Goal: Task Accomplishment & Management: Manage account settings

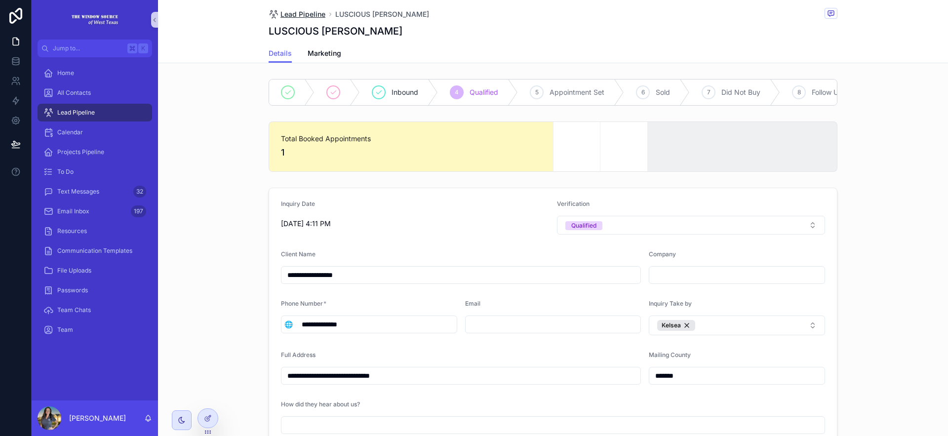
click at [287, 14] on span "Lead Pipeline" at bounding box center [303, 14] width 45 height 10
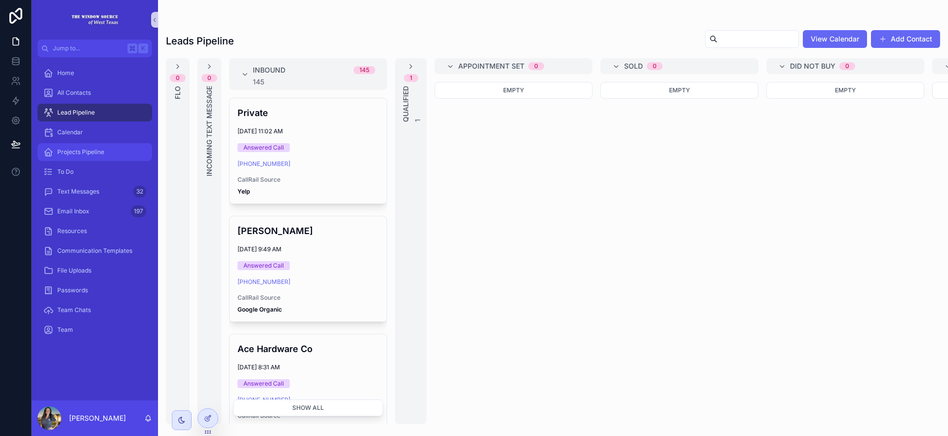
click at [99, 146] on div "Projects Pipeline" at bounding box center [94, 152] width 103 height 16
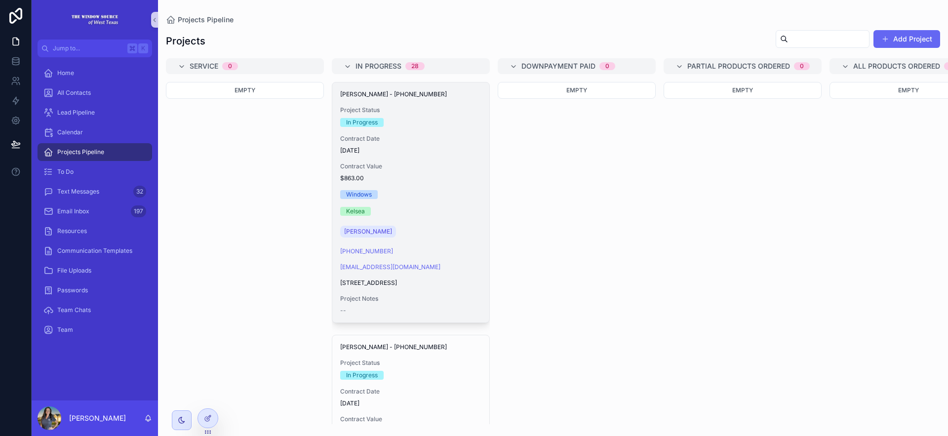
click at [426, 191] on div "Windows" at bounding box center [410, 194] width 141 height 9
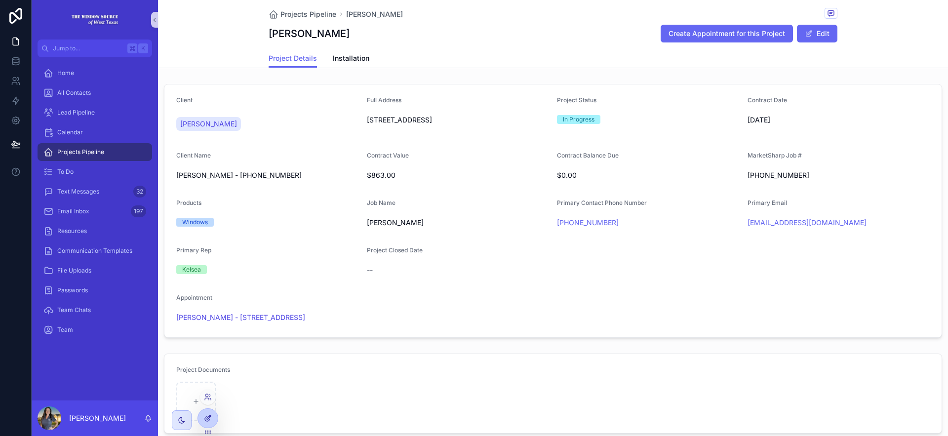
click at [214, 416] on div at bounding box center [208, 418] width 20 height 19
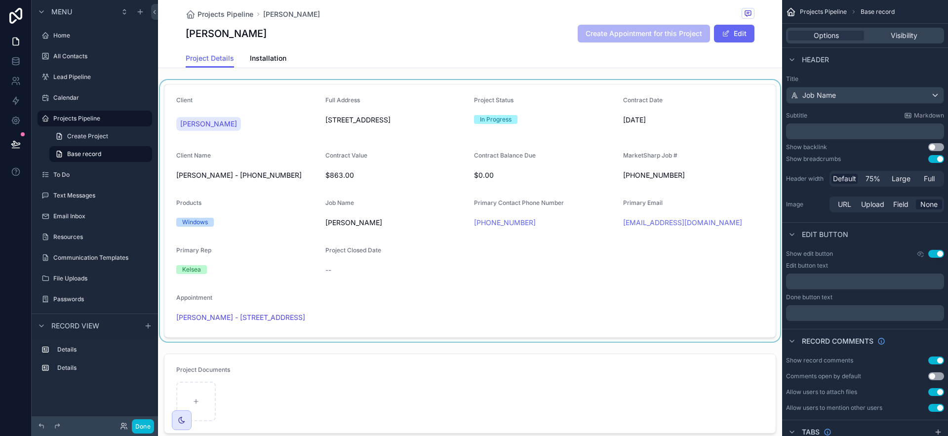
click at [743, 275] on div "scrollable content" at bounding box center [470, 211] width 624 height 262
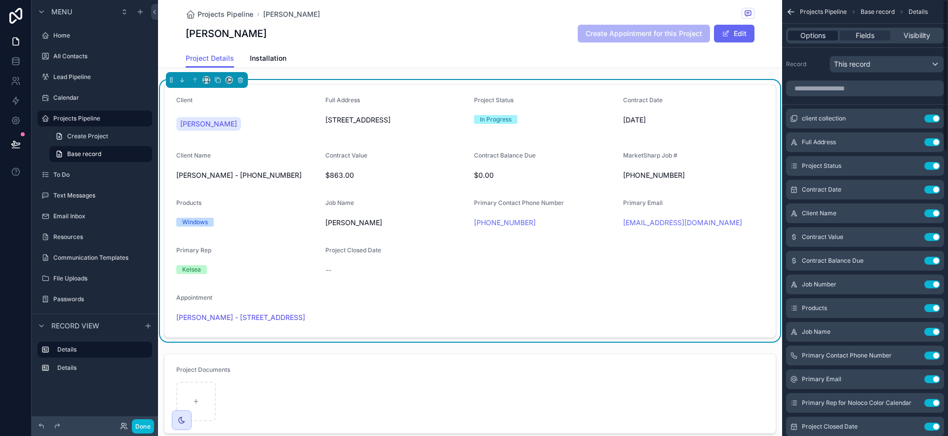
click at [807, 29] on div "Options Fields Visibility" at bounding box center [865, 36] width 158 height 16
click at [809, 38] on span "Options" at bounding box center [813, 36] width 25 height 10
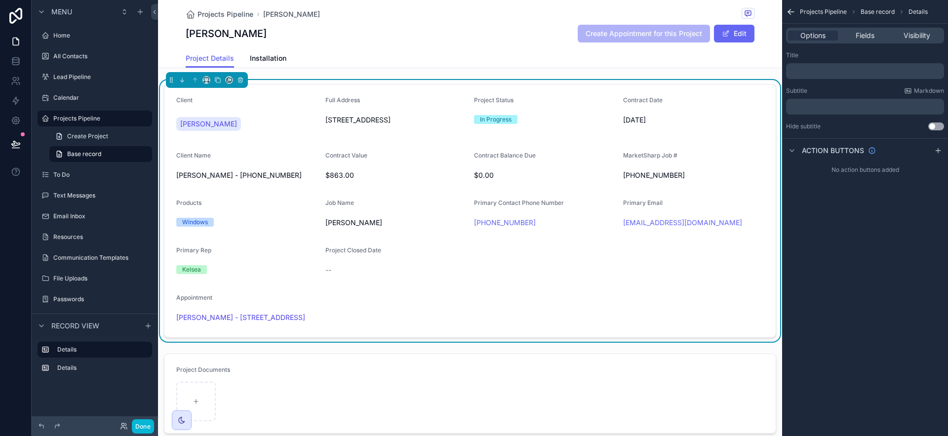
click at [772, 48] on div "Projects Pipeline Pledger, Joe Pledger, Joe Create Appointment for this Project…" at bounding box center [470, 34] width 624 height 68
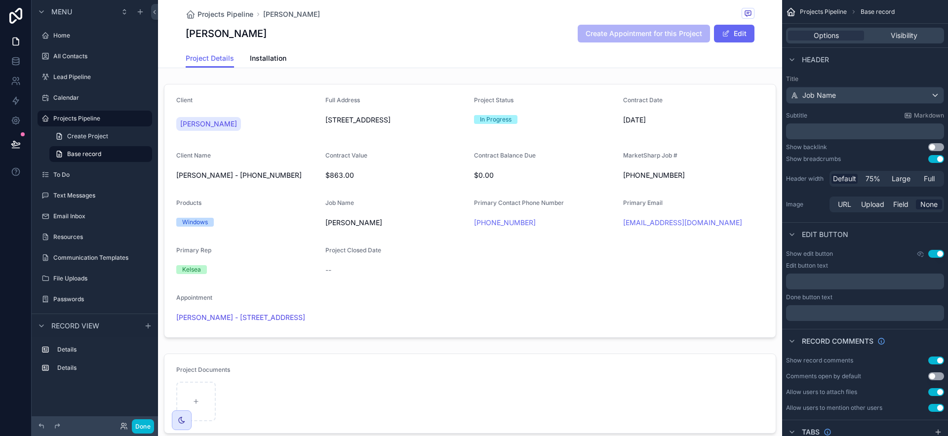
click at [936, 251] on button "Use setting" at bounding box center [936, 254] width 16 height 8
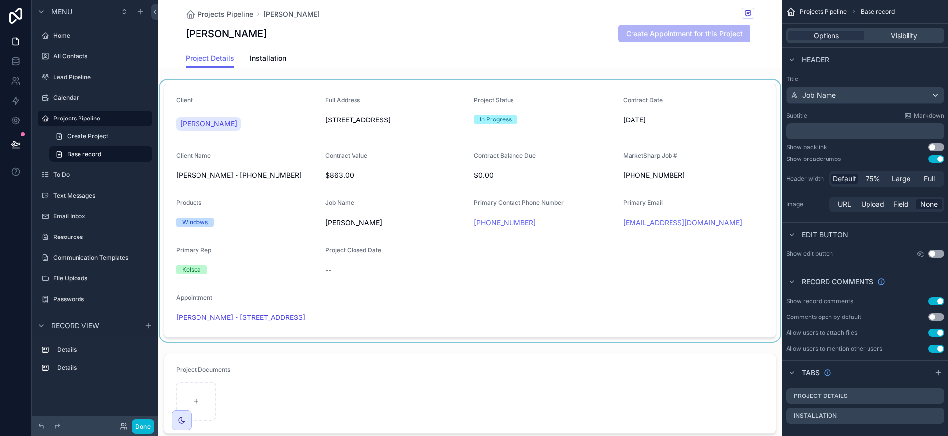
click at [710, 125] on div "scrollable content" at bounding box center [470, 211] width 624 height 262
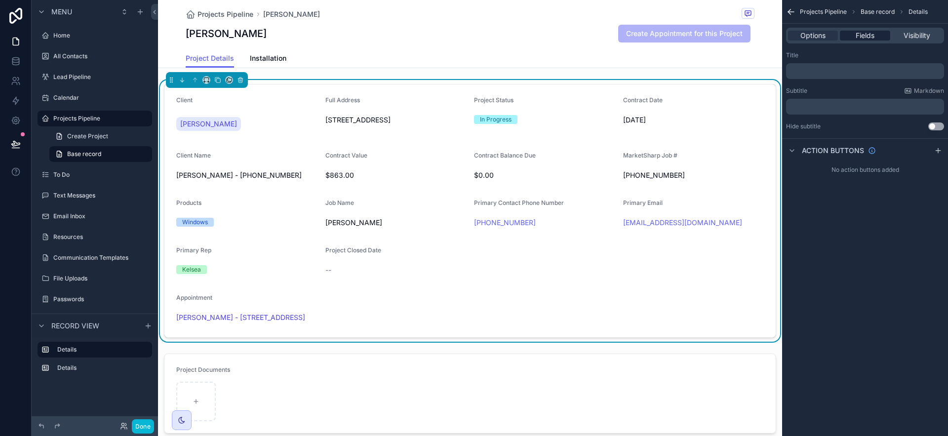
click at [858, 33] on span "Fields" at bounding box center [865, 36] width 19 height 10
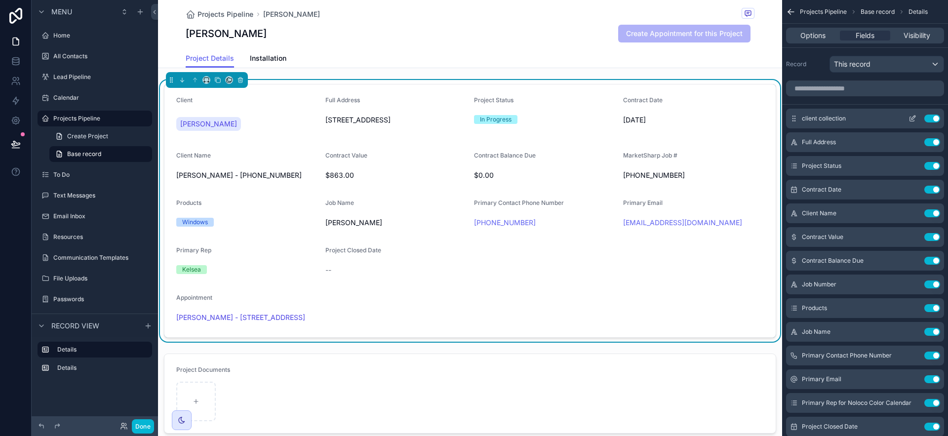
click at [913, 119] on icon "scrollable content" at bounding box center [914, 118] width 4 height 4
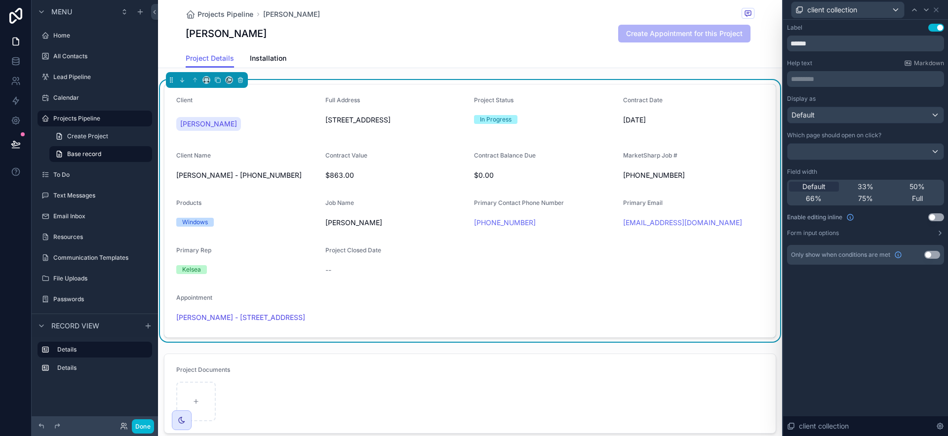
click at [935, 219] on button "Use setting" at bounding box center [936, 217] width 16 height 8
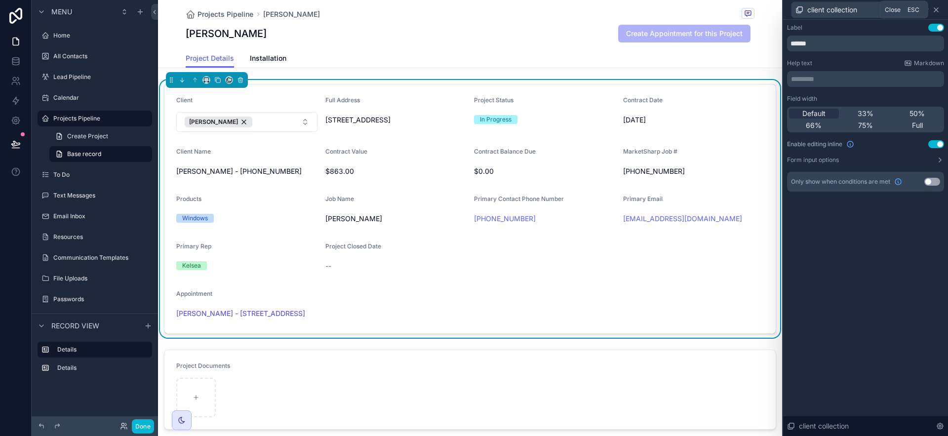
click at [938, 9] on icon at bounding box center [936, 10] width 8 height 8
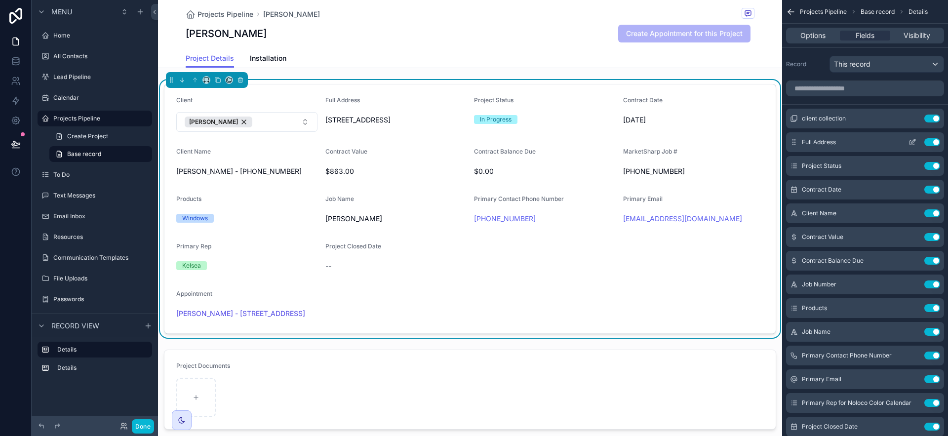
click at [912, 142] on icon "scrollable content" at bounding box center [914, 141] width 4 height 4
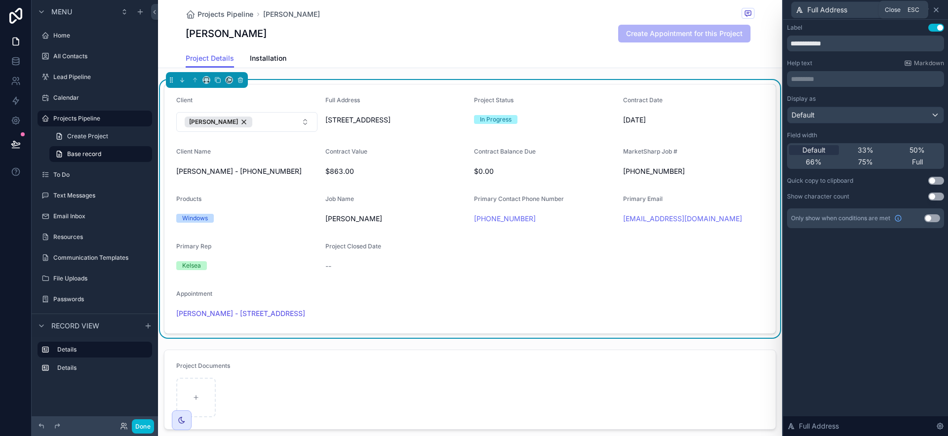
click at [939, 9] on icon at bounding box center [936, 10] width 8 height 8
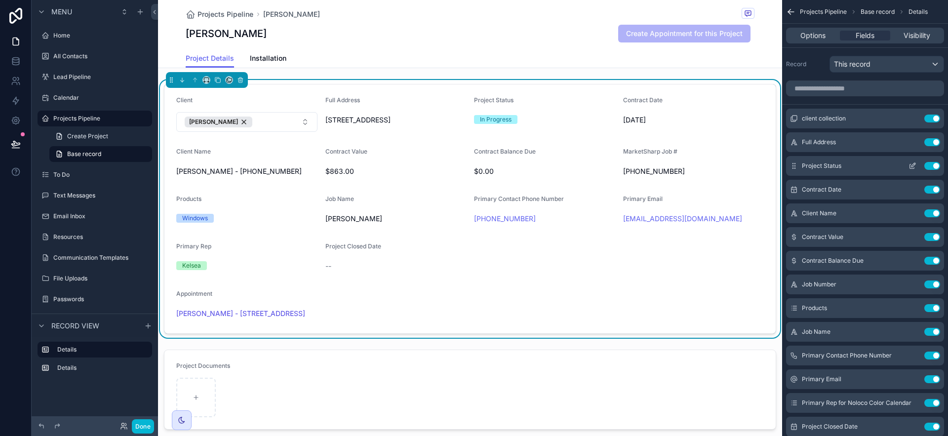
click at [912, 168] on icon "scrollable content" at bounding box center [912, 166] width 4 height 4
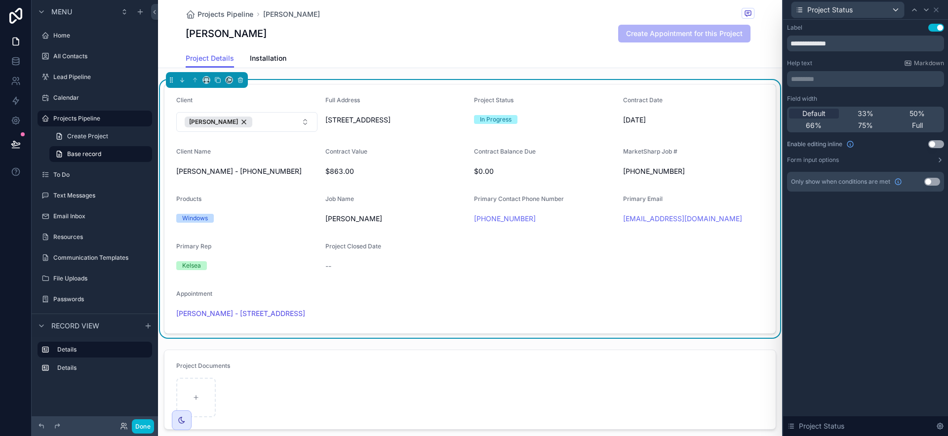
click at [938, 144] on button "Use setting" at bounding box center [936, 144] width 16 height 8
click at [939, 10] on icon at bounding box center [936, 10] width 8 height 8
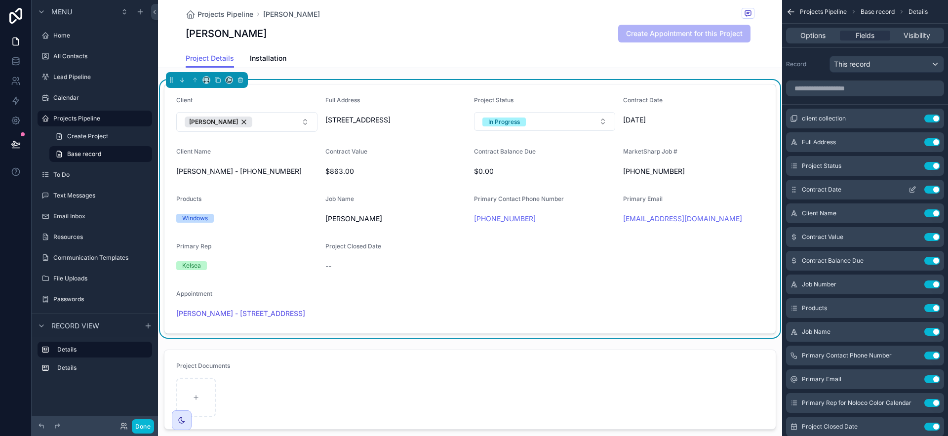
click at [913, 189] on icon "scrollable content" at bounding box center [913, 190] width 8 height 8
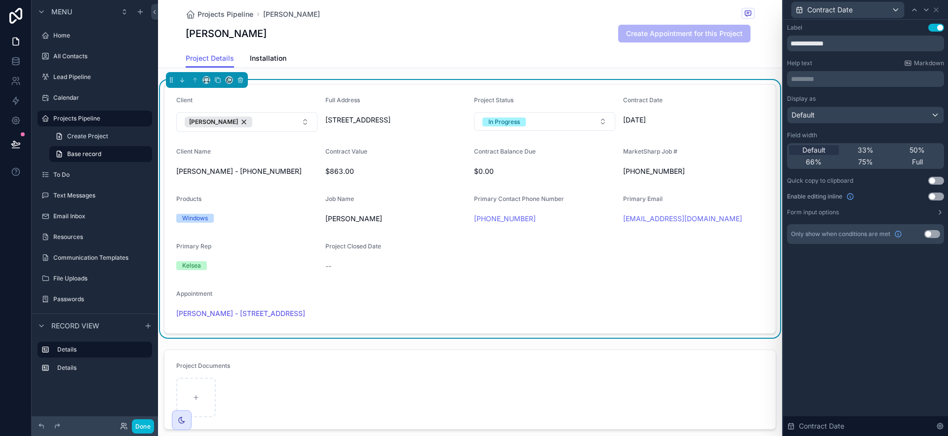
click at [935, 196] on button "Use setting" at bounding box center [936, 197] width 16 height 8
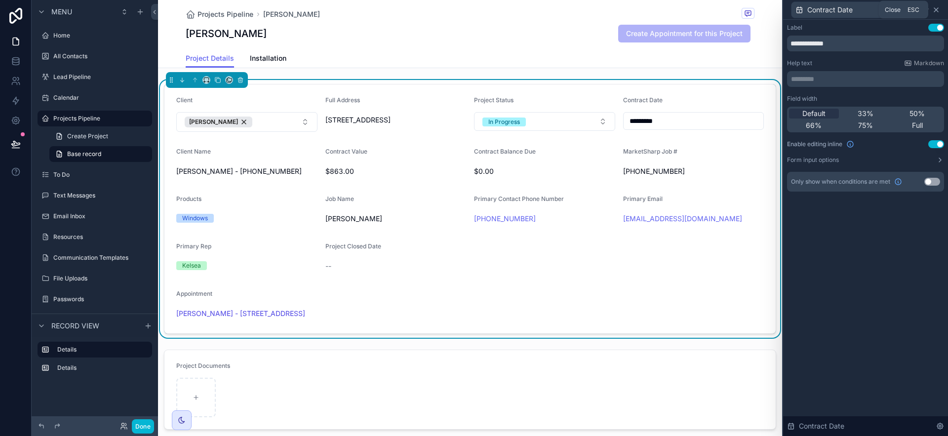
click at [935, 13] on icon at bounding box center [936, 10] width 8 height 8
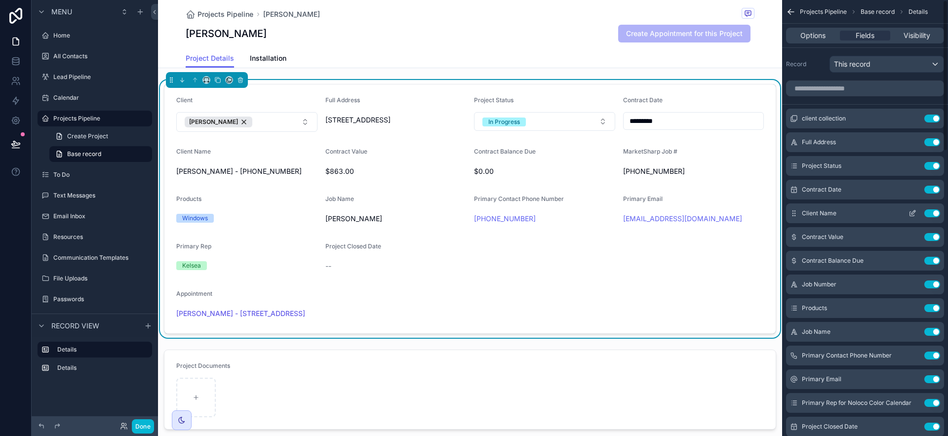
click at [915, 213] on icon "scrollable content" at bounding box center [913, 213] width 8 height 8
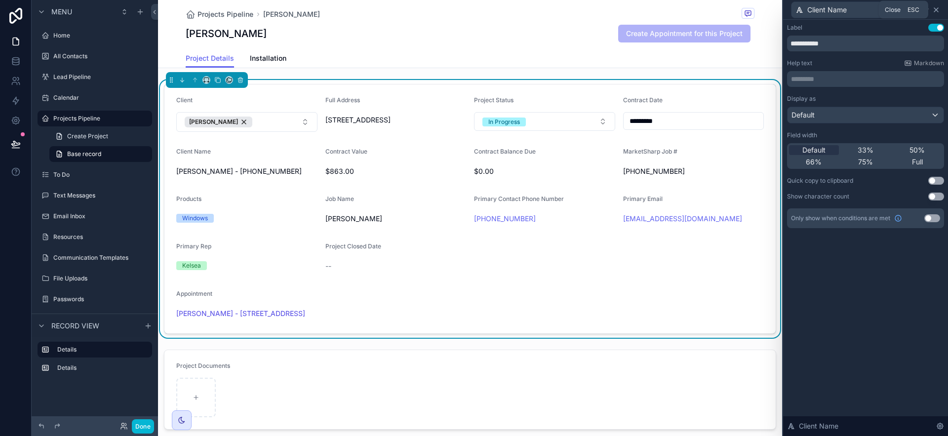
click at [938, 9] on icon at bounding box center [936, 10] width 8 height 8
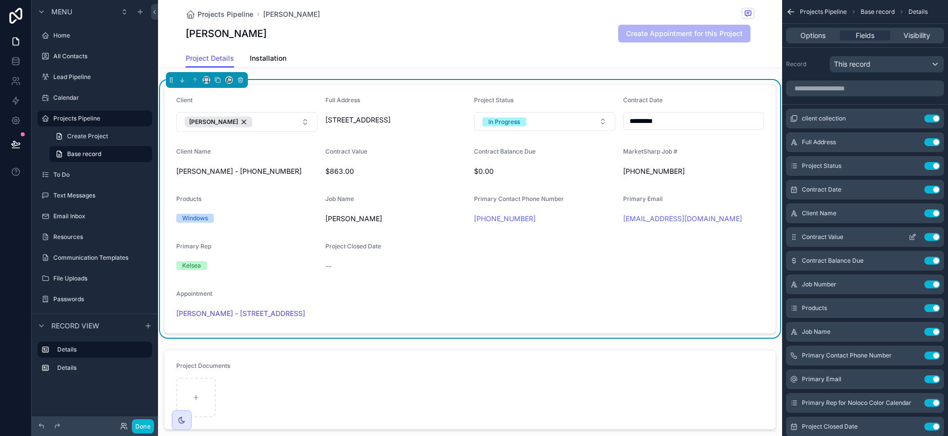
click at [911, 239] on icon "scrollable content" at bounding box center [912, 238] width 4 height 4
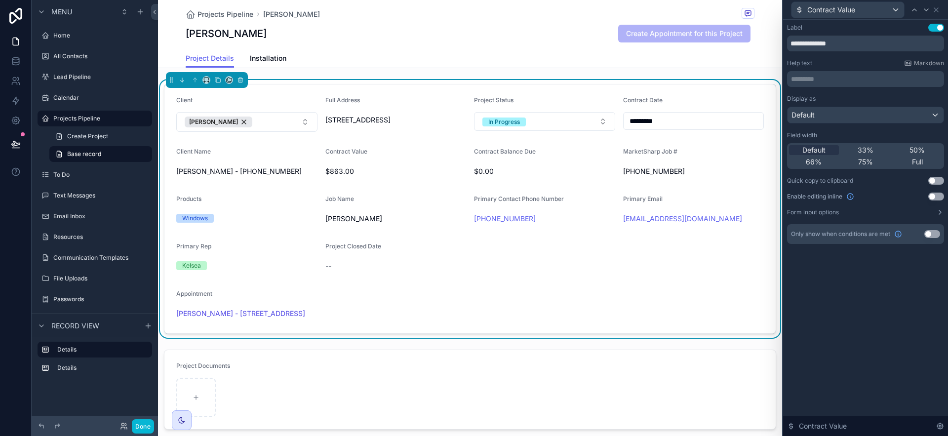
click at [938, 196] on button "Use setting" at bounding box center [936, 197] width 16 height 8
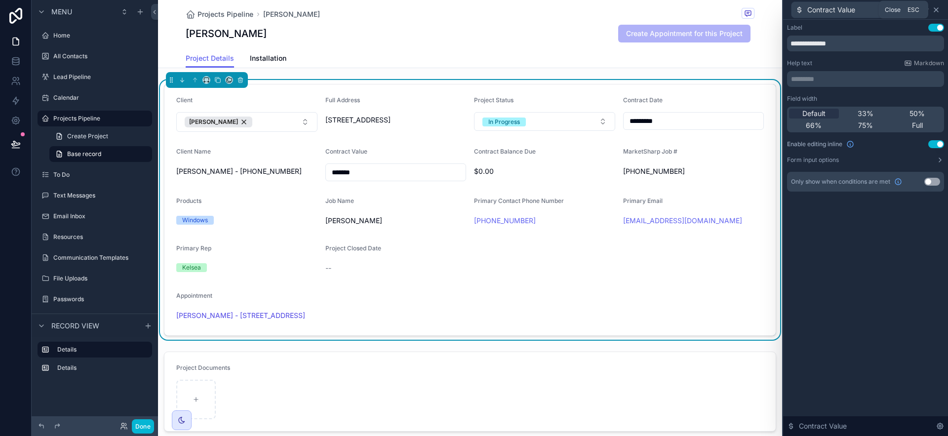
click at [936, 13] on icon at bounding box center [936, 10] width 8 height 8
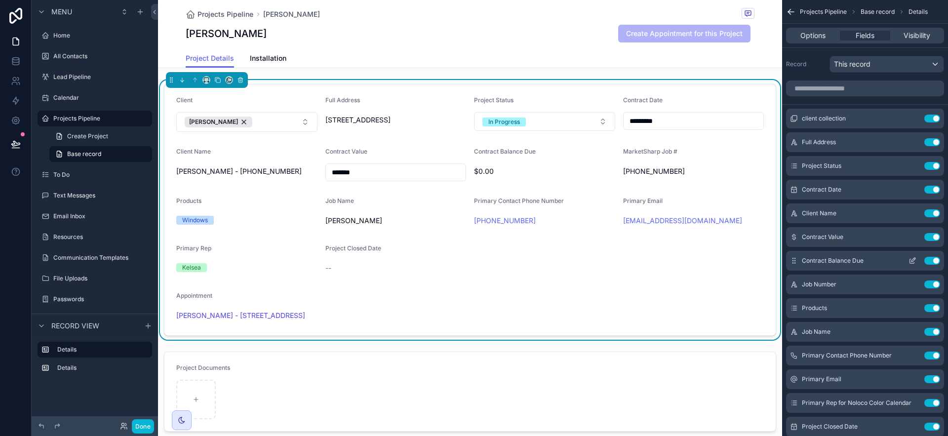
click at [913, 260] on icon "scrollable content" at bounding box center [913, 261] width 8 height 8
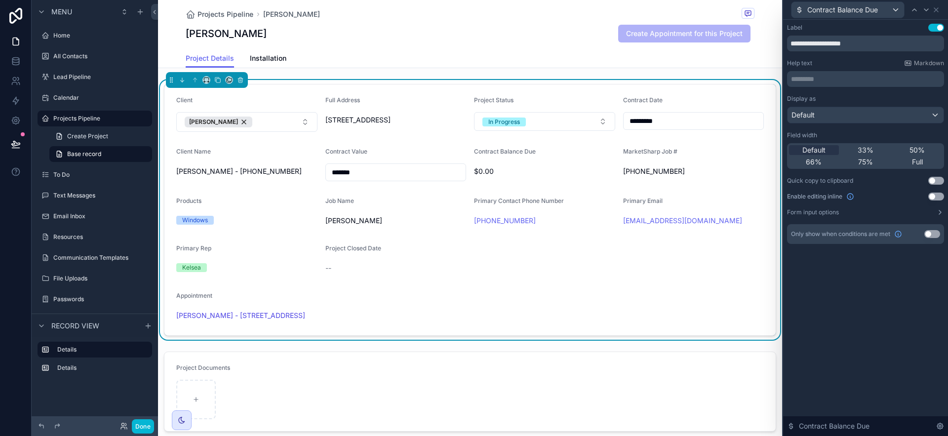
click at [933, 195] on button "Use setting" at bounding box center [936, 197] width 16 height 8
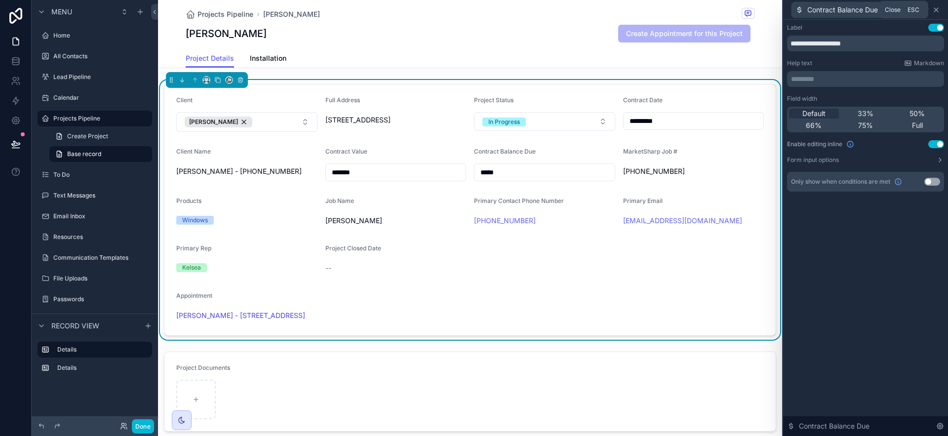
click at [934, 8] on icon at bounding box center [936, 10] width 8 height 8
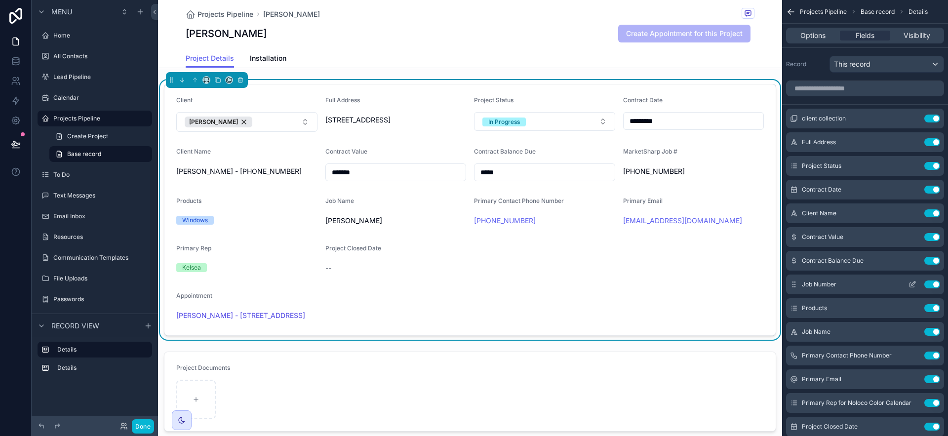
click at [913, 284] on icon "scrollable content" at bounding box center [913, 285] width 8 height 8
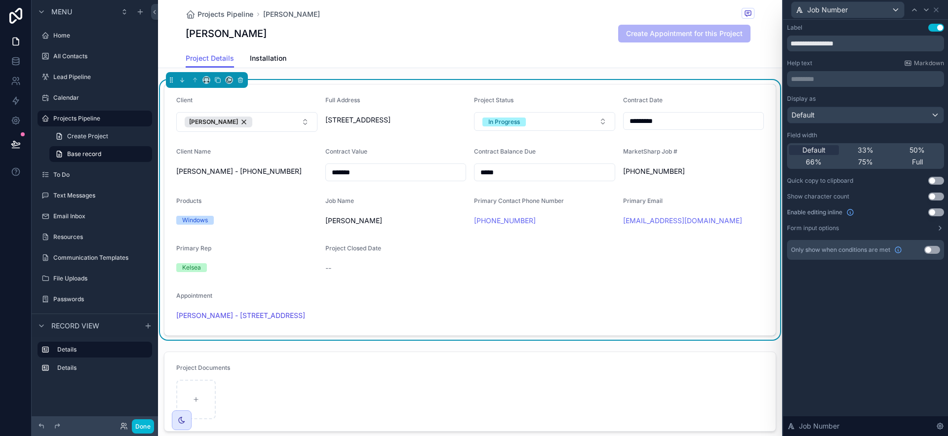
click at [934, 209] on button "Use setting" at bounding box center [936, 212] width 16 height 8
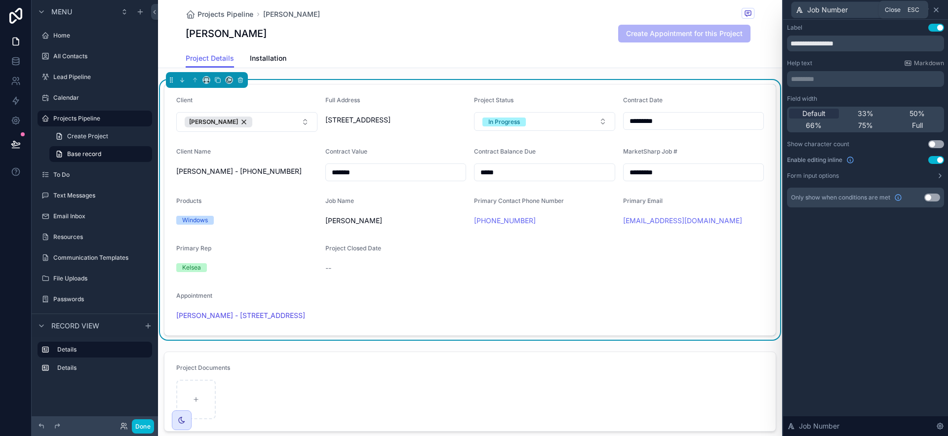
click at [936, 11] on icon at bounding box center [936, 10] width 8 height 8
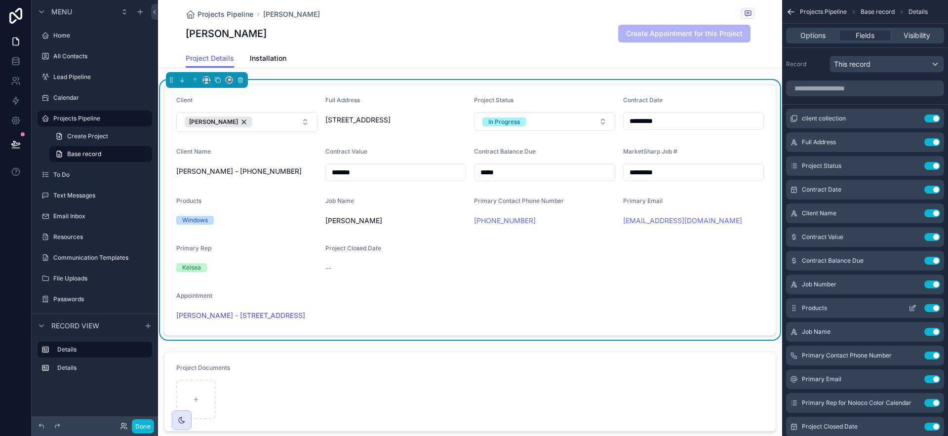
click at [913, 308] on icon "scrollable content" at bounding box center [914, 307] width 4 height 4
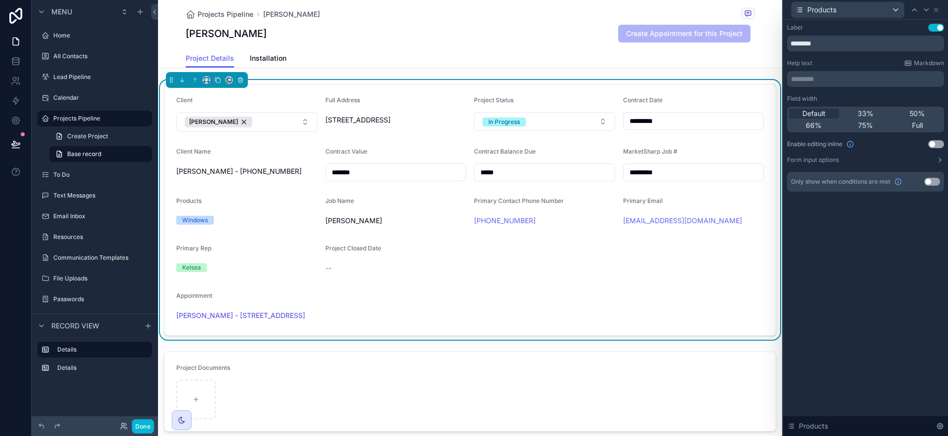
click at [937, 140] on div "Field width Default 33% 50% 66% 75% Full Enable editing inline Use setting Form…" at bounding box center [865, 129] width 157 height 69
click at [937, 141] on button "Use setting" at bounding box center [936, 144] width 16 height 8
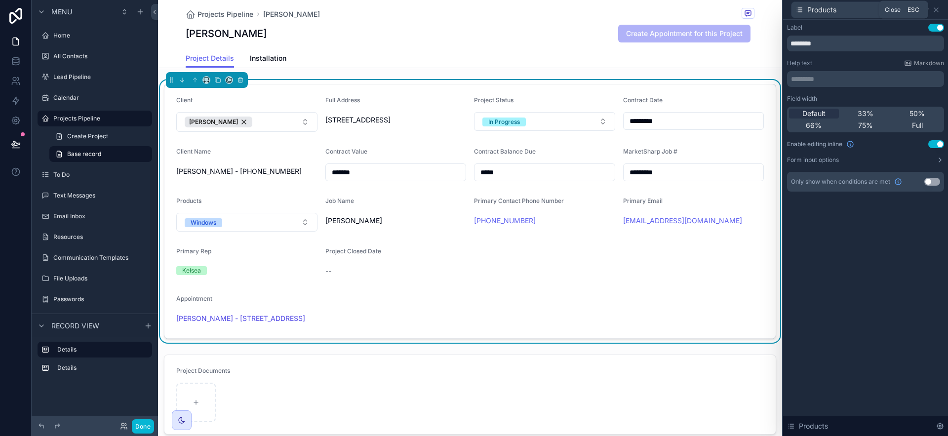
click at [936, 8] on icon at bounding box center [936, 10] width 8 height 8
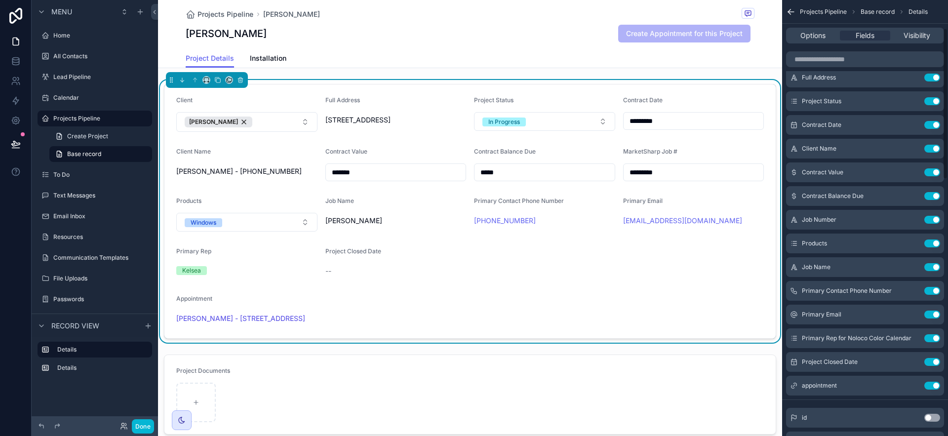
scroll to position [82, 0]
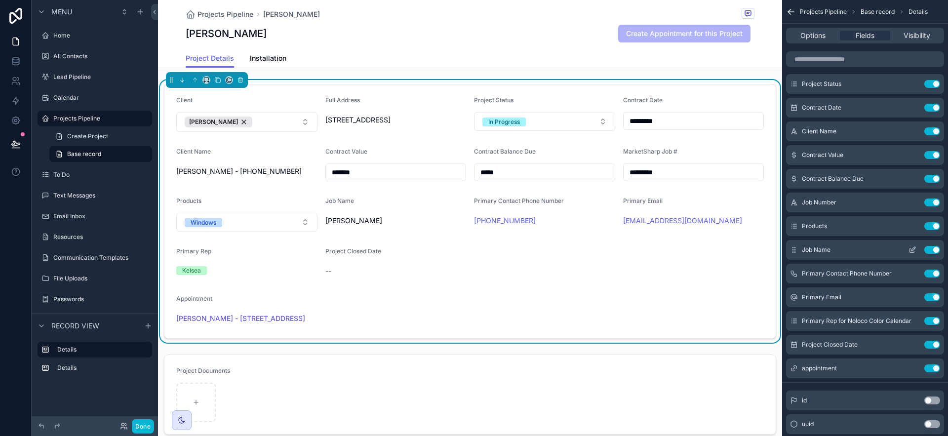
click at [916, 250] on icon "scrollable content" at bounding box center [913, 250] width 8 height 8
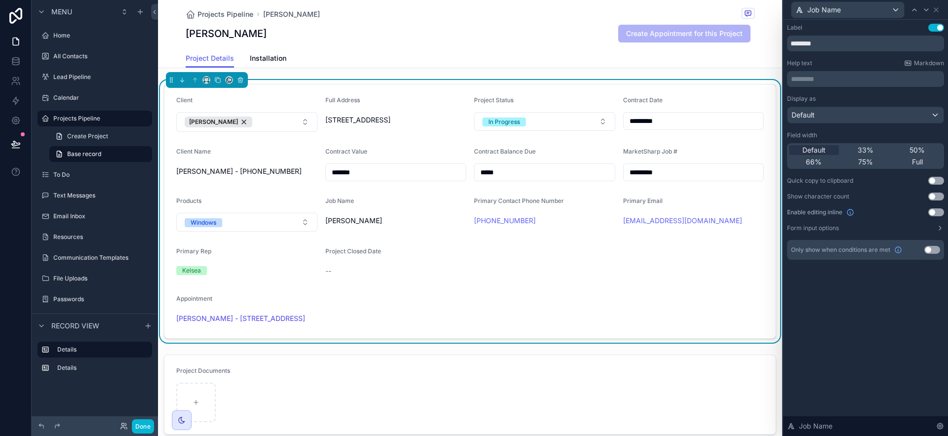
click at [936, 212] on button "Use setting" at bounding box center [936, 212] width 16 height 8
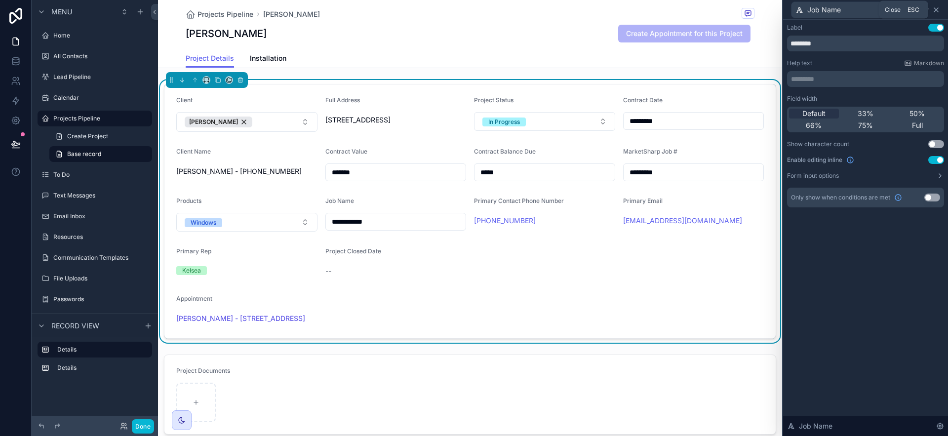
click at [939, 10] on icon at bounding box center [936, 10] width 8 height 8
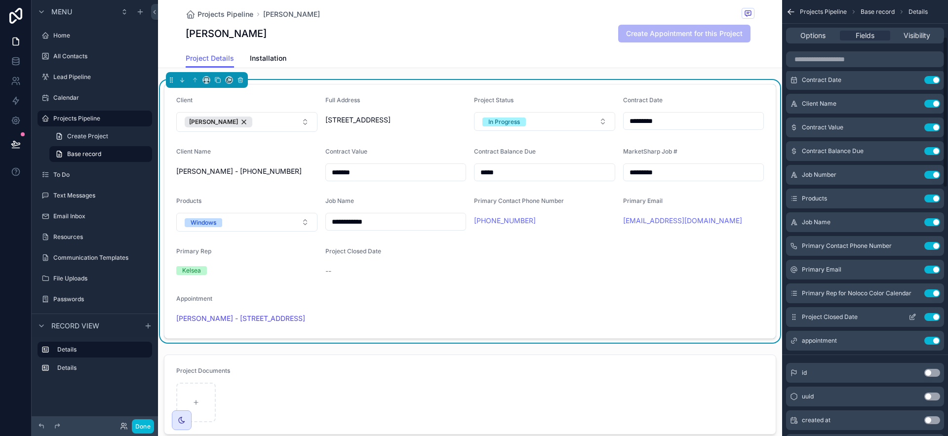
scroll to position [110, 0]
click at [910, 246] on icon "scrollable content" at bounding box center [912, 246] width 4 height 4
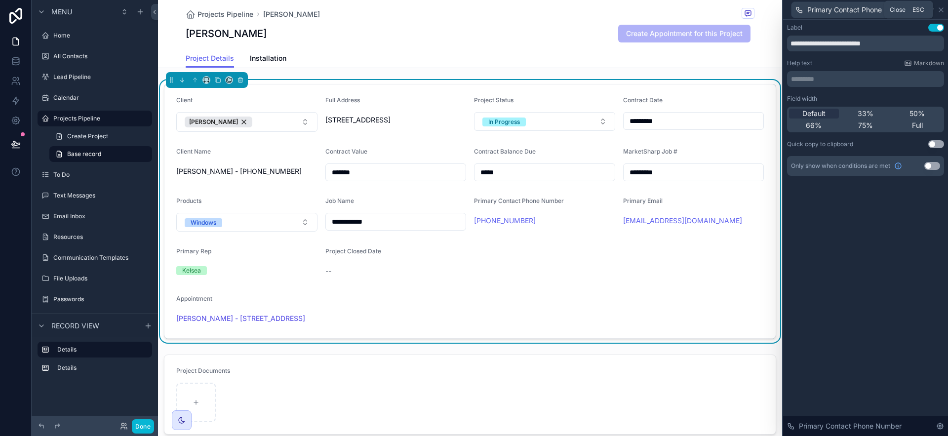
click at [941, 10] on icon at bounding box center [941, 10] width 4 height 4
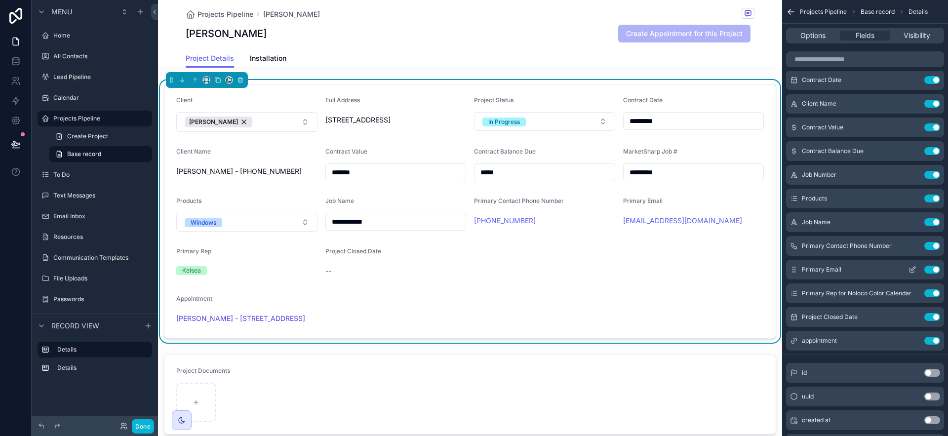
click at [913, 270] on icon "scrollable content" at bounding box center [913, 270] width 8 height 8
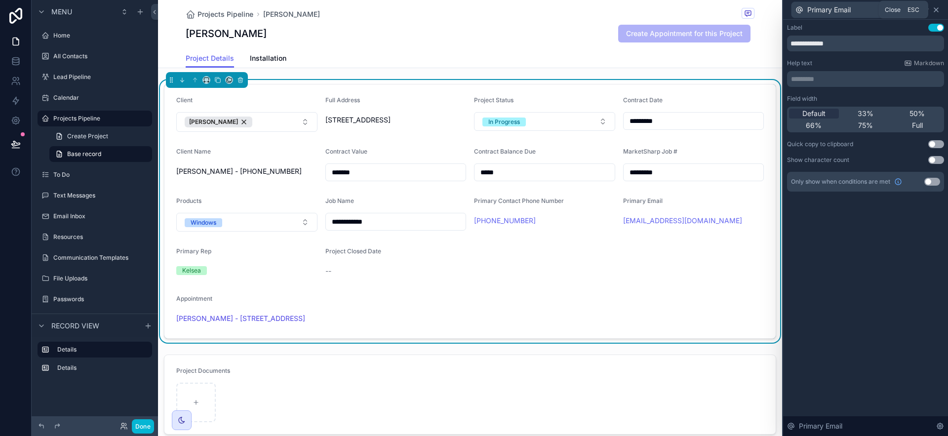
click at [939, 9] on icon at bounding box center [936, 10] width 8 height 8
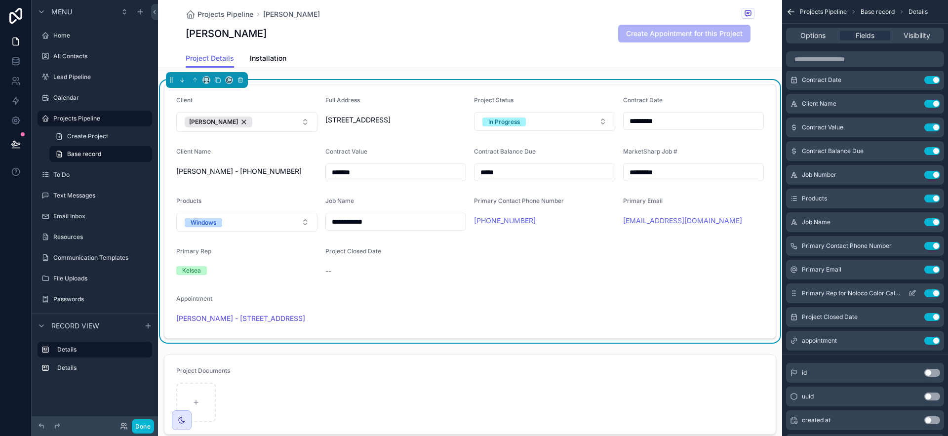
click at [914, 293] on icon "scrollable content" at bounding box center [913, 293] width 8 height 8
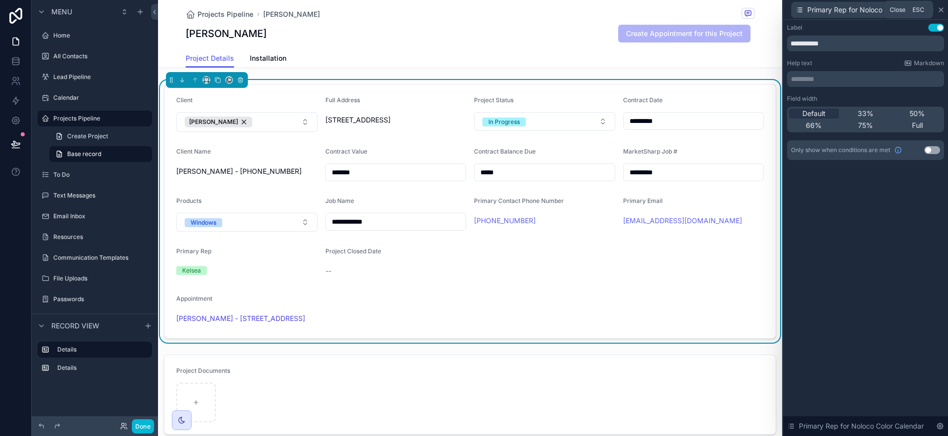
click at [942, 7] on icon at bounding box center [941, 10] width 8 height 8
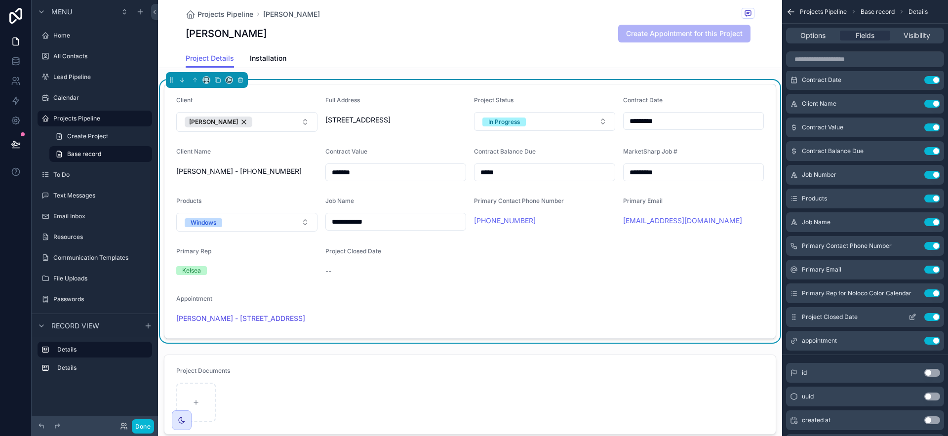
click at [914, 318] on icon "scrollable content" at bounding box center [913, 317] width 8 height 8
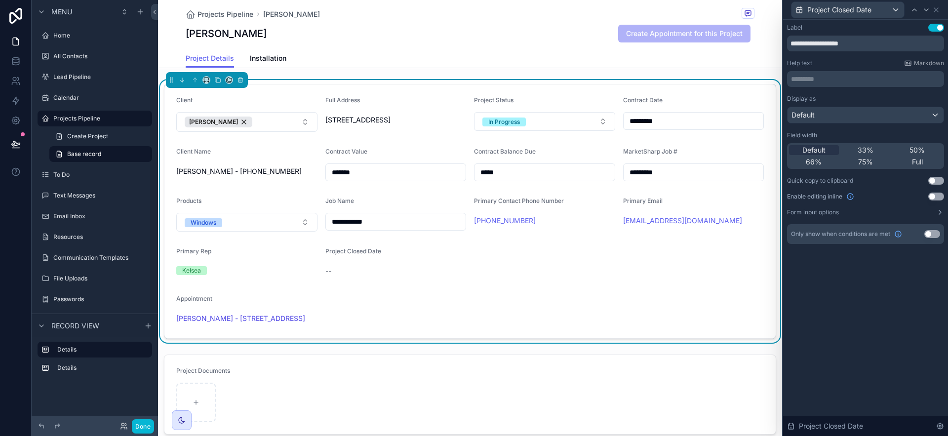
click at [940, 199] on button "Use setting" at bounding box center [936, 197] width 16 height 8
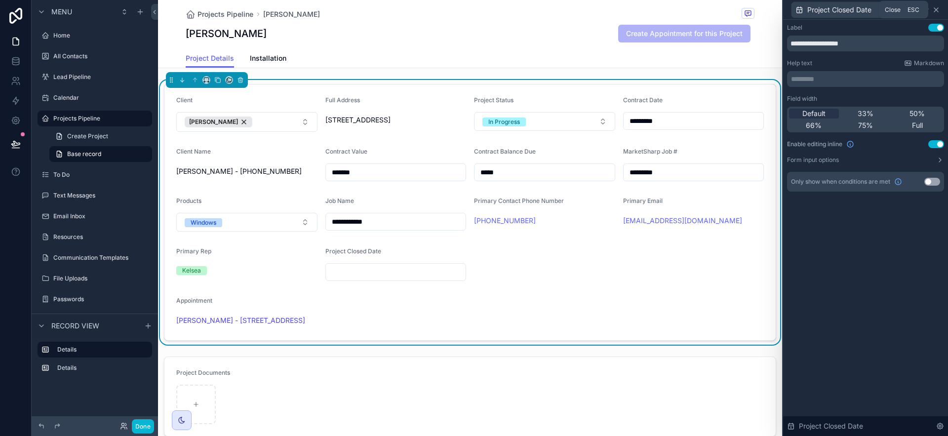
click at [938, 9] on icon at bounding box center [936, 10] width 8 height 8
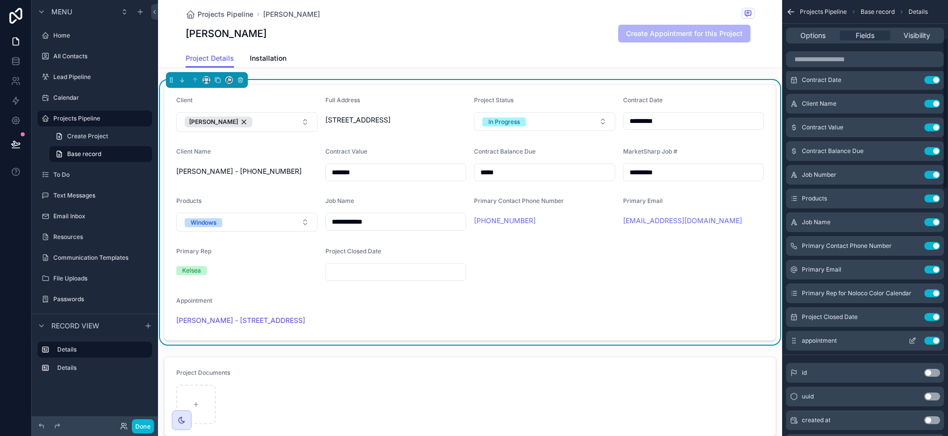
click at [913, 340] on icon "scrollable content" at bounding box center [913, 341] width 8 height 8
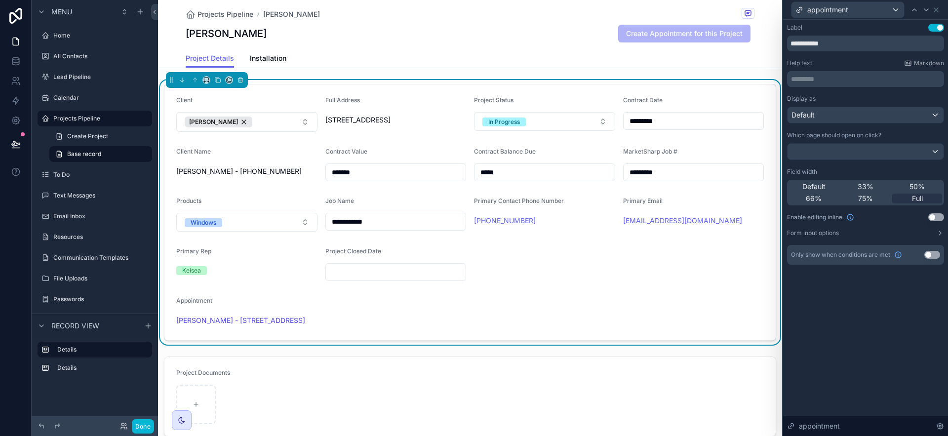
click at [942, 217] on button "Use setting" at bounding box center [936, 217] width 16 height 8
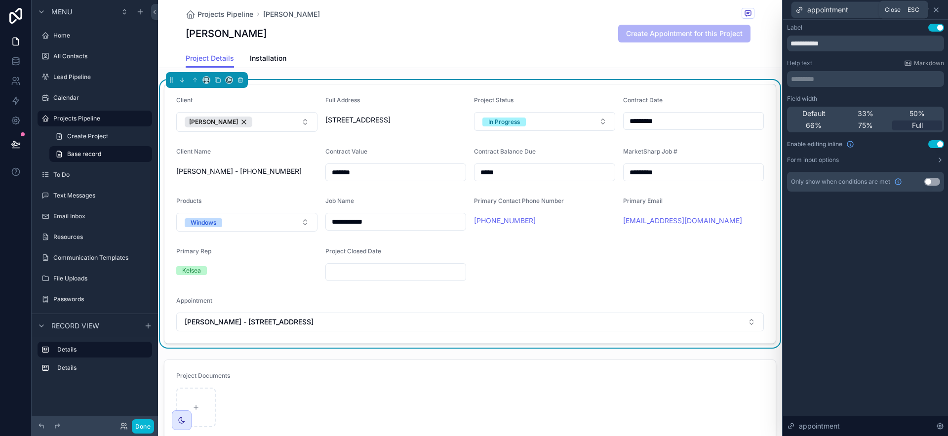
click at [939, 10] on icon at bounding box center [936, 10] width 8 height 8
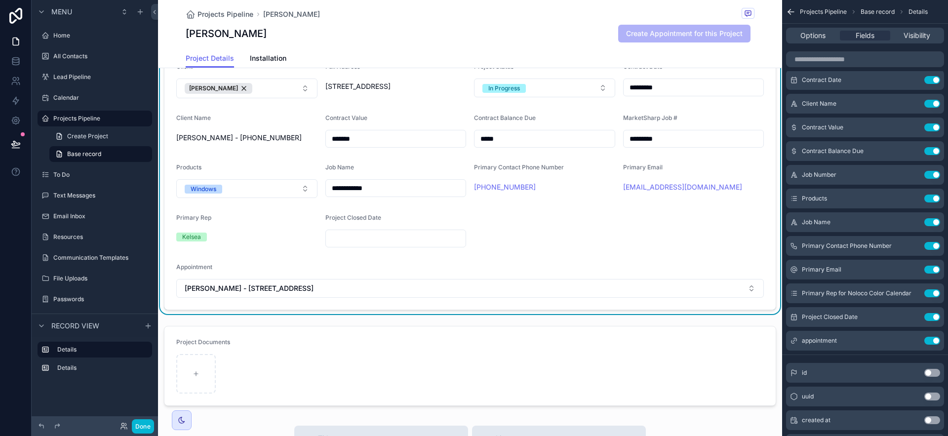
scroll to position [158, 0]
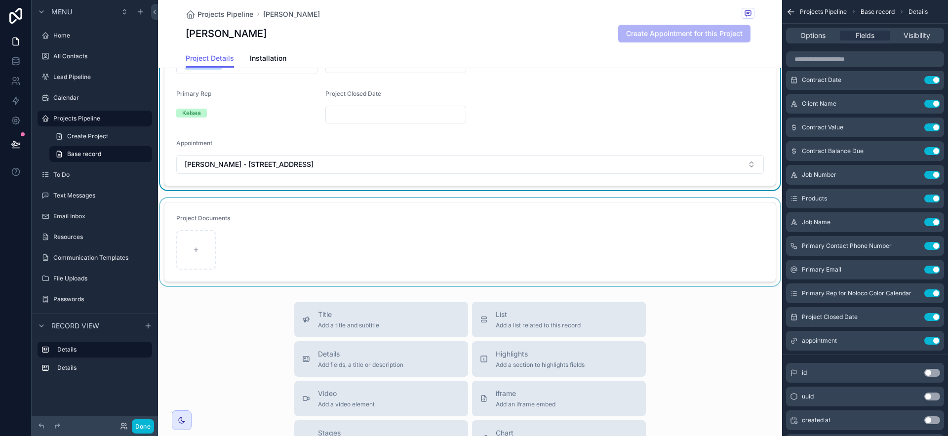
click at [756, 276] on div "scrollable content" at bounding box center [470, 242] width 624 height 88
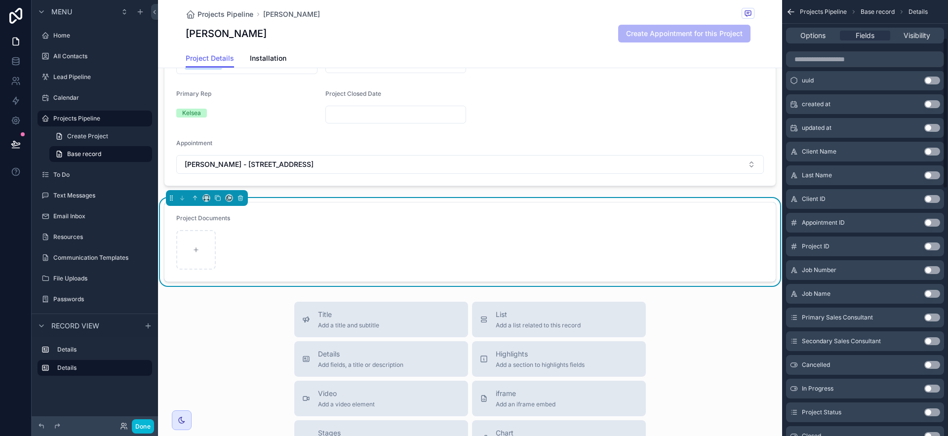
scroll to position [0, 0]
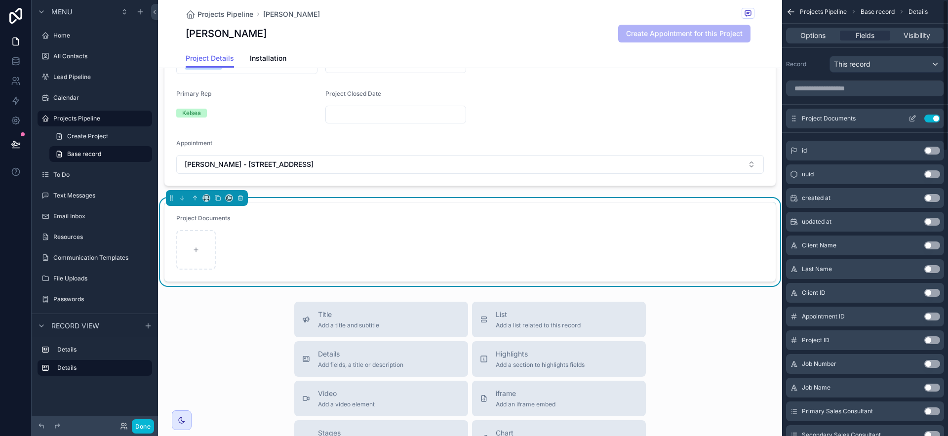
click at [913, 117] on icon "scrollable content" at bounding box center [913, 119] width 8 height 8
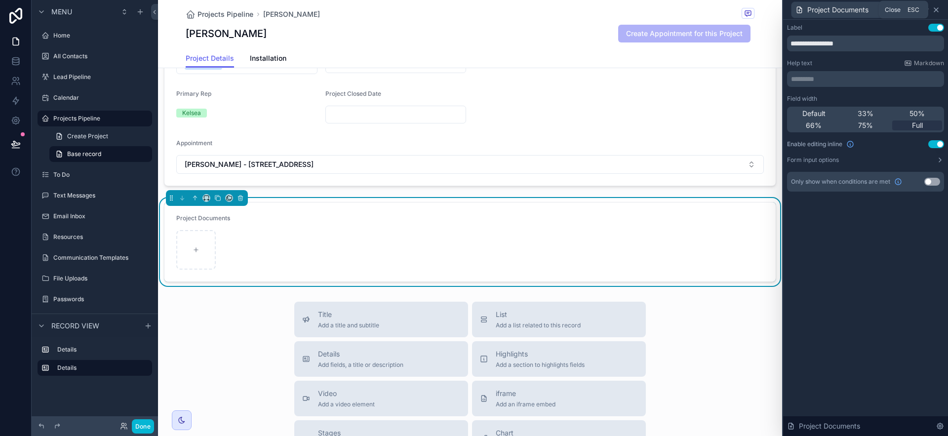
click at [937, 9] on icon at bounding box center [936, 10] width 8 height 8
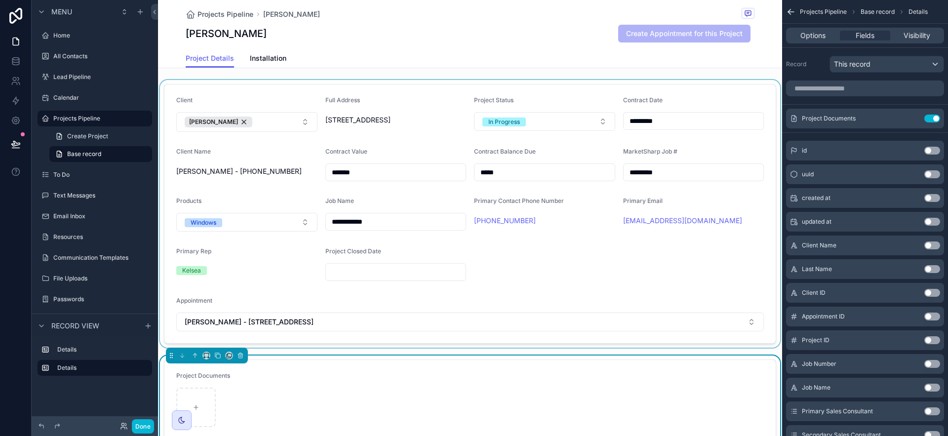
click at [733, 101] on div "scrollable content" at bounding box center [470, 214] width 624 height 268
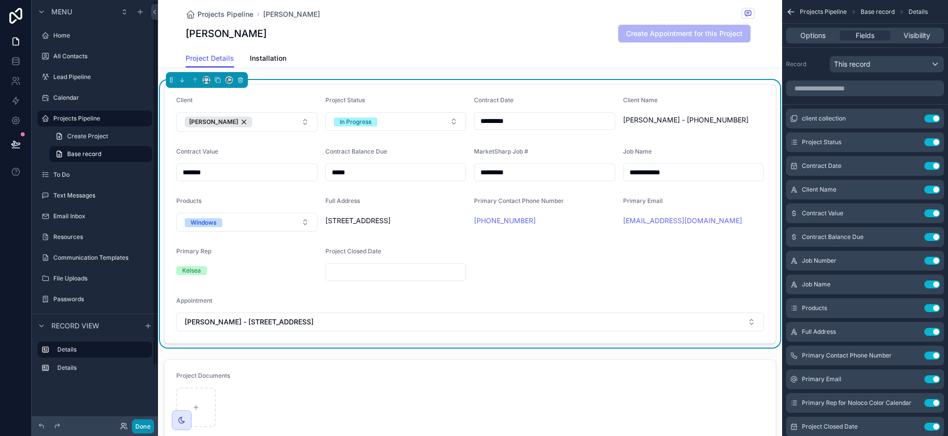
click at [144, 423] on button "Done" at bounding box center [143, 426] width 22 height 14
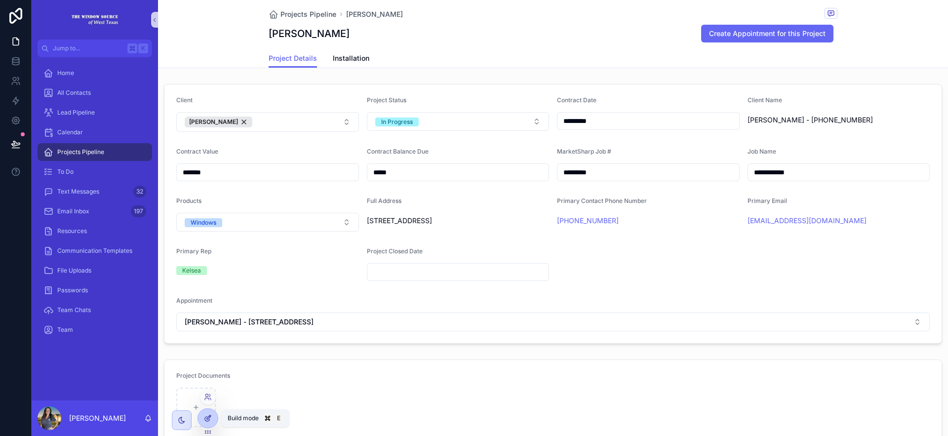
click at [209, 414] on div at bounding box center [208, 418] width 20 height 19
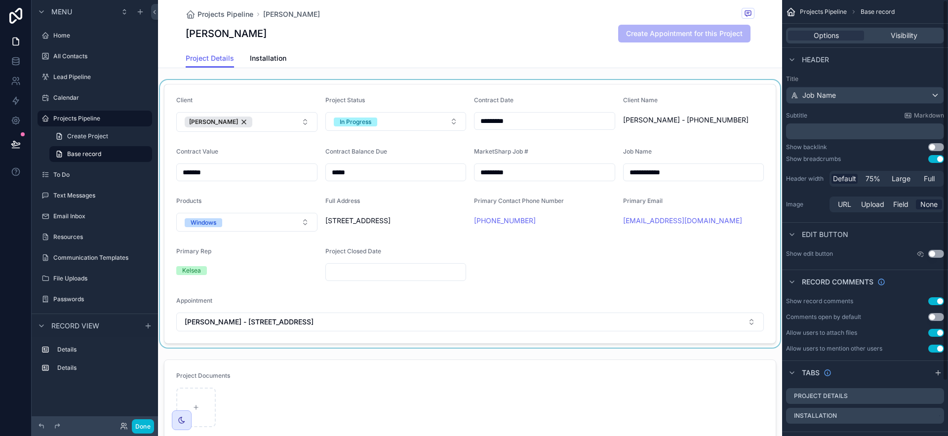
click at [755, 274] on div "scrollable content" at bounding box center [470, 214] width 624 height 268
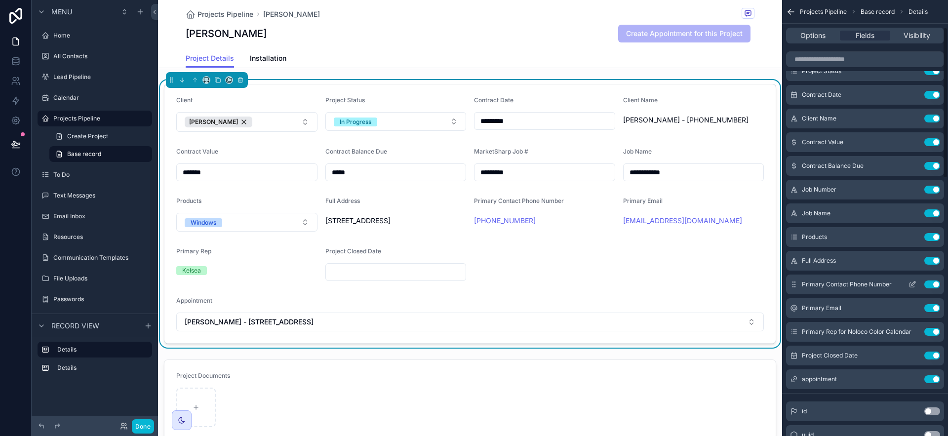
scroll to position [69, 0]
click at [910, 286] on icon "scrollable content" at bounding box center [912, 287] width 4 height 4
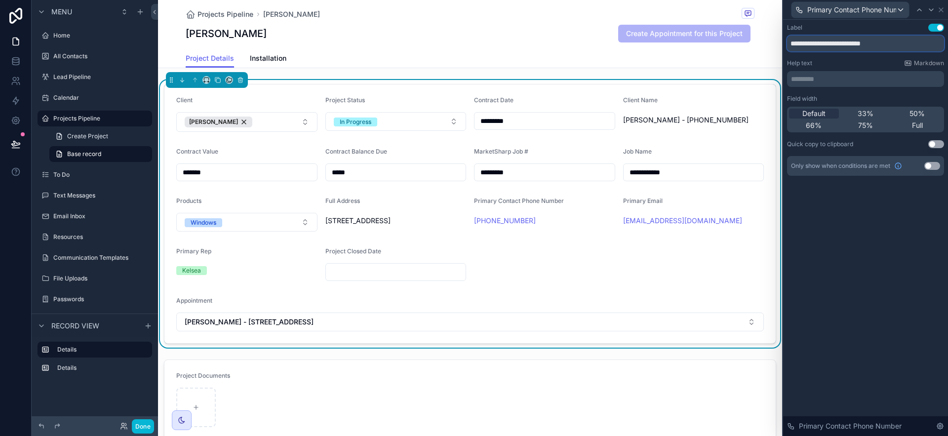
drag, startPoint x: 844, startPoint y: 44, endPoint x: 778, endPoint y: 43, distance: 66.2
click at [778, 43] on div "**********" at bounding box center [474, 218] width 948 height 436
type input "**********"
click at [940, 10] on icon at bounding box center [941, 10] width 4 height 4
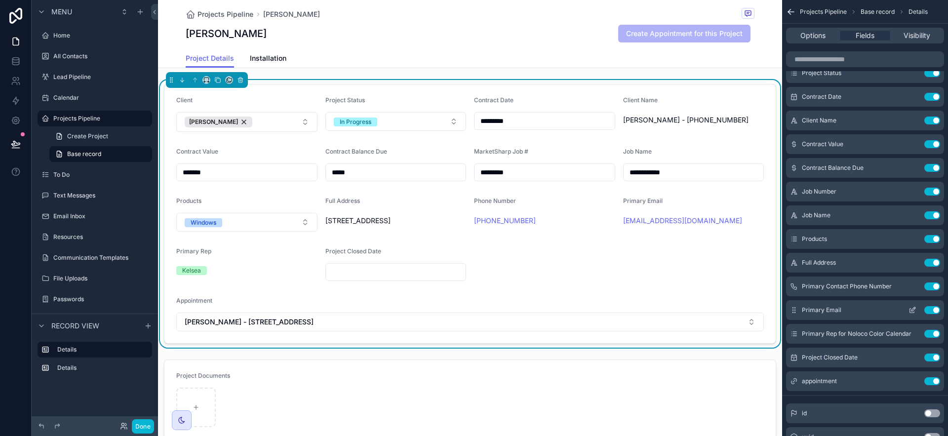
click at [912, 313] on icon "scrollable content" at bounding box center [912, 311] width 4 height 4
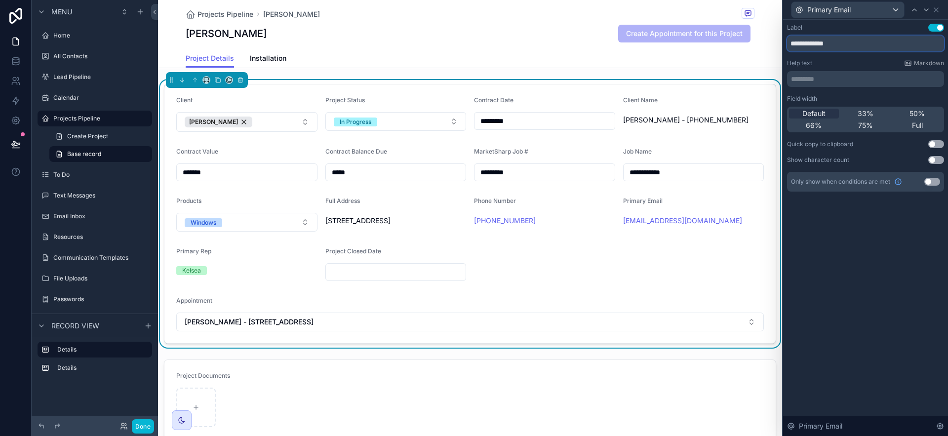
drag, startPoint x: 818, startPoint y: 46, endPoint x: 776, endPoint y: 48, distance: 42.5
click at [775, 47] on div "**********" at bounding box center [474, 218] width 948 height 436
type input "*****"
click at [936, 7] on icon at bounding box center [936, 10] width 8 height 8
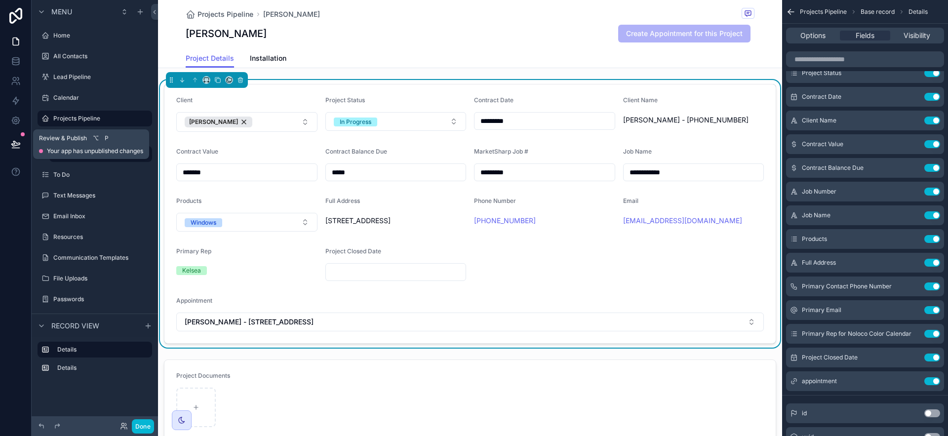
click at [8, 144] on button at bounding box center [16, 144] width 22 height 28
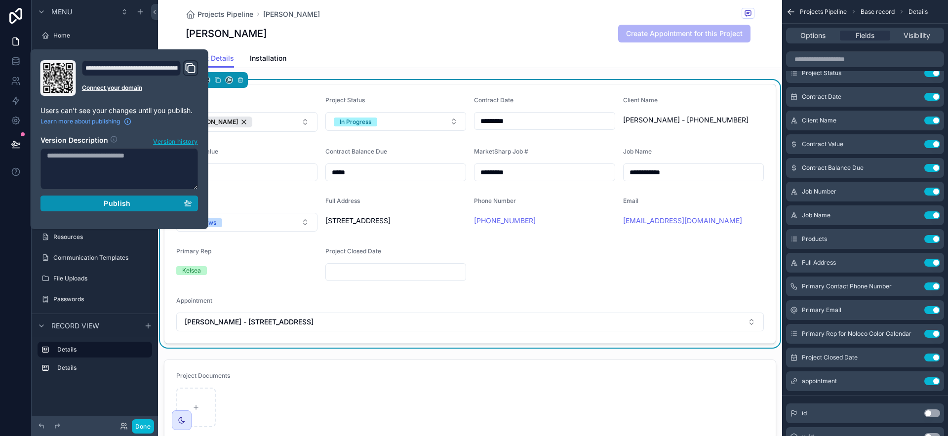
click at [120, 205] on span "Publish" at bounding box center [117, 203] width 27 height 9
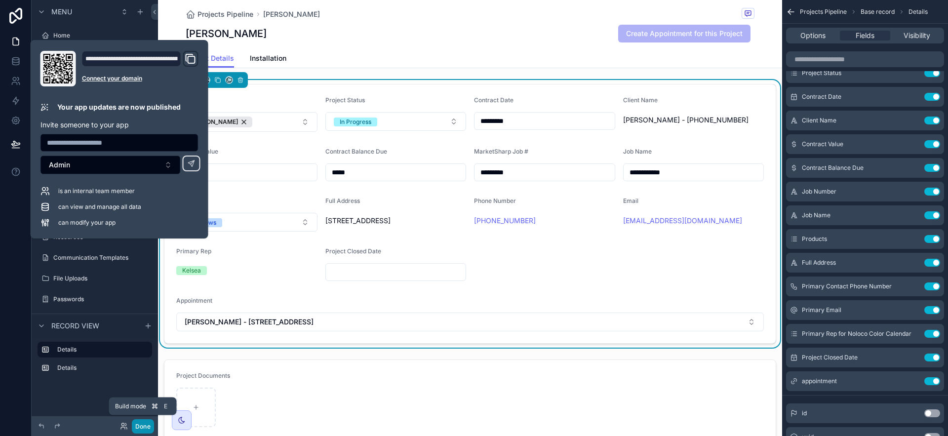
click at [145, 428] on button "Done" at bounding box center [143, 426] width 22 height 14
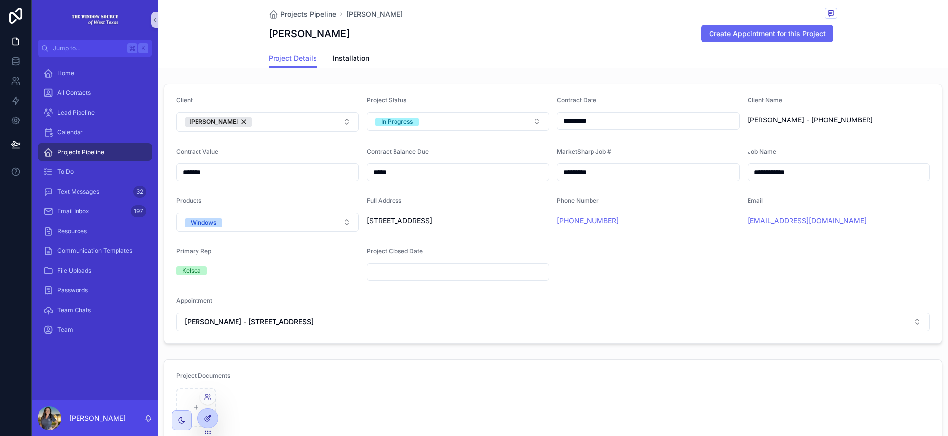
click at [208, 415] on icon at bounding box center [208, 418] width 8 height 8
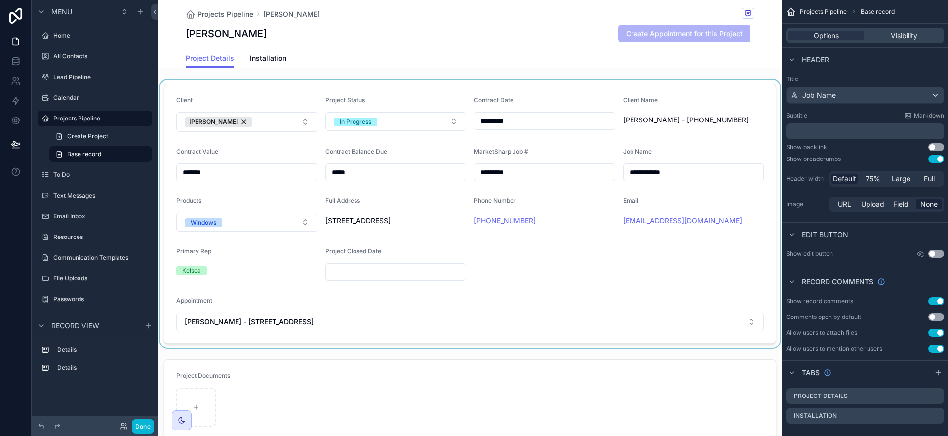
click at [577, 302] on div "scrollable content" at bounding box center [470, 214] width 624 height 268
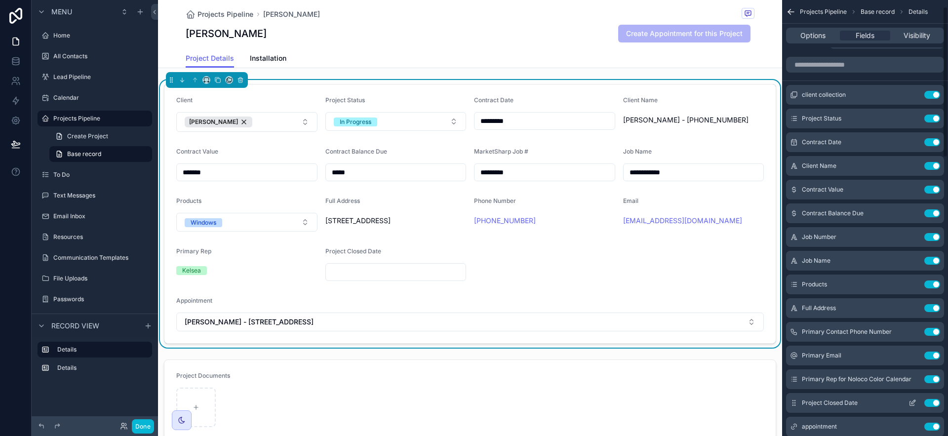
scroll to position [25, 0]
click at [914, 381] on icon "scrollable content" at bounding box center [913, 378] width 8 height 8
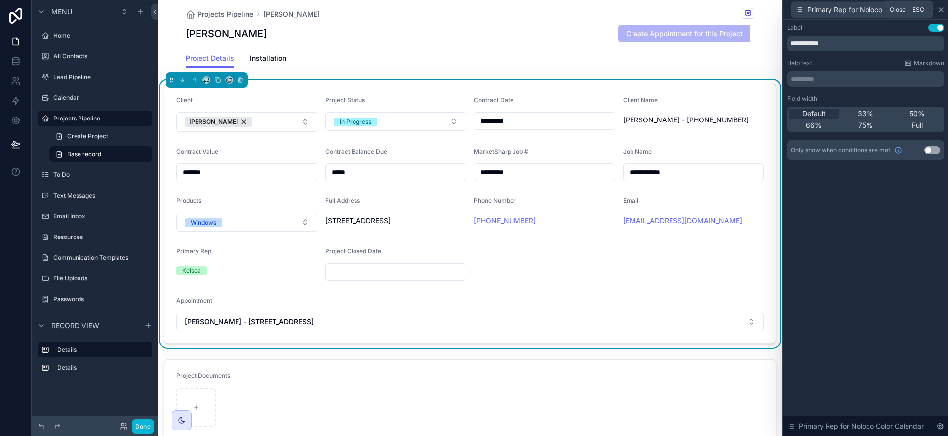
click at [944, 8] on icon at bounding box center [941, 10] width 8 height 8
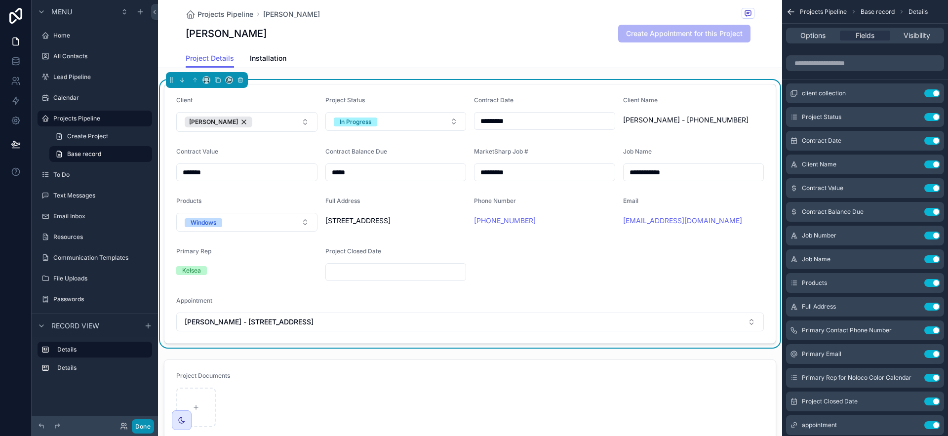
click at [153, 423] on button "Done" at bounding box center [143, 426] width 22 height 14
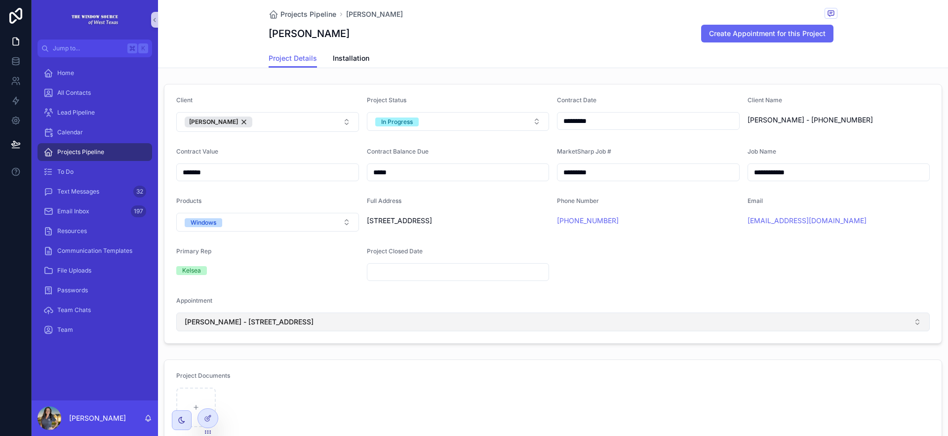
click at [314, 318] on span "Joe Pledger - 10700 E County Road 85 Midland, TX 79706" at bounding box center [249, 322] width 129 height 10
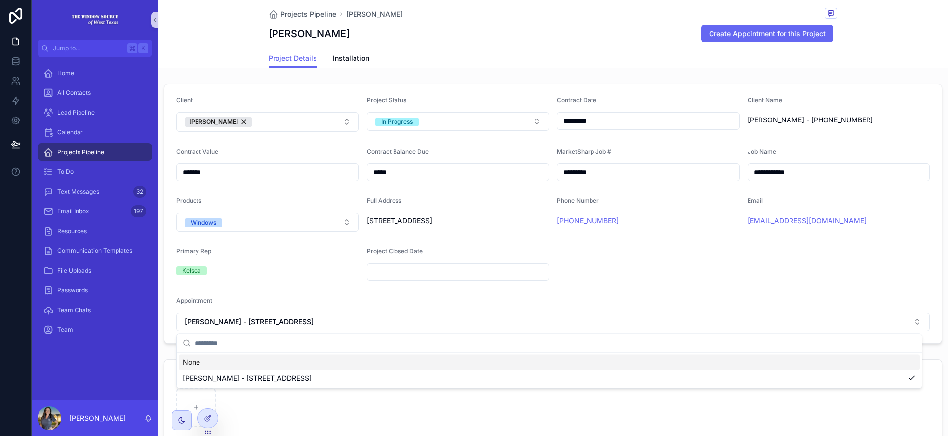
click at [399, 301] on div "Appointment" at bounding box center [553, 303] width 754 height 12
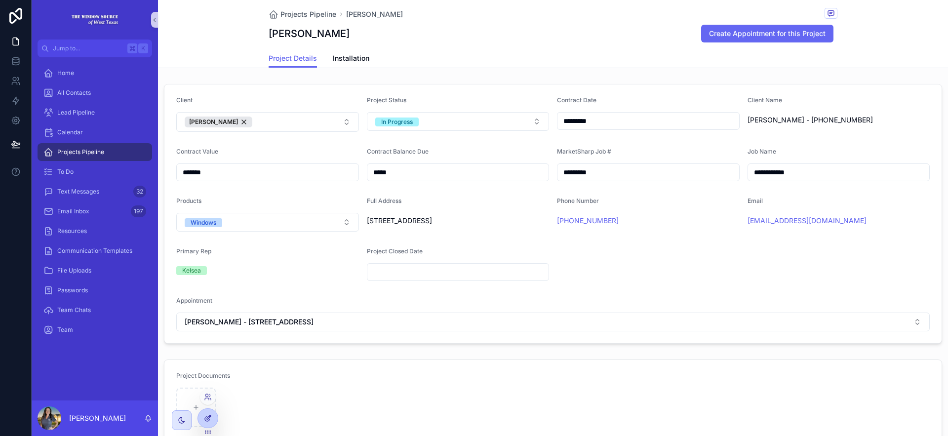
click at [215, 412] on div at bounding box center [208, 418] width 20 height 19
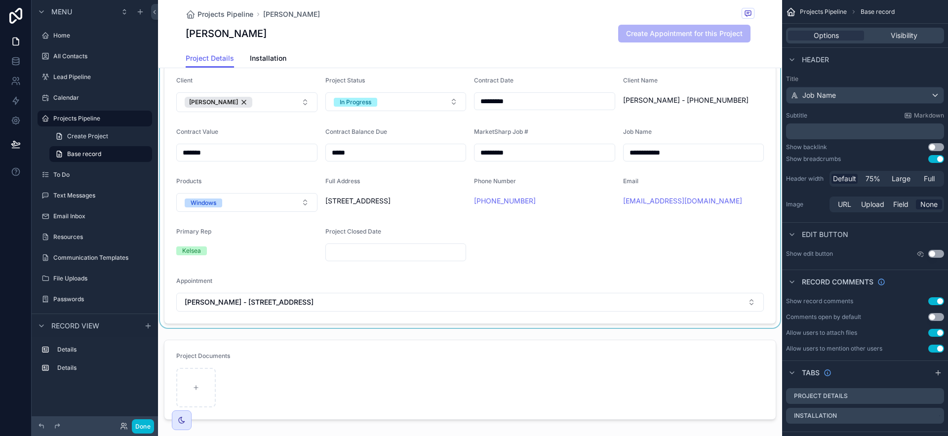
scroll to position [23, 0]
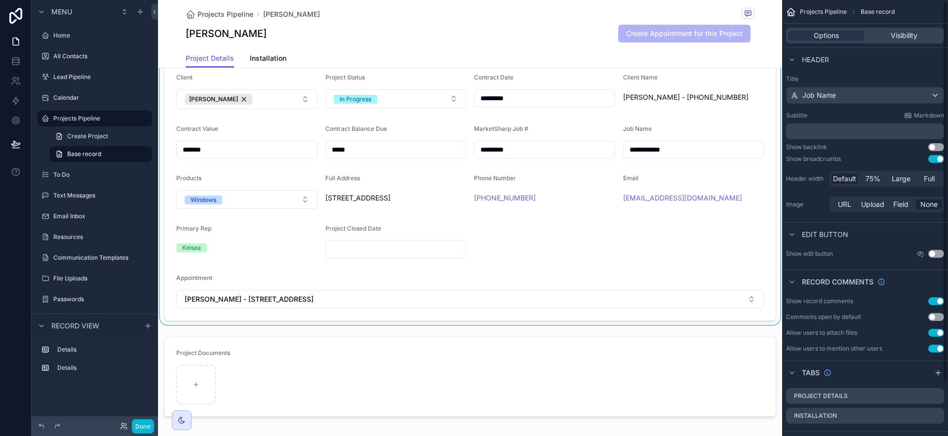
click at [602, 265] on div "scrollable content" at bounding box center [470, 191] width 624 height 268
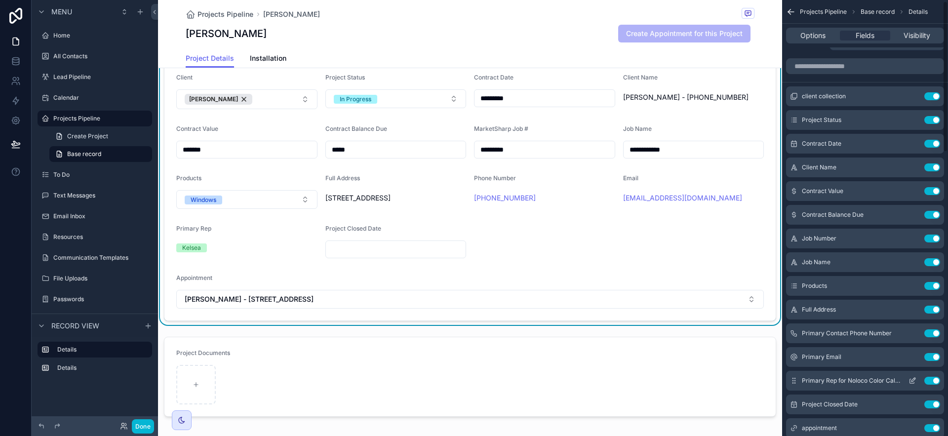
scroll to position [74, 0]
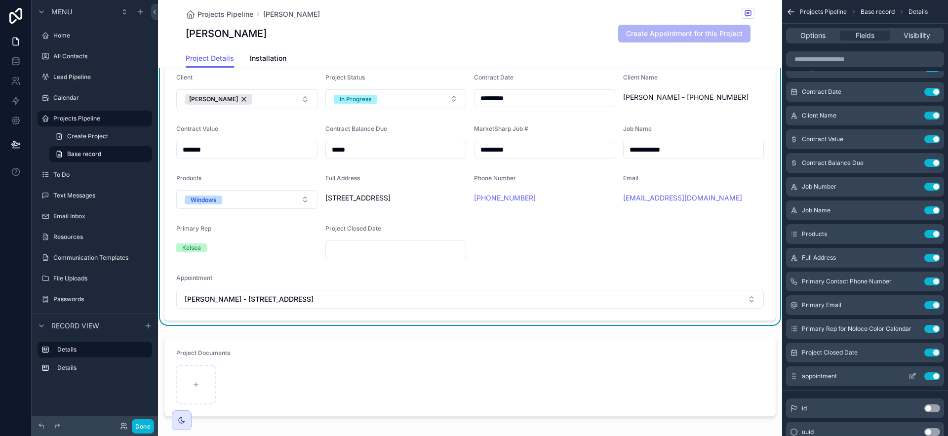
click at [914, 374] on icon "scrollable content" at bounding box center [913, 376] width 8 height 8
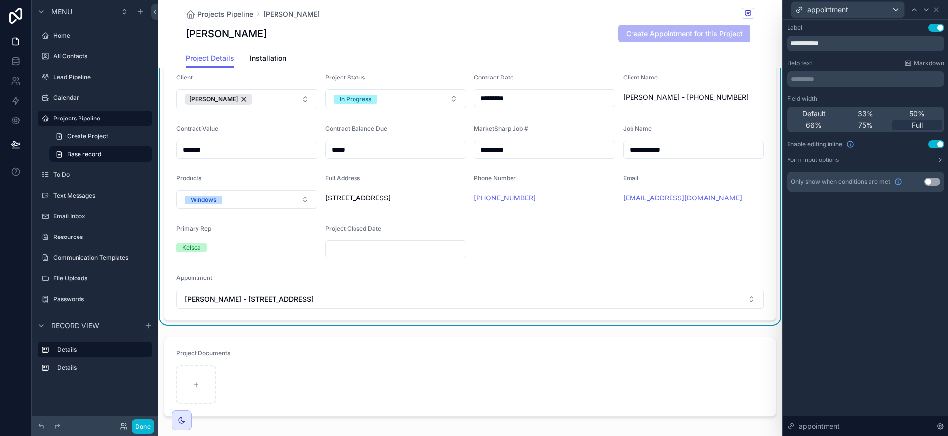
click at [936, 143] on button "Use setting" at bounding box center [936, 144] width 16 height 8
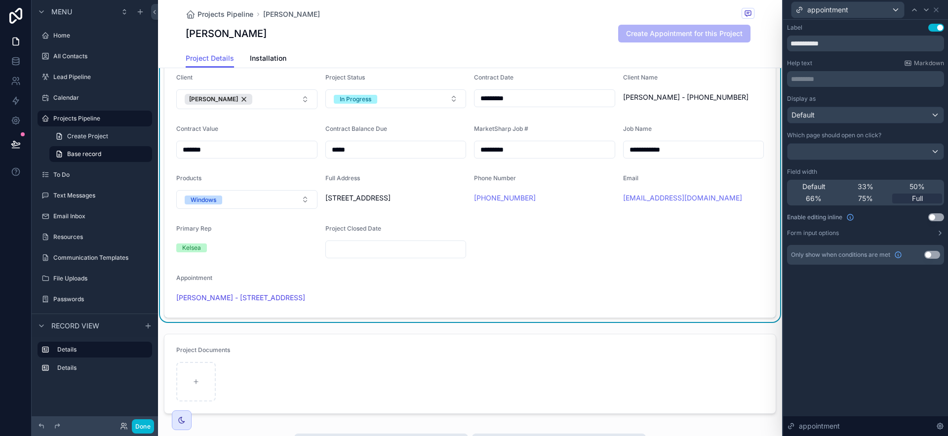
click at [527, 14] on div "Projects Pipeline Pledger, Joe" at bounding box center [470, 14] width 569 height 12
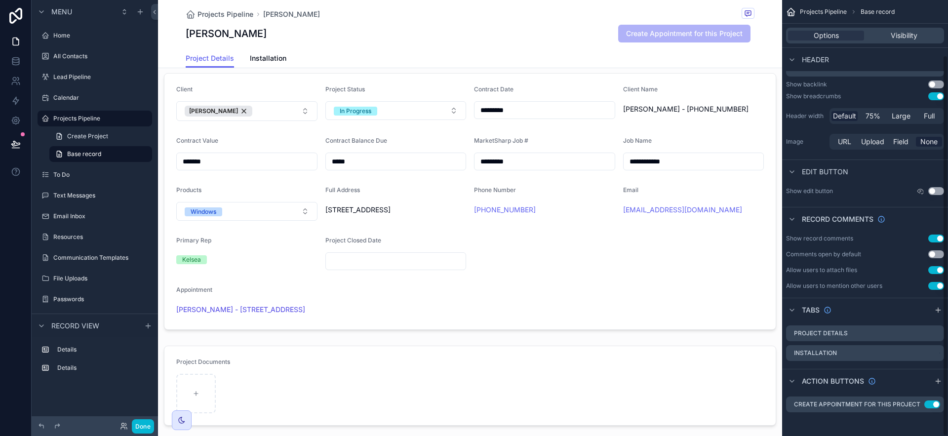
scroll to position [0, 0]
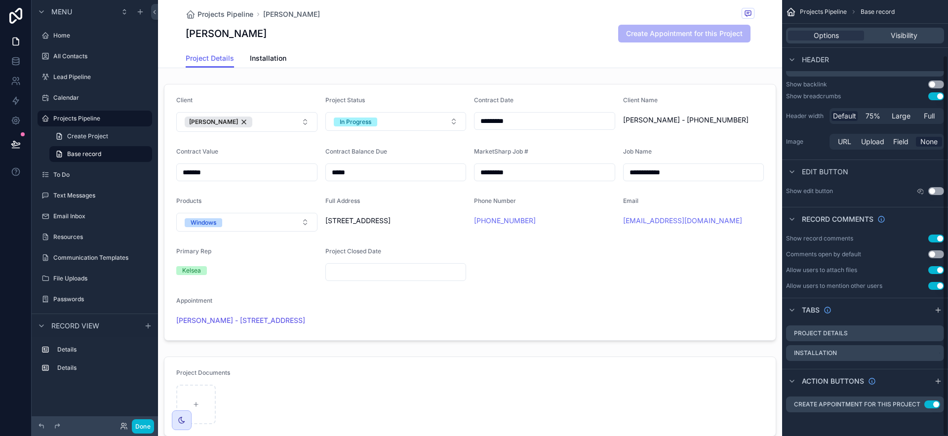
click at [939, 312] on icon "scrollable content" at bounding box center [938, 310] width 8 height 8
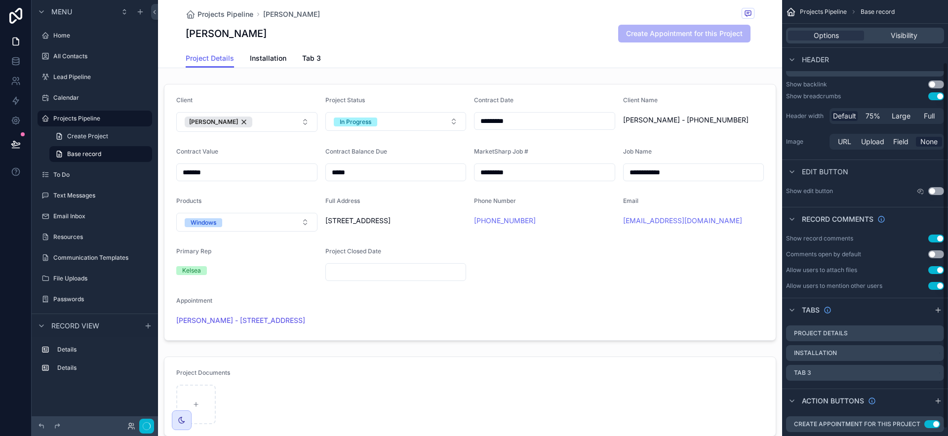
scroll to position [74, 0]
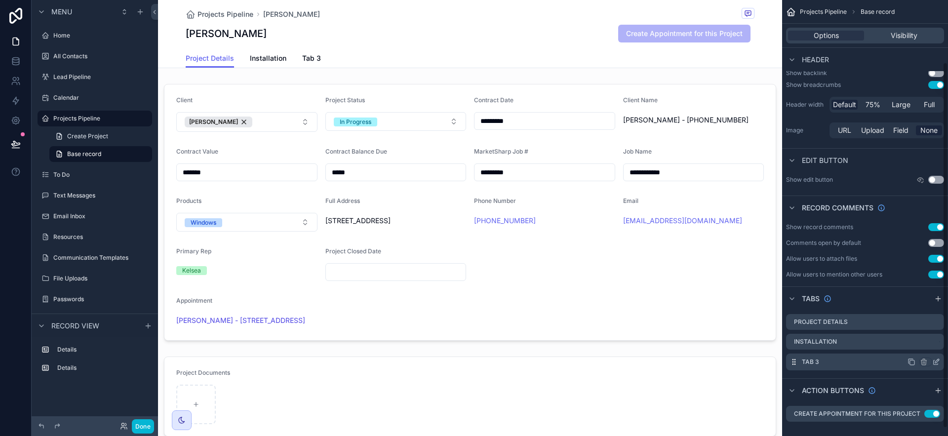
click at [937, 363] on icon "scrollable content" at bounding box center [936, 362] width 8 height 8
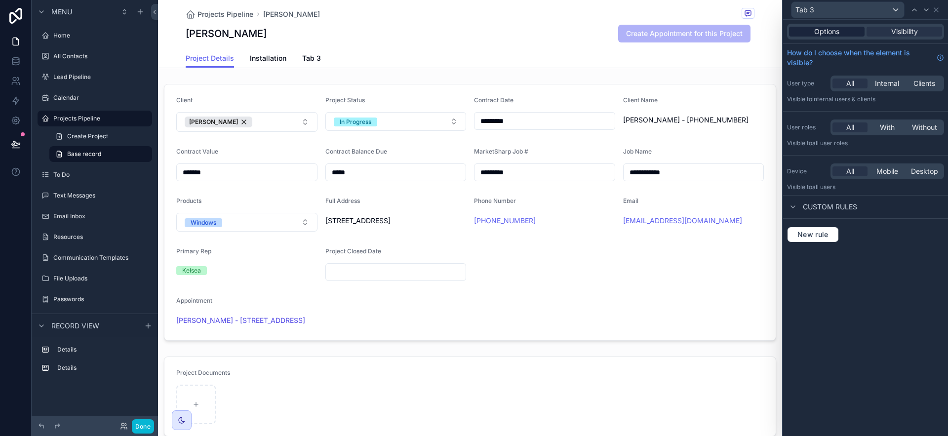
click at [832, 32] on span "Options" at bounding box center [826, 32] width 25 height 10
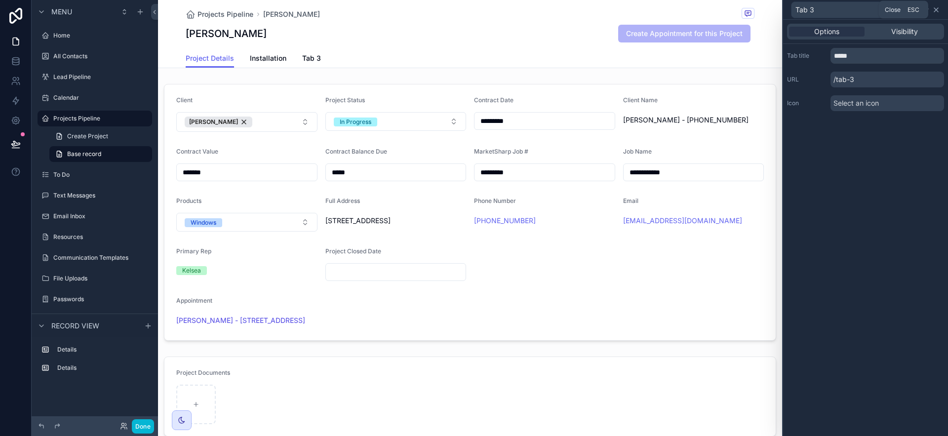
click at [940, 12] on icon at bounding box center [936, 10] width 8 height 8
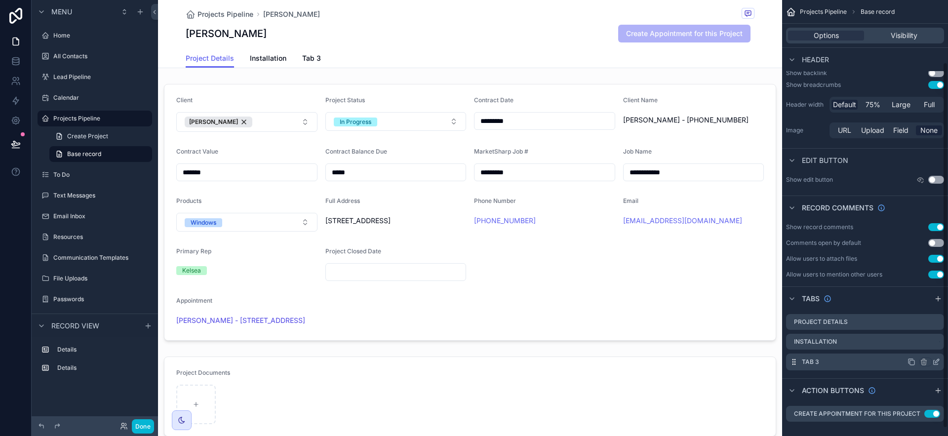
click at [937, 362] on icon "scrollable content" at bounding box center [936, 362] width 8 height 8
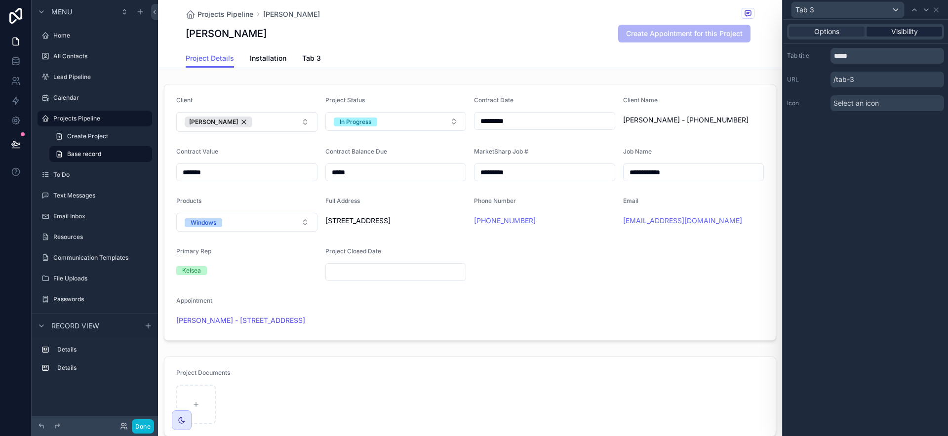
click at [905, 34] on span "Visibility" at bounding box center [904, 32] width 27 height 10
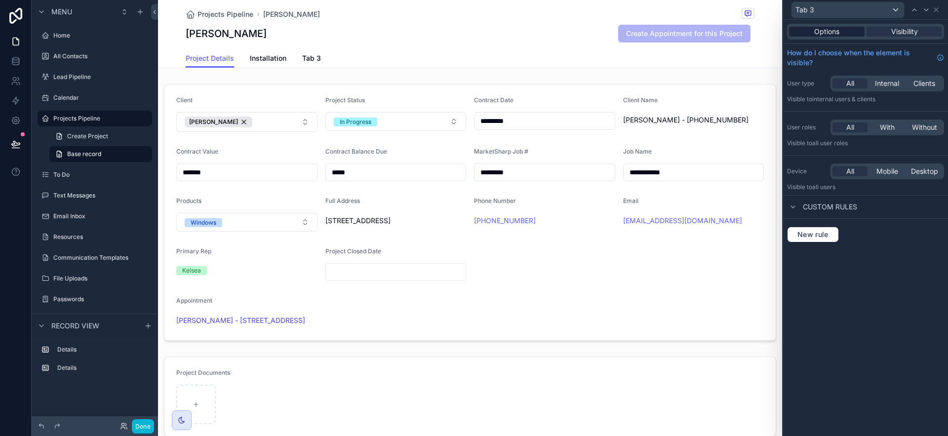
click at [840, 33] on div "Options" at bounding box center [827, 32] width 76 height 10
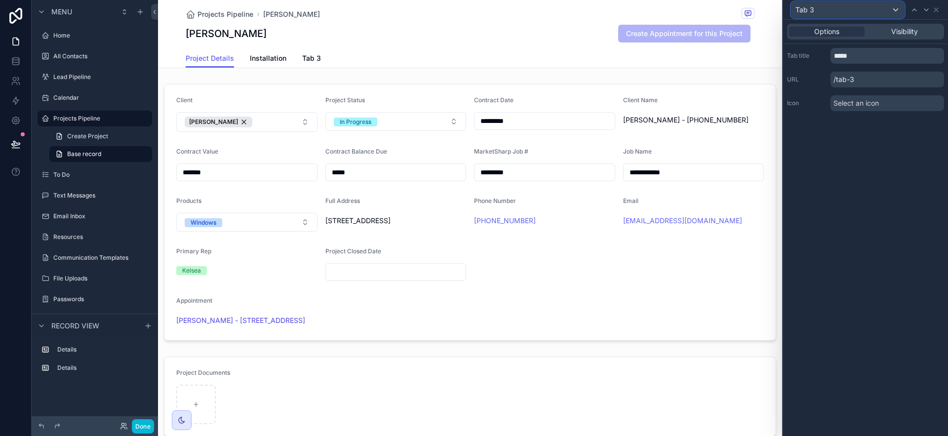
click at [842, 14] on div "Tab 3" at bounding box center [848, 10] width 113 height 16
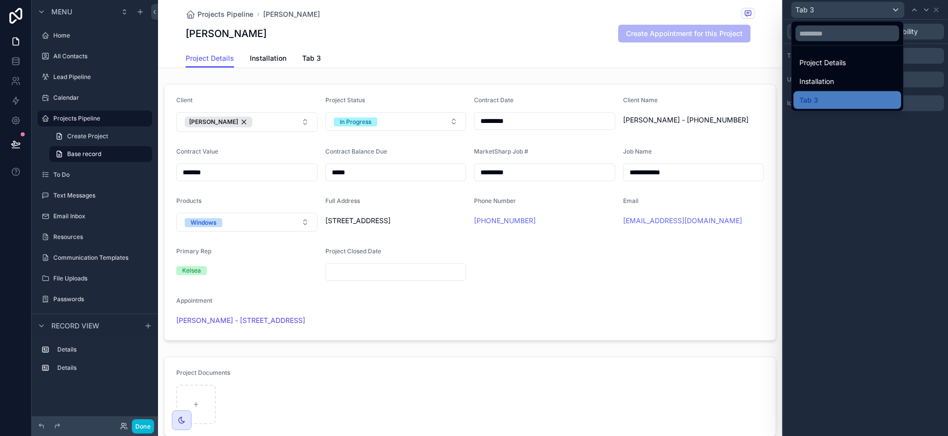
click at [842, 14] on div at bounding box center [865, 218] width 165 height 436
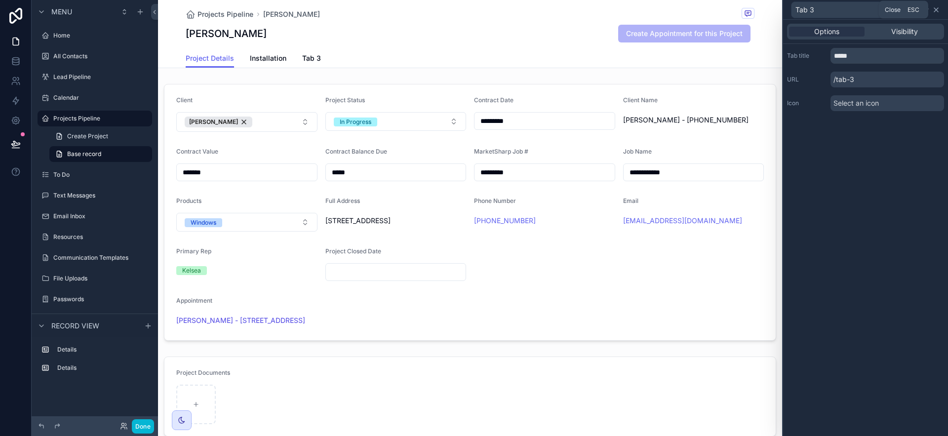
click at [937, 6] on icon at bounding box center [936, 10] width 8 height 8
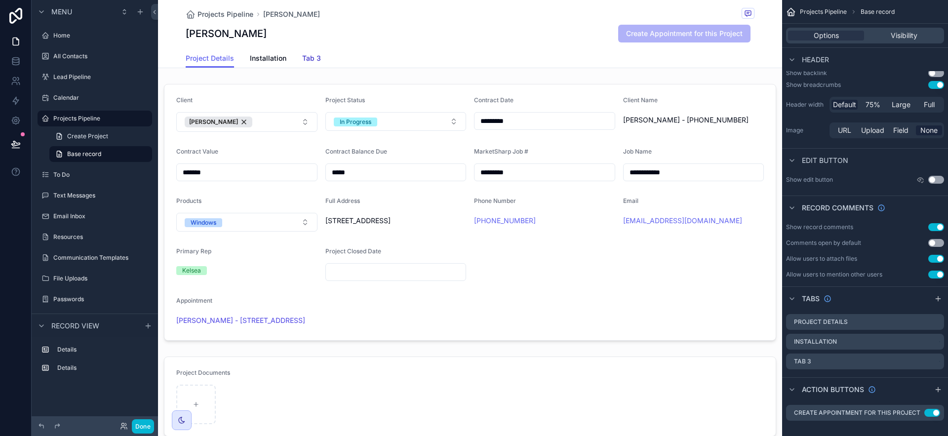
drag, startPoint x: 291, startPoint y: 54, endPoint x: 298, endPoint y: 54, distance: 6.4
click at [296, 54] on div "Project Details Installation Tab 3" at bounding box center [470, 58] width 569 height 19
click at [304, 54] on span "Tab 3" at bounding box center [311, 58] width 19 height 10
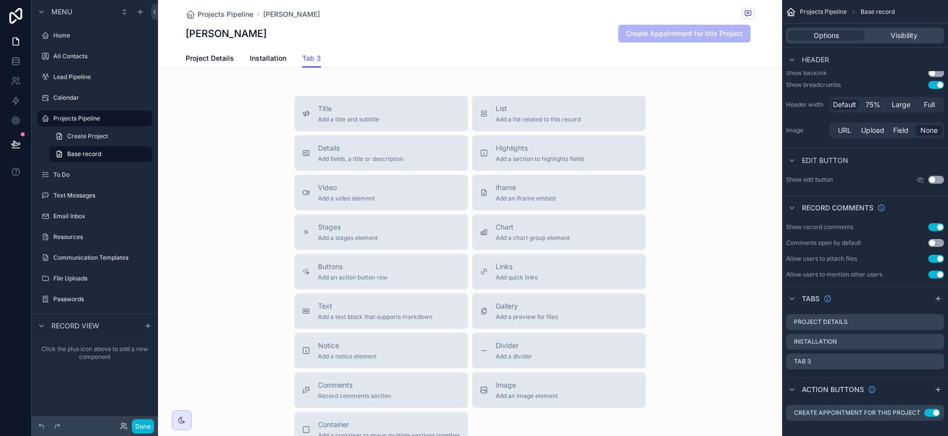
click at [732, 255] on div "Title Add a title and subtitle List Add a list related to this record Details A…" at bounding box center [470, 272] width 624 height 352
click at [364, 160] on span "Add fields, a title or description" at bounding box center [360, 159] width 85 height 8
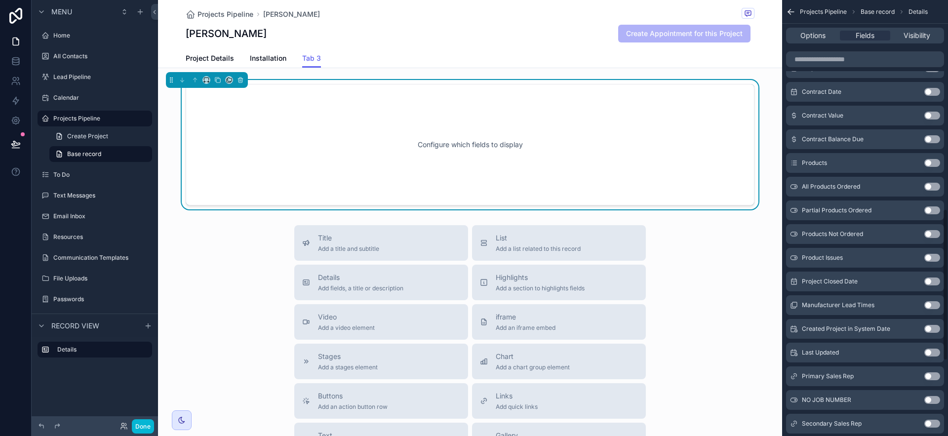
scroll to position [814, 0]
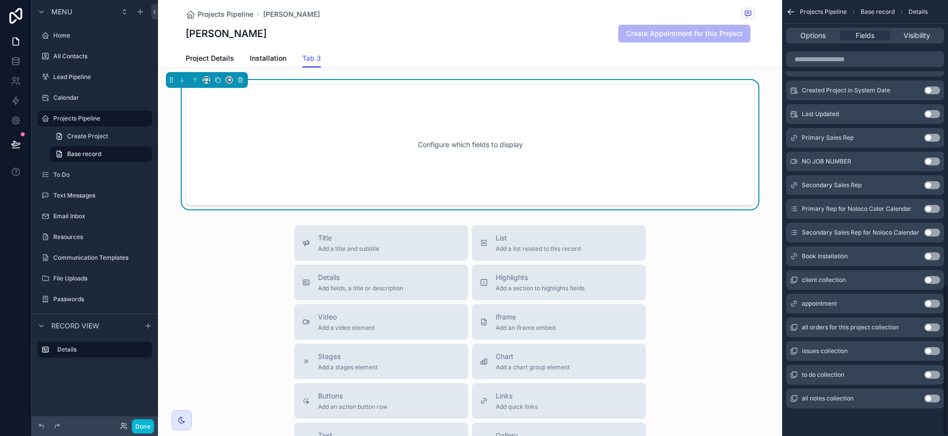
click at [934, 307] on button "Use setting" at bounding box center [932, 304] width 16 height 8
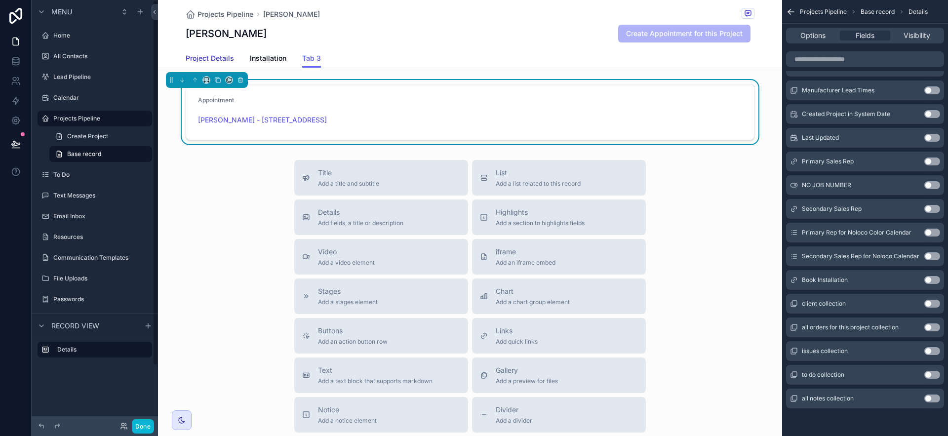
click at [186, 58] on span "Project Details" at bounding box center [210, 58] width 48 height 10
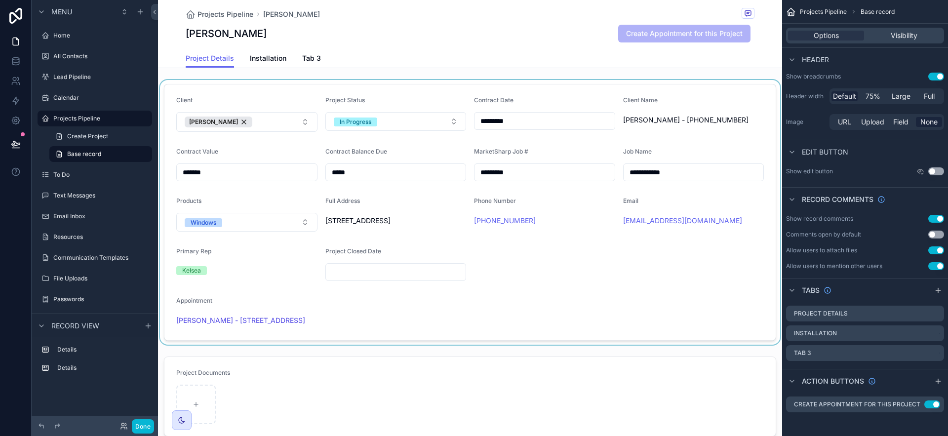
click at [692, 335] on div "scrollable content" at bounding box center [470, 212] width 624 height 265
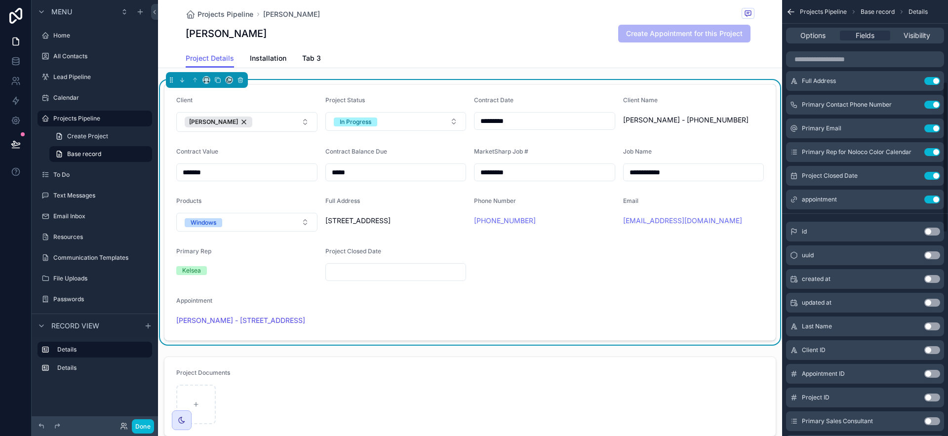
scroll to position [228, 0]
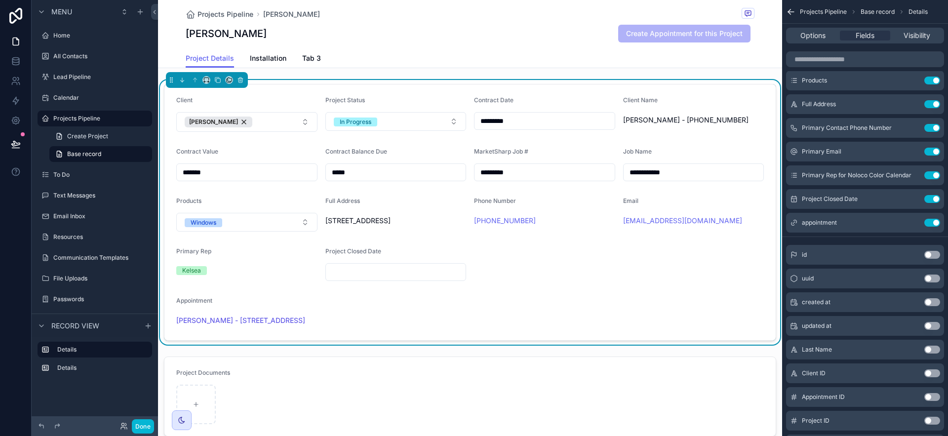
click at [406, 71] on div "**********" at bounding box center [470, 443] width 624 height 887
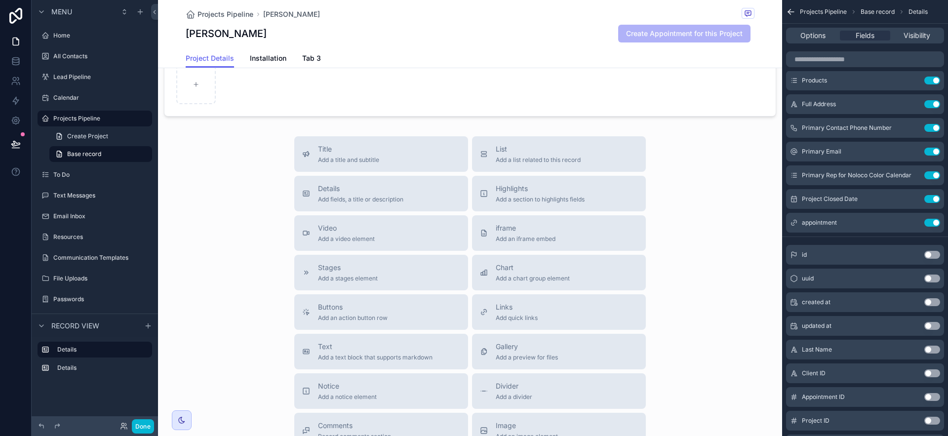
scroll to position [315, 0]
click at [589, 209] on div "Highlights Add a section to highlights fields" at bounding box center [559, 199] width 158 height 20
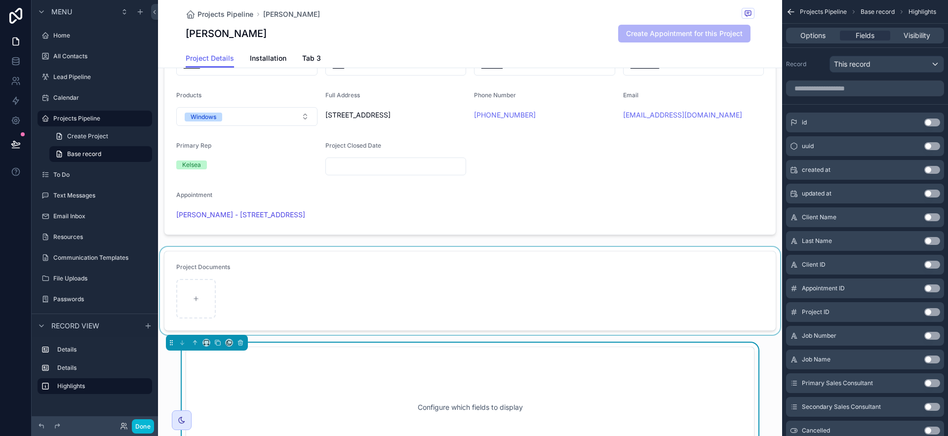
scroll to position [185, 0]
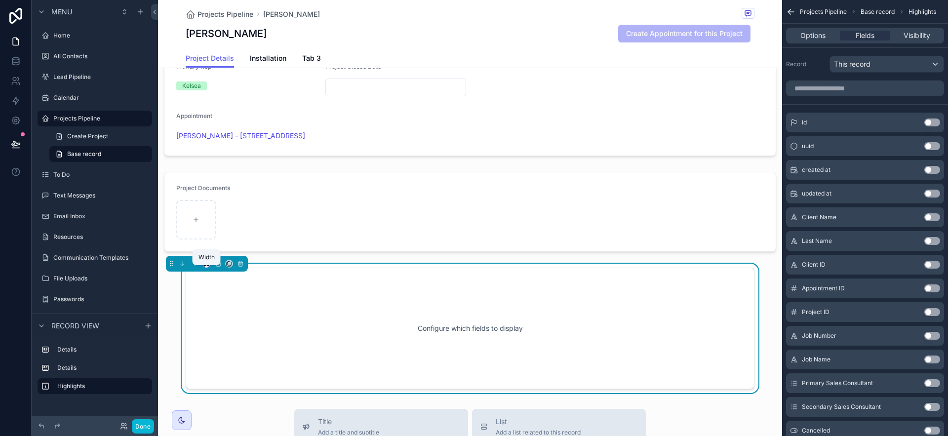
click at [208, 264] on icon "scrollable content" at bounding box center [206, 262] width 4 height 2
click at [216, 376] on span "Full width" at bounding box center [226, 375] width 31 height 12
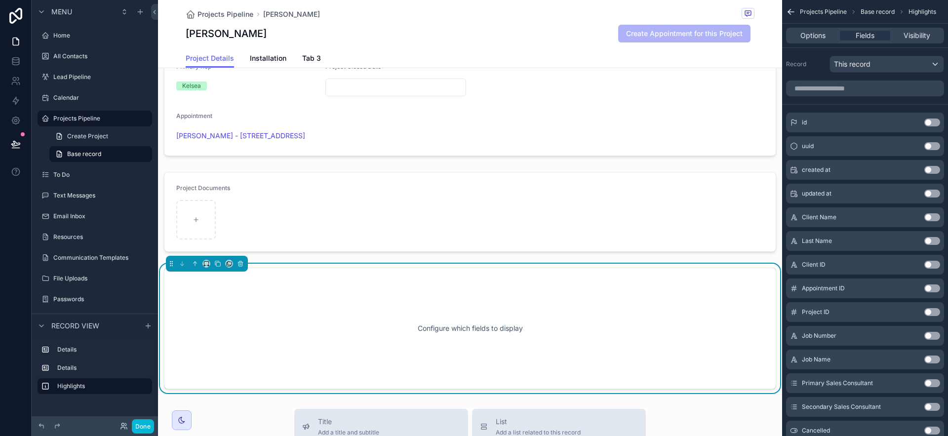
click at [593, 367] on div "Configure which fields to display" at bounding box center [470, 328] width 580 height 89
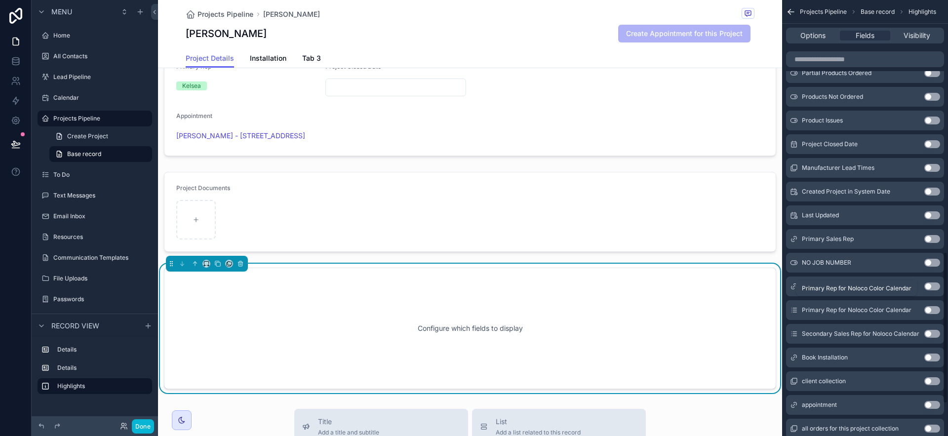
scroll to position [814, 0]
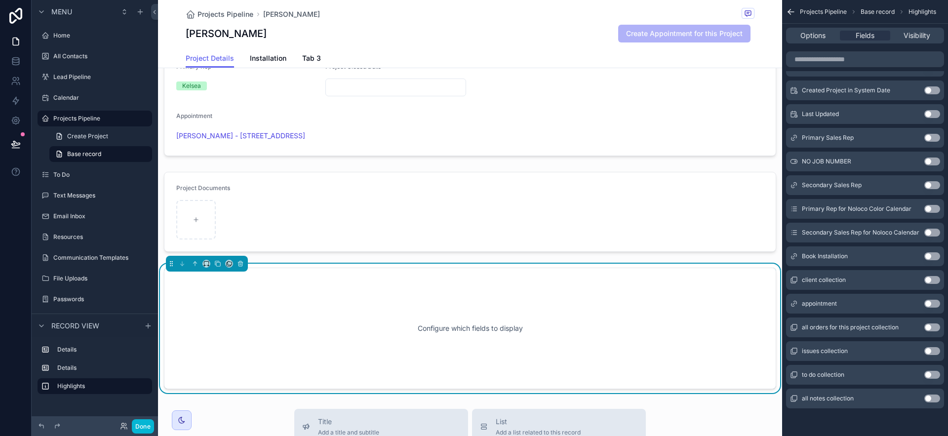
click at [935, 303] on button "Use setting" at bounding box center [932, 304] width 16 height 8
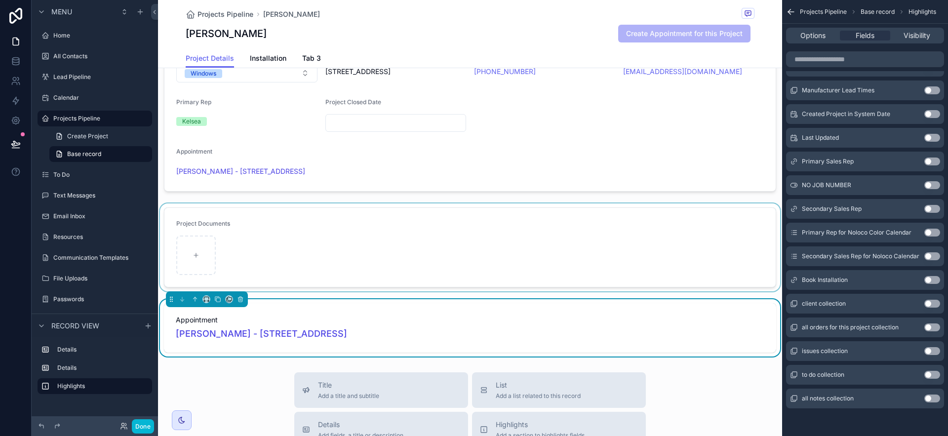
scroll to position [132, 0]
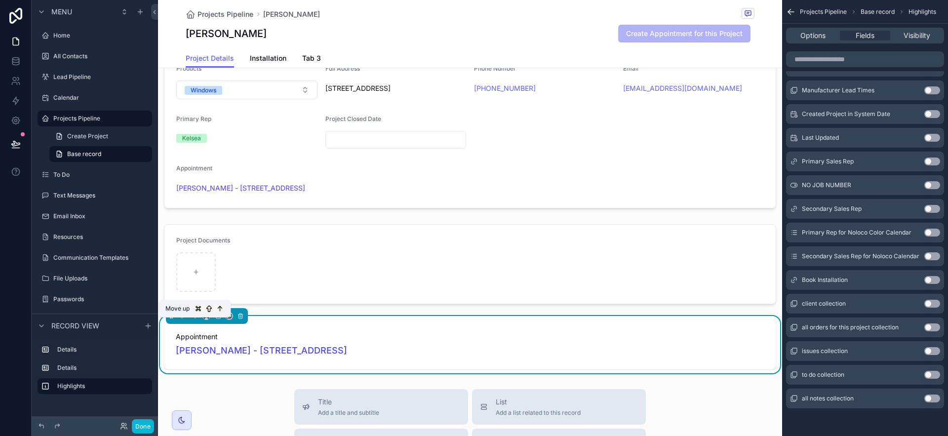
click at [194, 320] on icon "scrollable content" at bounding box center [195, 316] width 7 height 7
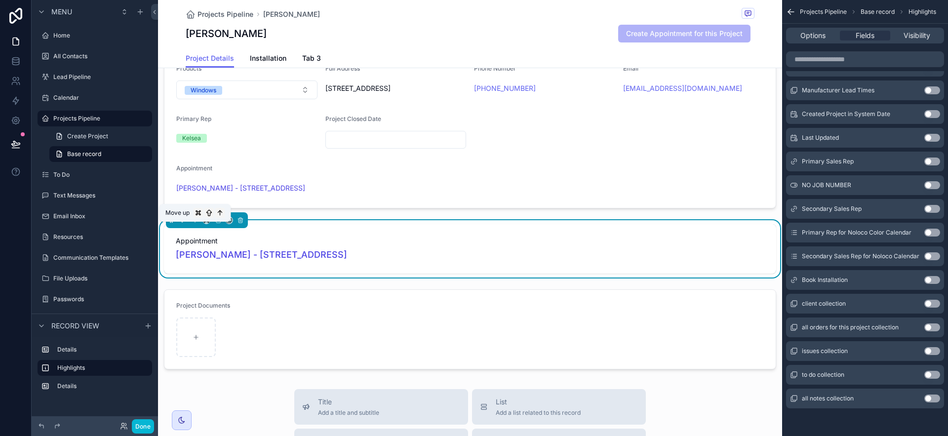
click at [197, 224] on icon "scrollable content" at bounding box center [195, 220] width 7 height 7
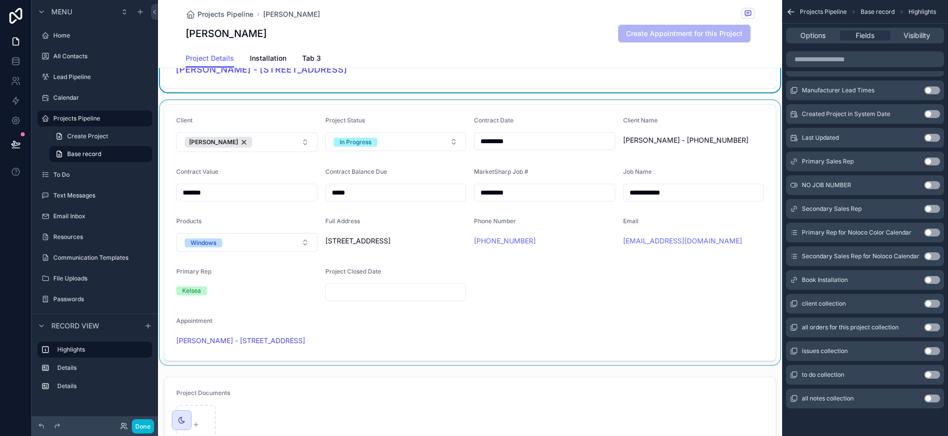
scroll to position [0, 0]
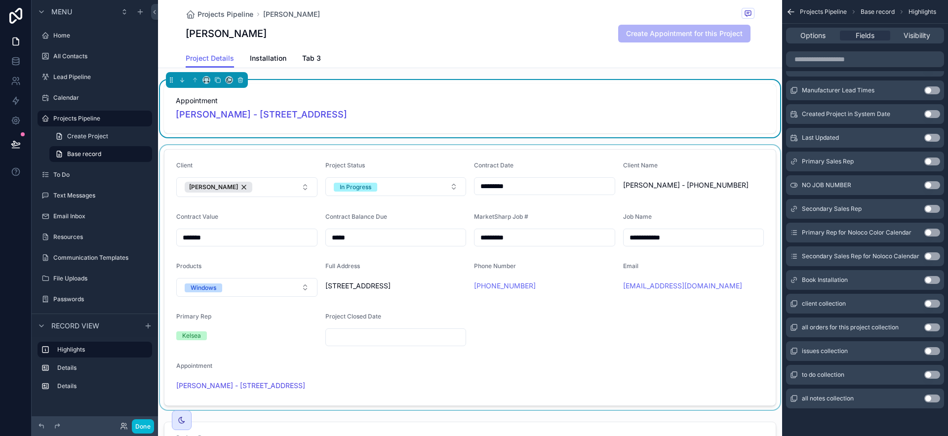
click at [595, 154] on div "scrollable content" at bounding box center [470, 277] width 624 height 265
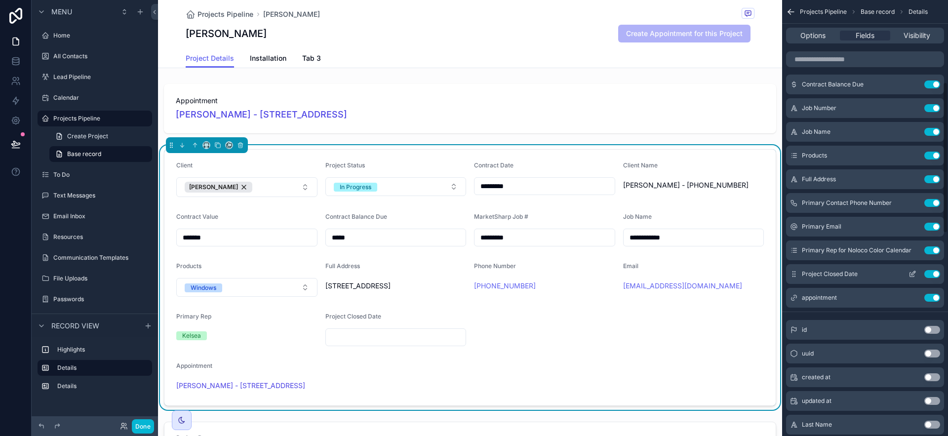
scroll to position [95, 0]
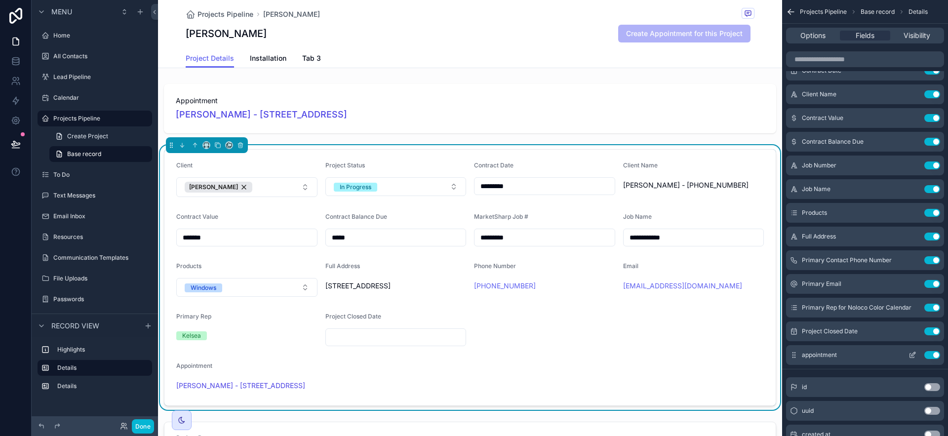
click at [911, 351] on icon "scrollable content" at bounding box center [913, 355] width 8 height 8
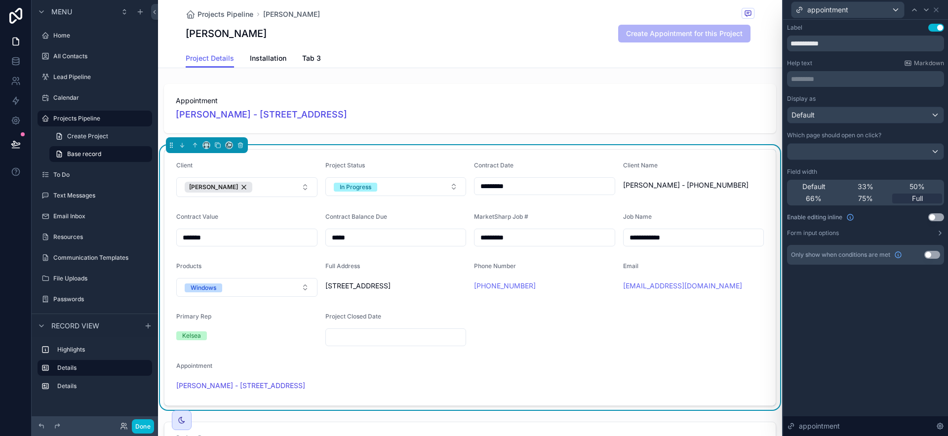
click at [937, 217] on button "Use setting" at bounding box center [936, 217] width 16 height 8
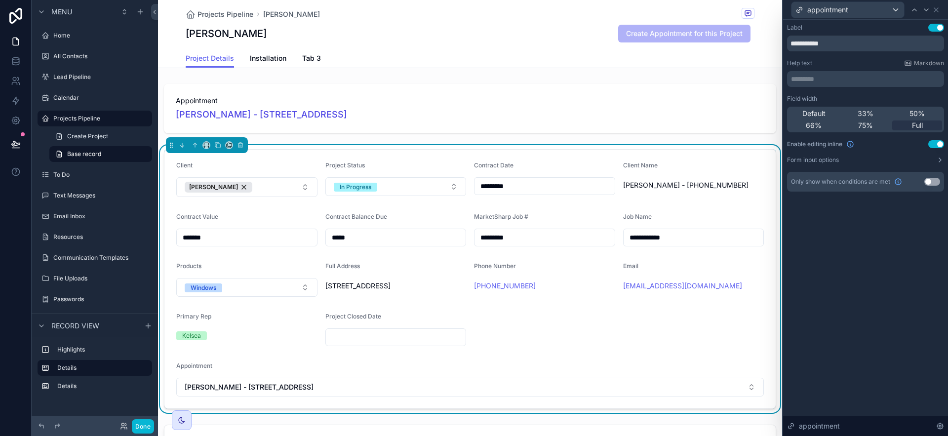
click at [846, 328] on div "**********" at bounding box center [865, 228] width 165 height 416
click at [936, 6] on icon at bounding box center [936, 10] width 8 height 8
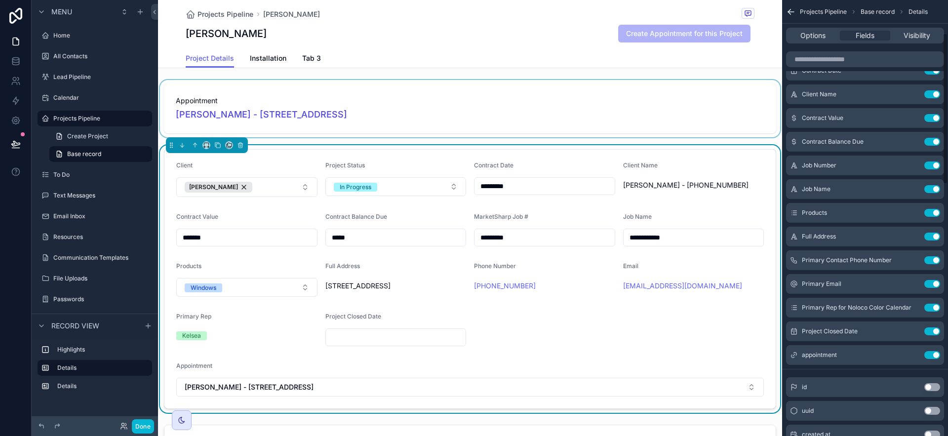
click at [745, 108] on div "scrollable content" at bounding box center [470, 108] width 624 height 57
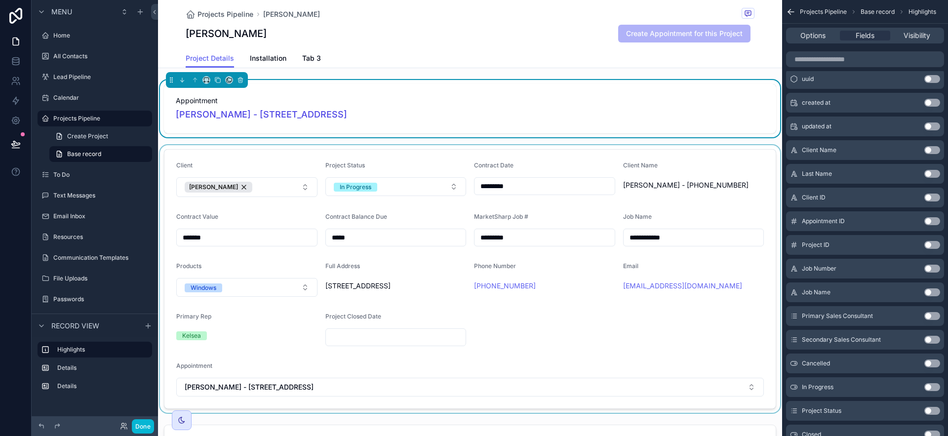
click at [759, 147] on div "scrollable content" at bounding box center [470, 279] width 624 height 268
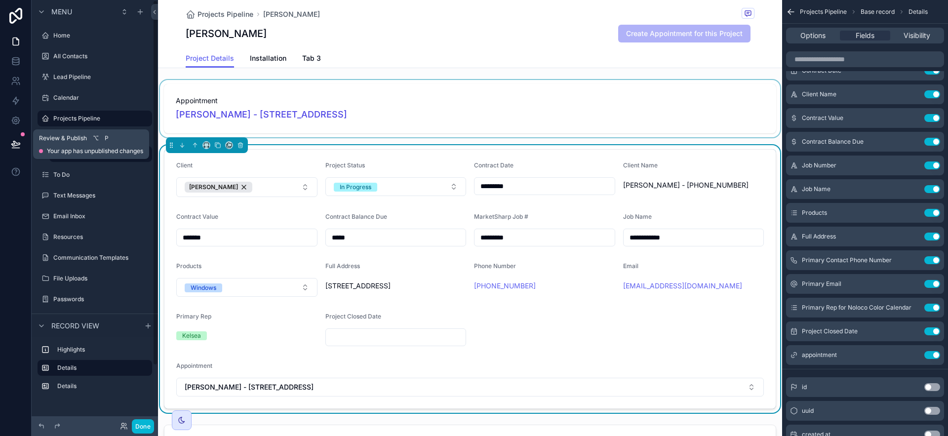
click at [19, 141] on icon at bounding box center [16, 144] width 10 height 10
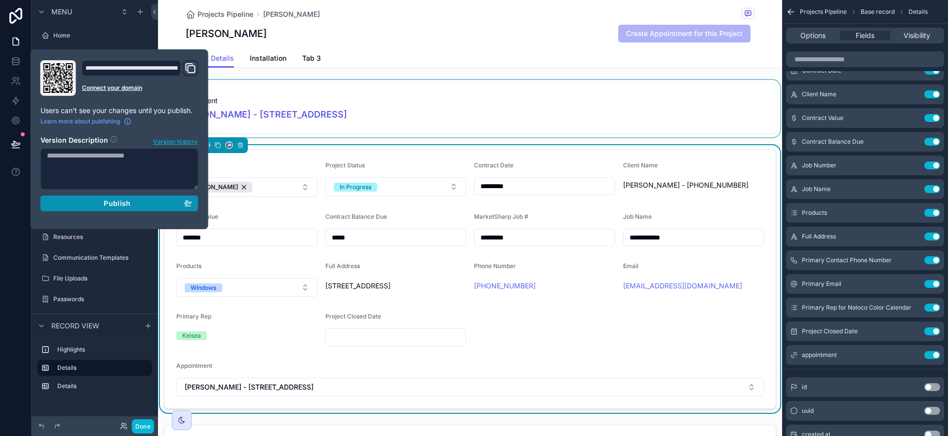
click at [122, 207] on button "Publish" at bounding box center [119, 204] width 158 height 16
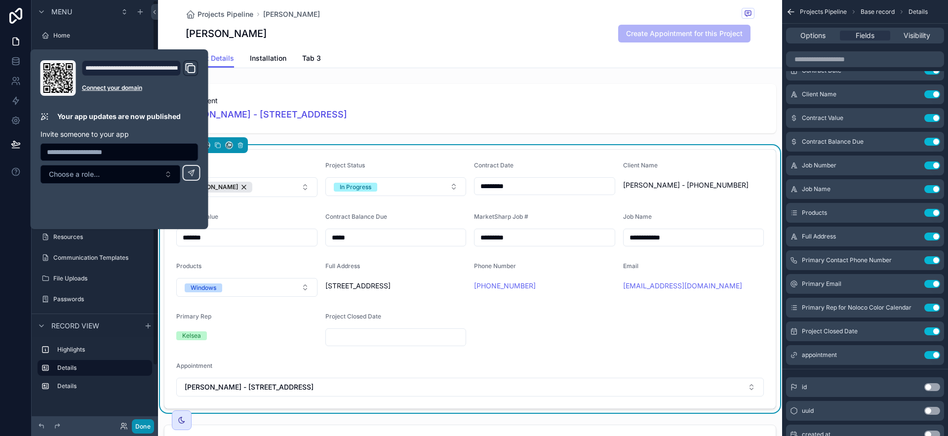
click at [142, 427] on button "Done" at bounding box center [143, 426] width 22 height 14
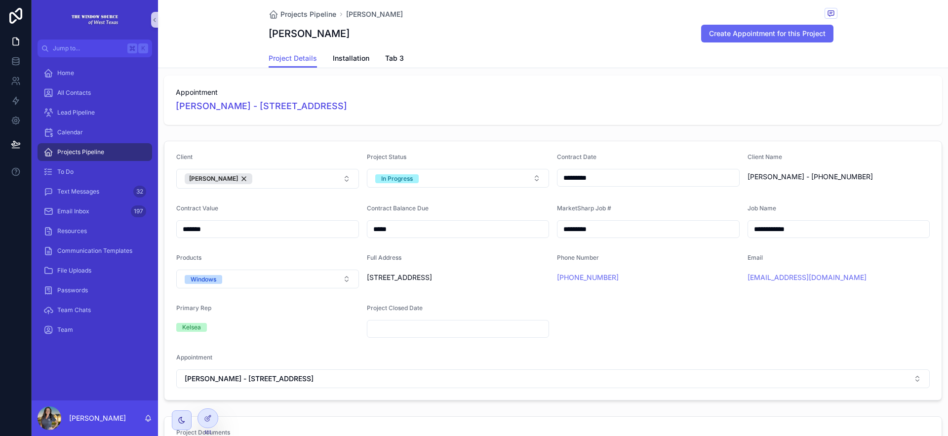
scroll to position [15, 0]
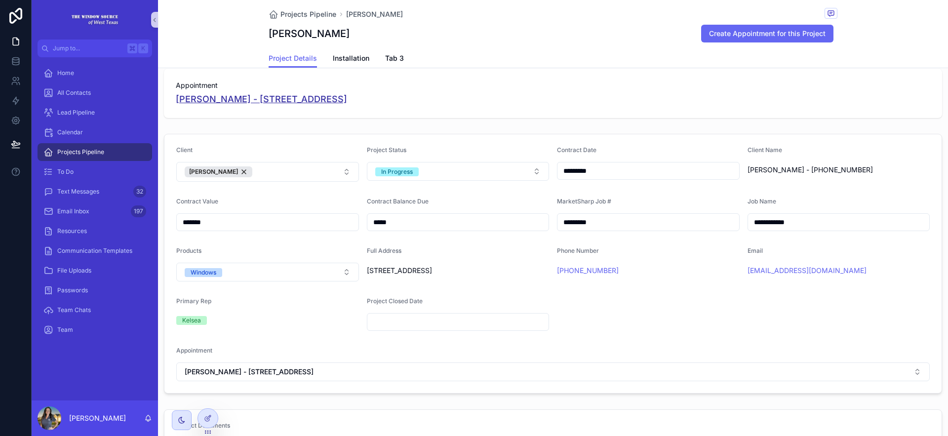
click at [347, 95] on span "Joe Pledger - 10700 E County Road 85 Midland, TX 79706" at bounding box center [261, 99] width 171 height 14
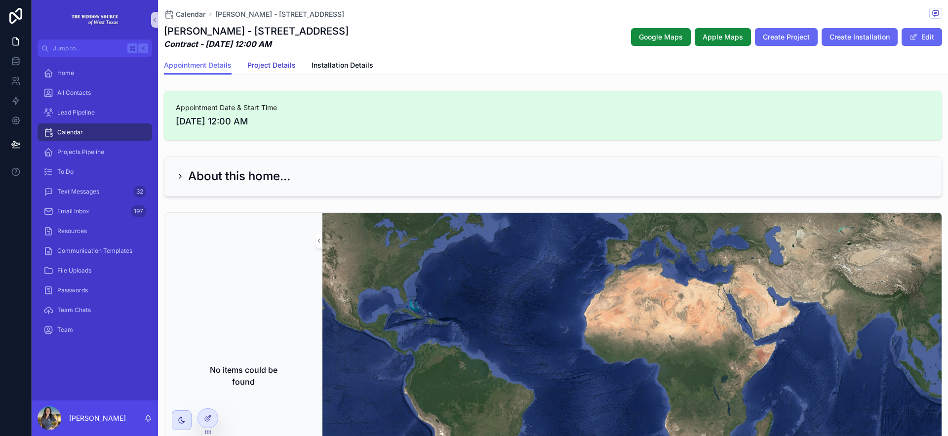
click at [267, 67] on span "Project Details" at bounding box center [271, 65] width 48 height 10
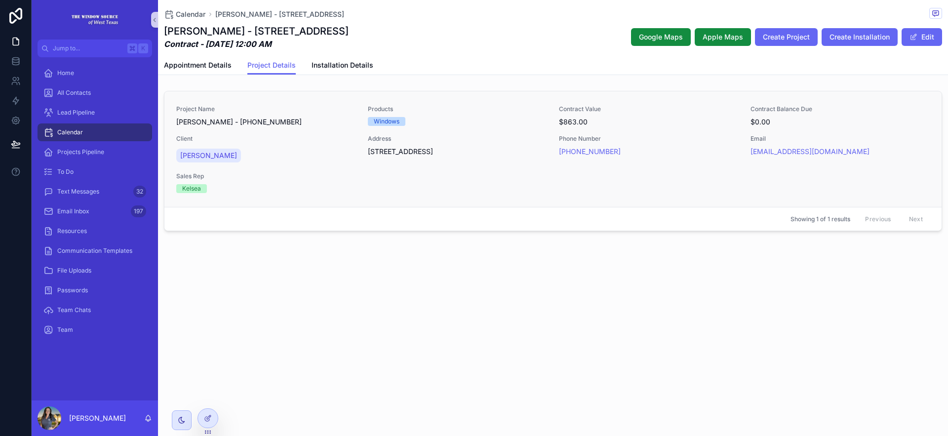
click at [870, 161] on div "Email joe100joe@gmail.com" at bounding box center [841, 150] width 180 height 30
click at [895, 179] on div "Project Name Pledger - 20-25-421 Products Windows Contract Value $863.00 Contra…" at bounding box center [553, 149] width 754 height 88
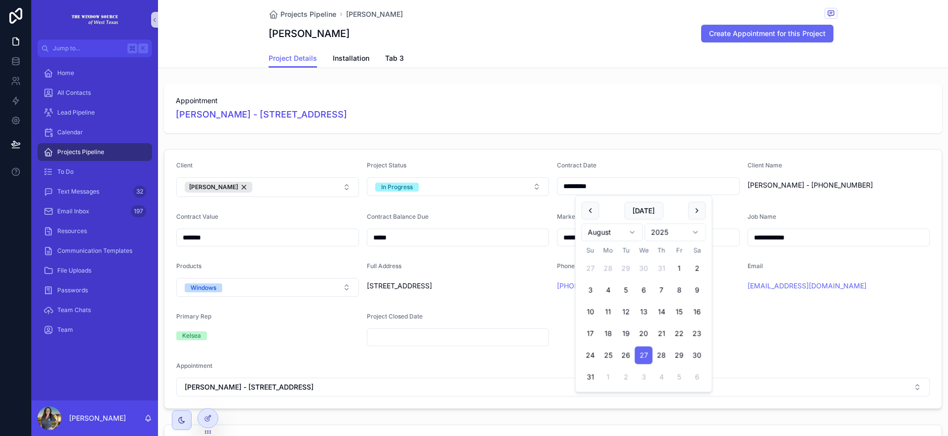
click at [607, 184] on input "*********" at bounding box center [649, 186] width 182 height 14
click at [617, 167] on div "Contract Date" at bounding box center [648, 167] width 183 height 12
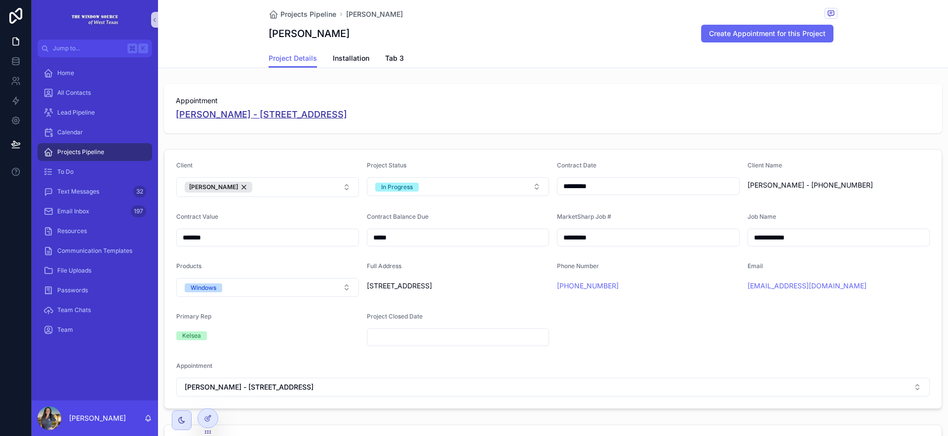
click at [347, 117] on span "Joe Pledger - 10700 E County Road 85 Midland, TX 79706" at bounding box center [261, 115] width 171 height 14
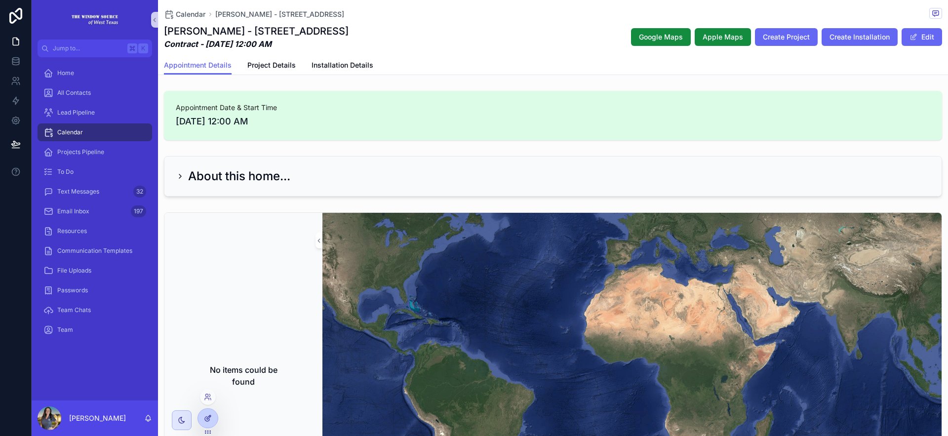
click at [206, 417] on icon at bounding box center [208, 418] width 8 height 8
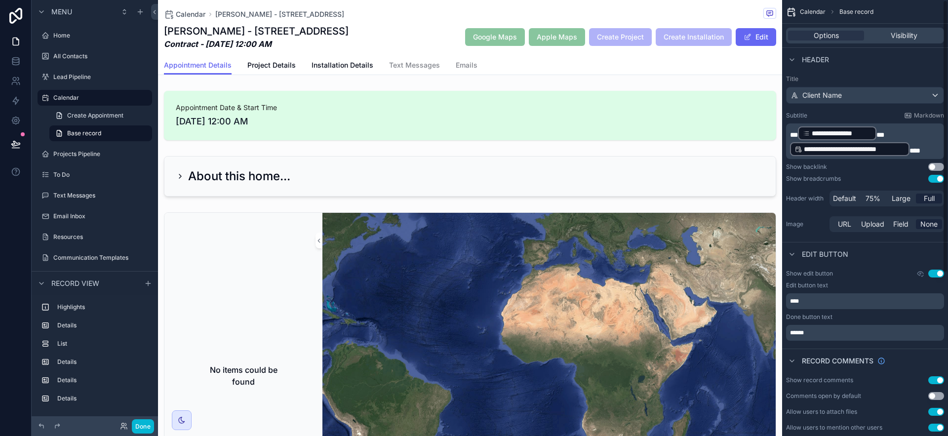
click at [942, 277] on div "Use setting" at bounding box center [931, 274] width 28 height 8
click at [939, 275] on button "Use setting" at bounding box center [936, 274] width 16 height 8
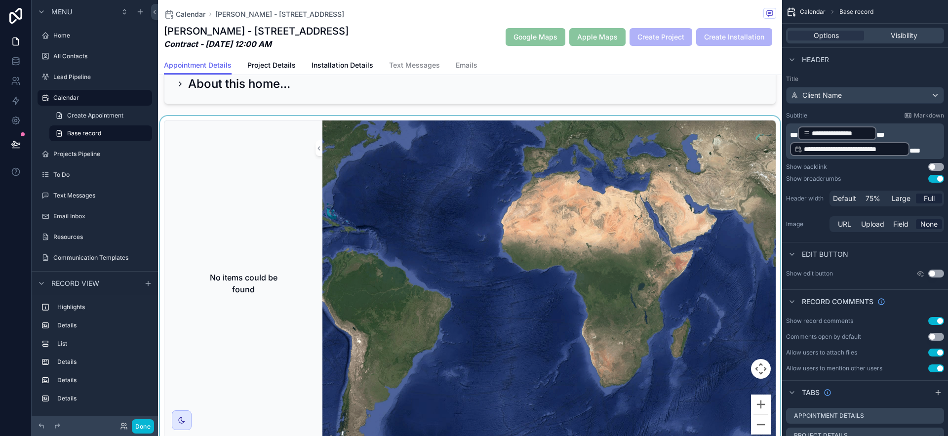
scroll to position [122, 0]
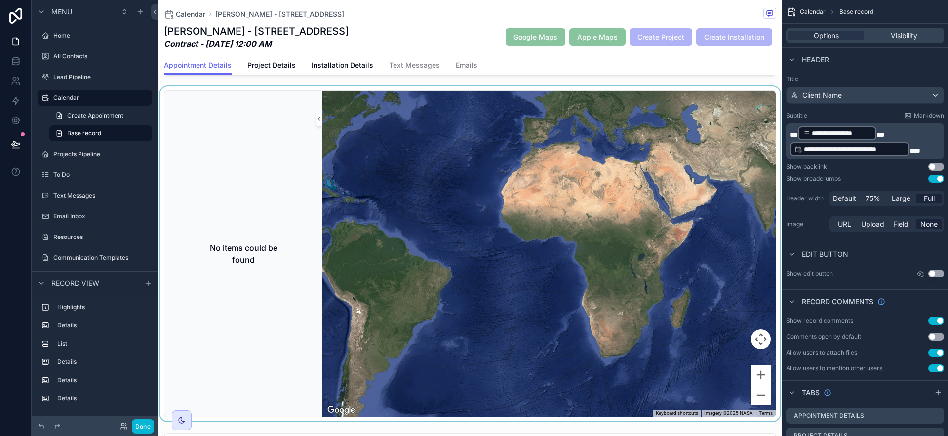
click at [247, 148] on div "No items could be found" at bounding box center [243, 254] width 150 height 318
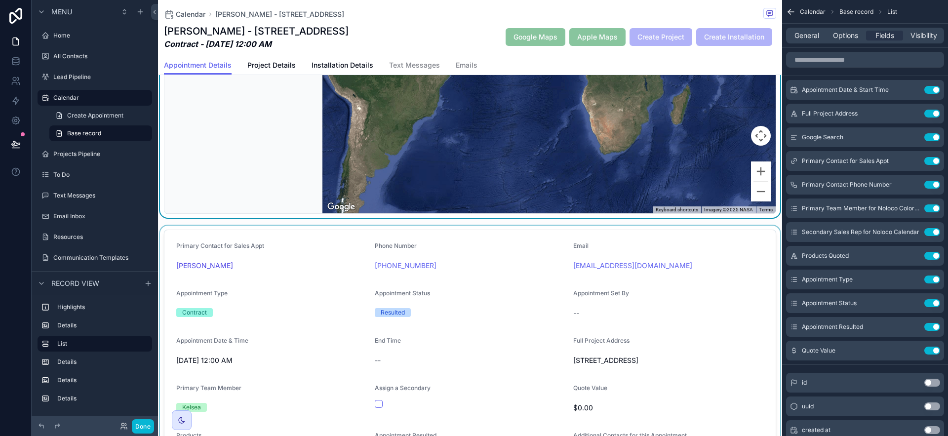
scroll to position [438, 0]
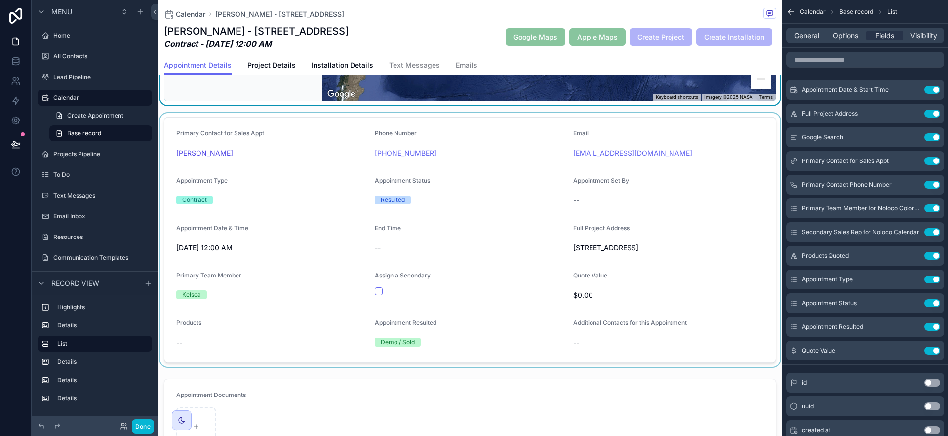
click at [276, 306] on div "scrollable content" at bounding box center [470, 240] width 624 height 254
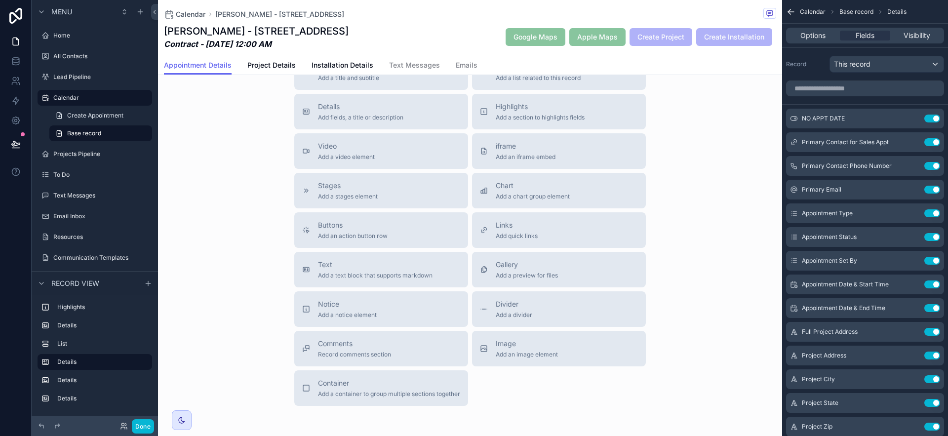
scroll to position [812, 0]
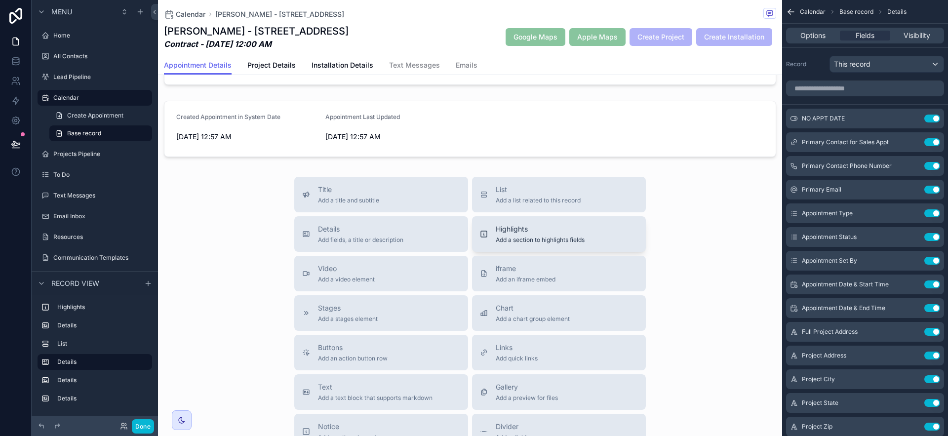
click at [522, 232] on span "Highlights" at bounding box center [540, 229] width 89 height 10
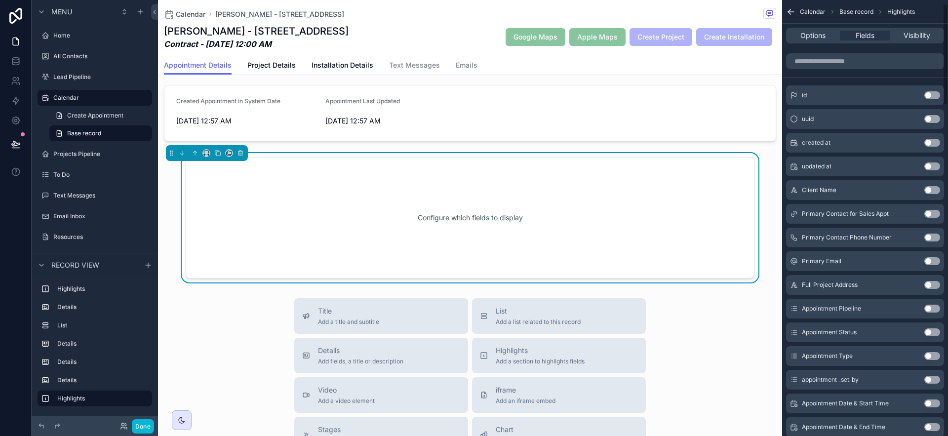
scroll to position [16, 0]
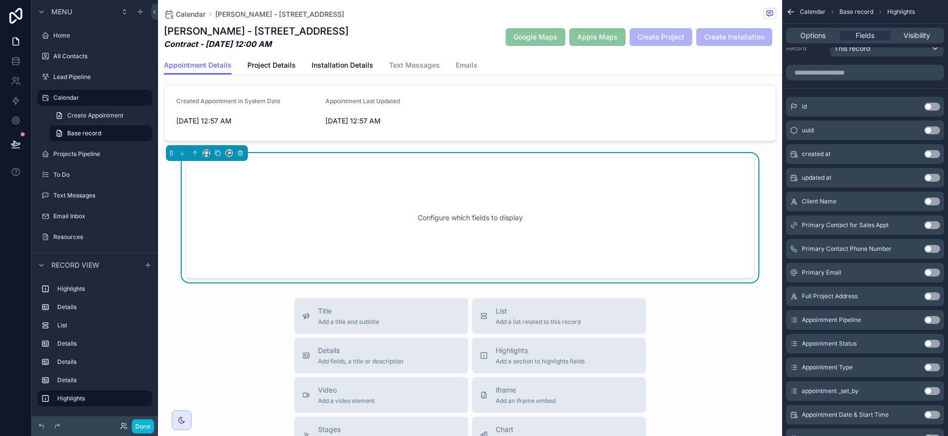
click at [930, 227] on button "Use setting" at bounding box center [932, 225] width 16 height 8
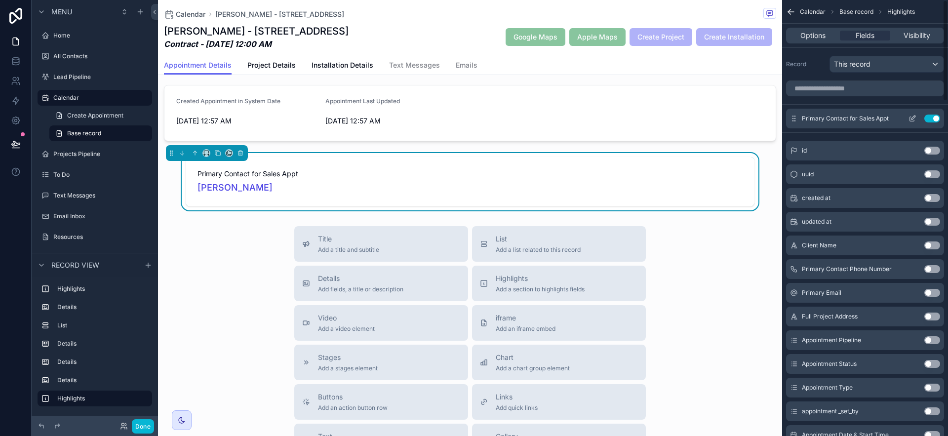
scroll to position [0, 0]
click at [913, 115] on icon "scrollable content" at bounding box center [913, 119] width 8 height 8
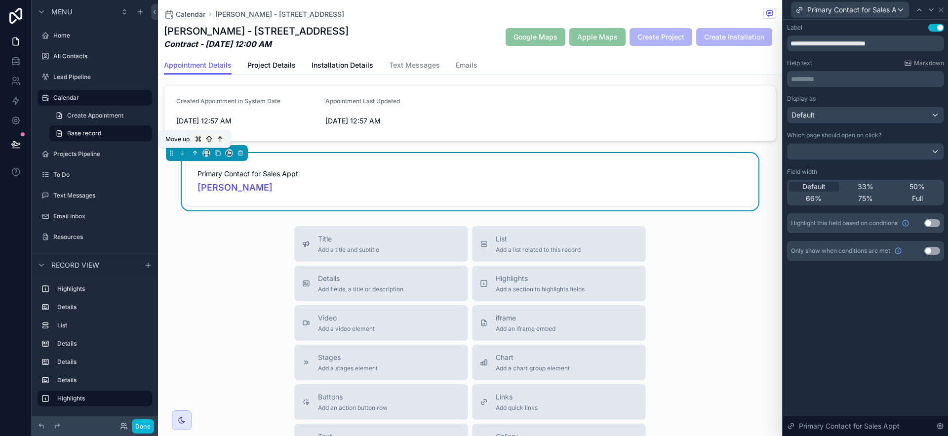
click at [198, 154] on icon "scrollable content" at bounding box center [195, 153] width 7 height 7
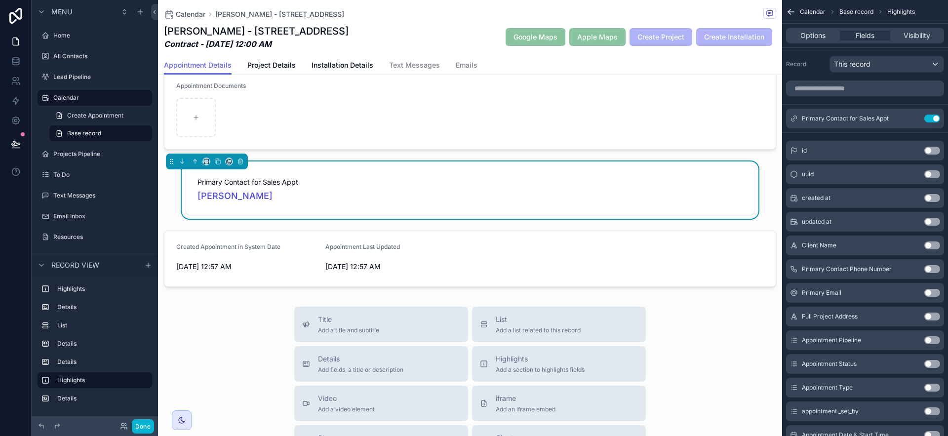
scroll to position [546, 0]
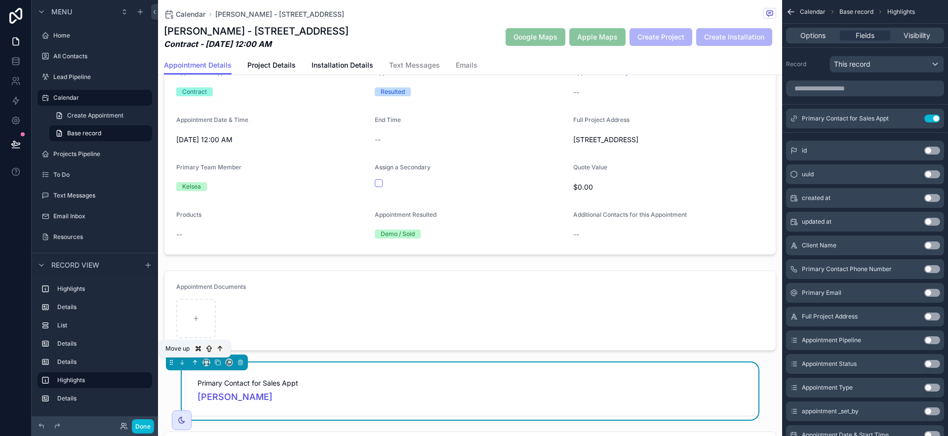
click at [195, 362] on icon "scrollable content" at bounding box center [195, 362] width 7 height 7
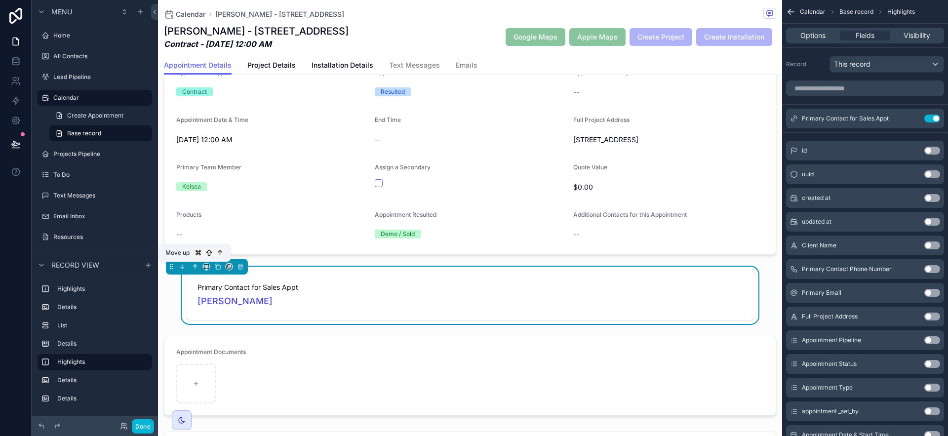
click at [194, 267] on icon "scrollable content" at bounding box center [195, 266] width 7 height 7
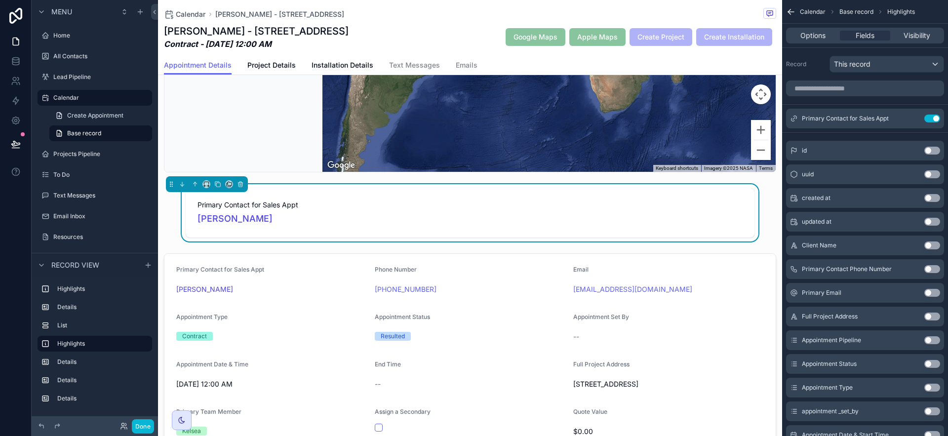
scroll to position [346, 0]
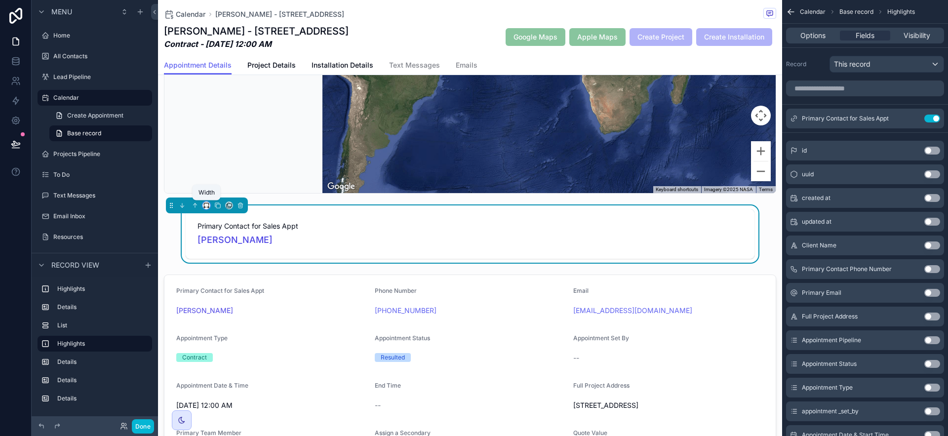
click at [203, 205] on icon "scrollable content" at bounding box center [206, 205] width 7 height 7
click at [220, 332] on span "Full width" at bounding box center [226, 337] width 31 height 12
click at [767, 272] on div "scrollable content" at bounding box center [470, 398] width 624 height 254
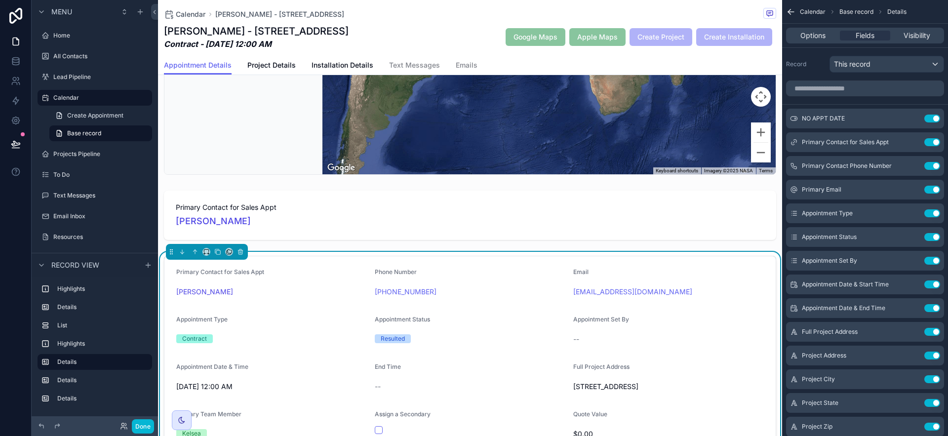
scroll to position [365, 0]
click at [540, 263] on form "Primary Contact for Sales Appt Joe Pledger Phone Number (432) 214-3388 Email jo…" at bounding box center [469, 378] width 611 height 245
click at [916, 143] on icon "scrollable content" at bounding box center [913, 142] width 8 height 8
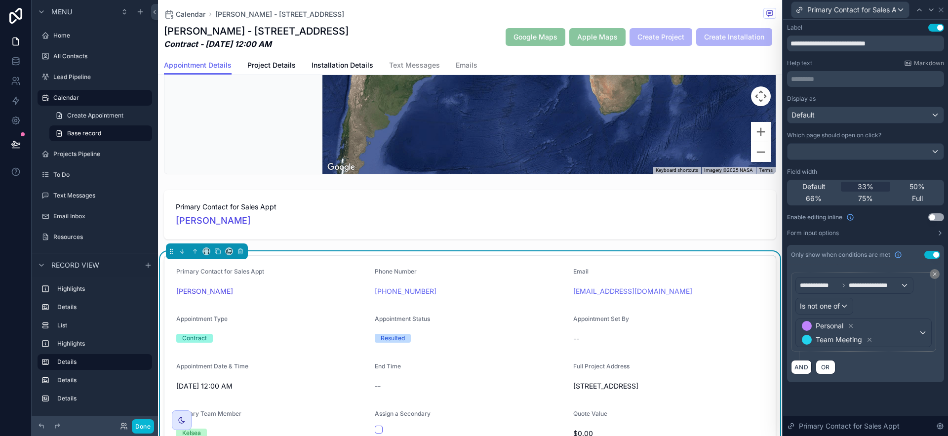
click at [932, 215] on button "Use setting" at bounding box center [936, 217] width 16 height 8
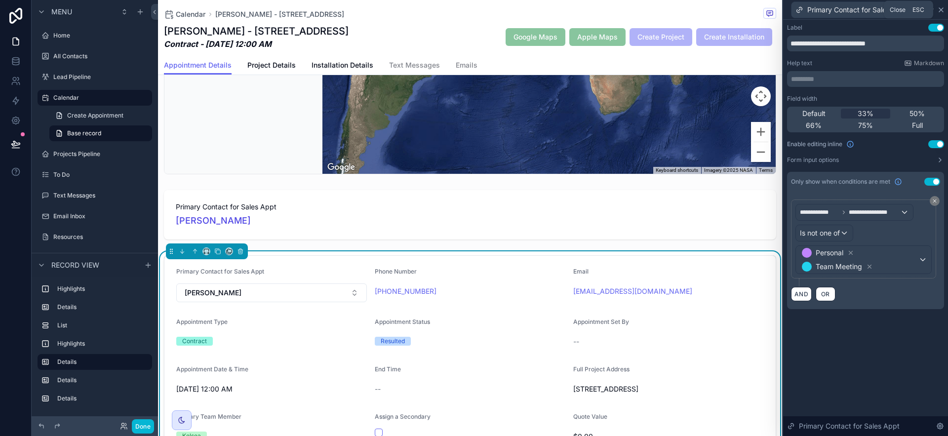
click at [940, 10] on icon at bounding box center [941, 10] width 4 height 4
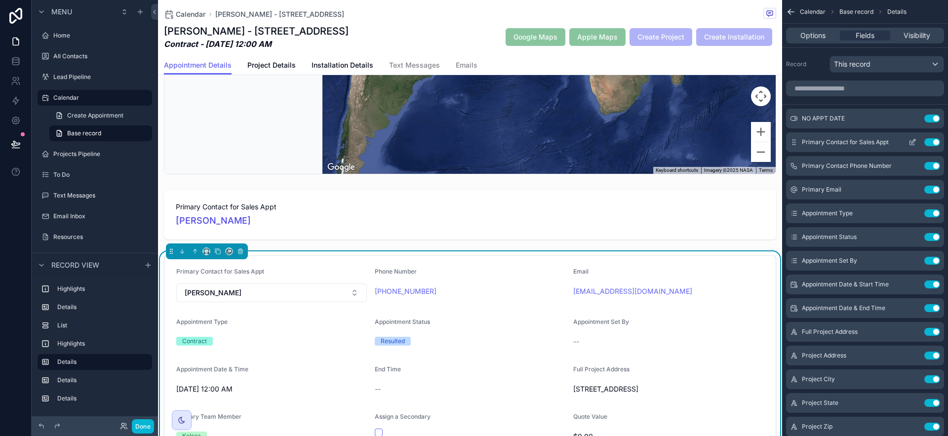
click at [911, 142] on icon "scrollable content" at bounding box center [913, 142] width 8 height 8
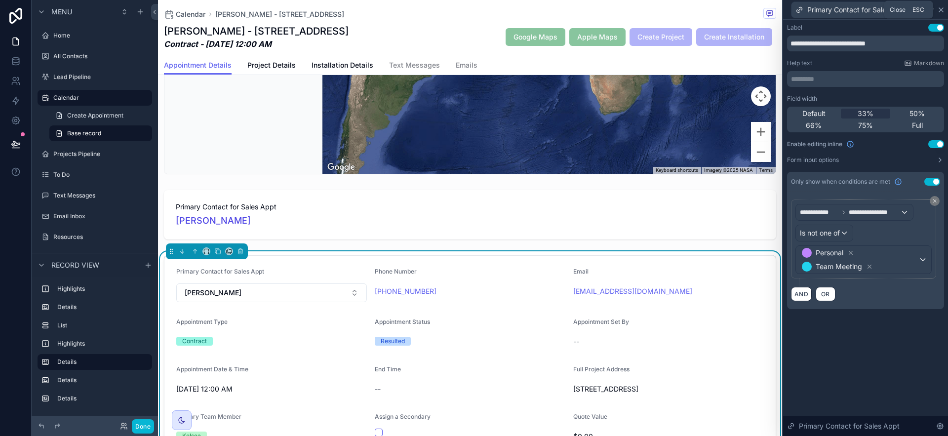
click at [941, 11] on icon at bounding box center [941, 10] width 8 height 8
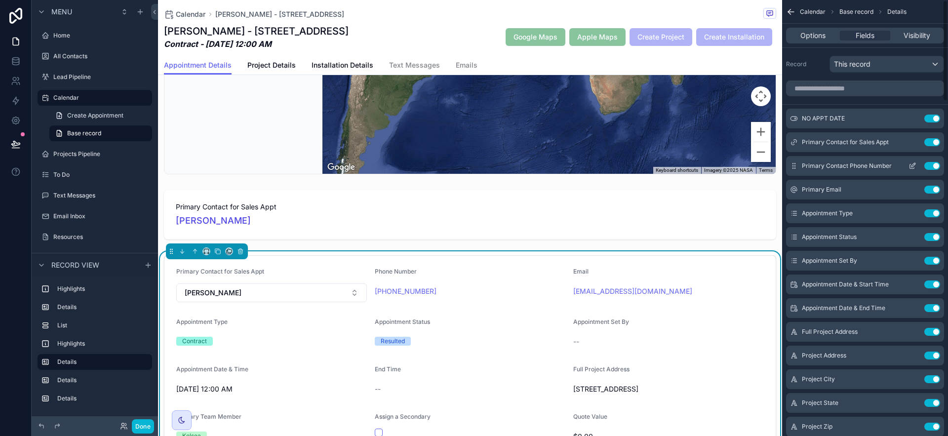
click at [917, 164] on button "scrollable content" at bounding box center [913, 166] width 16 height 8
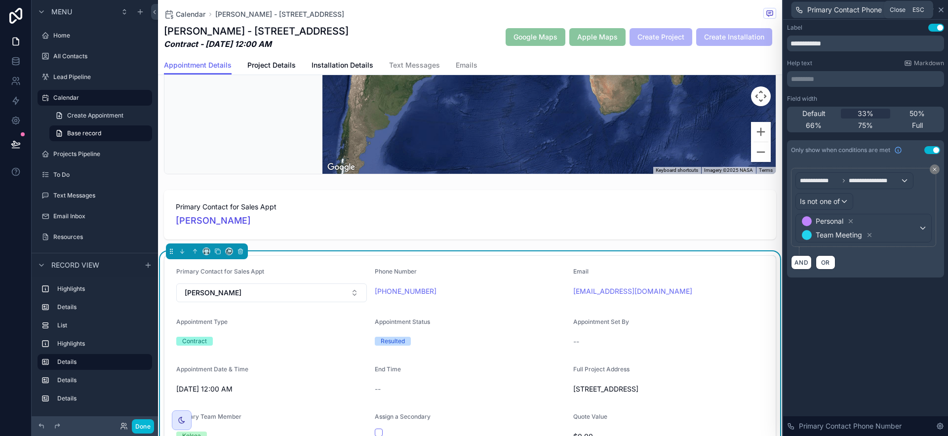
click at [937, 8] on icon at bounding box center [941, 10] width 8 height 8
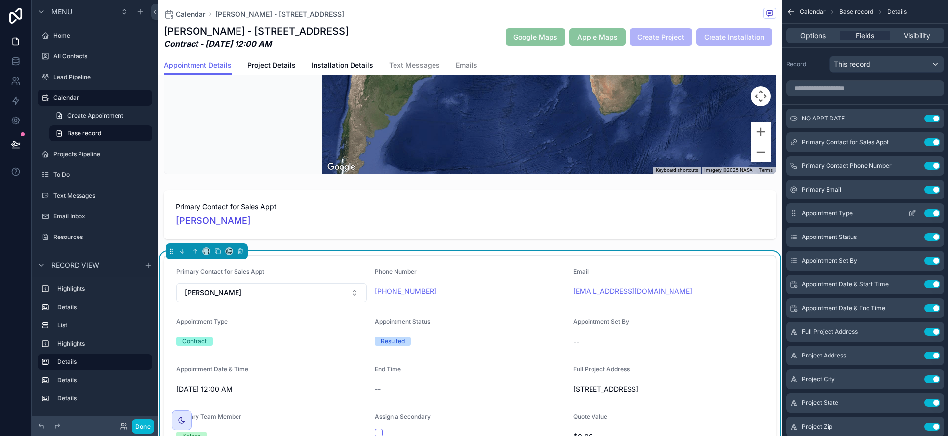
click at [911, 212] on icon "scrollable content" at bounding box center [912, 214] width 4 height 4
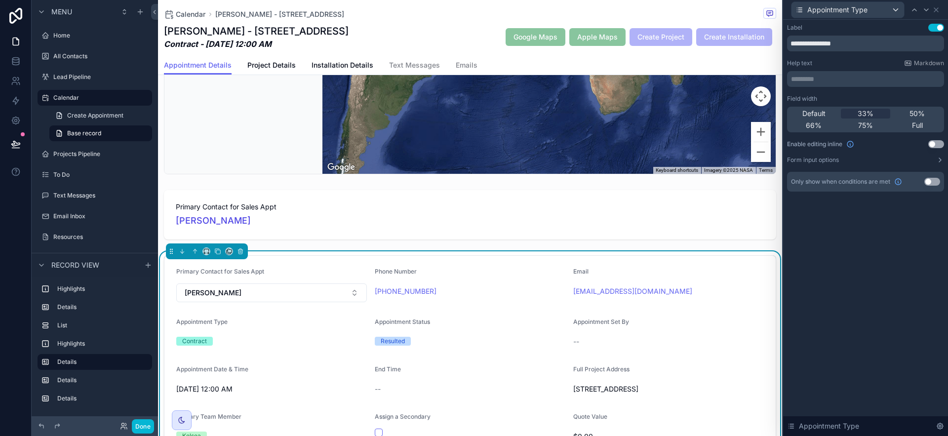
click at [938, 149] on div "Field width Default 33% 50% 66% 75% Full Enable editing inline Use setting Form…" at bounding box center [865, 129] width 157 height 69
click at [941, 145] on button "Use setting" at bounding box center [936, 144] width 16 height 8
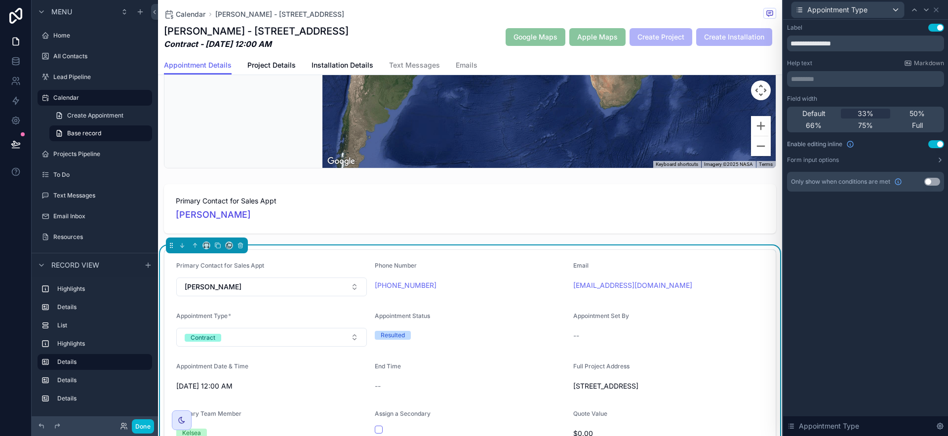
scroll to position [500, 0]
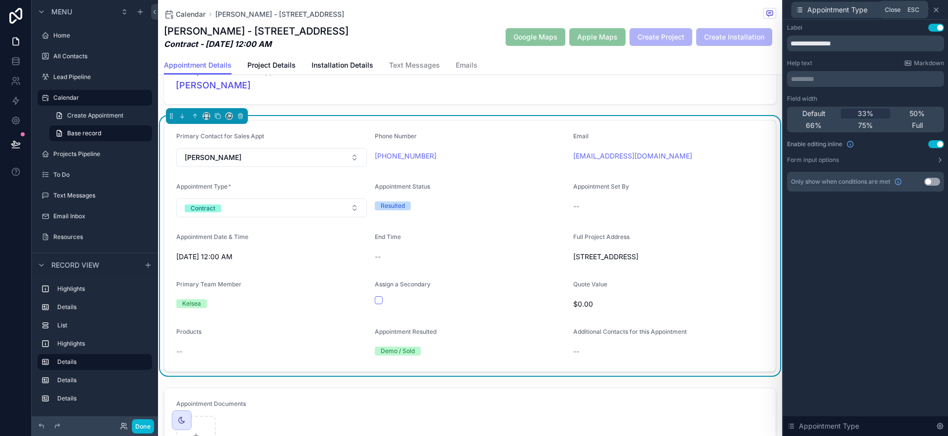
click at [937, 12] on icon at bounding box center [936, 10] width 8 height 8
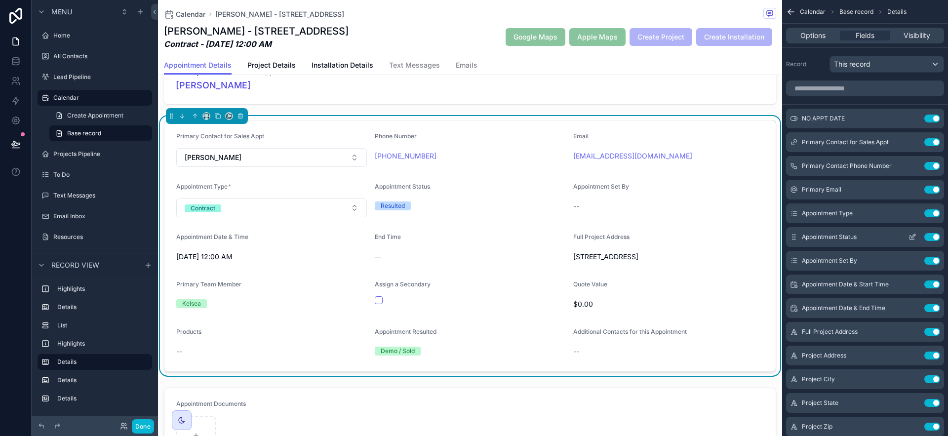
click at [911, 239] on icon "scrollable content" at bounding box center [913, 237] width 8 height 8
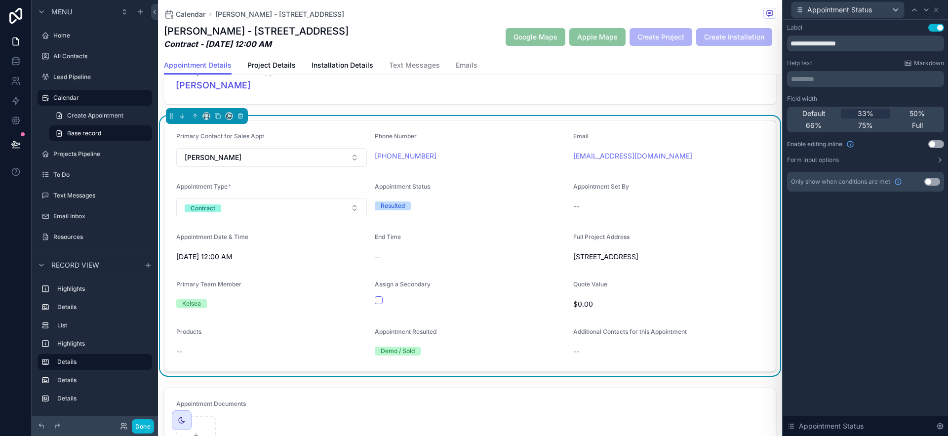
click at [943, 145] on button "Use setting" at bounding box center [936, 144] width 16 height 8
click at [933, 11] on icon at bounding box center [936, 10] width 8 height 8
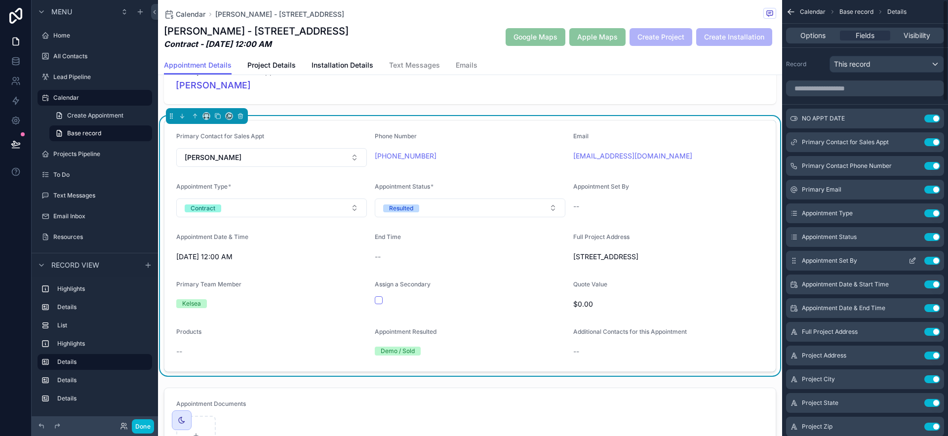
click at [914, 259] on icon "scrollable content" at bounding box center [913, 261] width 8 height 8
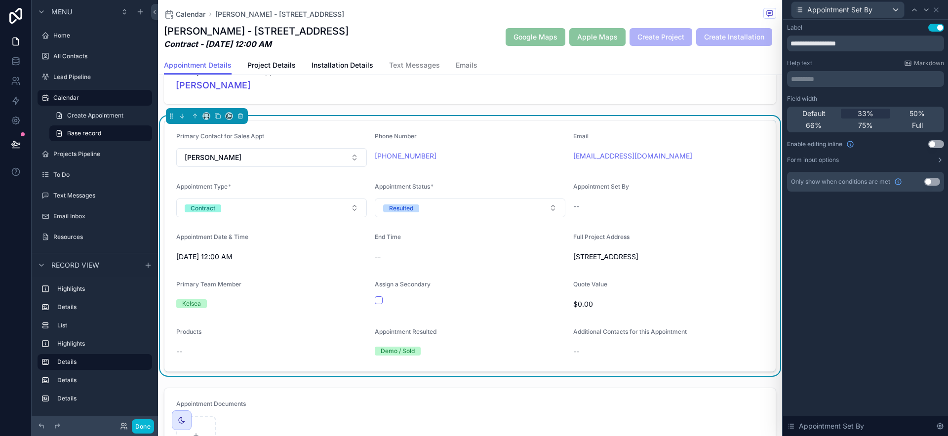
click at [940, 145] on button "Use setting" at bounding box center [936, 144] width 16 height 8
click at [935, 7] on icon at bounding box center [936, 10] width 8 height 8
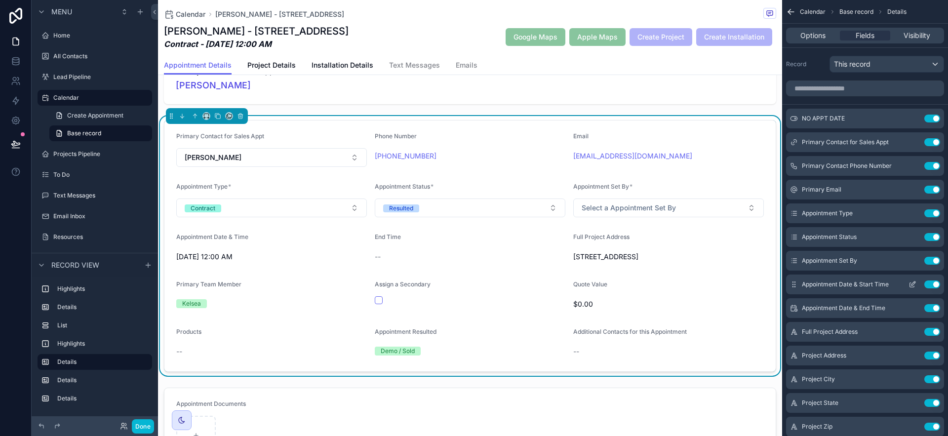
click at [913, 284] on icon "scrollable content" at bounding box center [914, 283] width 4 height 4
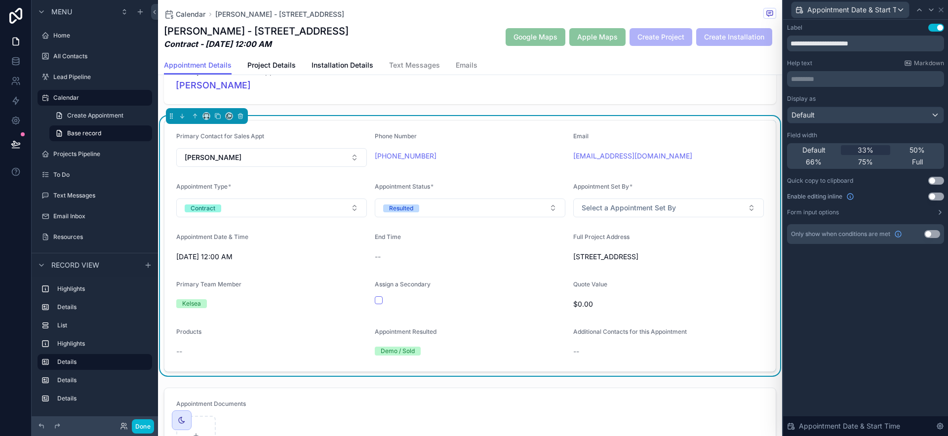
click at [939, 197] on button "Use setting" at bounding box center [936, 197] width 16 height 8
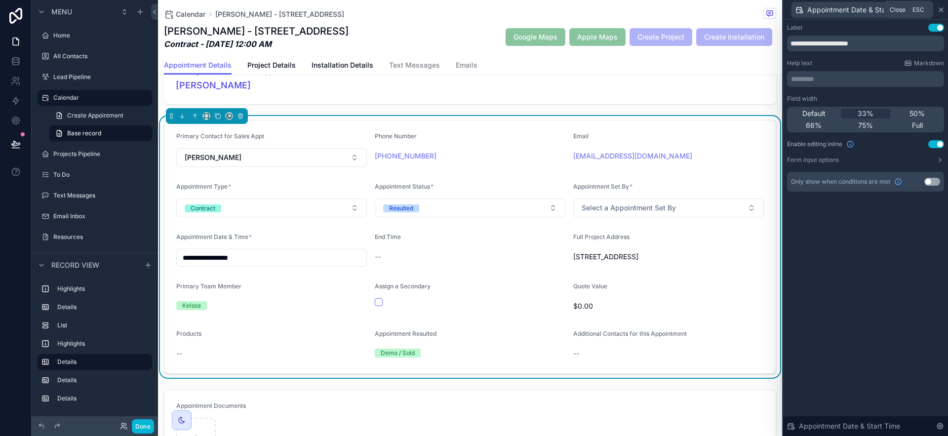
click at [941, 11] on icon at bounding box center [941, 10] width 8 height 8
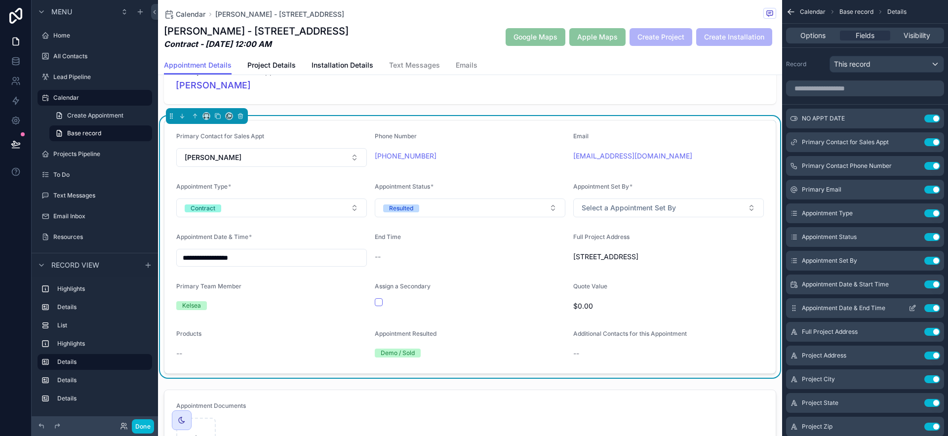
click at [916, 309] on icon "scrollable content" at bounding box center [913, 308] width 8 height 8
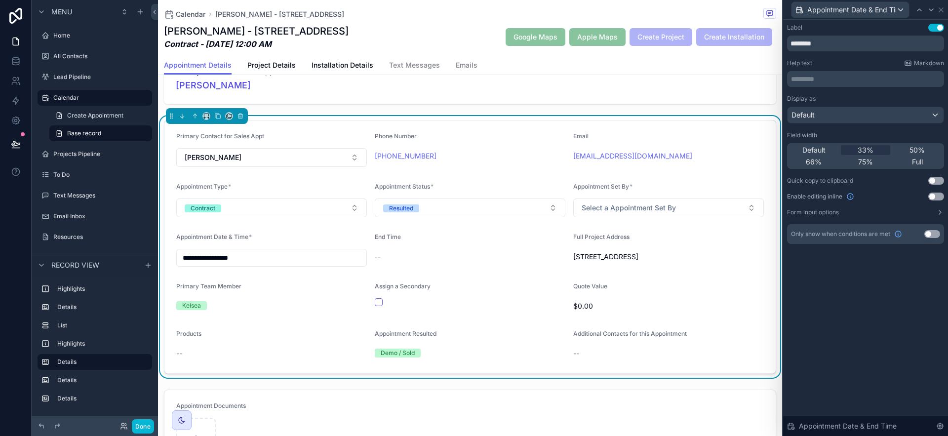
drag, startPoint x: 937, startPoint y: 198, endPoint x: 935, endPoint y: 192, distance: 6.1
click at [935, 192] on div "Display as Default Field width Default 33% 50% 66% 75% Full Quick copy to clipb…" at bounding box center [865, 155] width 157 height 121
click at [937, 199] on button "Use setting" at bounding box center [936, 197] width 16 height 8
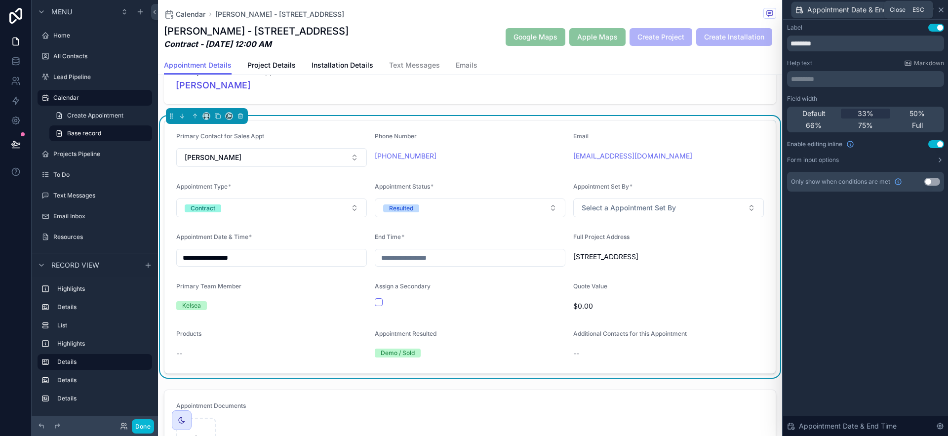
click at [942, 11] on icon at bounding box center [941, 10] width 8 height 8
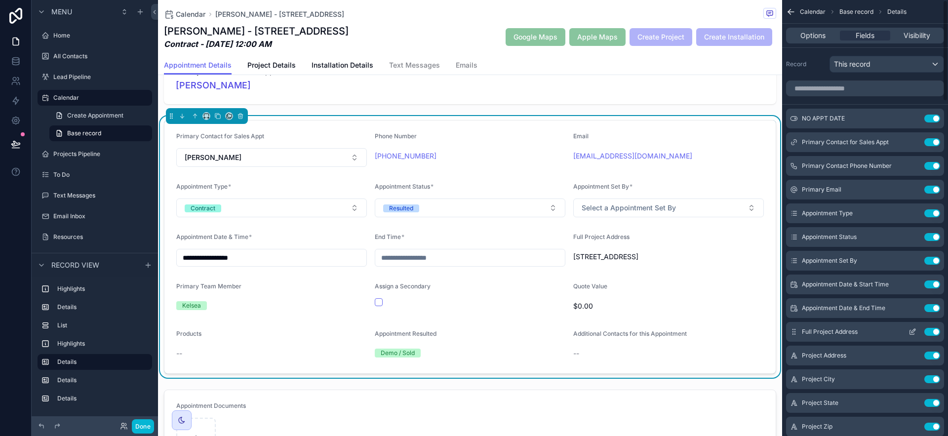
click at [914, 330] on icon "scrollable content" at bounding box center [913, 332] width 8 height 8
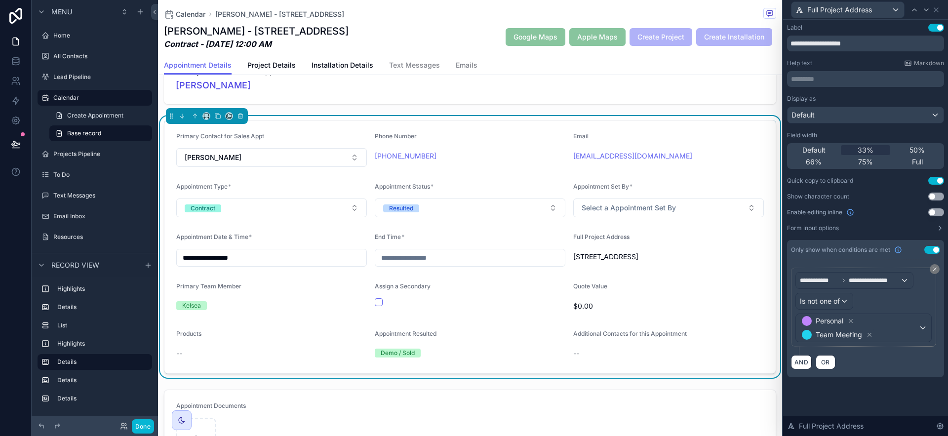
click at [939, 206] on div "Display as Default Field width Default 33% 50% 66% 75% Full Quick copy to clipb…" at bounding box center [865, 163] width 157 height 137
click at [939, 216] on button "Use setting" at bounding box center [936, 212] width 16 height 8
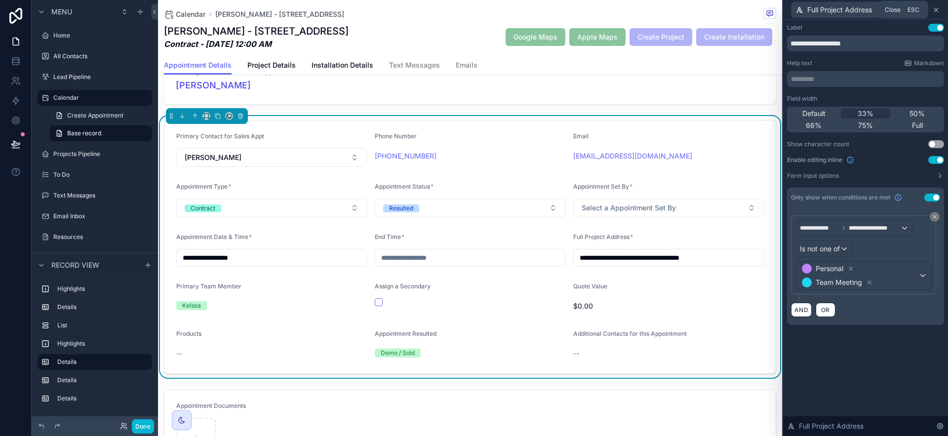
click at [933, 8] on icon at bounding box center [936, 10] width 8 height 8
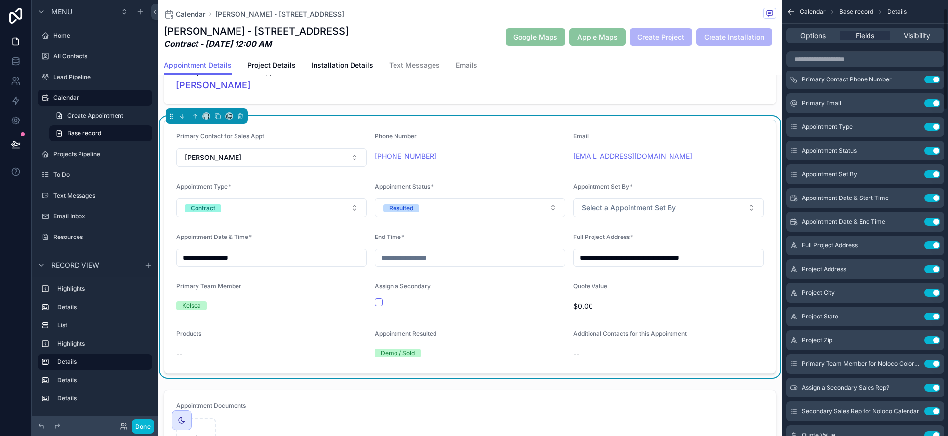
scroll to position [123, 0]
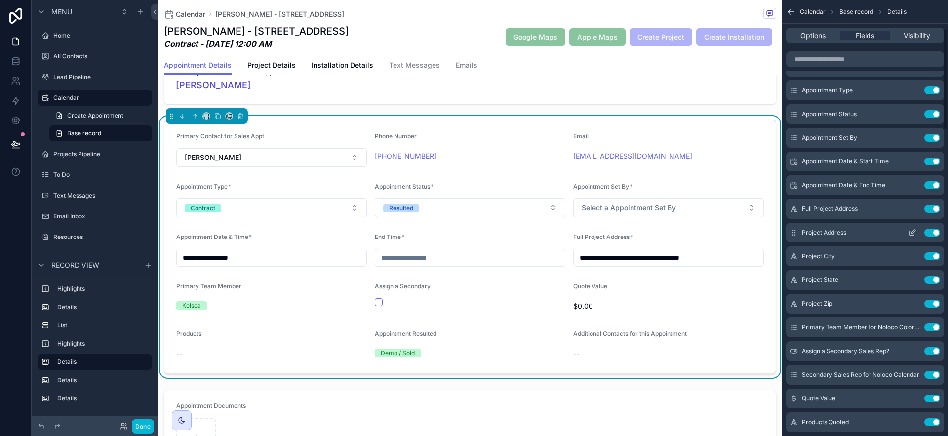
click at [914, 236] on icon "scrollable content" at bounding box center [913, 233] width 8 height 8
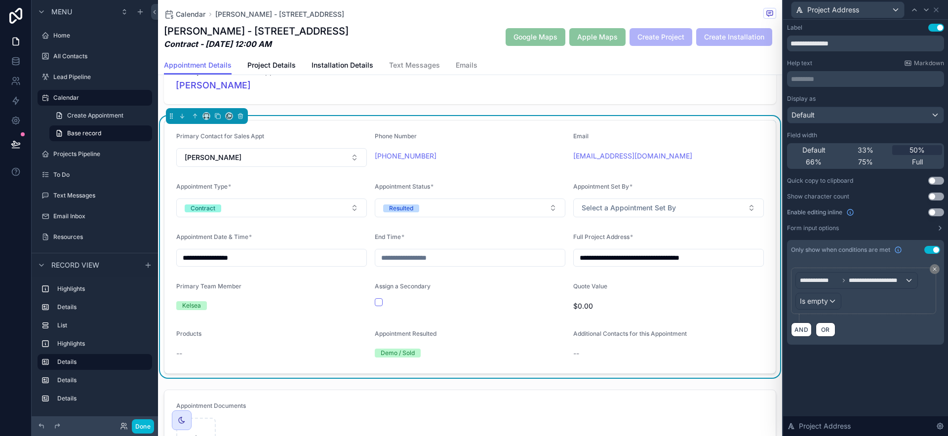
drag, startPoint x: 936, startPoint y: 214, endPoint x: 944, endPoint y: 200, distance: 16.1
click at [936, 214] on button "Use setting" at bounding box center [936, 212] width 16 height 8
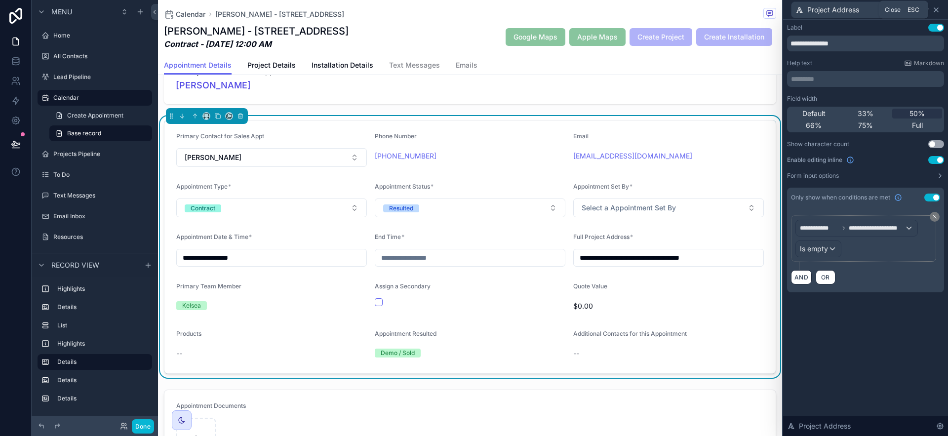
click at [937, 11] on icon at bounding box center [936, 10] width 8 height 8
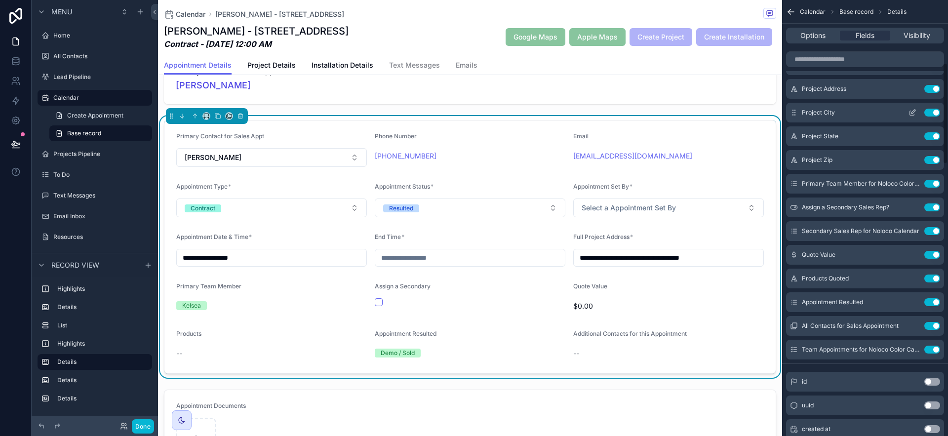
scroll to position [257, 0]
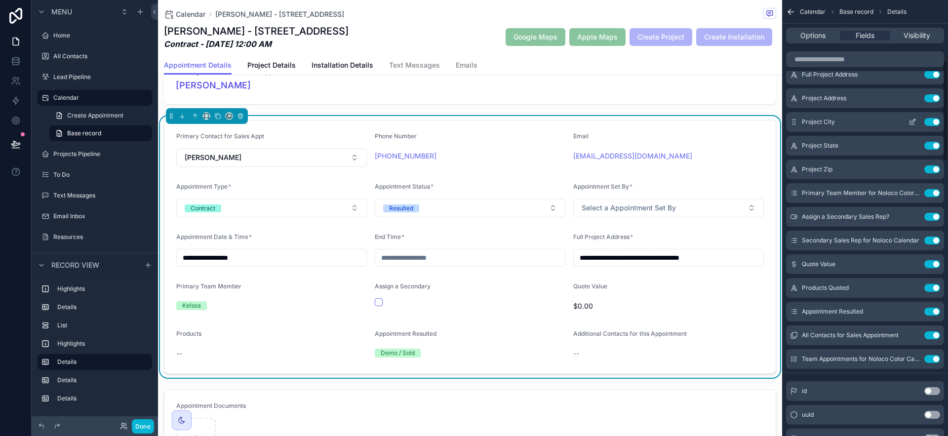
click at [916, 123] on icon "scrollable content" at bounding box center [913, 122] width 8 height 8
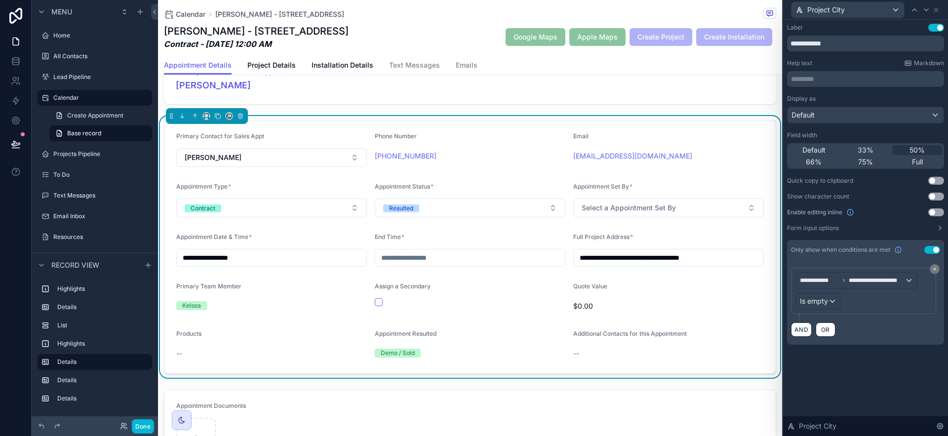
click at [932, 211] on button "Use setting" at bounding box center [936, 212] width 16 height 8
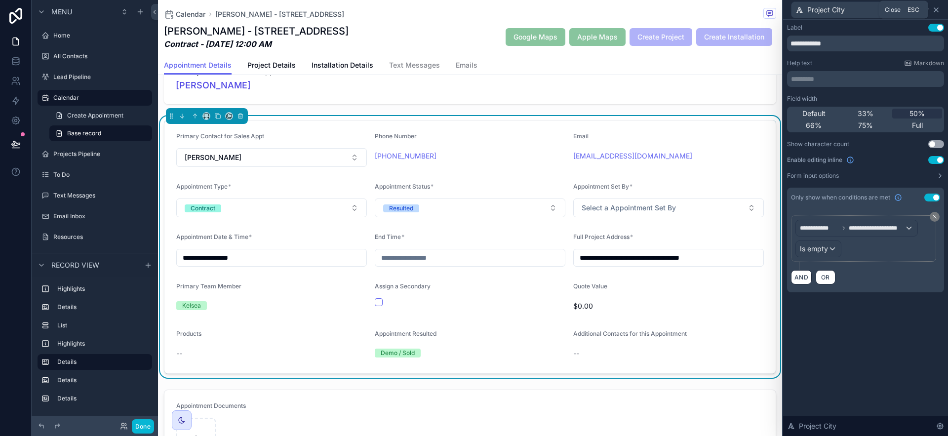
click at [937, 10] on icon at bounding box center [936, 10] width 4 height 4
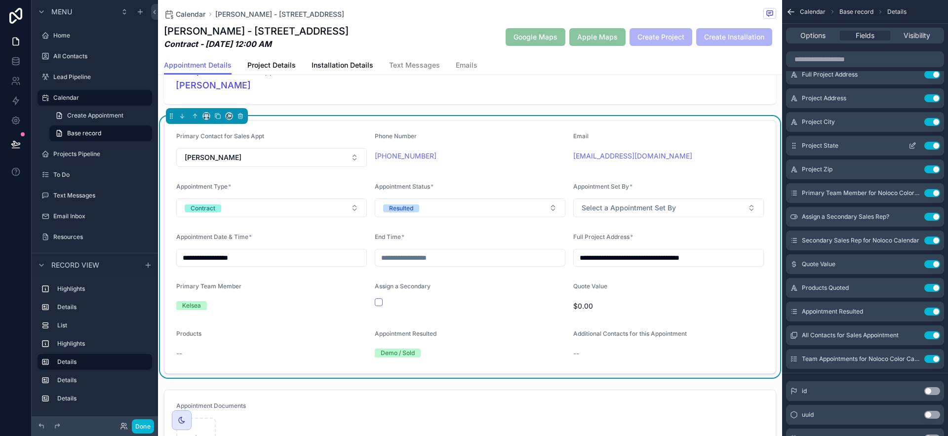
click at [911, 145] on icon "scrollable content" at bounding box center [913, 146] width 8 height 8
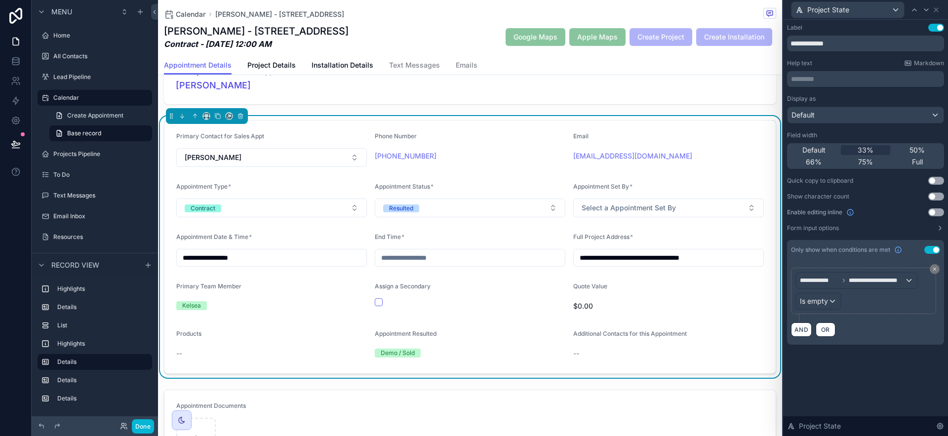
click at [936, 212] on button "Use setting" at bounding box center [936, 212] width 16 height 8
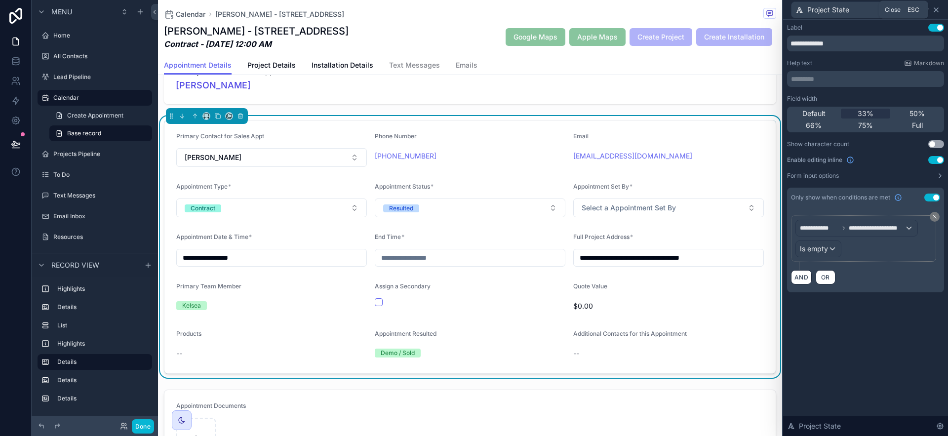
click at [938, 8] on icon at bounding box center [936, 10] width 4 height 4
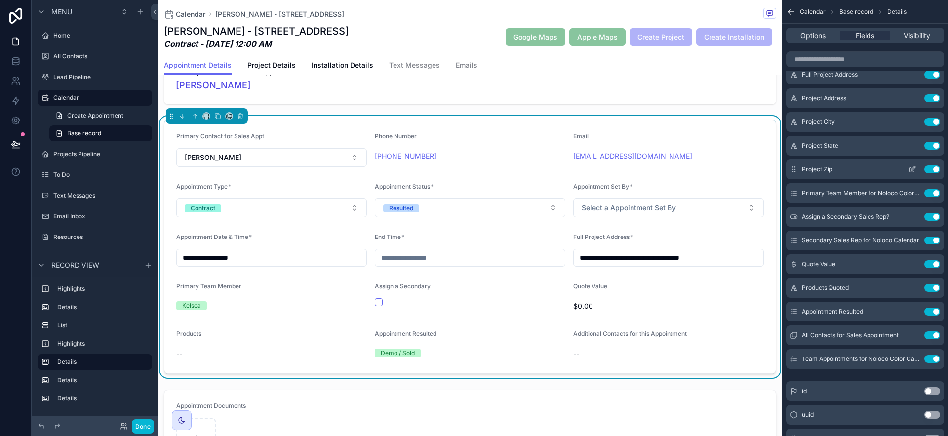
click at [912, 168] on icon "scrollable content" at bounding box center [913, 169] width 8 height 8
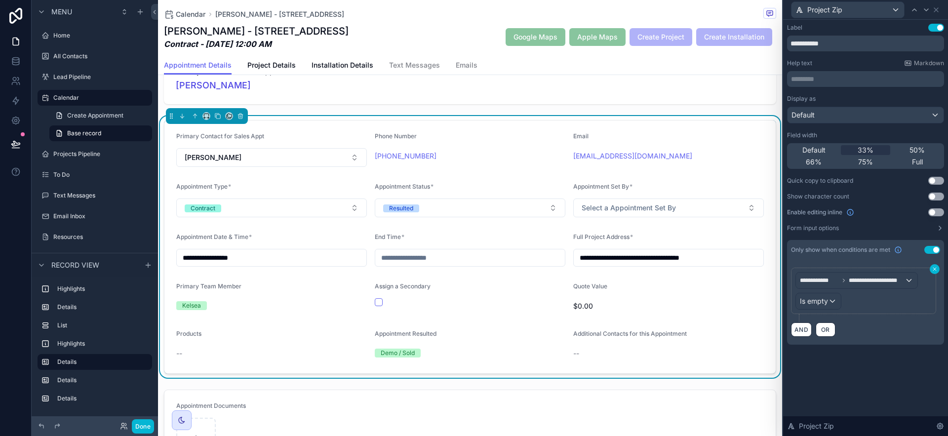
click at [934, 215] on button "Use setting" at bounding box center [936, 212] width 16 height 8
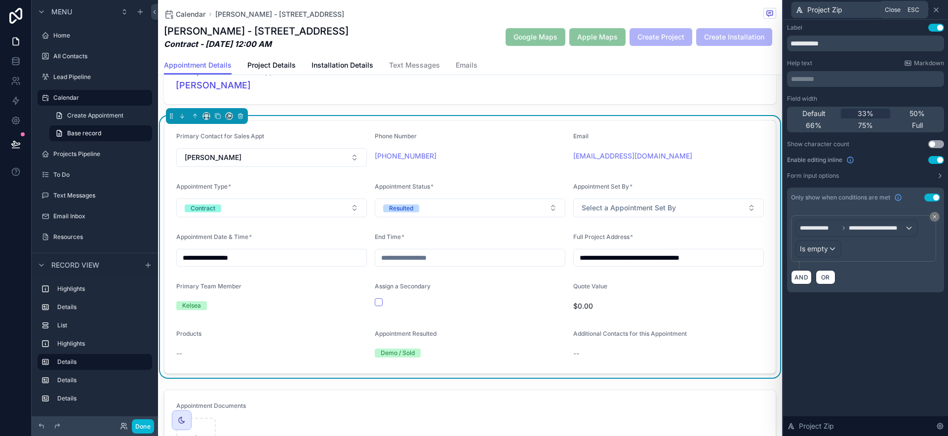
click at [940, 8] on icon at bounding box center [936, 10] width 8 height 8
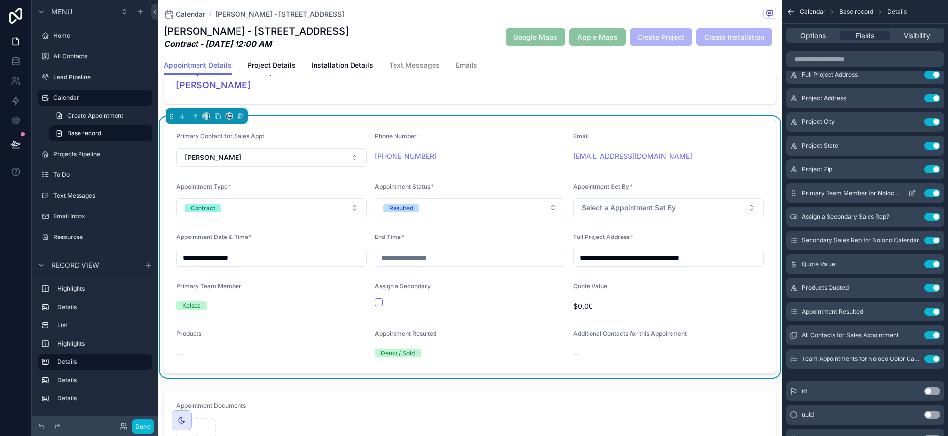
click at [915, 191] on icon "scrollable content" at bounding box center [914, 192] width 4 height 4
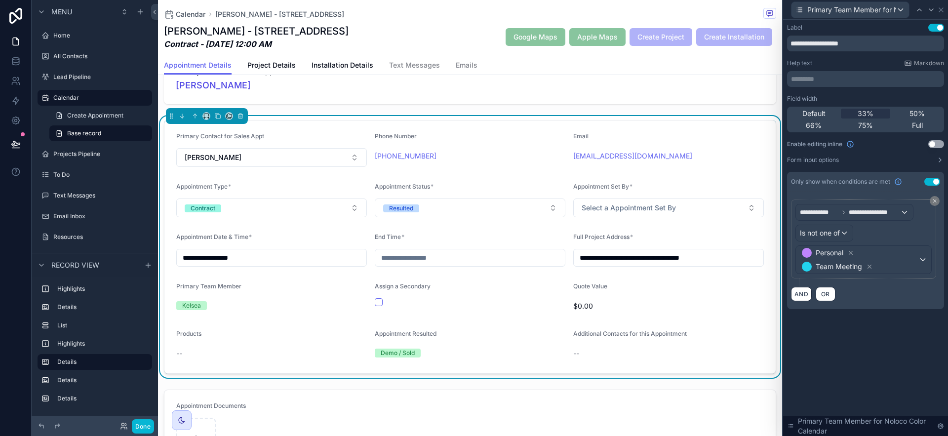
click at [936, 146] on button "Use setting" at bounding box center [936, 144] width 16 height 8
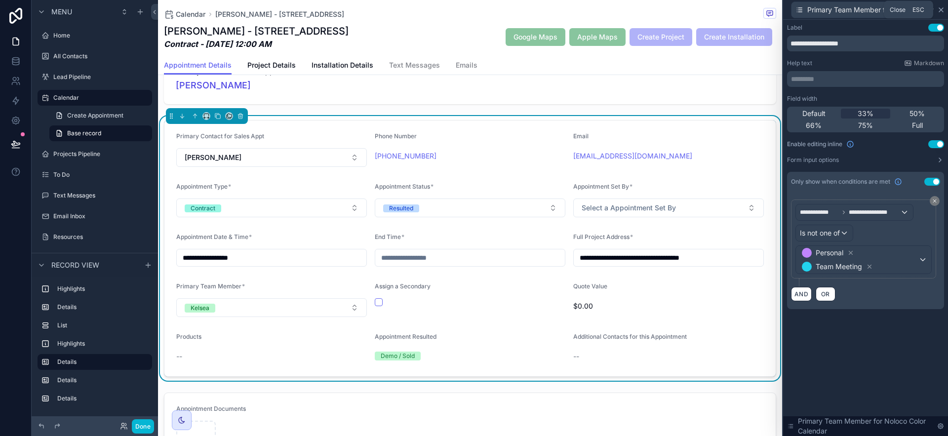
click at [941, 7] on icon at bounding box center [941, 10] width 8 height 8
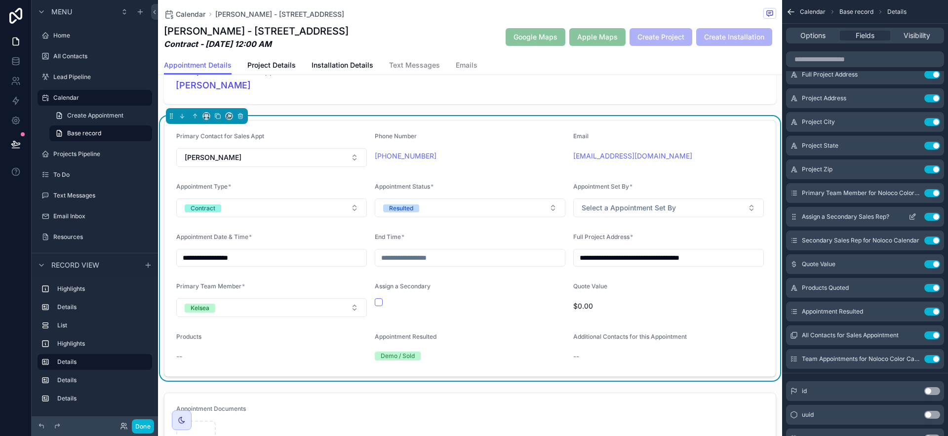
click at [912, 216] on icon "scrollable content" at bounding box center [914, 216] width 4 height 4
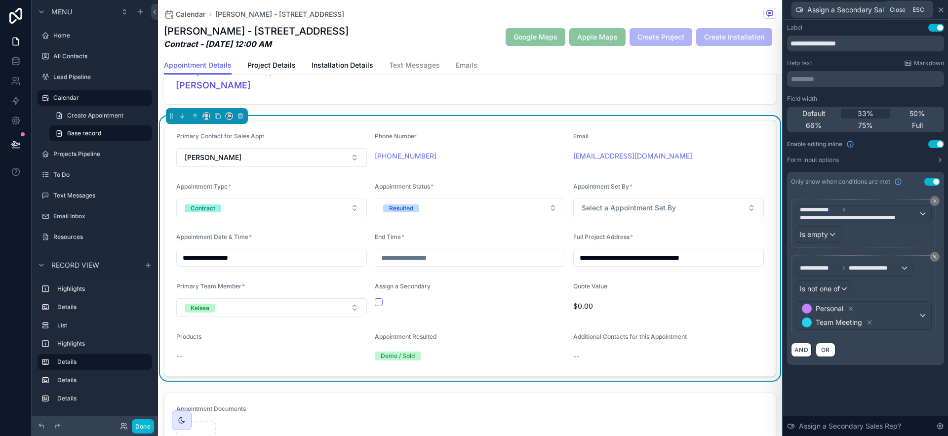
click at [940, 11] on icon at bounding box center [941, 10] width 8 height 8
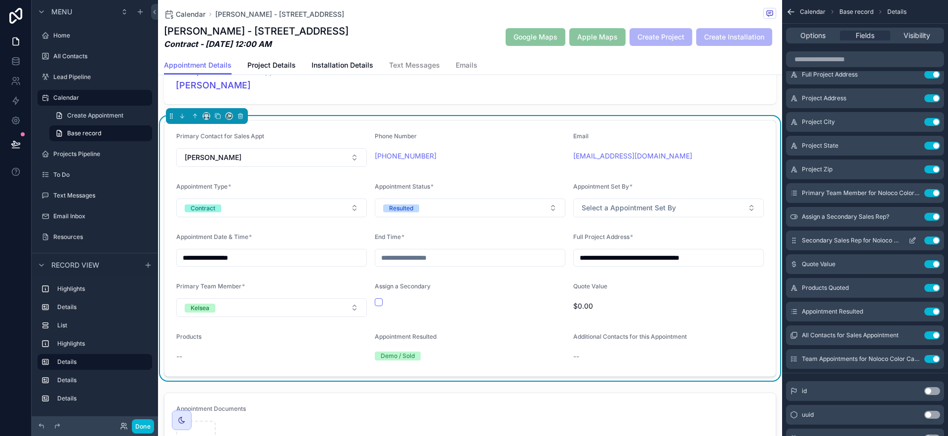
click at [917, 241] on button "scrollable content" at bounding box center [913, 241] width 16 height 8
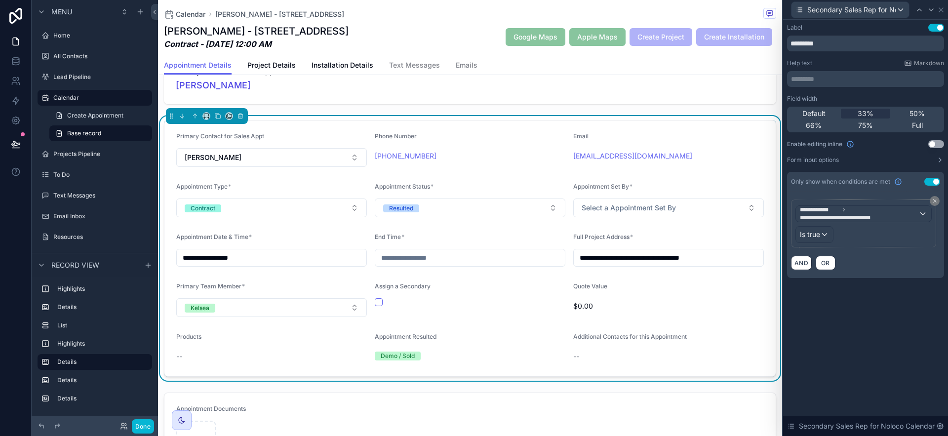
click at [932, 148] on button "Use setting" at bounding box center [936, 144] width 16 height 8
click at [940, 9] on icon at bounding box center [941, 10] width 8 height 8
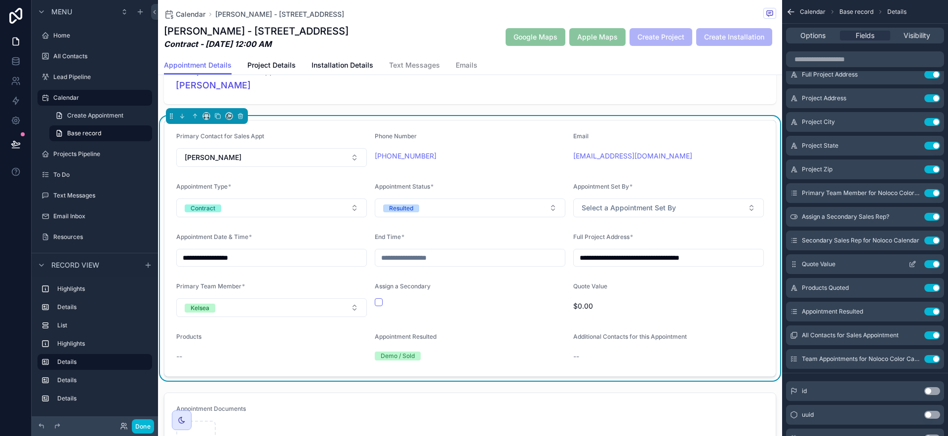
click at [914, 266] on icon "scrollable content" at bounding box center [912, 265] width 4 height 4
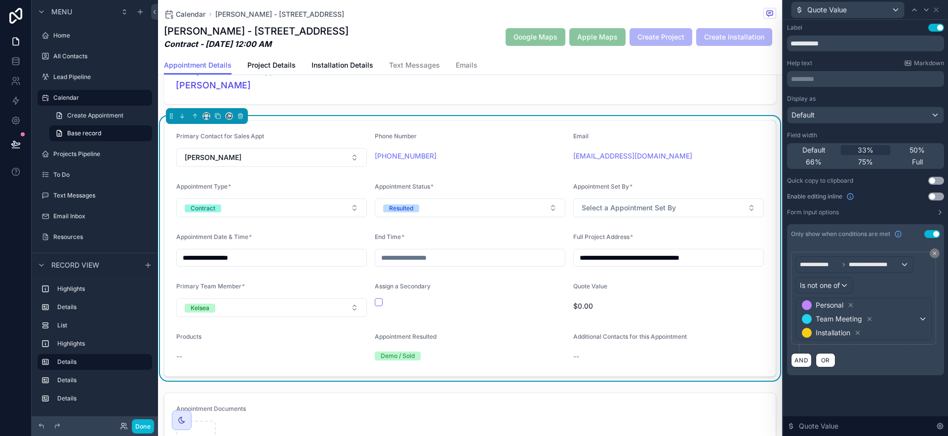
click at [939, 199] on button "Use setting" at bounding box center [936, 197] width 16 height 8
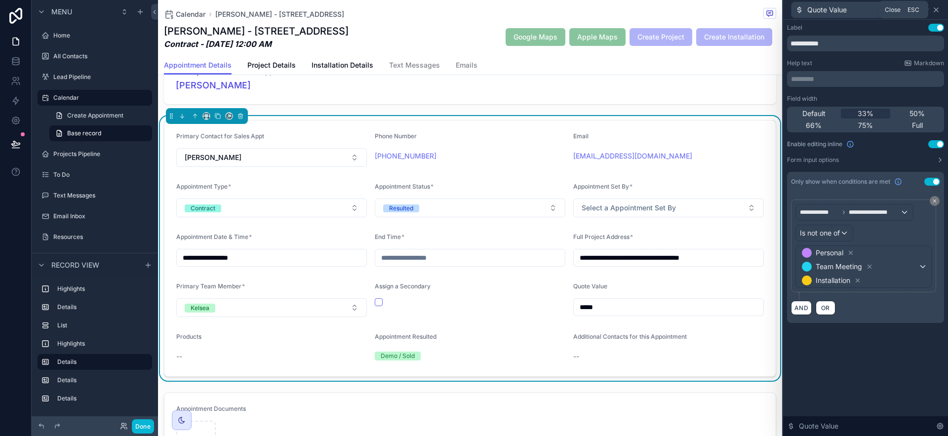
click at [932, 9] on icon at bounding box center [936, 10] width 8 height 8
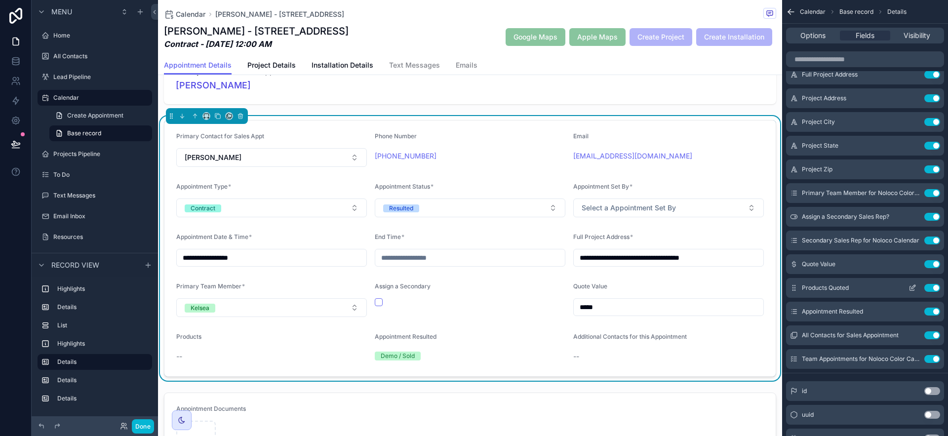
click at [912, 288] on icon "scrollable content" at bounding box center [914, 287] width 4 height 4
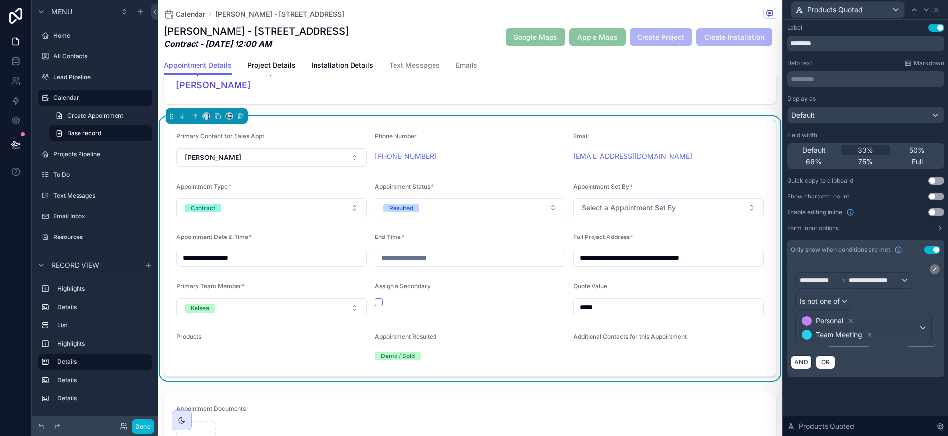
click at [938, 213] on button "Use setting" at bounding box center [936, 212] width 16 height 8
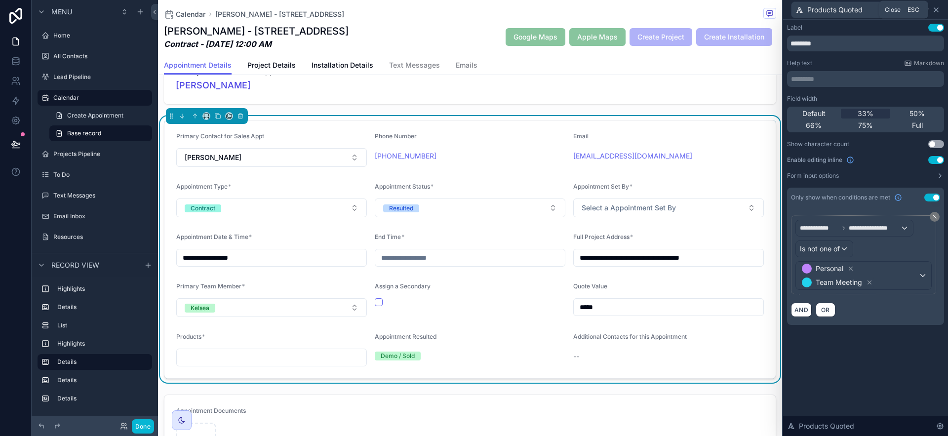
click at [937, 7] on icon at bounding box center [936, 10] width 8 height 8
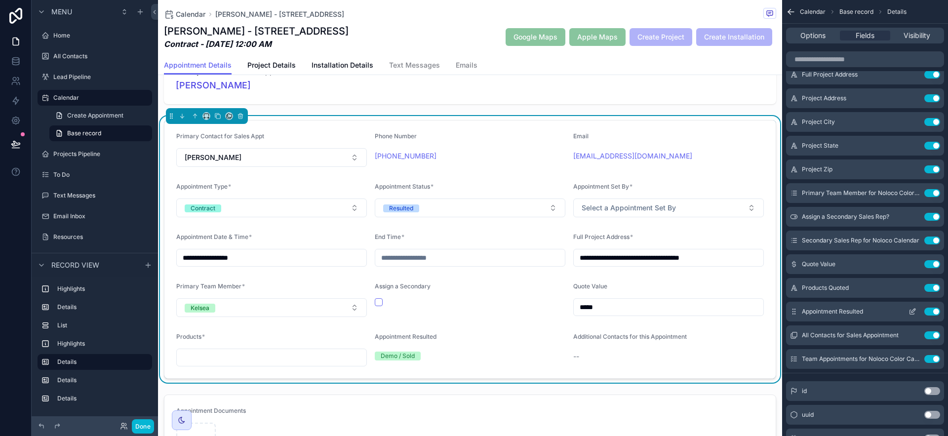
click at [915, 315] on icon "scrollable content" at bounding box center [913, 312] width 8 height 8
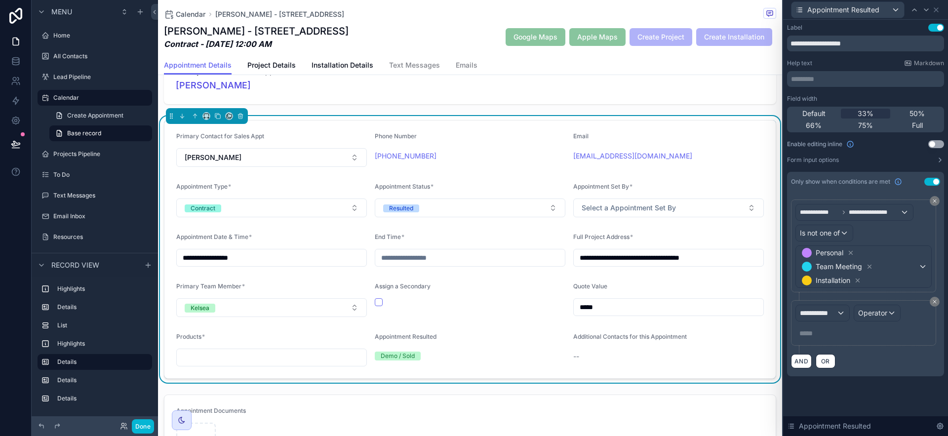
click at [932, 143] on button "Use setting" at bounding box center [936, 144] width 16 height 8
click at [939, 10] on icon at bounding box center [936, 10] width 8 height 8
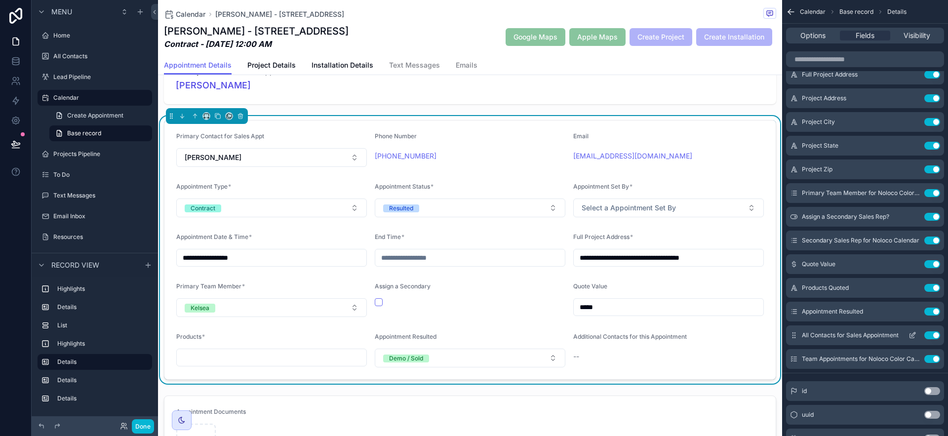
click at [912, 338] on icon "scrollable content" at bounding box center [912, 336] width 4 height 4
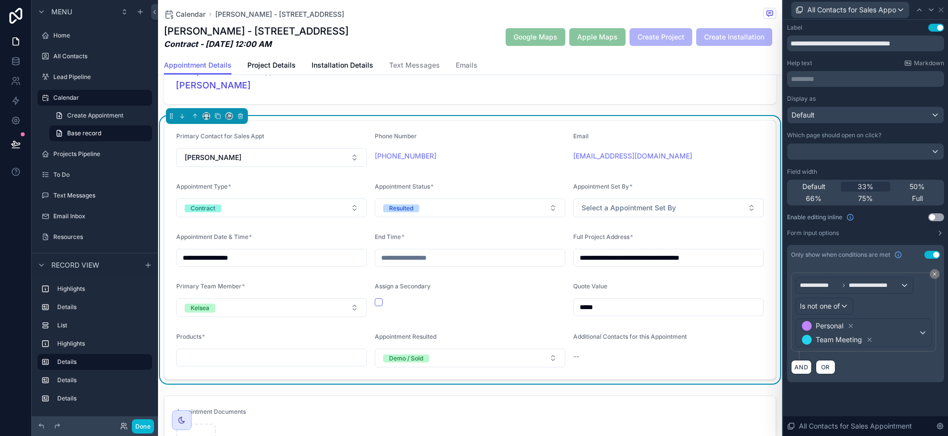
click at [940, 218] on button "Use setting" at bounding box center [936, 217] width 16 height 8
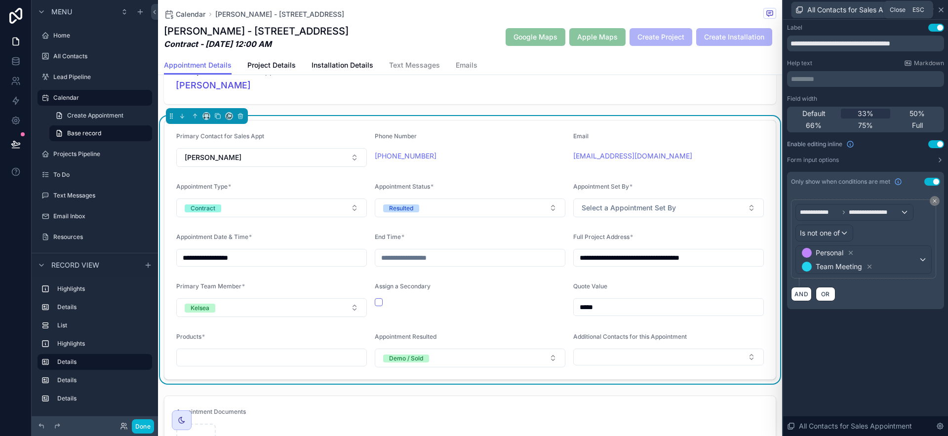
click at [943, 8] on icon at bounding box center [941, 10] width 8 height 8
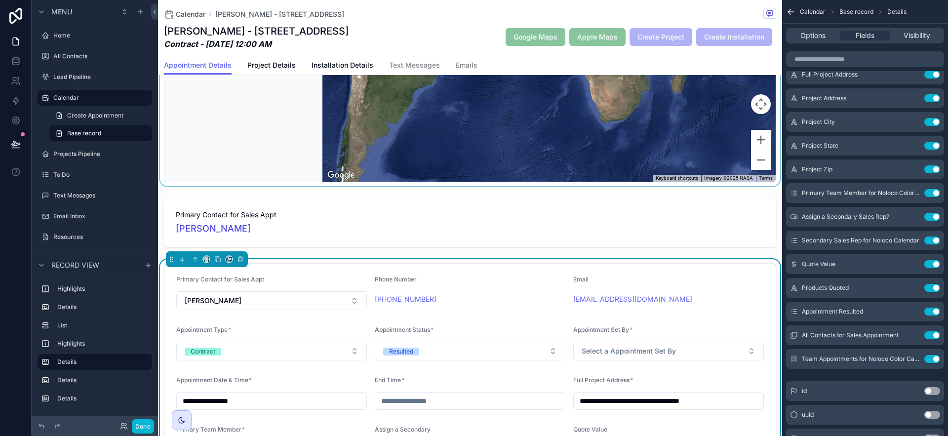
scroll to position [325, 0]
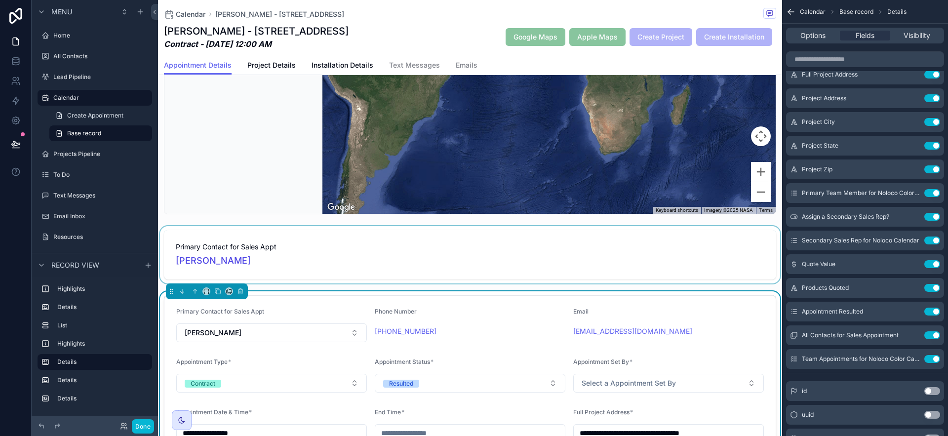
click at [697, 252] on div "scrollable content" at bounding box center [470, 254] width 624 height 57
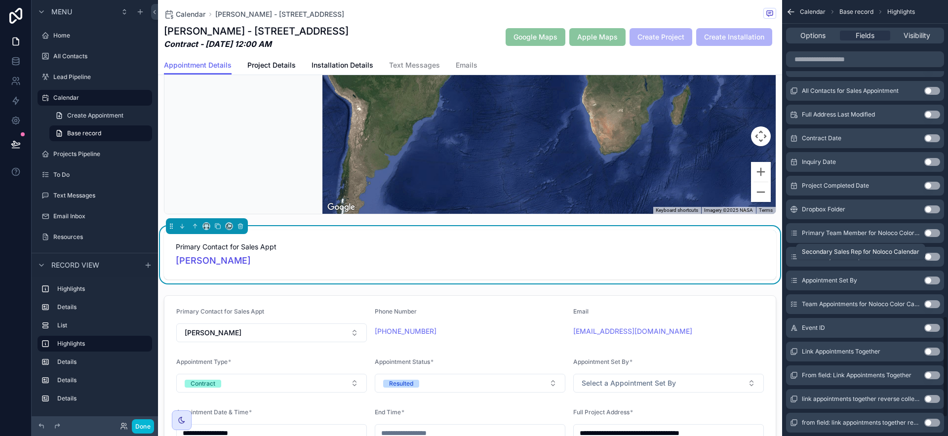
scroll to position [1347, 0]
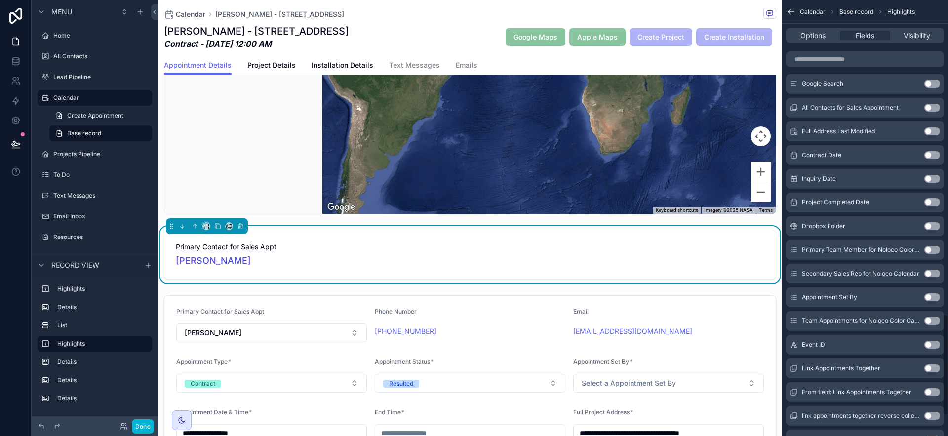
click at [934, 105] on button "Use setting" at bounding box center [932, 108] width 16 height 8
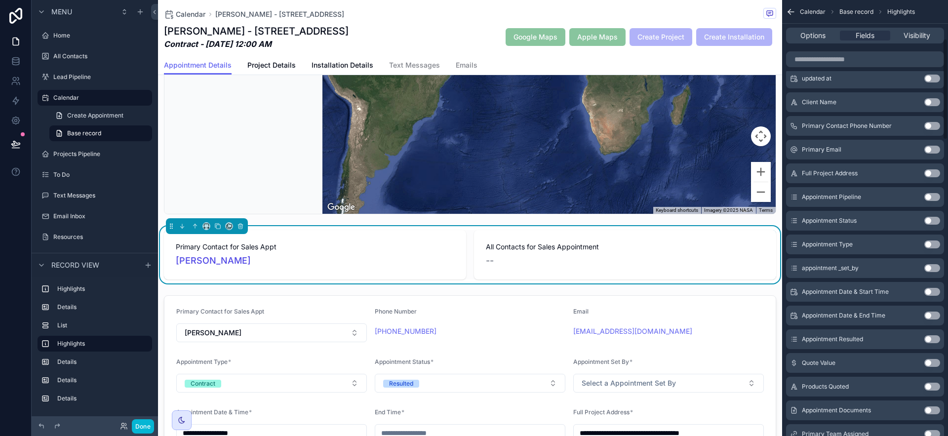
scroll to position [0, 0]
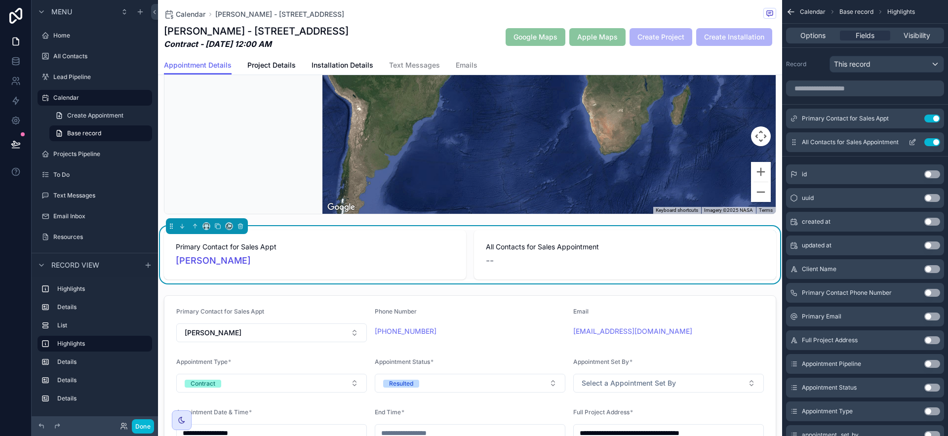
click at [912, 143] on icon "scrollable content" at bounding box center [913, 142] width 8 height 8
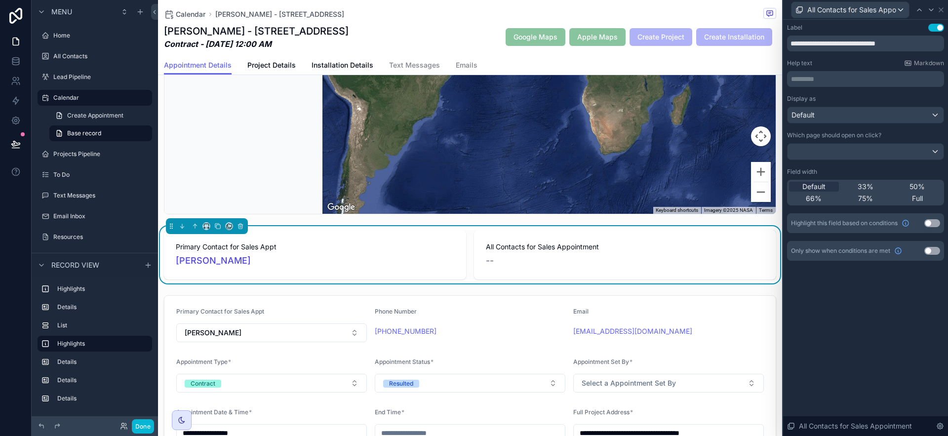
click at [929, 251] on button "Use setting" at bounding box center [932, 251] width 16 height 8
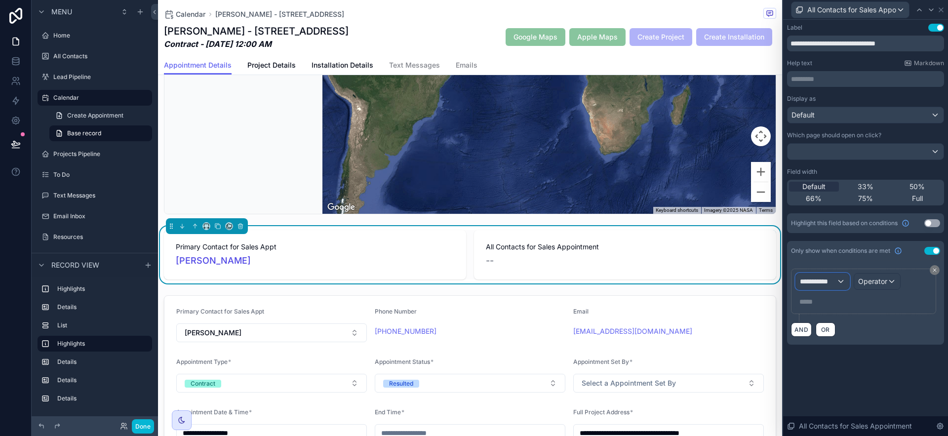
click at [839, 284] on div "**********" at bounding box center [822, 282] width 53 height 16
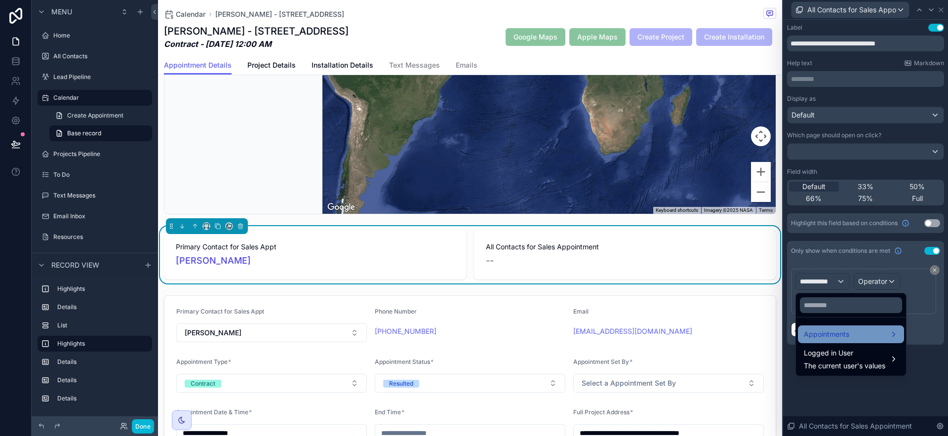
click at [869, 331] on div "Appointments" at bounding box center [851, 334] width 94 height 12
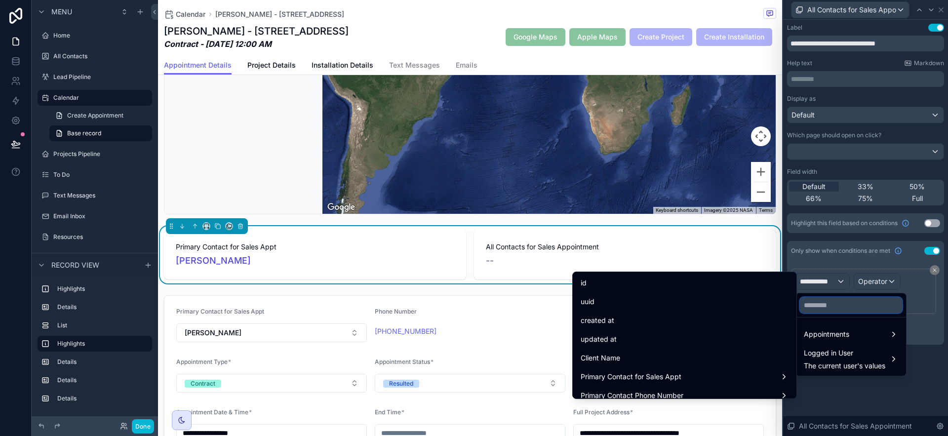
click at [818, 305] on input "text" at bounding box center [851, 305] width 102 height 16
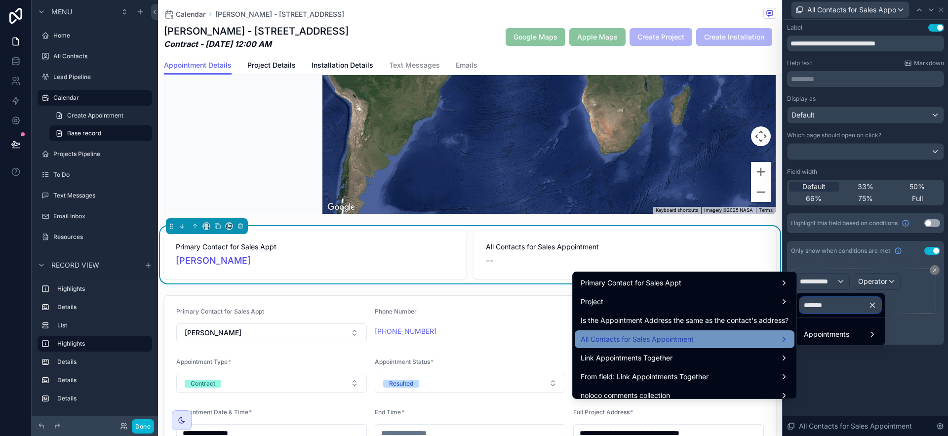
type input "*******"
click at [693, 341] on div "All Contacts for Sales Appointment" at bounding box center [685, 339] width 208 height 12
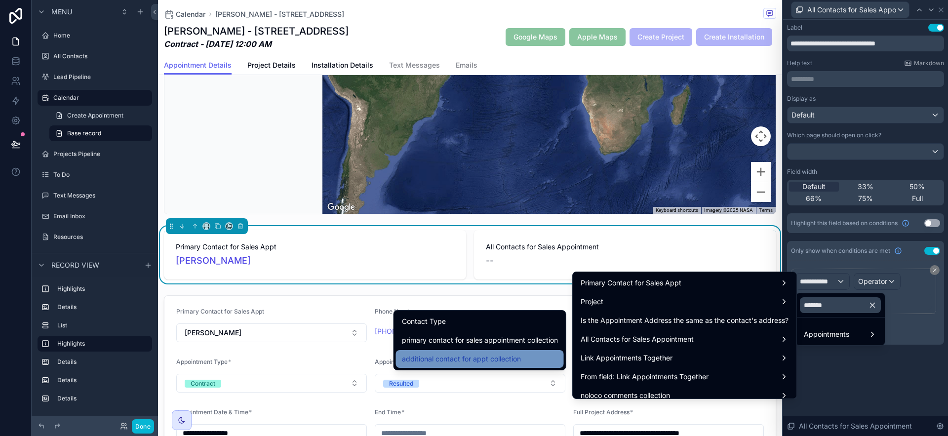
click at [520, 355] on div "additional contact for appt collection" at bounding box center [480, 359] width 156 height 12
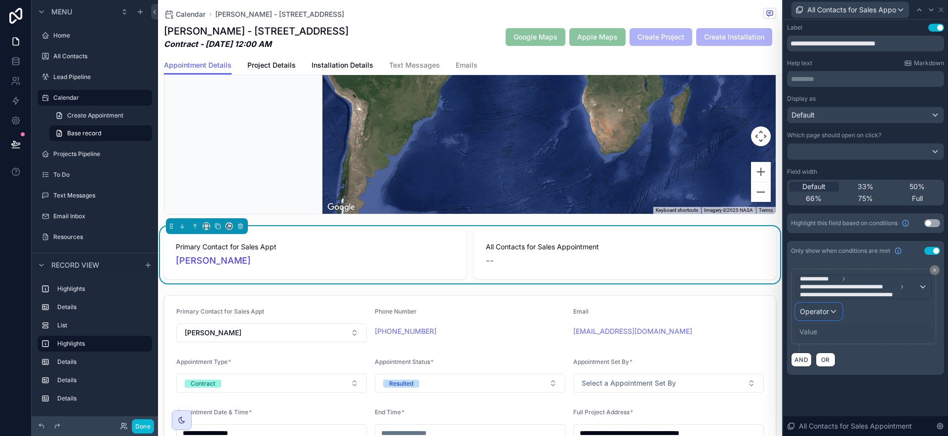
click at [838, 306] on div "Operator" at bounding box center [819, 312] width 46 height 16
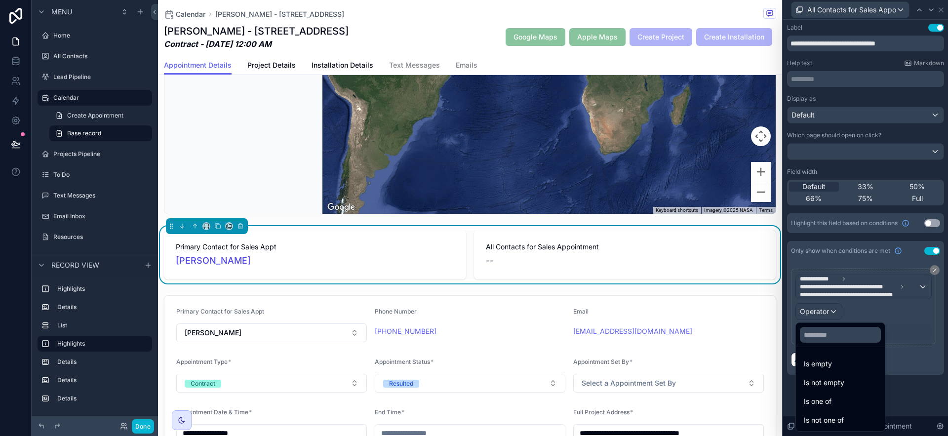
click at [848, 386] on div "Is not empty" at bounding box center [840, 383] width 73 height 12
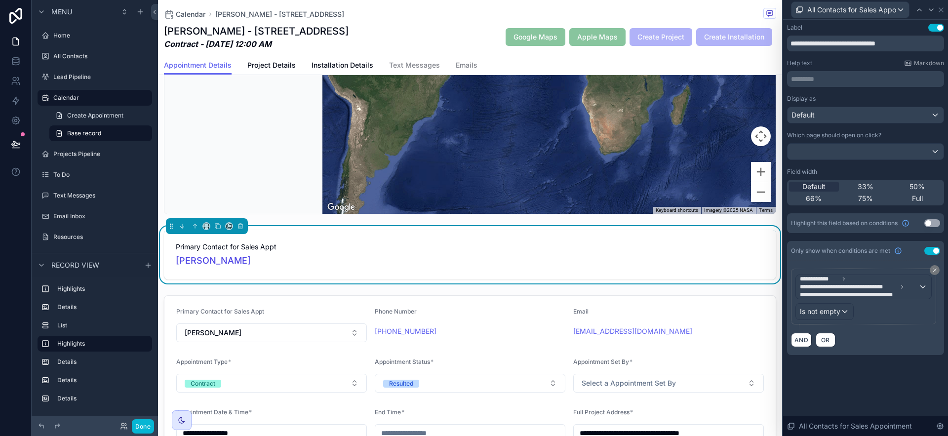
click at [939, 4] on div "All Contacts for Sales Appointment" at bounding box center [865, 9] width 157 height 19
click at [939, 9] on icon at bounding box center [941, 10] width 8 height 8
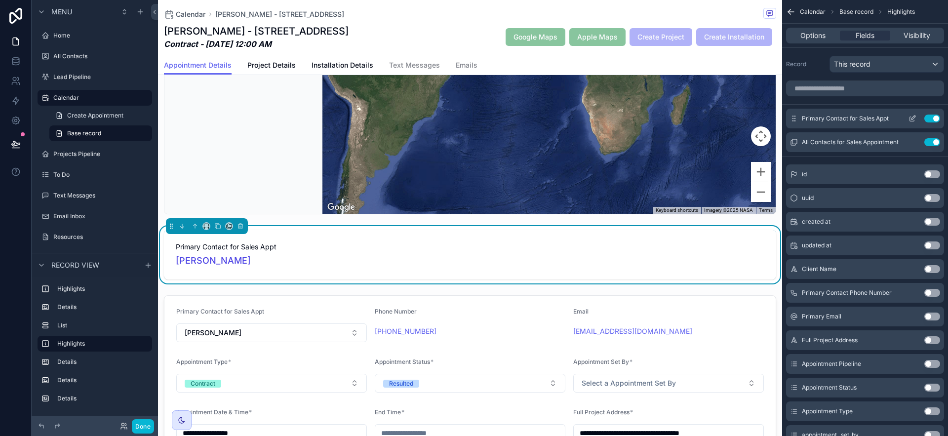
click at [910, 118] on icon "scrollable content" at bounding box center [912, 119] width 4 height 4
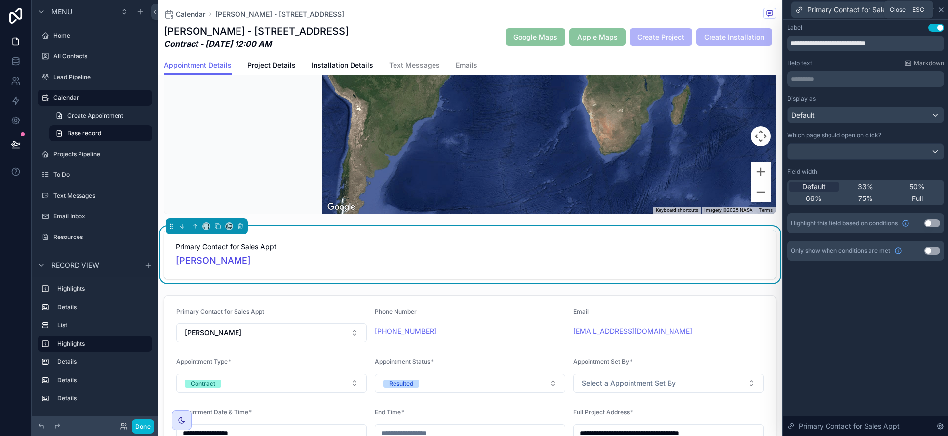
click at [942, 10] on icon at bounding box center [941, 10] width 4 height 4
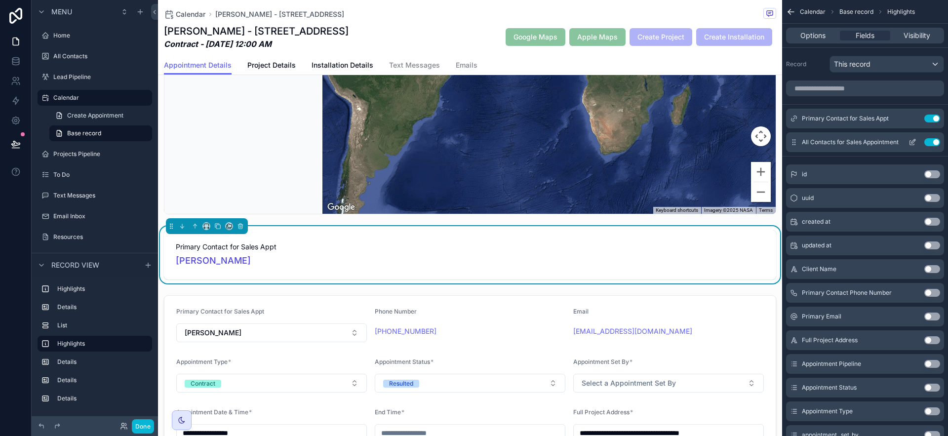
click at [911, 139] on icon "scrollable content" at bounding box center [913, 142] width 8 height 8
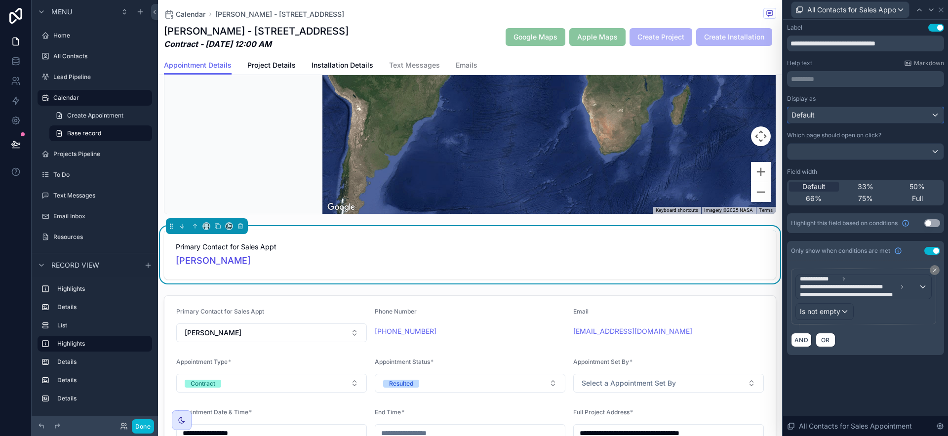
click at [916, 112] on div "Default" at bounding box center [866, 115] width 156 height 16
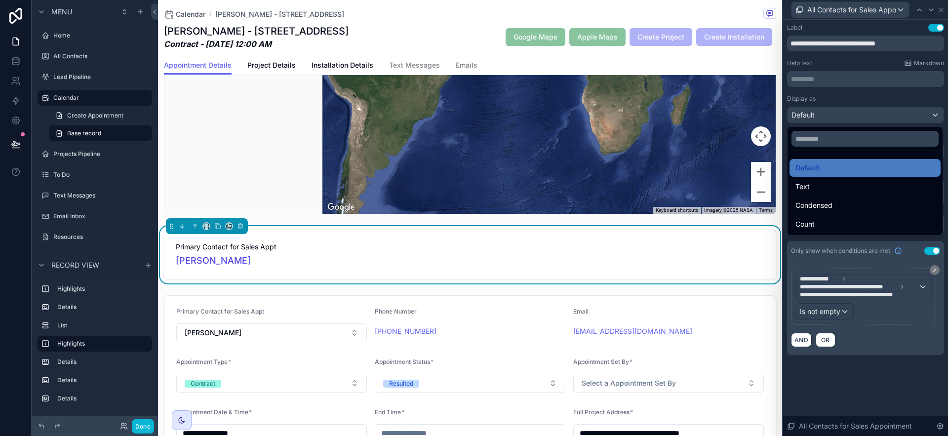
click at [934, 95] on div at bounding box center [865, 218] width 165 height 436
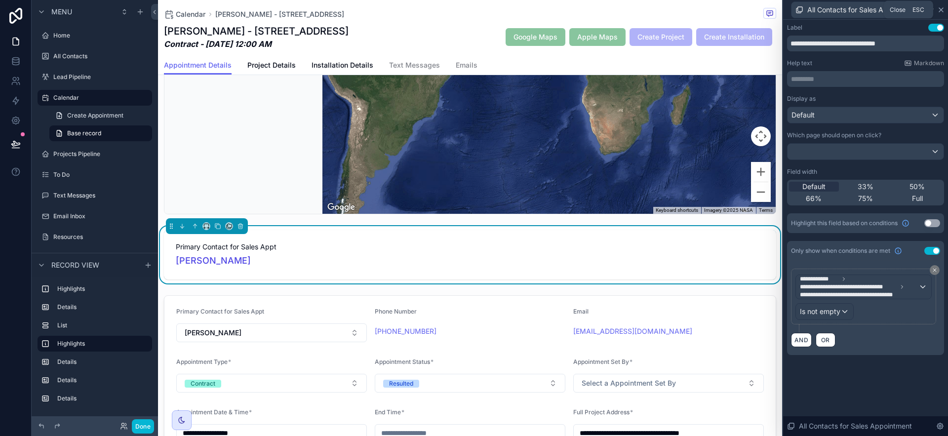
click at [941, 12] on icon at bounding box center [941, 10] width 8 height 8
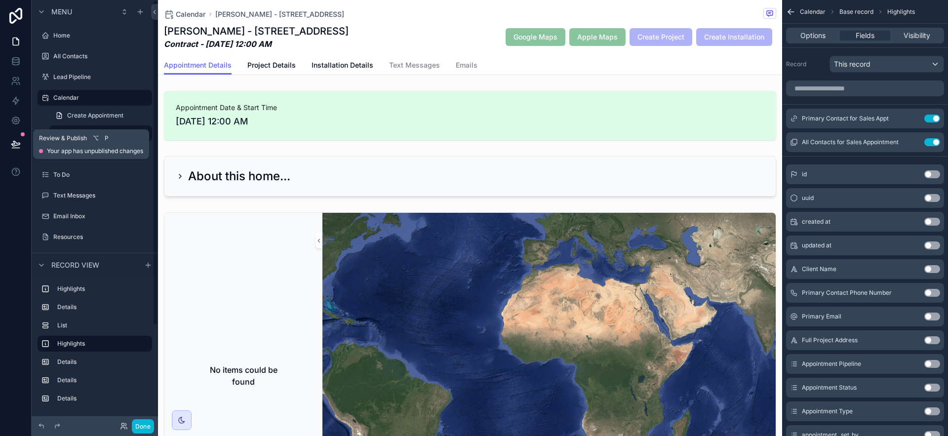
click at [20, 141] on icon at bounding box center [16, 144] width 10 height 10
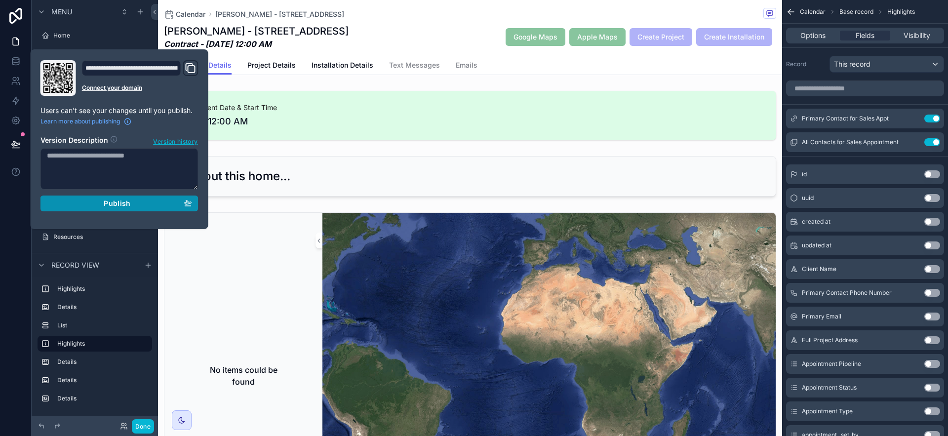
click at [156, 203] on div "Publish" at bounding box center [119, 203] width 145 height 9
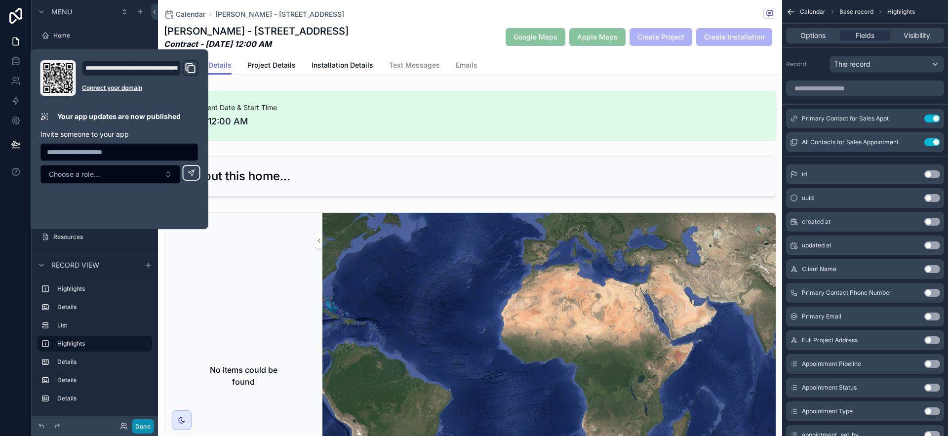
click at [138, 426] on button "Done" at bounding box center [143, 426] width 22 height 14
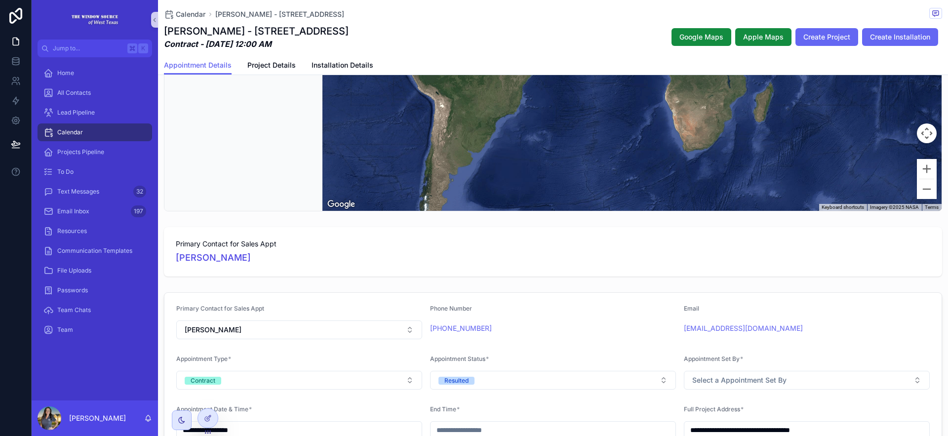
scroll to position [384, 0]
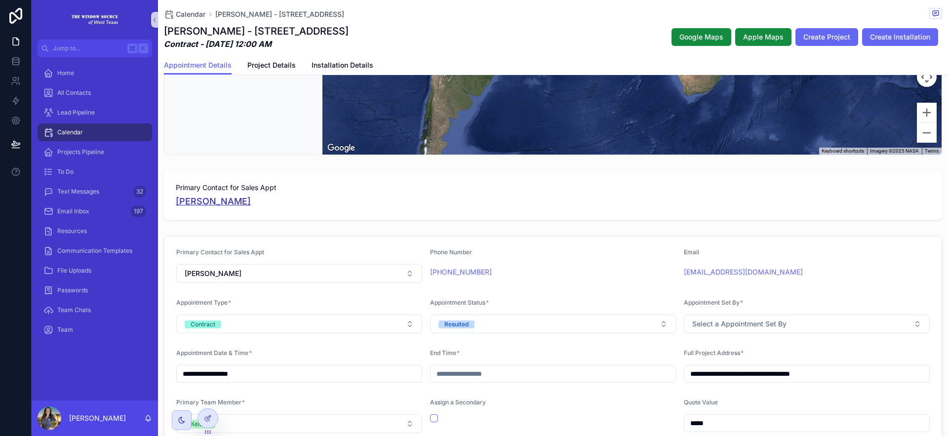
click at [205, 206] on span "Joe Pledger" at bounding box center [213, 202] width 75 height 14
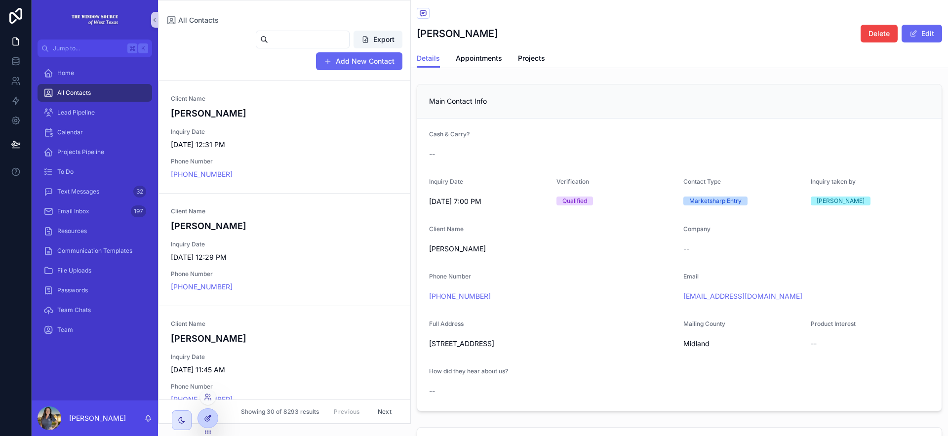
click at [205, 415] on icon at bounding box center [208, 418] width 8 height 8
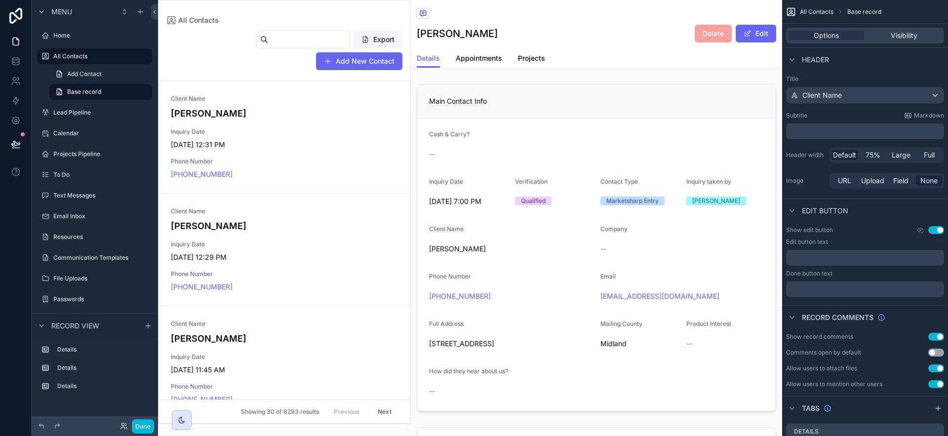
click at [405, 73] on div "scrollable content" at bounding box center [285, 211] width 252 height 423
click at [265, 19] on div "All Contacts" at bounding box center [284, 20] width 236 height 8
click at [806, 10] on span "All Contacts" at bounding box center [817, 12] width 34 height 8
click at [794, 11] on icon "scrollable content" at bounding box center [791, 12] width 10 height 10
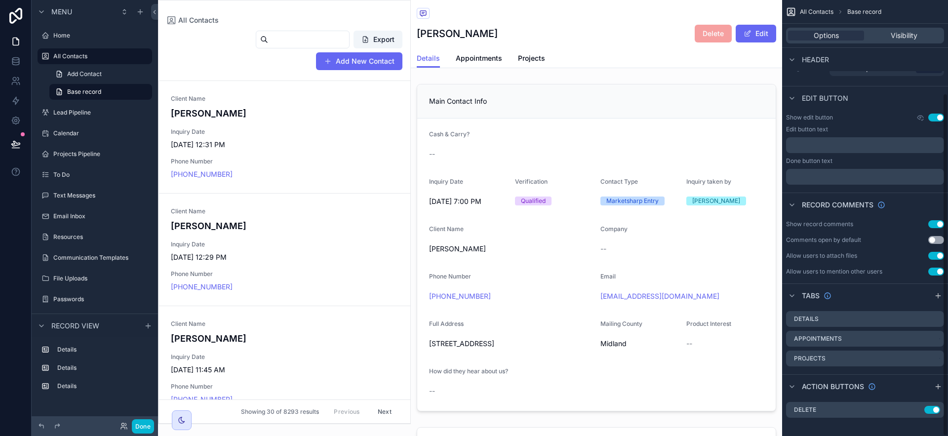
scroll to position [118, 0]
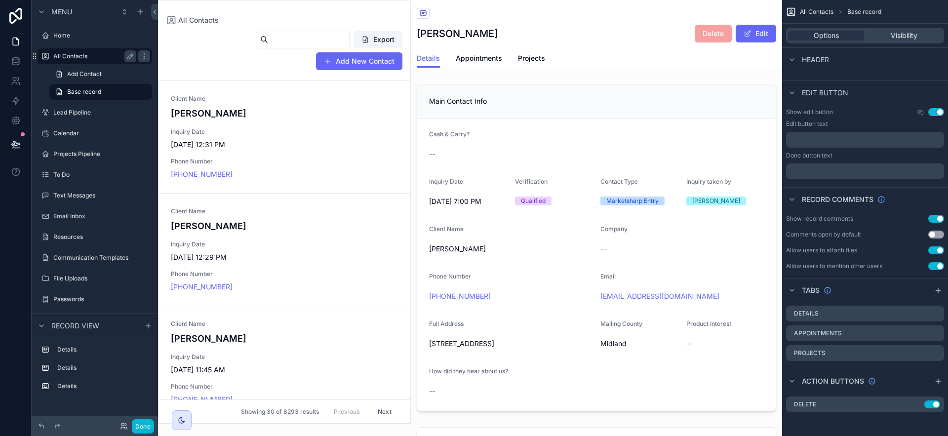
click at [84, 59] on label "All Contacts" at bounding box center [92, 56] width 79 height 8
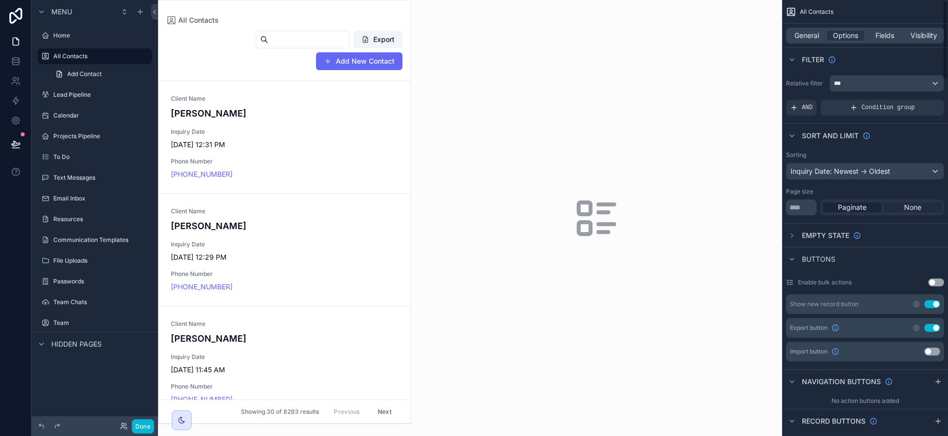
click at [913, 208] on span "None" at bounding box center [912, 207] width 17 height 10
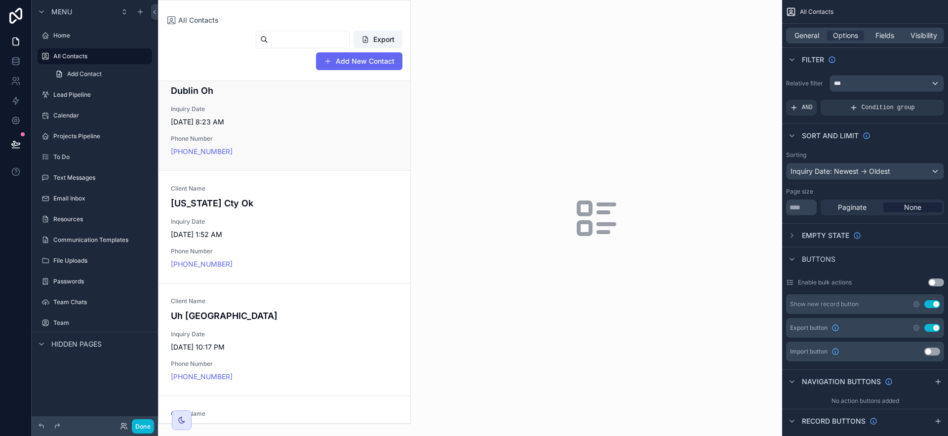
scroll to position [3032, 0]
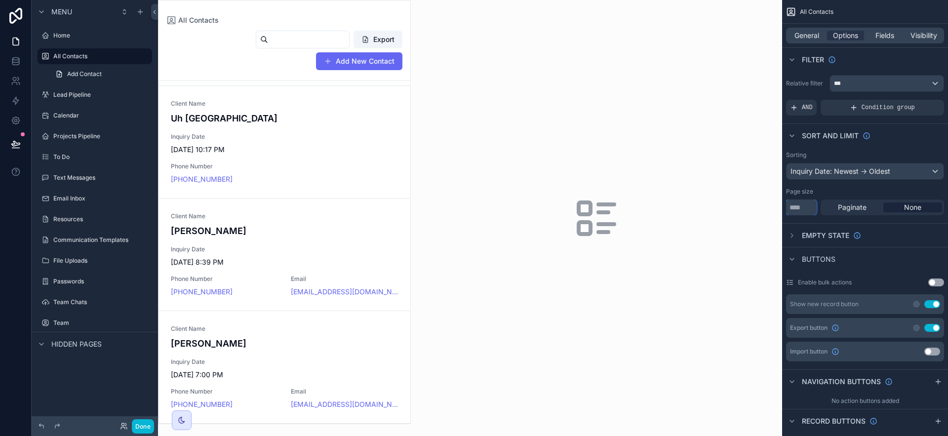
click at [810, 209] on input "**" at bounding box center [801, 208] width 31 height 16
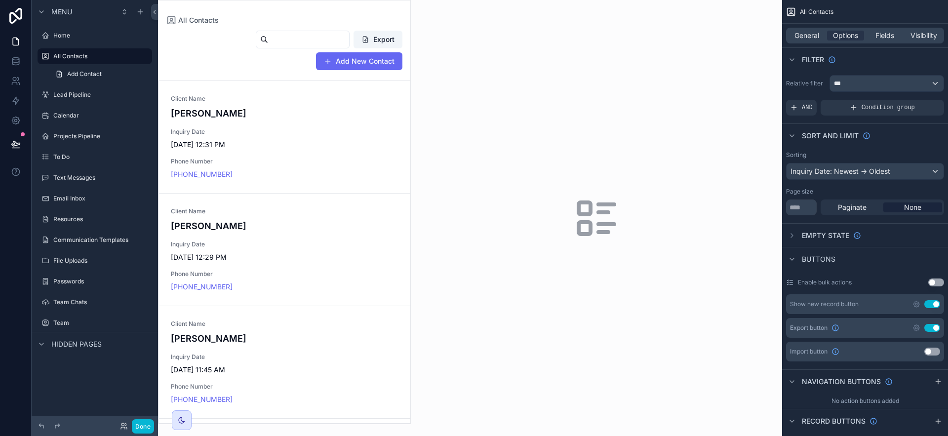
click at [832, 194] on div "Page size" at bounding box center [865, 192] width 158 height 8
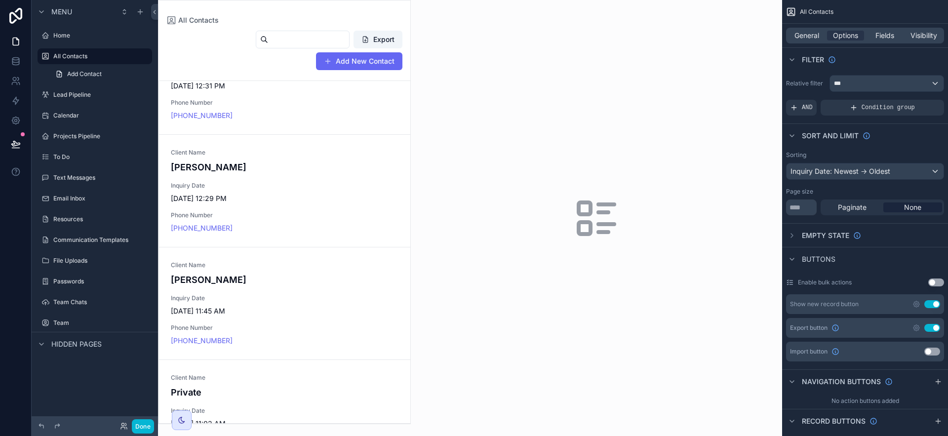
scroll to position [0, 0]
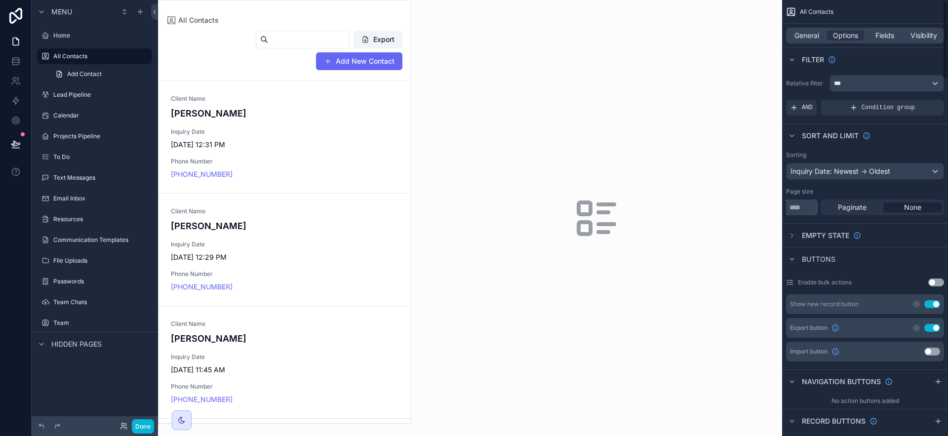
click at [812, 207] on input "***" at bounding box center [801, 208] width 31 height 16
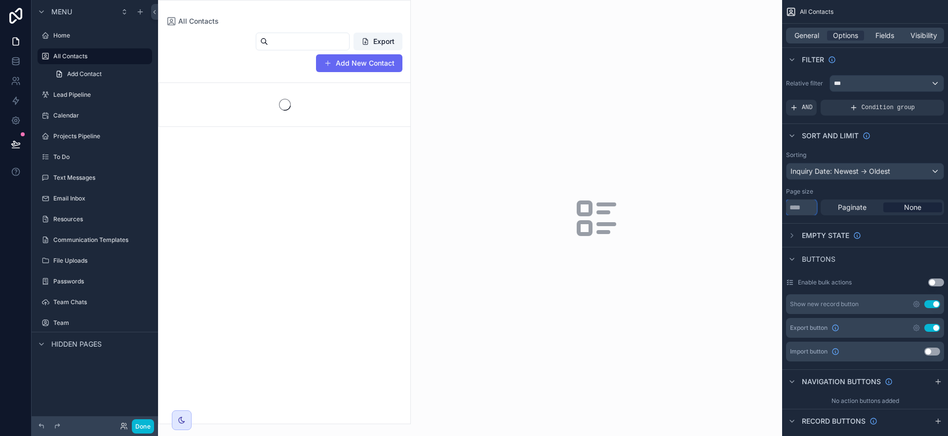
type input "**"
click at [821, 193] on div "Page size" at bounding box center [865, 192] width 158 height 8
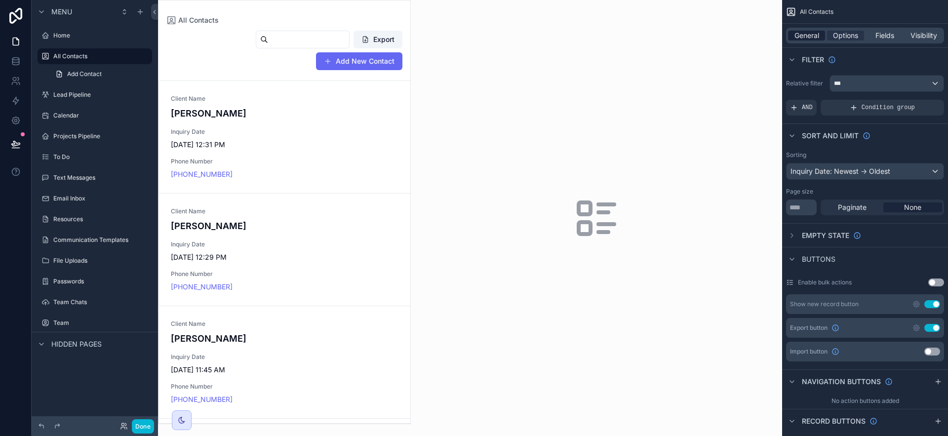
click at [811, 36] on span "General" at bounding box center [807, 36] width 25 height 10
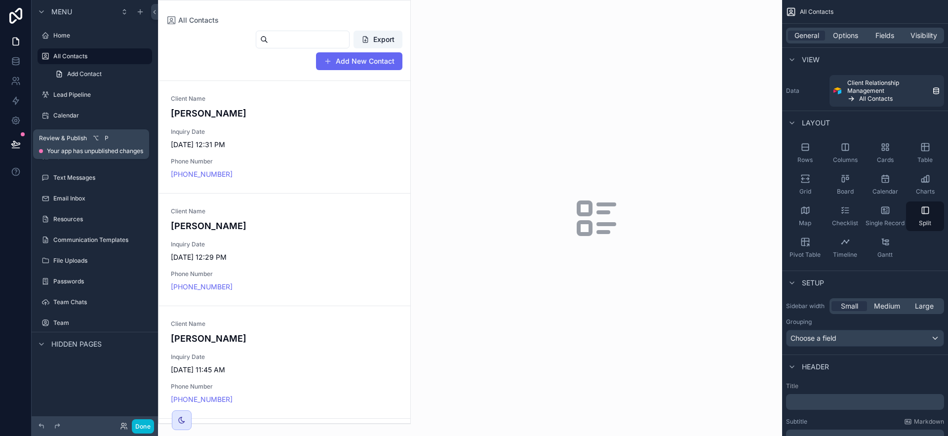
click at [18, 140] on icon at bounding box center [16, 144] width 10 height 10
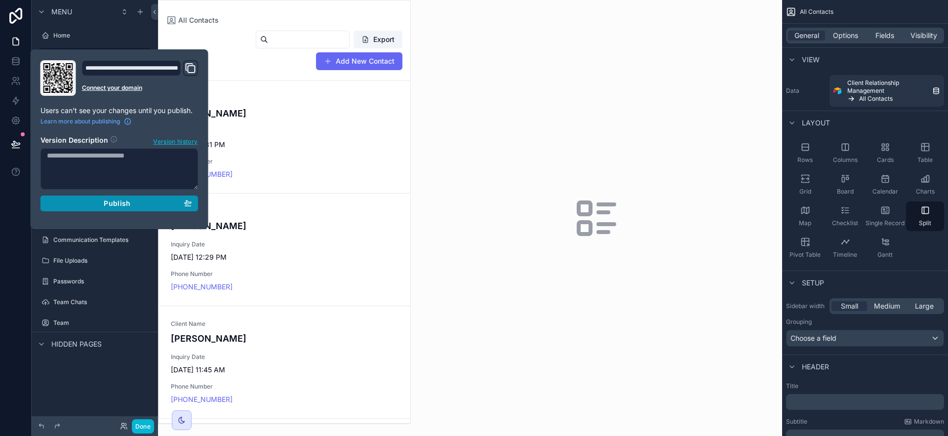
click at [132, 204] on div "Publish" at bounding box center [119, 203] width 145 height 9
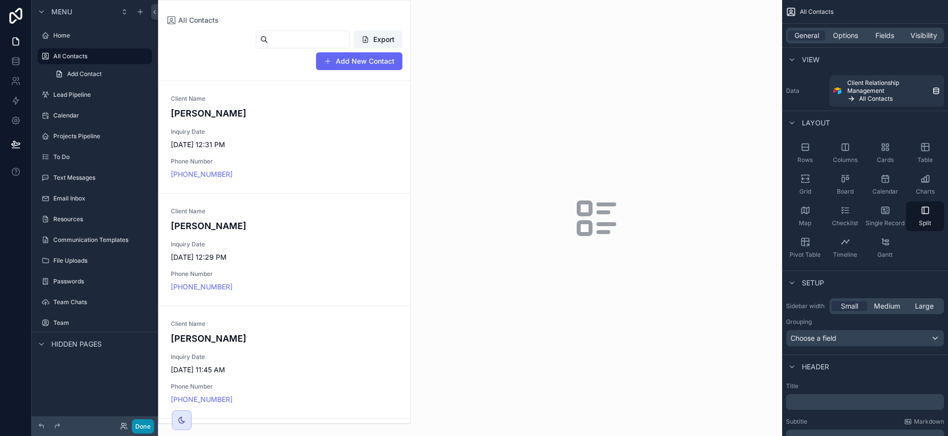
click at [146, 427] on button "Done" at bounding box center [143, 426] width 22 height 14
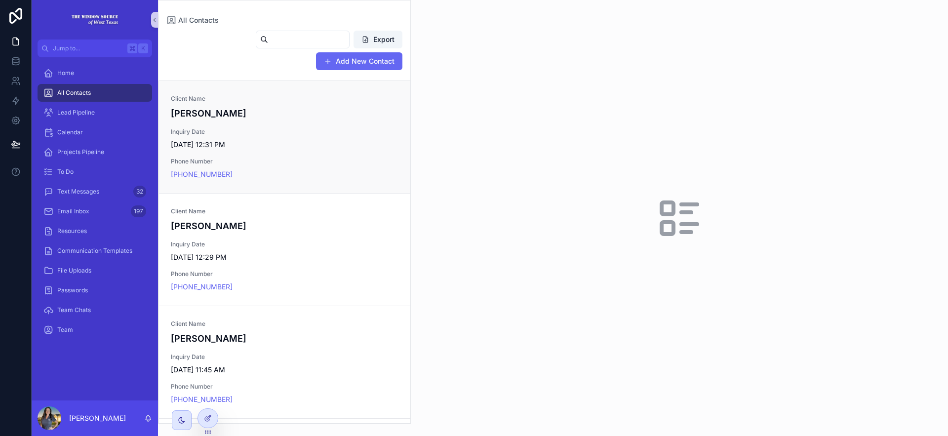
click at [255, 140] on span "9/2/2025 12:31 PM" at bounding box center [285, 145] width 228 height 10
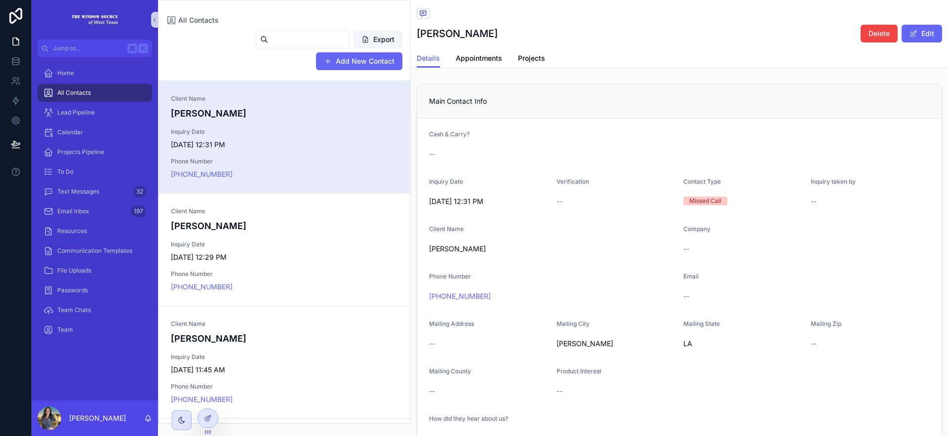
click at [538, 138] on div "Cash & Carry?" at bounding box center [679, 136] width 501 height 12
click at [202, 415] on div at bounding box center [208, 418] width 20 height 19
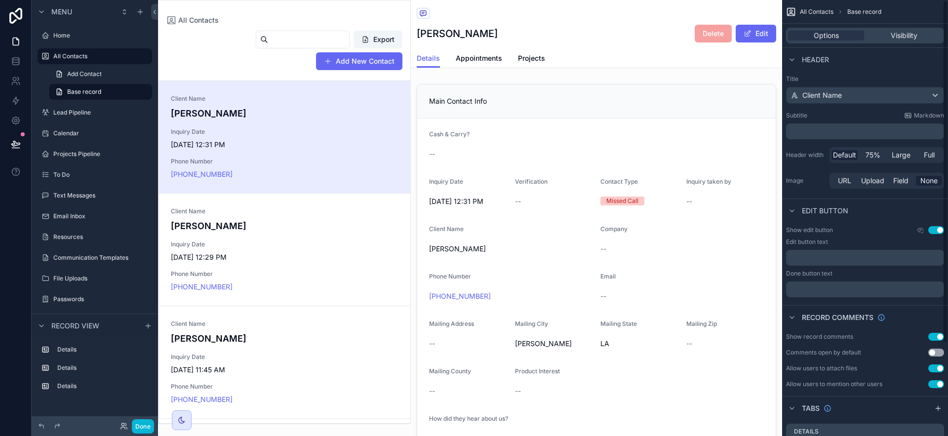
click at [936, 229] on button "Use setting" at bounding box center [936, 230] width 16 height 8
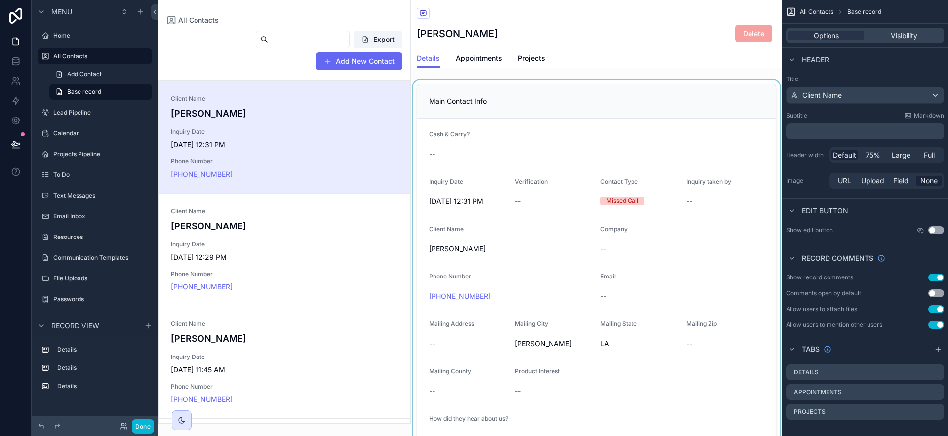
click at [575, 112] on div "scrollable content" at bounding box center [596, 271] width 371 height 383
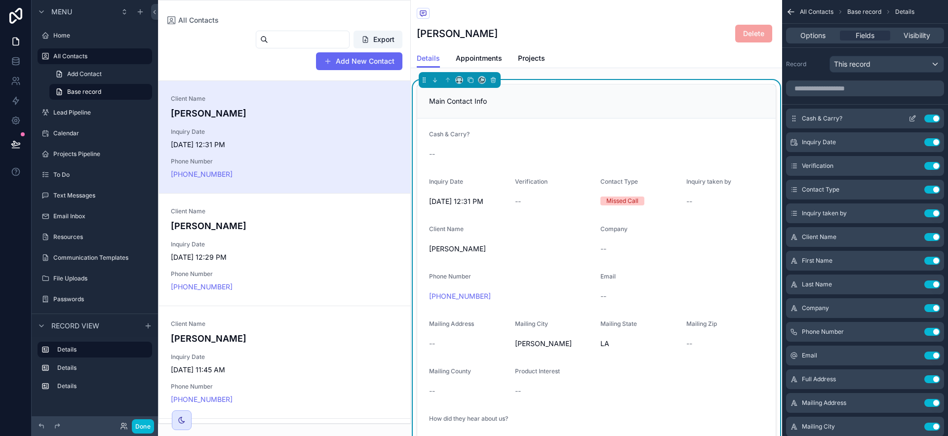
click at [910, 118] on icon "scrollable content" at bounding box center [912, 119] width 4 height 4
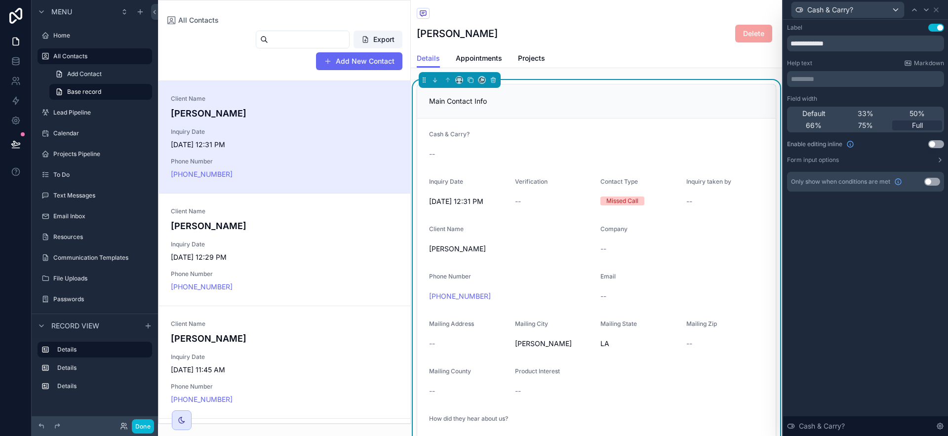
click at [940, 144] on button "Use setting" at bounding box center [936, 144] width 16 height 8
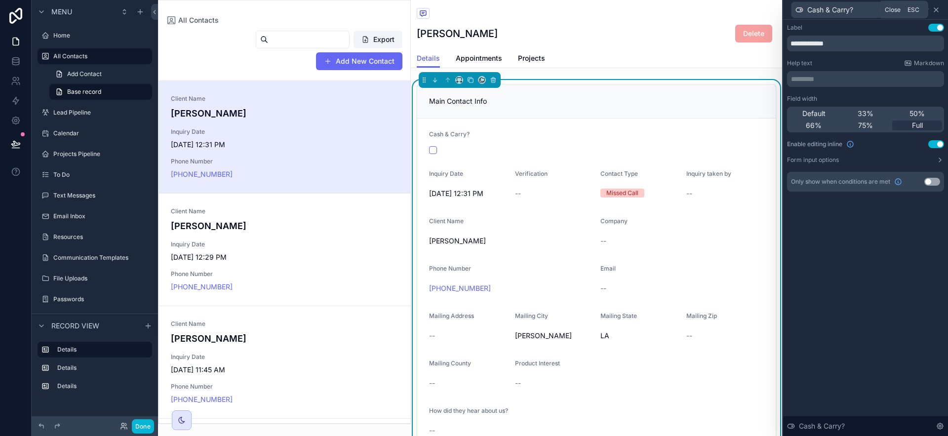
click at [936, 8] on icon at bounding box center [936, 10] width 8 height 8
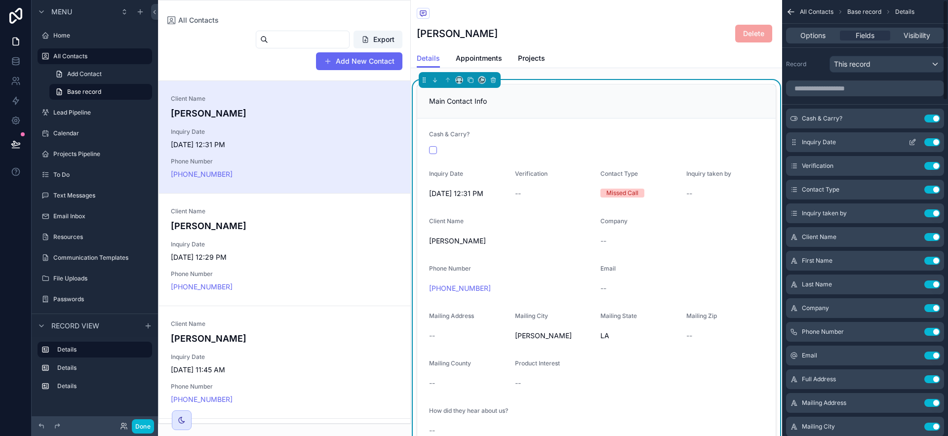
click at [913, 141] on icon "scrollable content" at bounding box center [914, 141] width 4 height 4
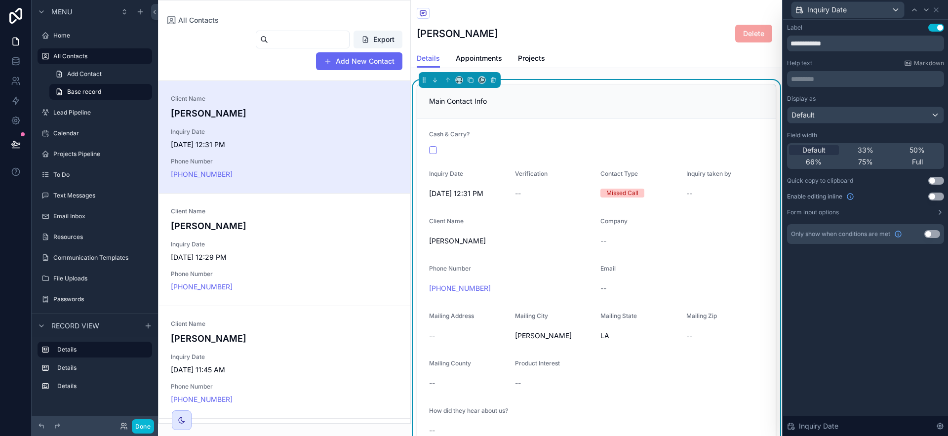
click at [936, 197] on button "Use setting" at bounding box center [936, 197] width 16 height 8
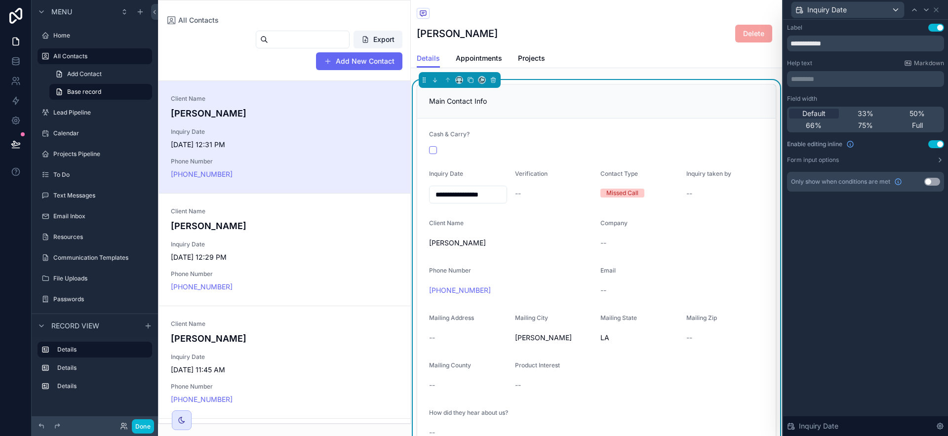
click at [936, 146] on button "Use setting" at bounding box center [936, 144] width 16 height 8
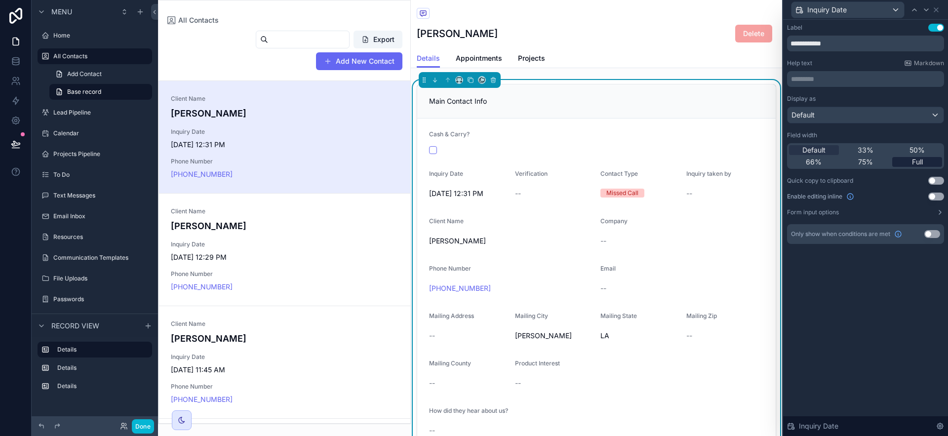
click at [919, 163] on span "Full" at bounding box center [917, 162] width 11 height 10
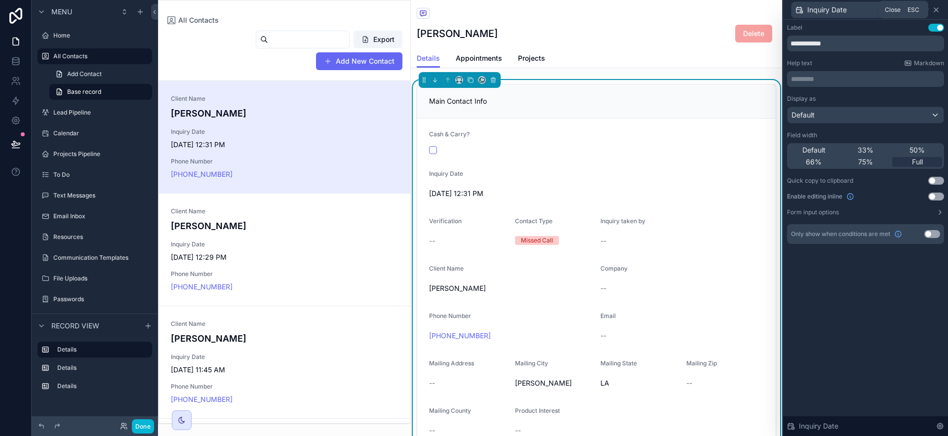
click at [938, 11] on icon at bounding box center [936, 10] width 8 height 8
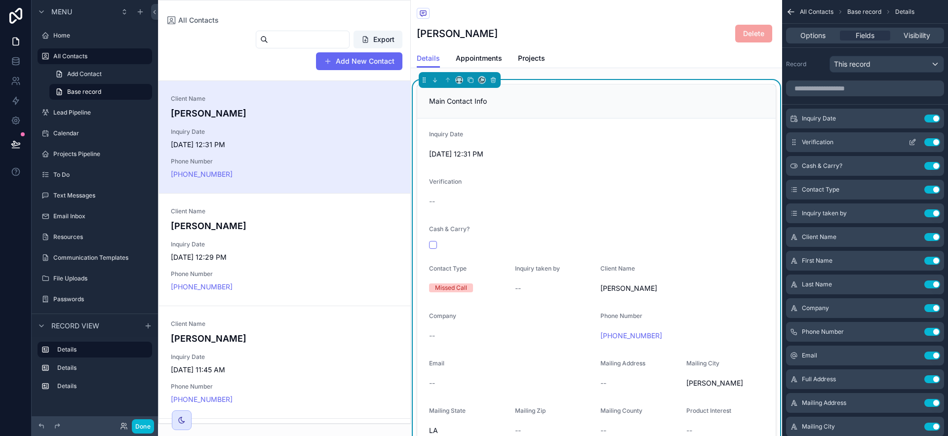
click at [912, 142] on icon "scrollable content" at bounding box center [914, 141] width 4 height 4
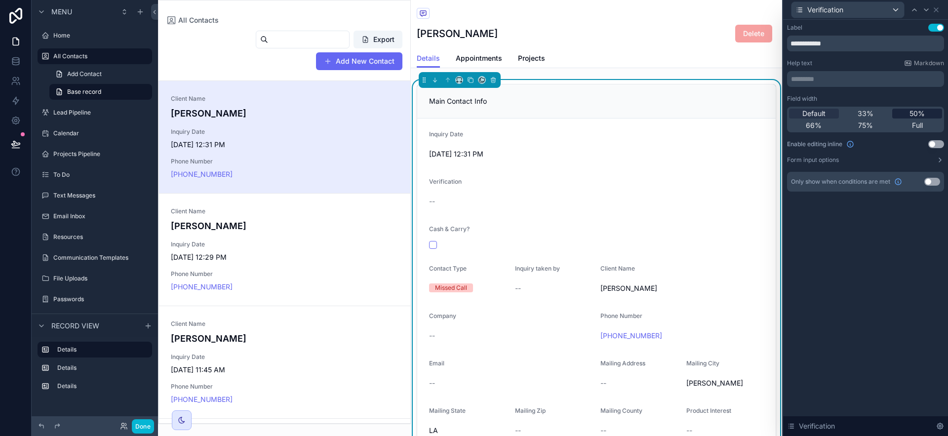
click at [911, 111] on span "50%" at bounding box center [917, 114] width 15 height 10
click at [938, 9] on icon at bounding box center [936, 10] width 8 height 8
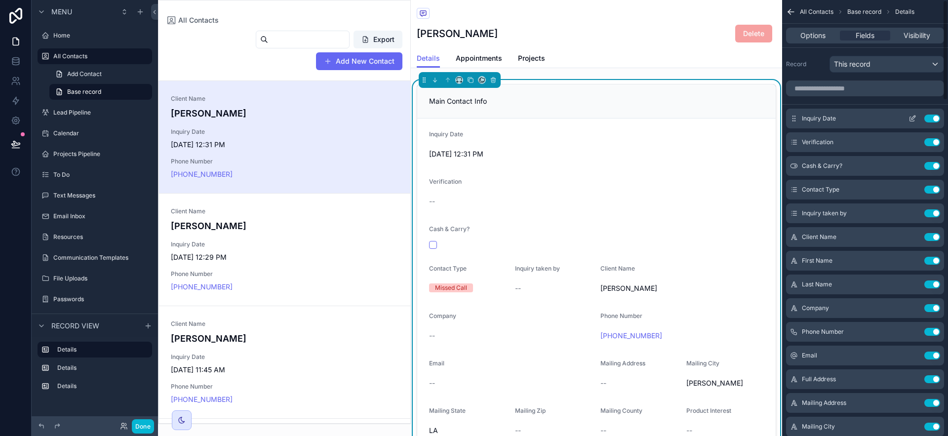
click at [916, 118] on icon "scrollable content" at bounding box center [913, 119] width 8 height 8
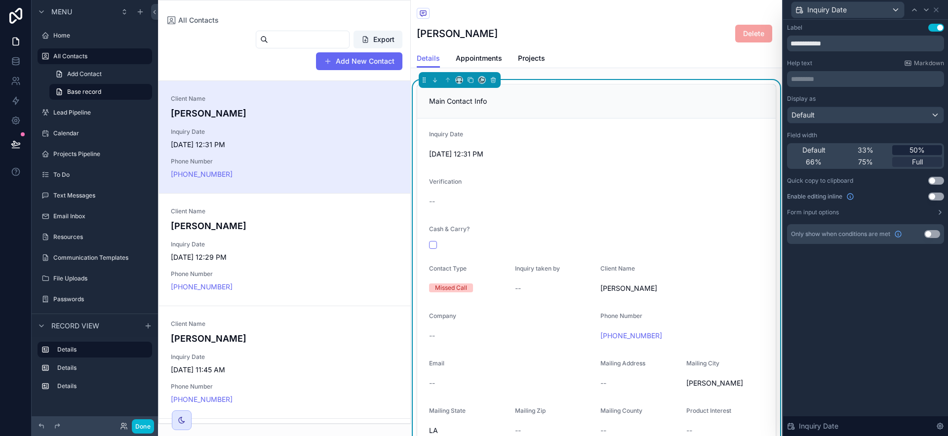
click at [910, 148] on span "50%" at bounding box center [917, 150] width 15 height 10
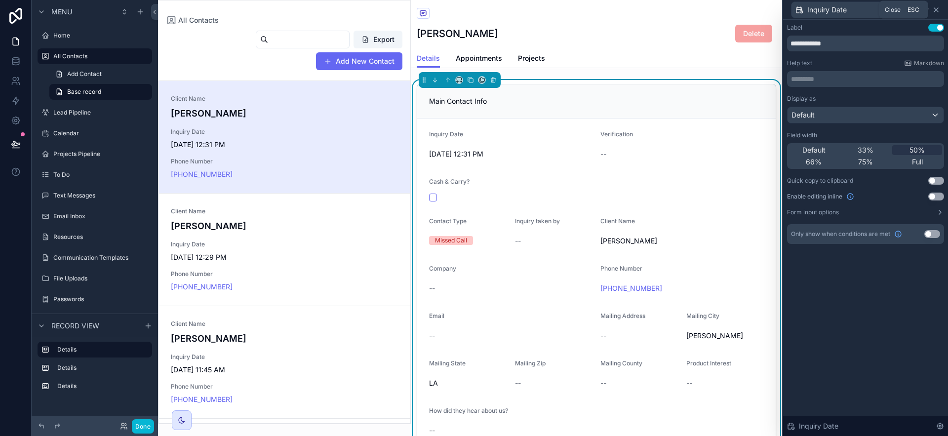
click at [935, 10] on icon at bounding box center [936, 10] width 8 height 8
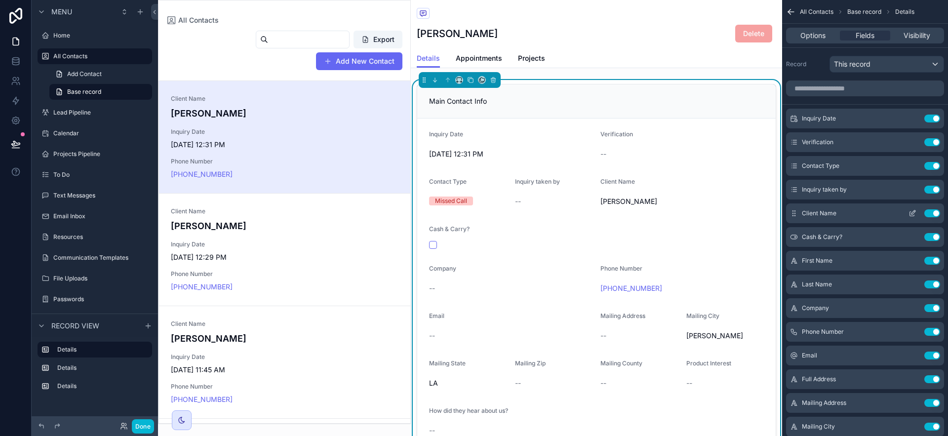
click at [911, 213] on icon "scrollable content" at bounding box center [913, 213] width 8 height 8
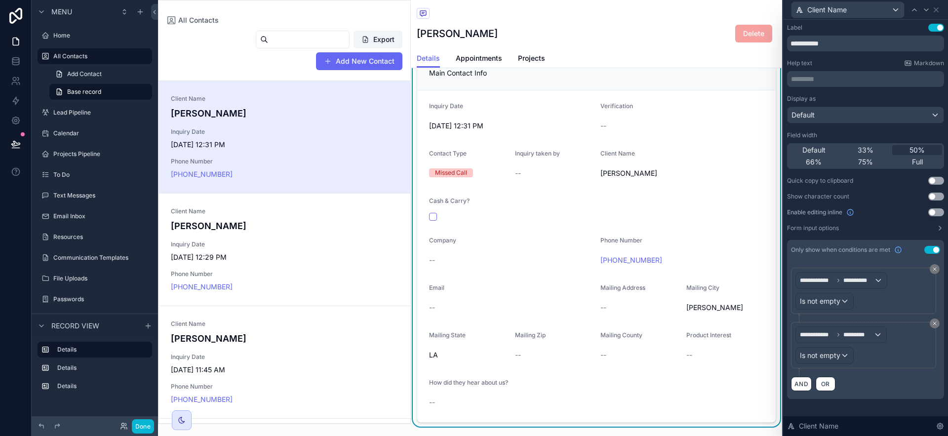
scroll to position [27, 0]
click at [938, 8] on icon at bounding box center [936, 10] width 8 height 8
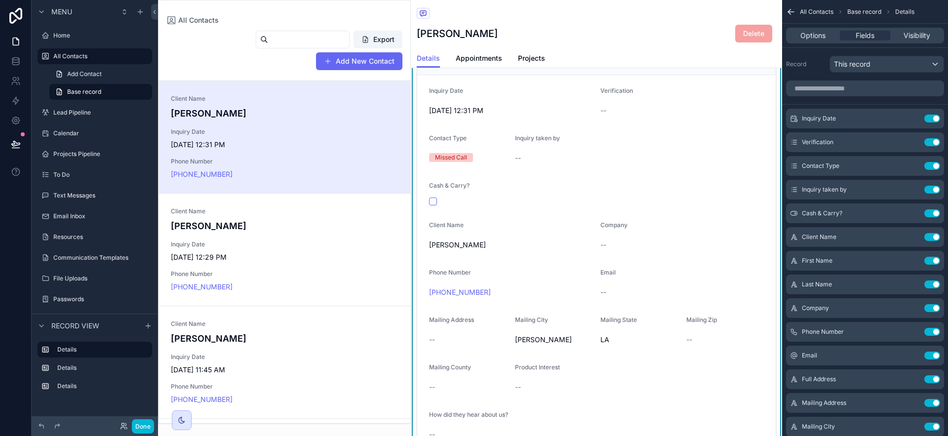
scroll to position [88, 0]
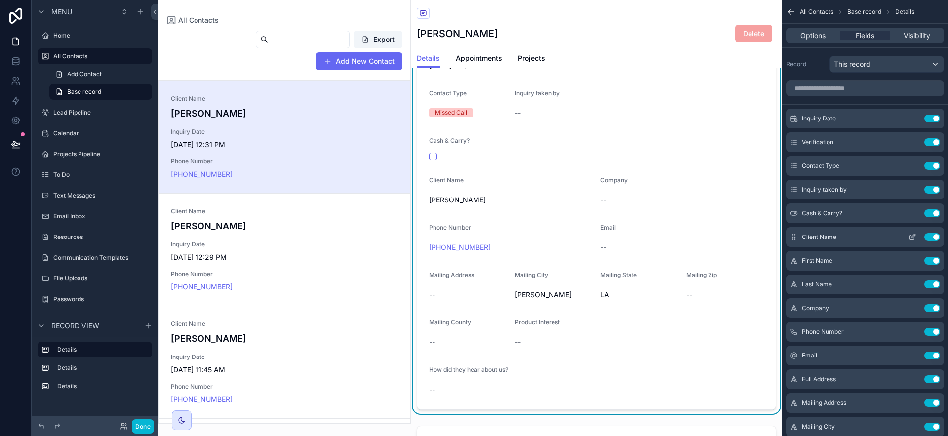
click at [912, 241] on div "Client Name Use setting" at bounding box center [865, 237] width 158 height 20
click at [912, 239] on icon "scrollable content" at bounding box center [913, 237] width 8 height 8
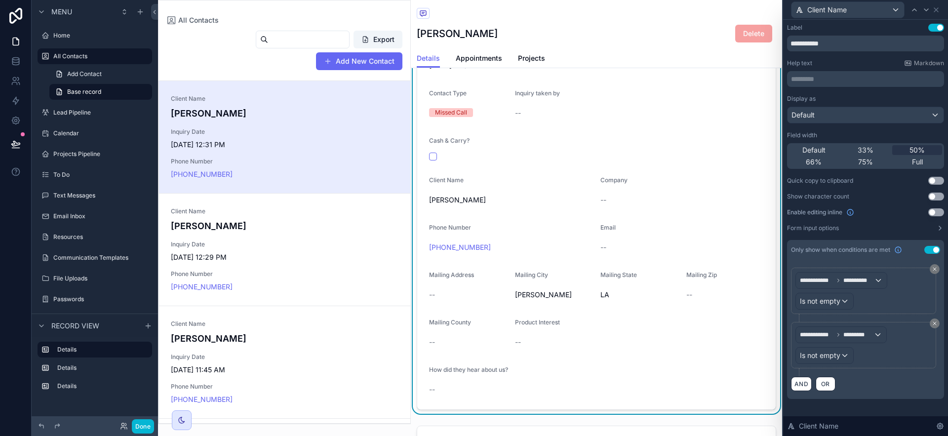
click at [938, 214] on button "Use setting" at bounding box center [936, 212] width 16 height 8
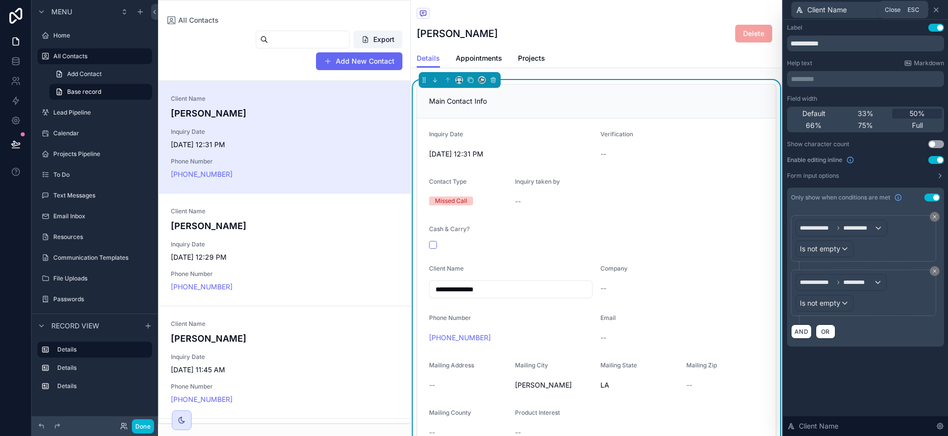
click at [937, 11] on icon at bounding box center [936, 10] width 8 height 8
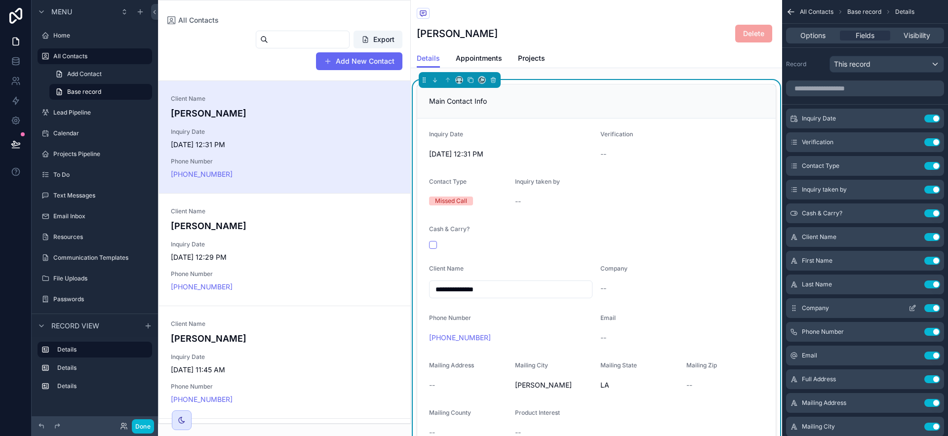
click at [912, 310] on icon "scrollable content" at bounding box center [913, 308] width 8 height 8
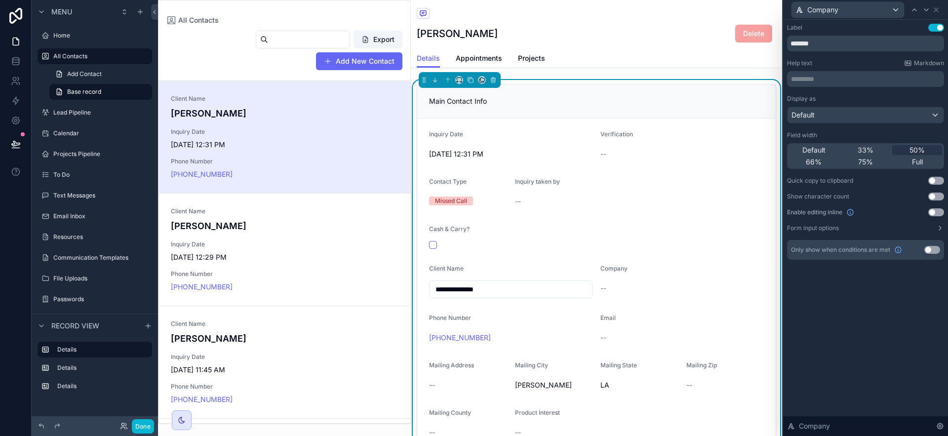
click at [935, 210] on button "Use setting" at bounding box center [936, 212] width 16 height 8
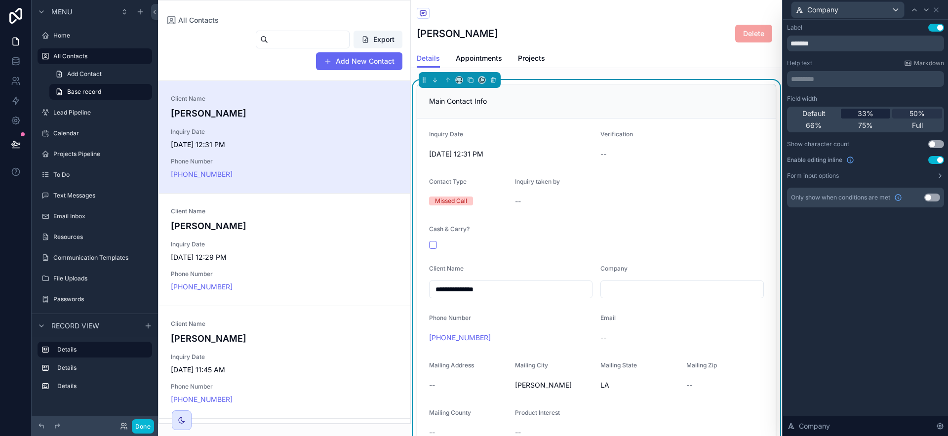
click at [870, 114] on span "33%" at bounding box center [866, 114] width 16 height 10
click at [938, 7] on icon at bounding box center [936, 10] width 8 height 8
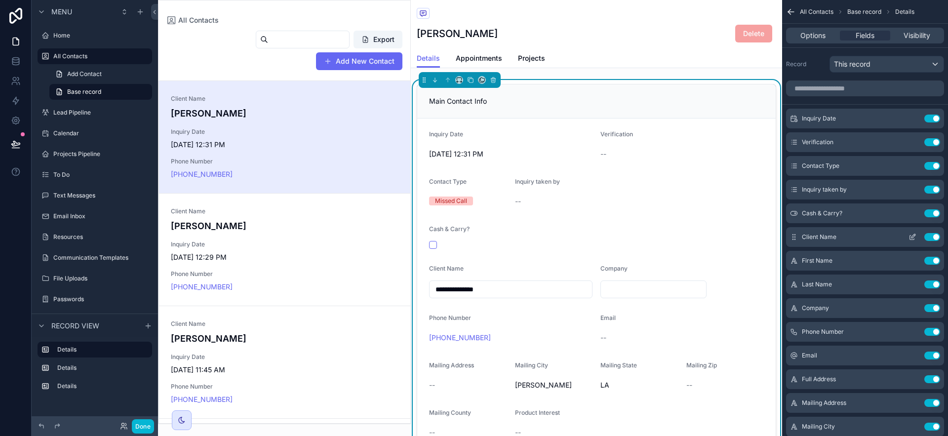
click at [910, 236] on icon "scrollable content" at bounding box center [912, 238] width 4 height 4
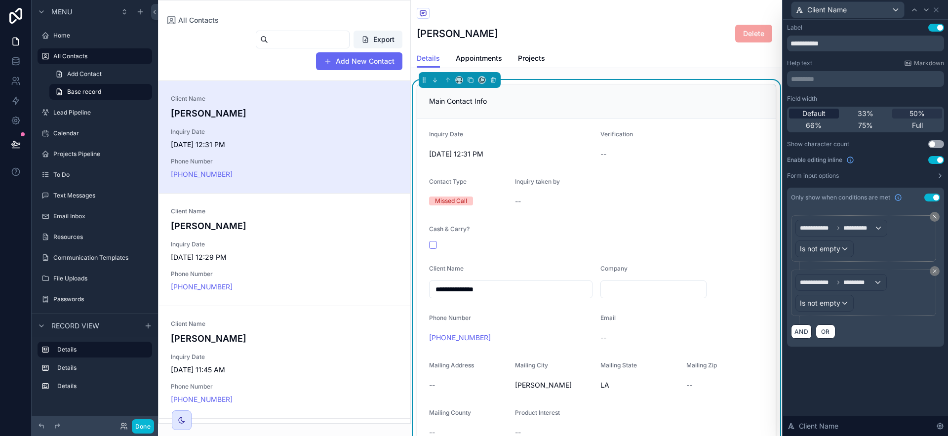
click at [811, 113] on span "Default" at bounding box center [813, 114] width 23 height 10
click at [934, 9] on icon at bounding box center [936, 10] width 8 height 8
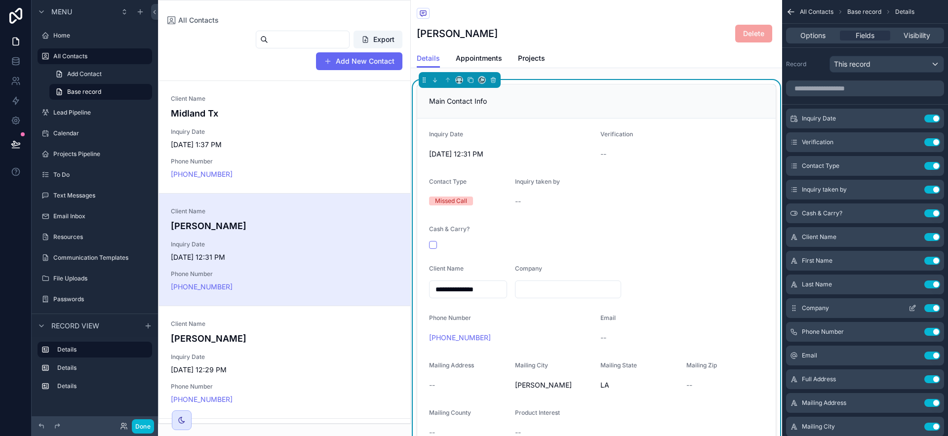
click at [916, 306] on icon "scrollable content" at bounding box center [913, 308] width 8 height 8
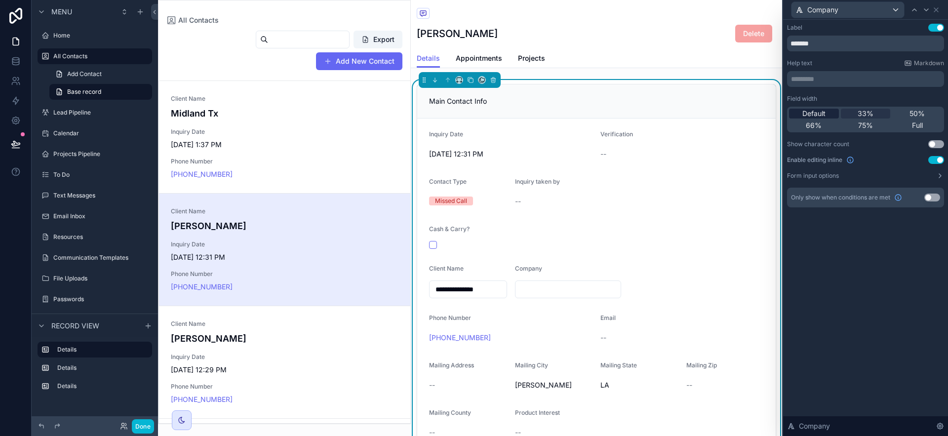
click at [823, 109] on span "Default" at bounding box center [813, 114] width 23 height 10
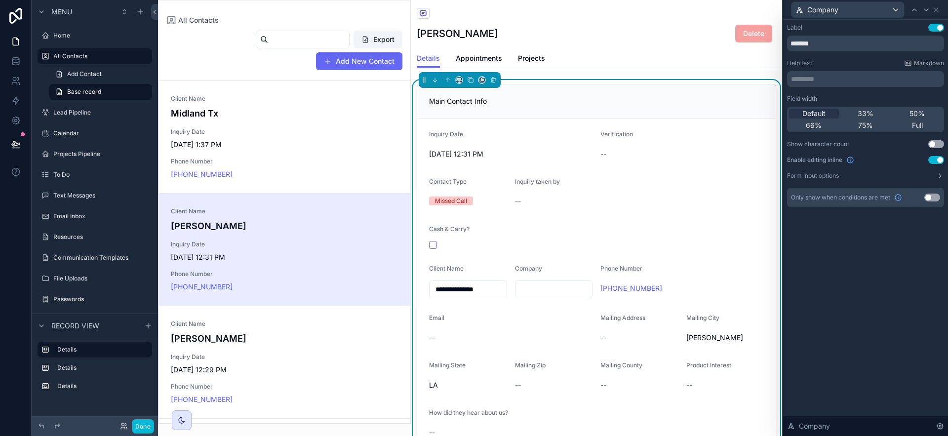
scroll to position [112, 0]
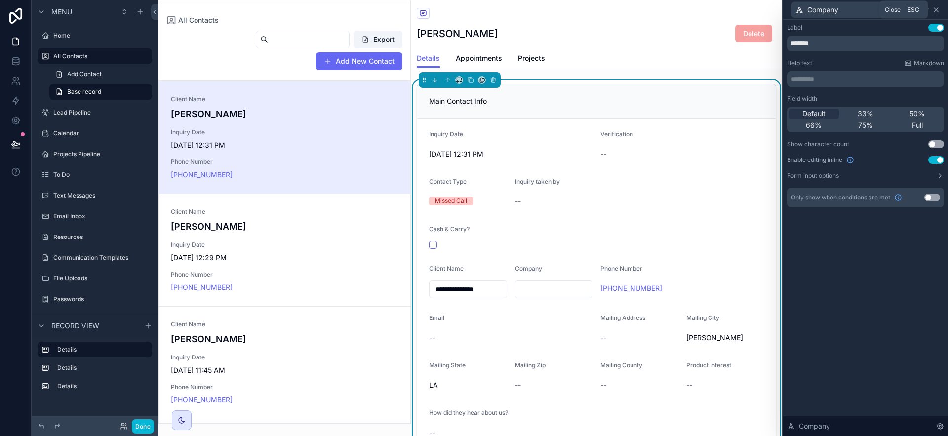
click at [937, 7] on icon at bounding box center [936, 10] width 8 height 8
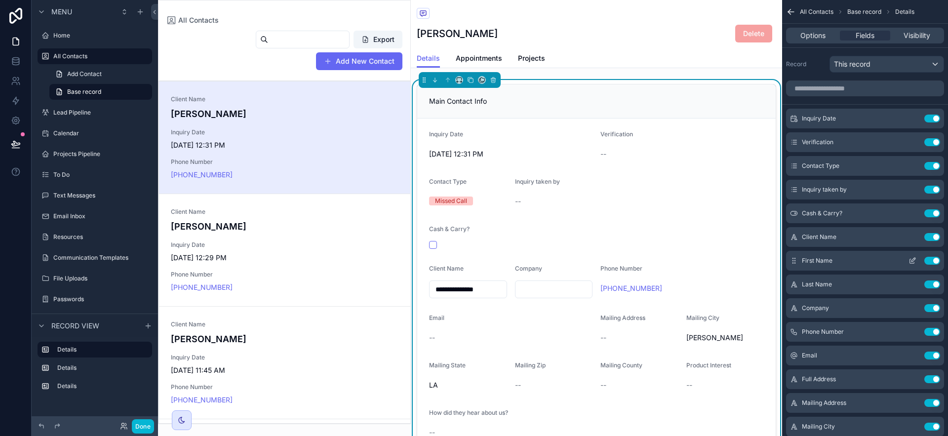
click at [912, 259] on icon "scrollable content" at bounding box center [913, 261] width 8 height 8
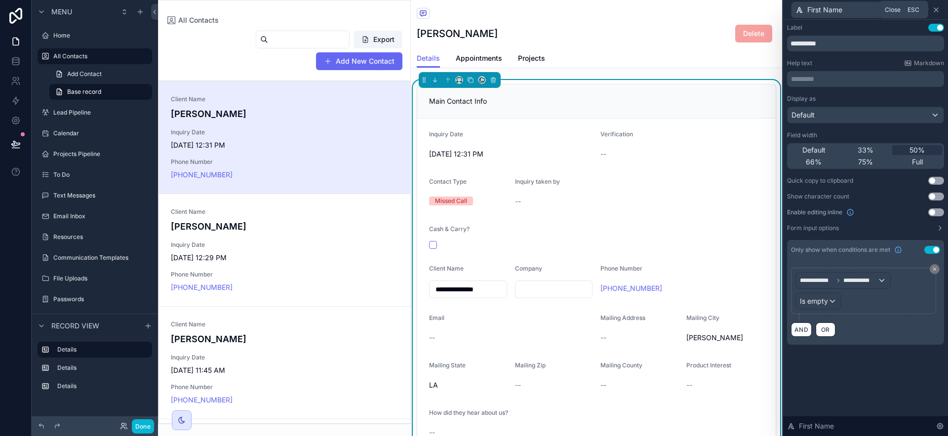
click at [933, 8] on icon at bounding box center [936, 10] width 8 height 8
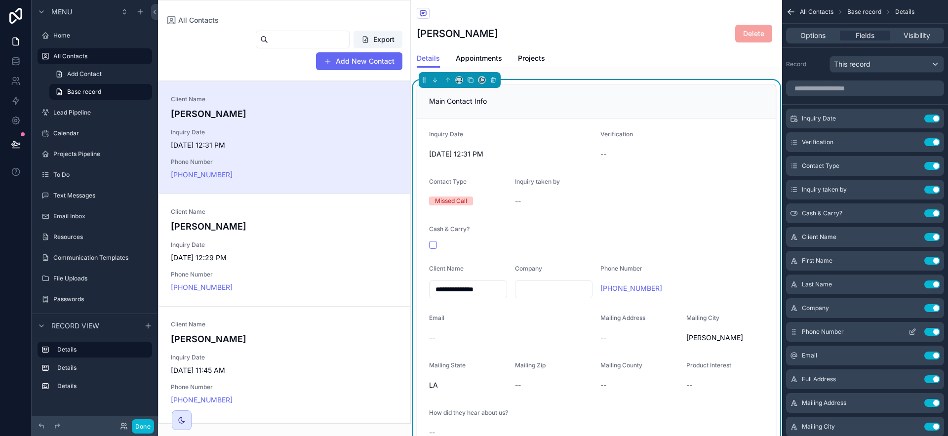
click at [913, 331] on icon "scrollable content" at bounding box center [913, 332] width 8 height 8
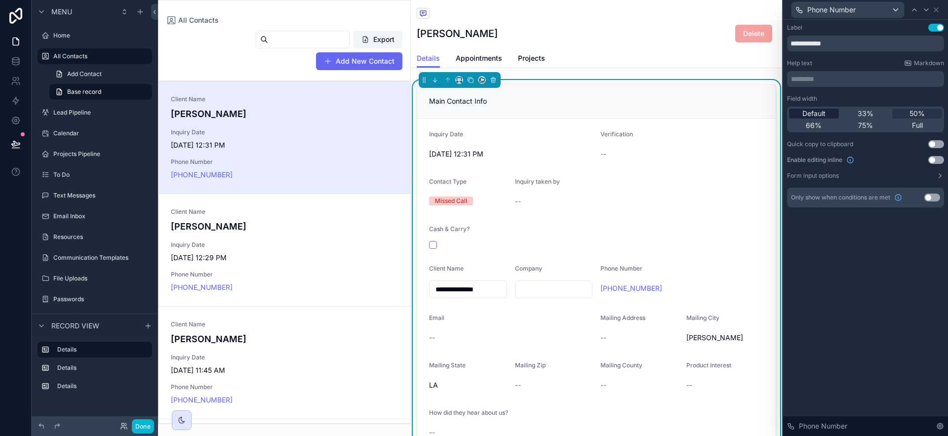
click at [807, 116] on span "Default" at bounding box center [813, 114] width 23 height 10
click at [937, 9] on icon at bounding box center [936, 10] width 4 height 4
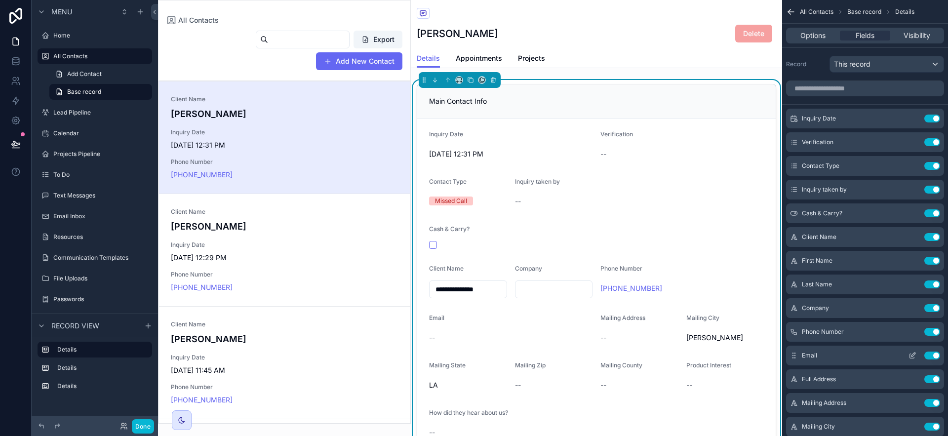
click at [909, 356] on icon "scrollable content" at bounding box center [913, 356] width 8 height 8
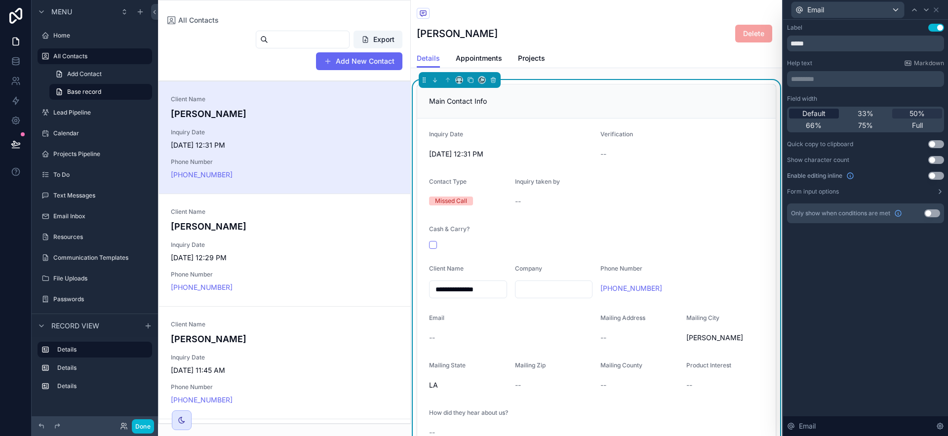
click at [821, 113] on span "Default" at bounding box center [813, 114] width 23 height 10
click at [935, 177] on button "Use setting" at bounding box center [936, 176] width 16 height 8
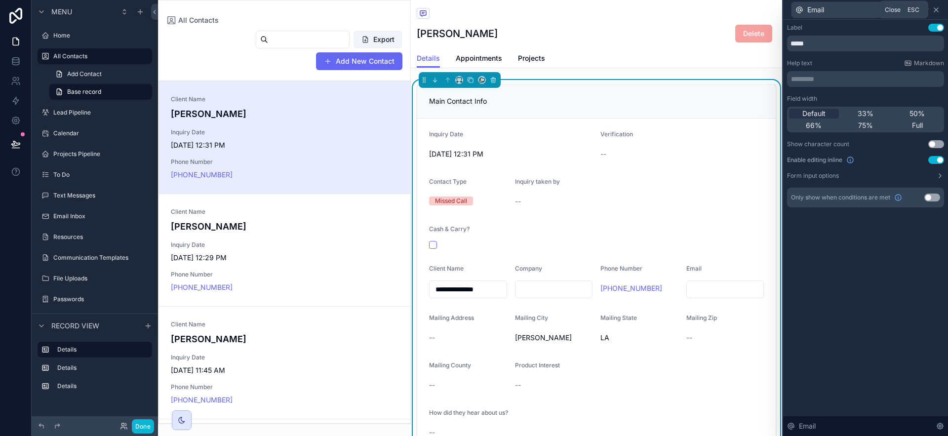
click at [938, 9] on icon at bounding box center [936, 10] width 8 height 8
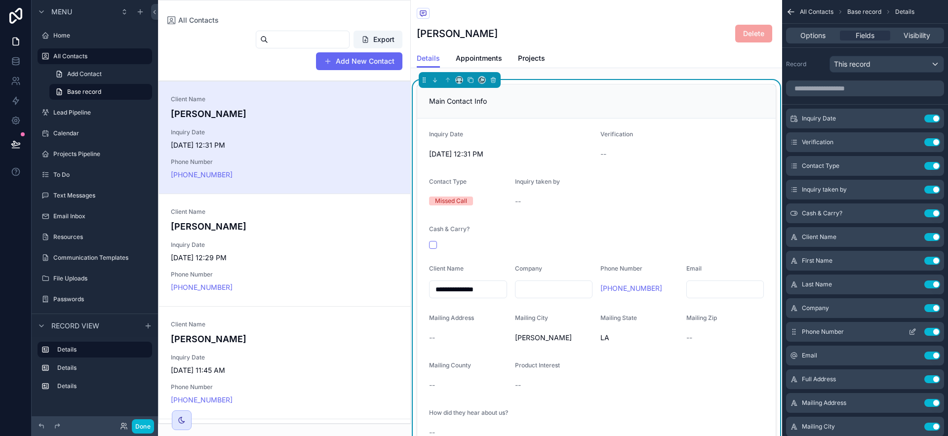
click at [916, 331] on icon "scrollable content" at bounding box center [913, 332] width 8 height 8
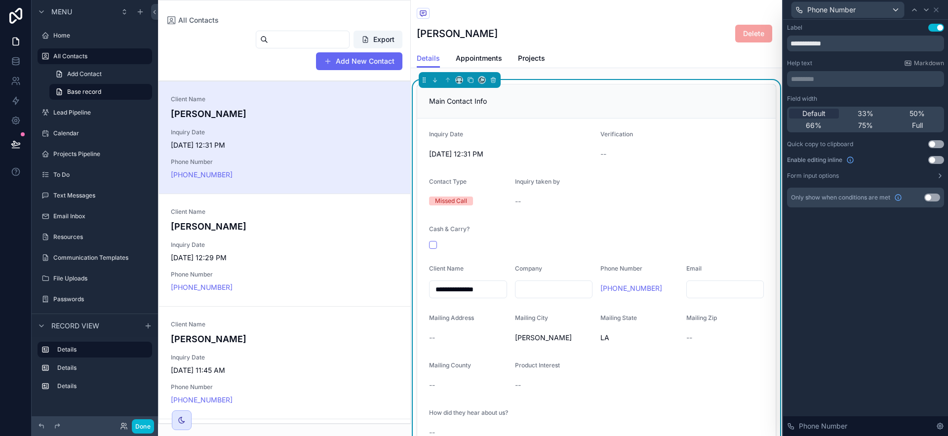
click at [932, 158] on button "Use setting" at bounding box center [936, 160] width 16 height 8
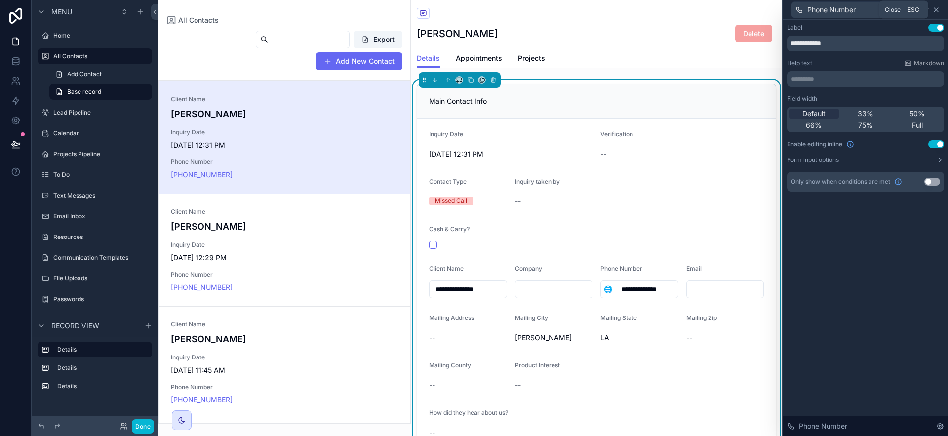
click at [938, 7] on icon at bounding box center [936, 10] width 8 height 8
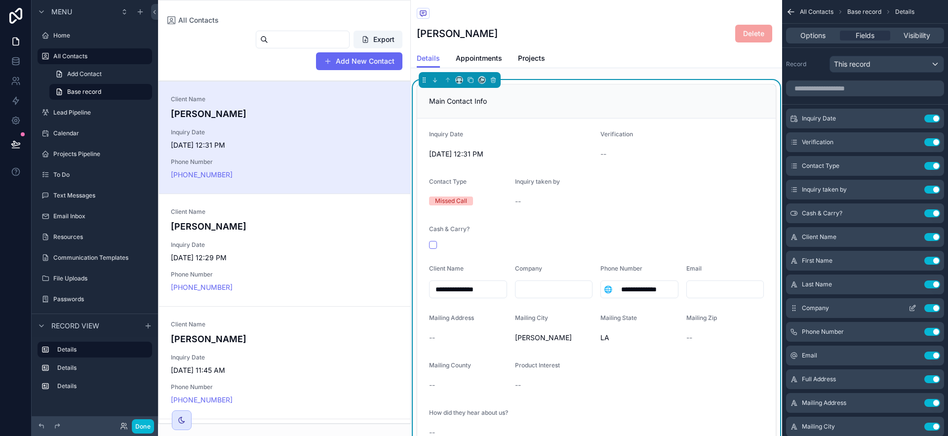
click at [913, 311] on icon "scrollable content" at bounding box center [912, 309] width 4 height 4
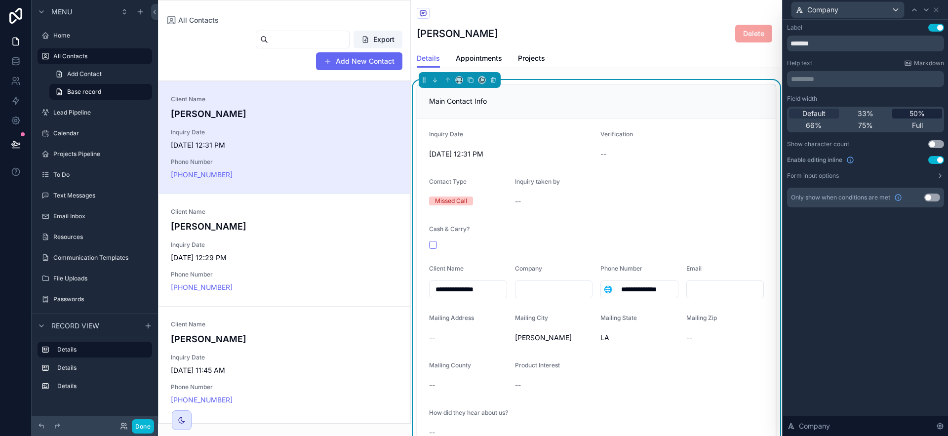
click at [921, 116] on span "50%" at bounding box center [917, 114] width 15 height 10
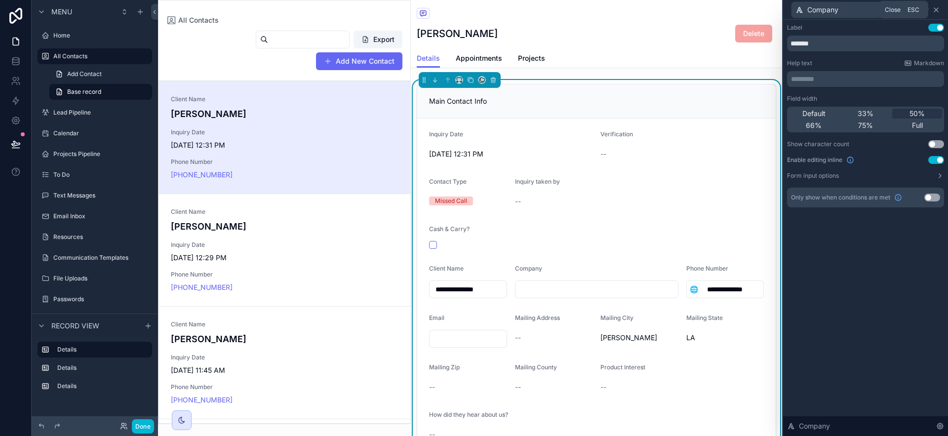
click at [937, 6] on icon at bounding box center [936, 10] width 8 height 8
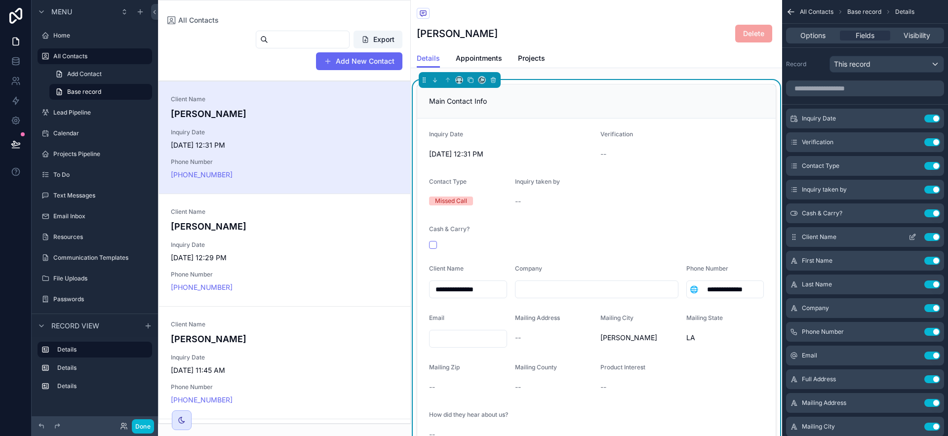
click at [912, 234] on icon "scrollable content" at bounding box center [913, 237] width 8 height 8
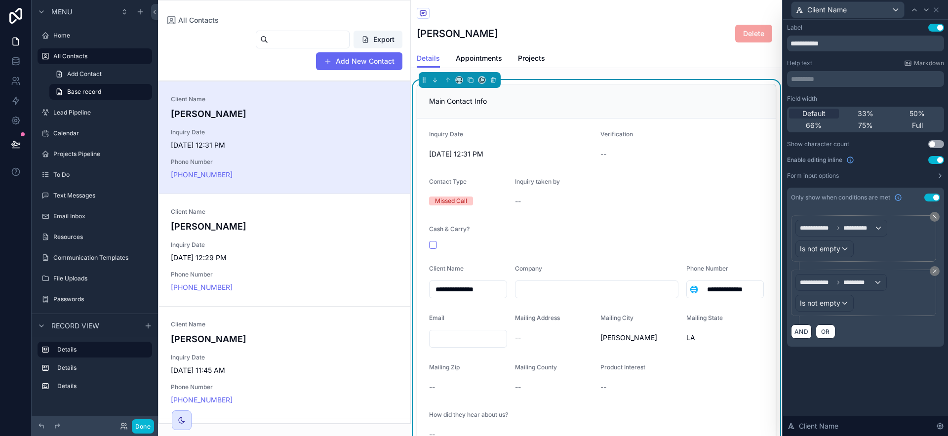
drag, startPoint x: 924, startPoint y: 113, endPoint x: 927, endPoint y: 93, distance: 19.5
click at [924, 112] on span "50%" at bounding box center [917, 114] width 15 height 10
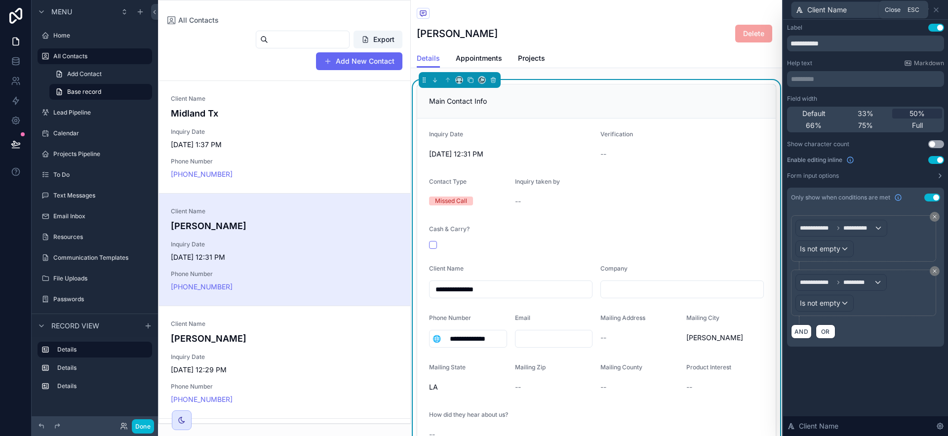
click at [937, 13] on icon at bounding box center [936, 10] width 8 height 8
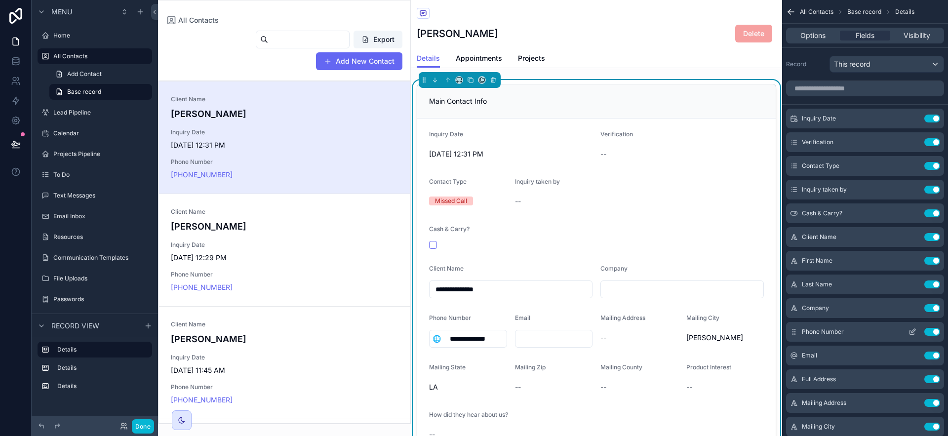
click at [912, 334] on icon "scrollable content" at bounding box center [912, 332] width 4 height 4
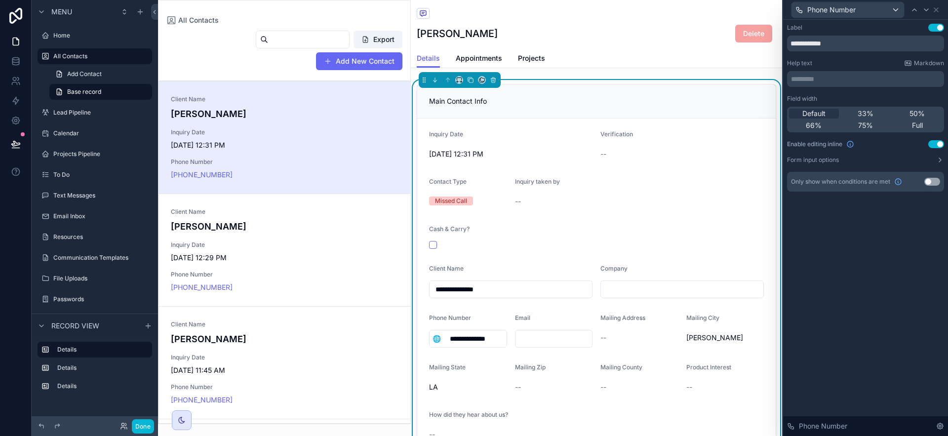
click at [915, 107] on div "Default 33% 50% 66% 75% Full" at bounding box center [865, 120] width 157 height 26
drag, startPoint x: 915, startPoint y: 113, endPoint x: 928, endPoint y: 51, distance: 63.1
click at [915, 113] on span "50%" at bounding box center [917, 114] width 15 height 10
click at [938, 9] on icon at bounding box center [936, 10] width 8 height 8
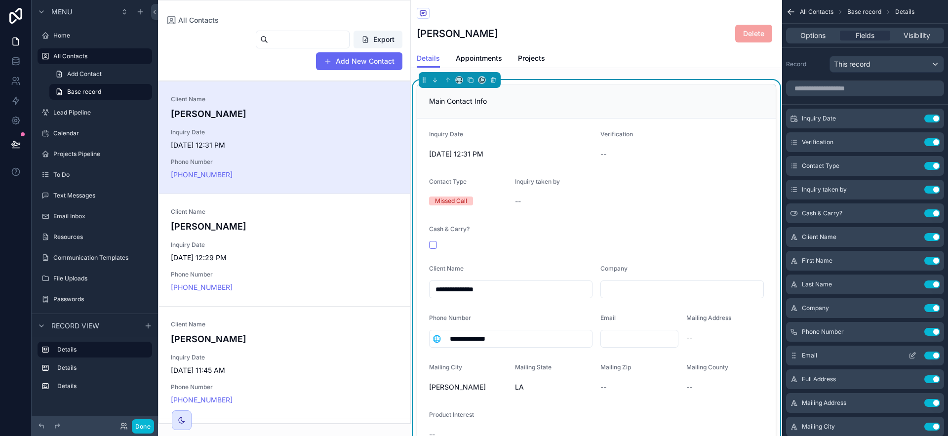
click at [910, 355] on icon "scrollable content" at bounding box center [913, 356] width 8 height 8
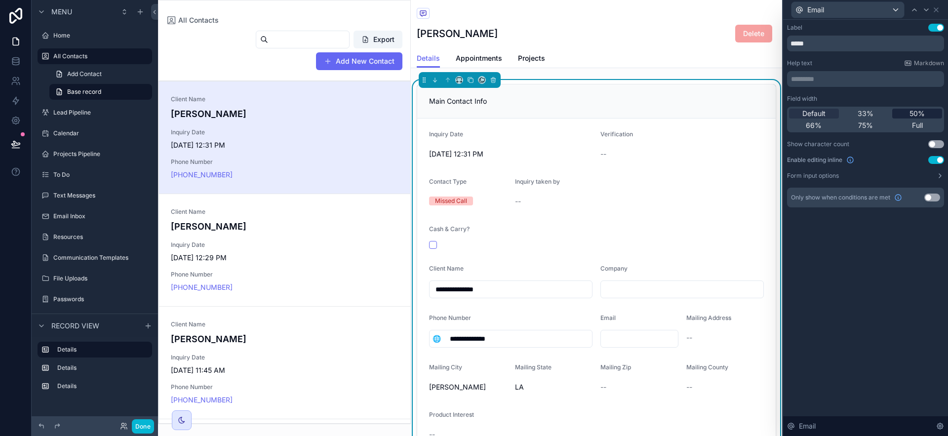
click at [927, 112] on div "50%" at bounding box center [917, 114] width 50 height 10
click at [936, 9] on icon at bounding box center [936, 10] width 4 height 4
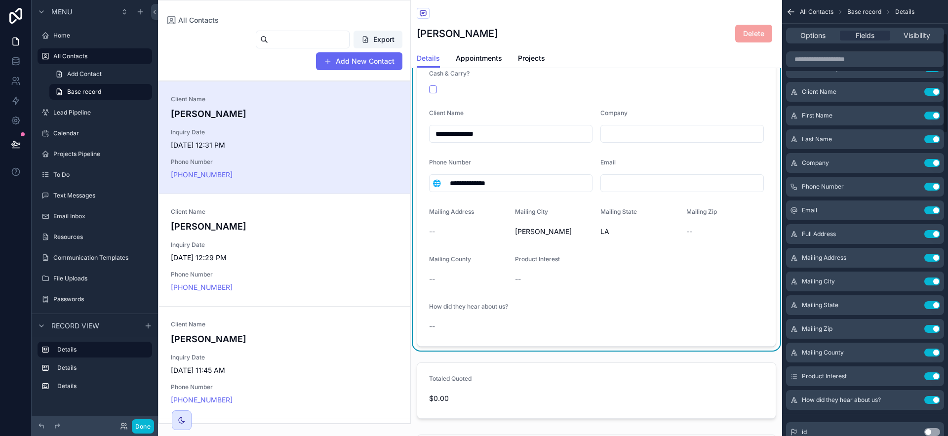
scroll to position [162, 0]
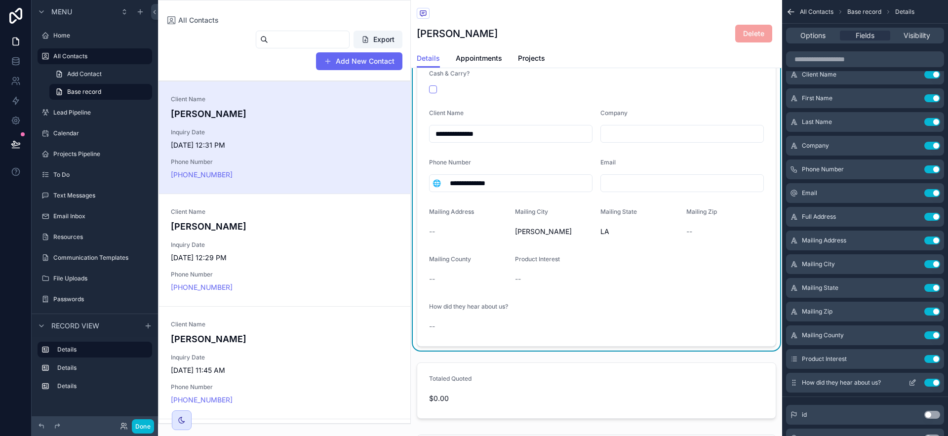
click at [911, 385] on icon "scrollable content" at bounding box center [912, 383] width 4 height 4
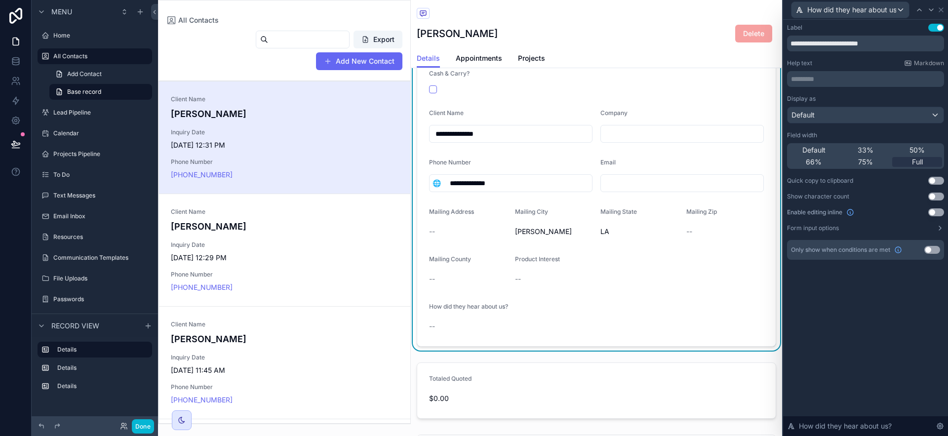
click at [939, 212] on button "Use setting" at bounding box center [936, 212] width 16 height 8
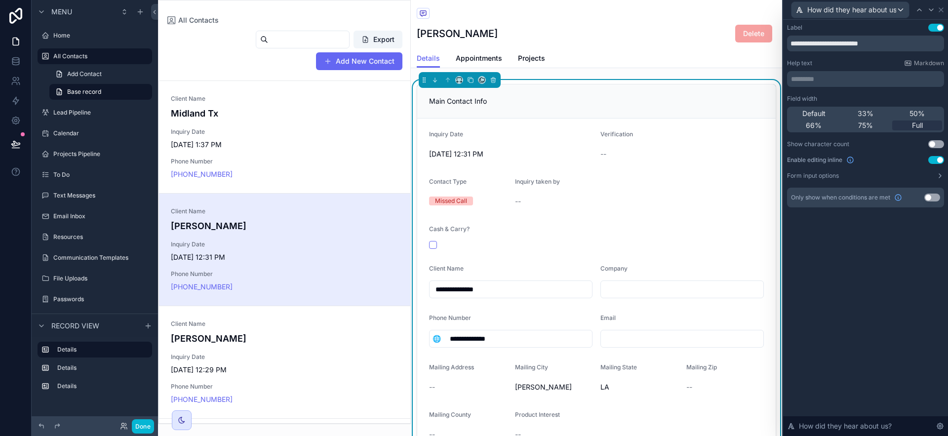
scroll to position [112, 0]
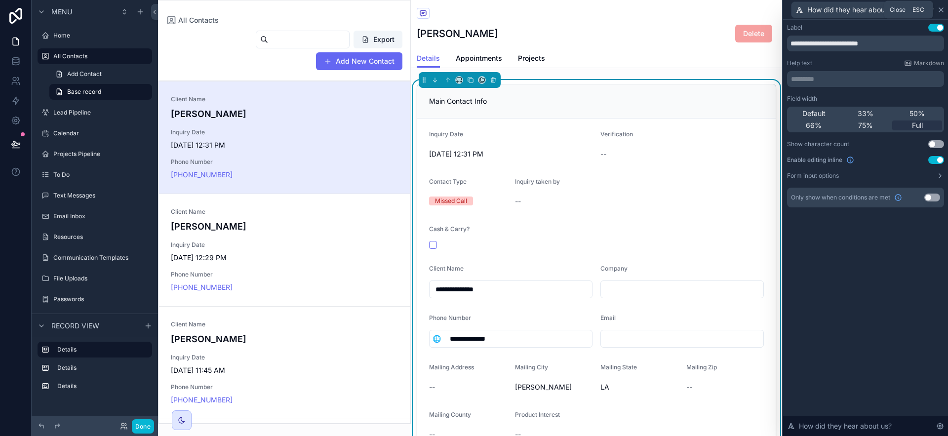
click at [941, 11] on icon at bounding box center [941, 10] width 8 height 8
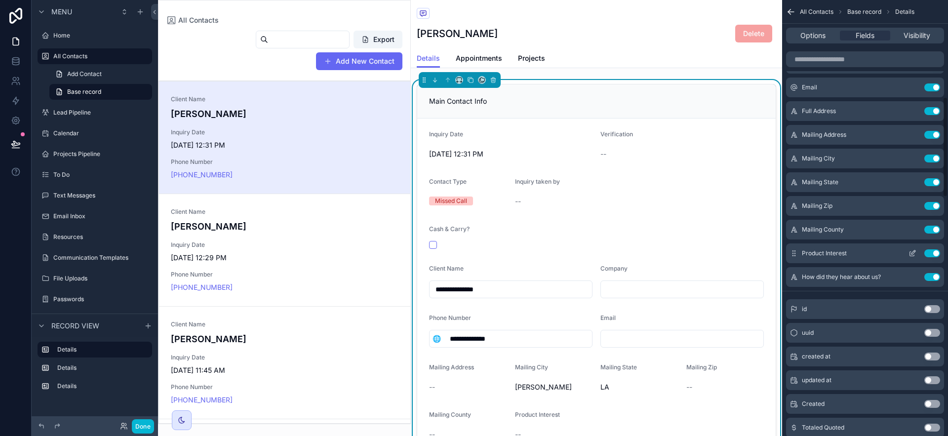
scroll to position [213, 0]
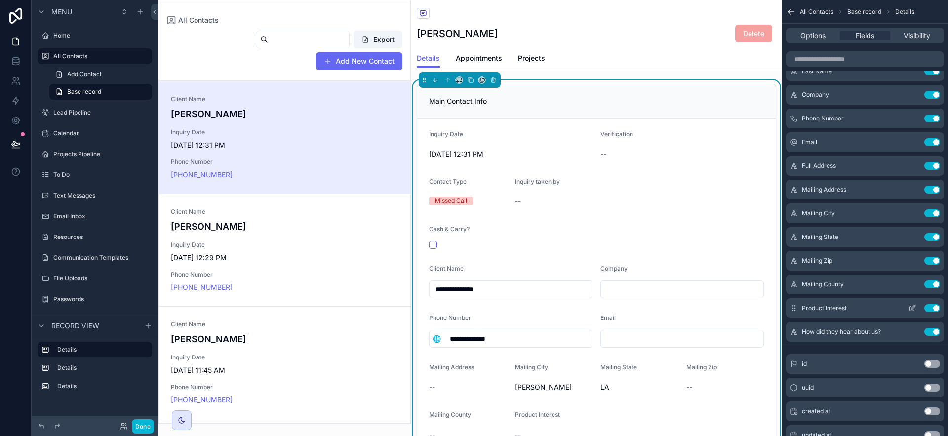
click at [915, 306] on icon "scrollable content" at bounding box center [914, 307] width 4 height 4
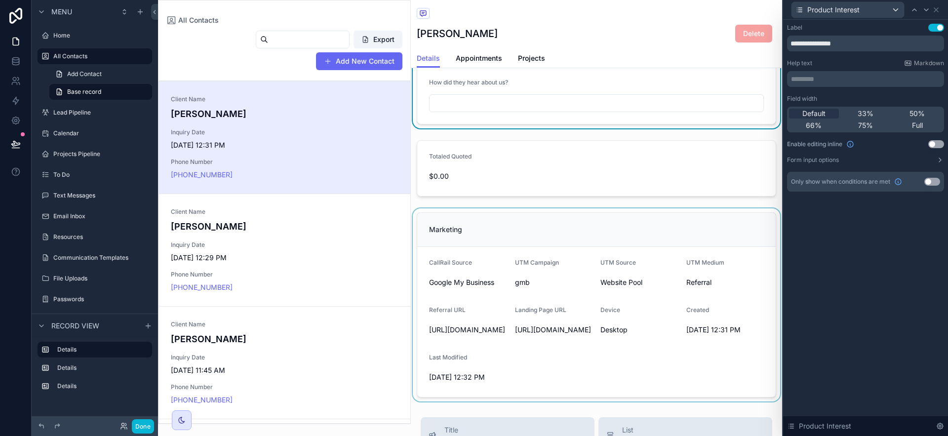
scroll to position [657, 0]
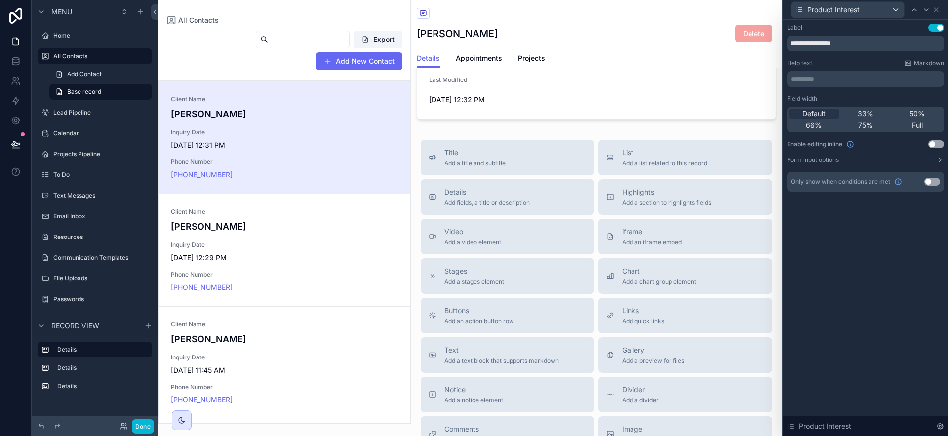
click at [930, 147] on div "Use setting" at bounding box center [936, 144] width 16 height 8
click at [933, 144] on button "Use setting" at bounding box center [936, 144] width 16 height 8
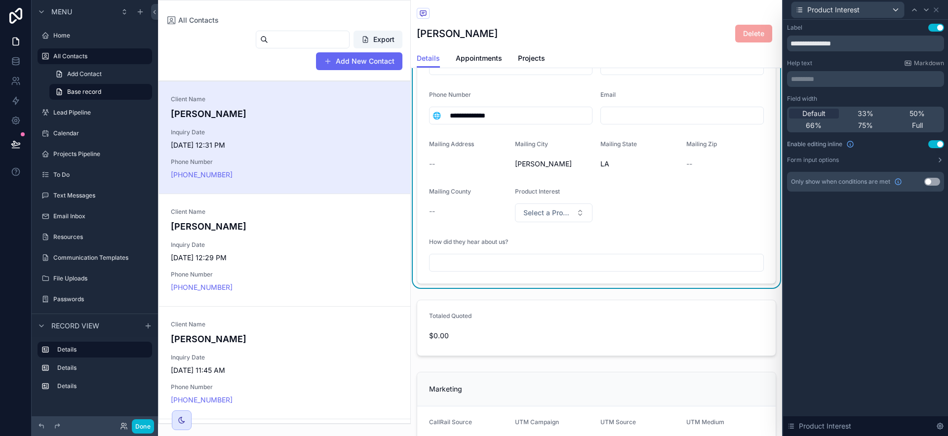
scroll to position [197, 0]
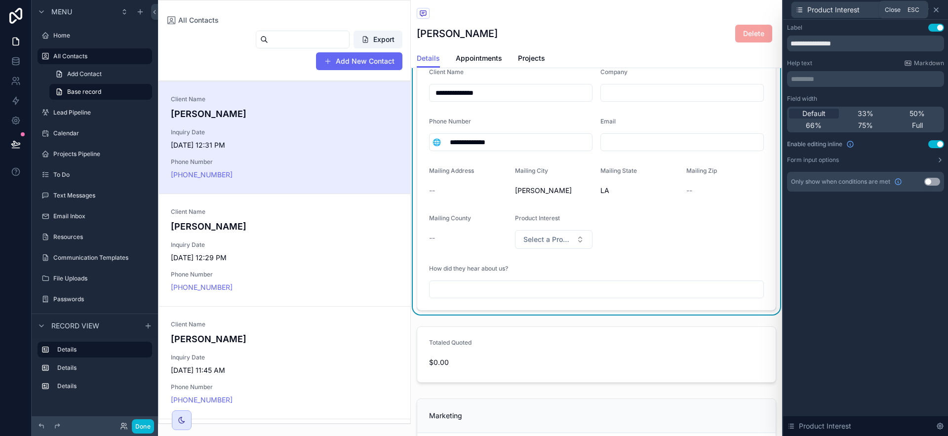
click at [936, 8] on icon at bounding box center [936, 10] width 8 height 8
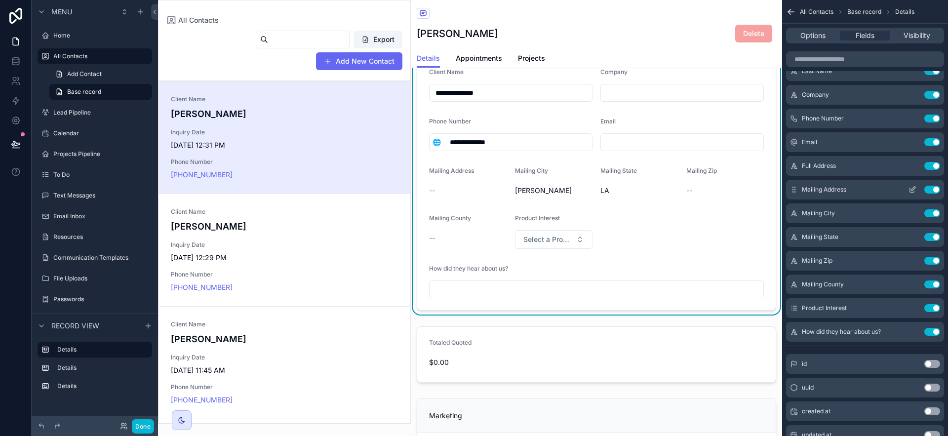
click at [917, 188] on button "scrollable content" at bounding box center [913, 190] width 16 height 8
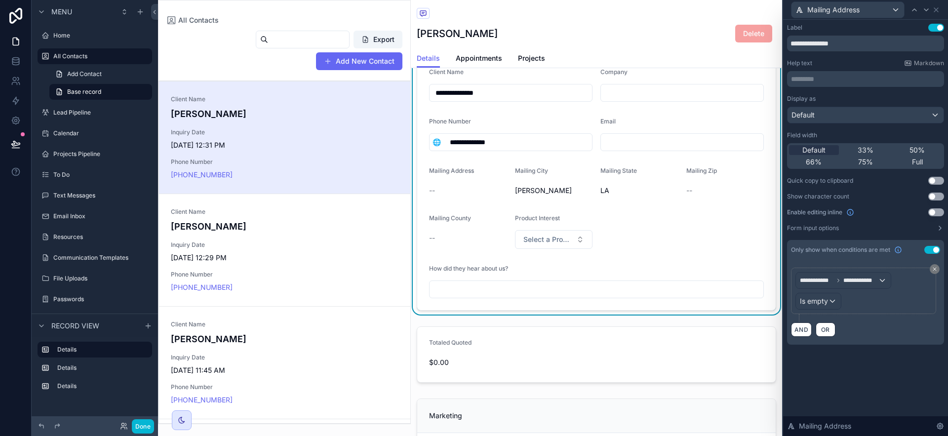
click at [934, 213] on button "Use setting" at bounding box center [936, 212] width 16 height 8
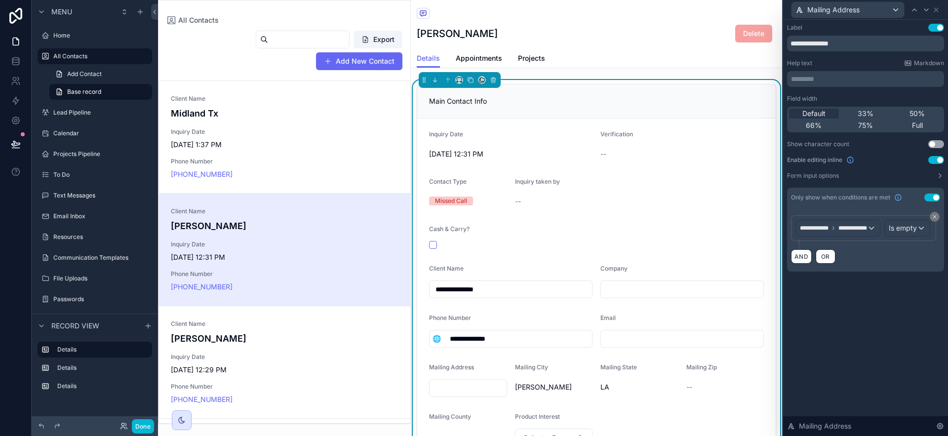
scroll to position [112, 0]
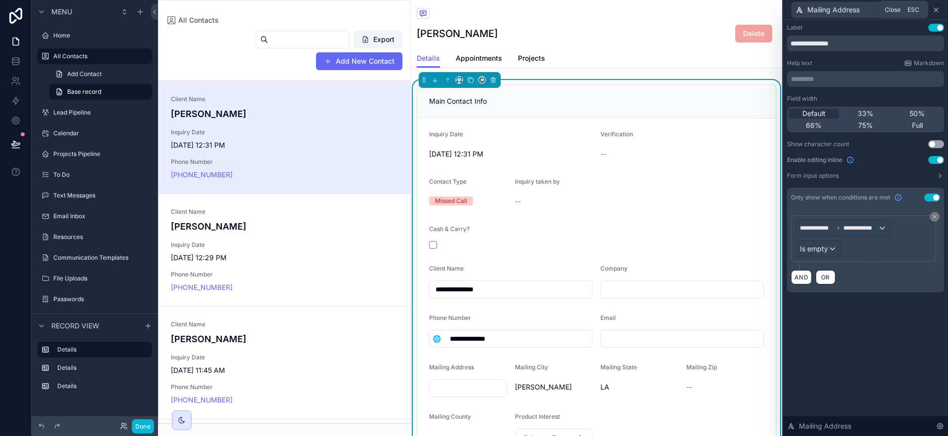
click at [933, 10] on icon at bounding box center [936, 10] width 8 height 8
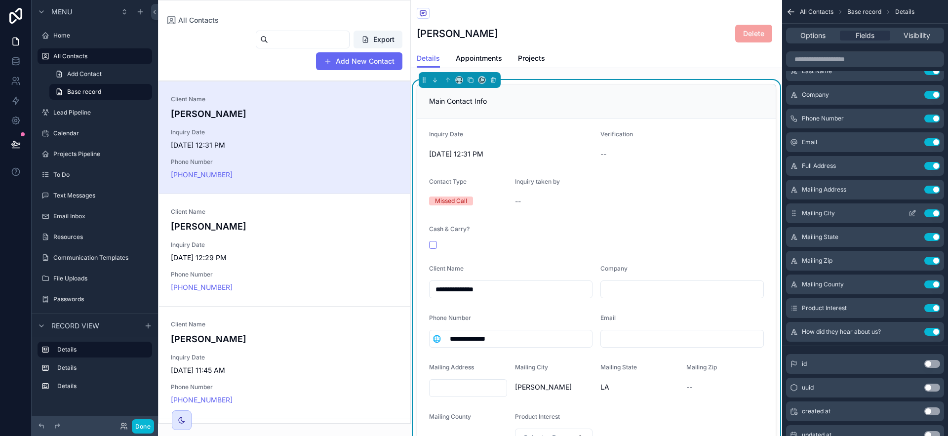
click at [913, 213] on icon "scrollable content" at bounding box center [913, 213] width 8 height 8
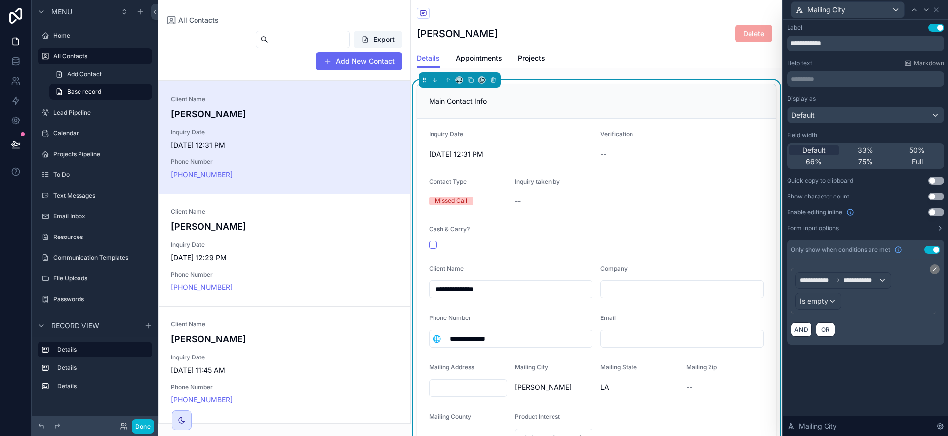
click at [934, 210] on button "Use setting" at bounding box center [936, 212] width 16 height 8
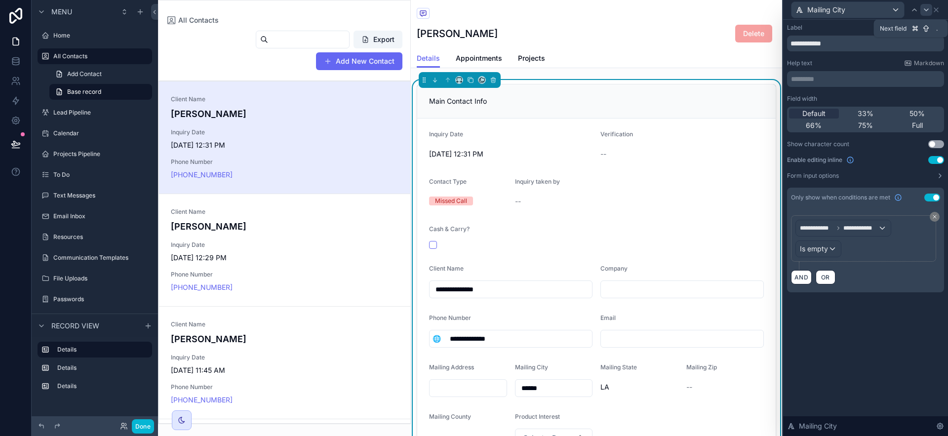
click at [930, 6] on icon at bounding box center [926, 10] width 8 height 8
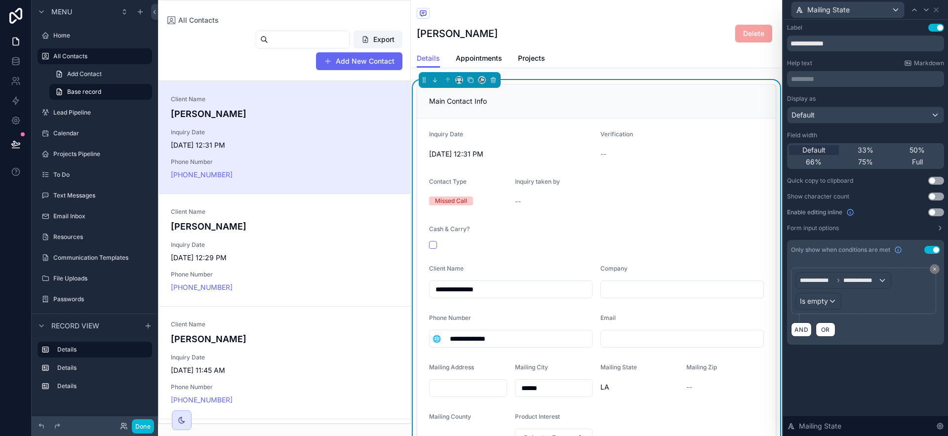
click at [937, 211] on button "Use setting" at bounding box center [936, 212] width 16 height 8
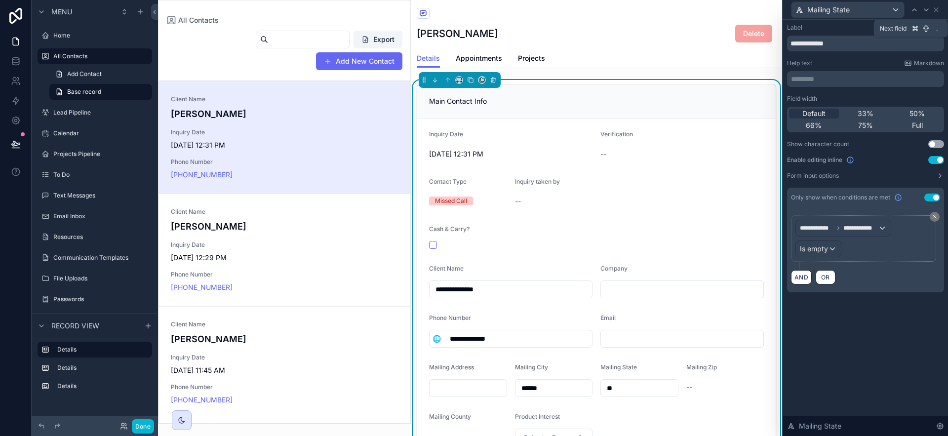
click at [926, 7] on icon at bounding box center [926, 10] width 8 height 8
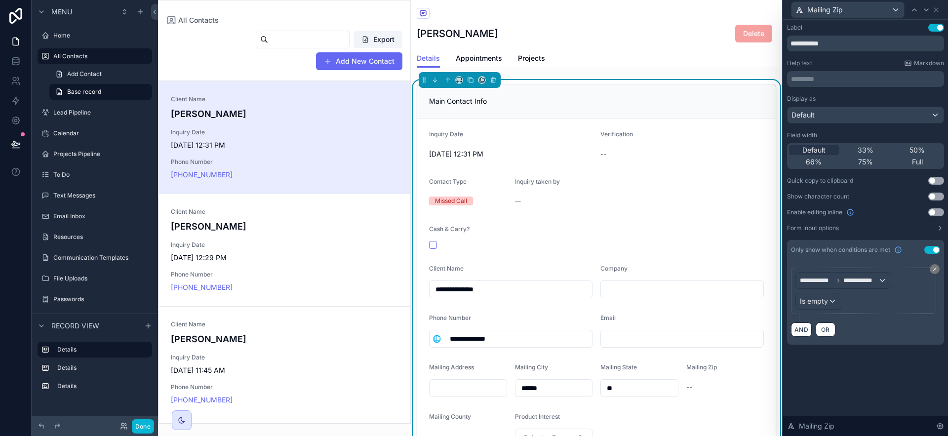
click at [934, 212] on button "Use setting" at bounding box center [936, 212] width 16 height 8
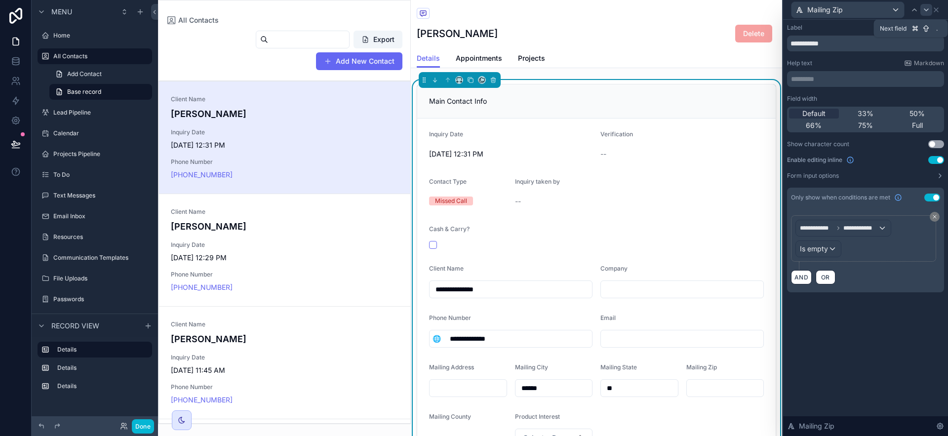
click at [925, 13] on icon at bounding box center [926, 10] width 8 height 8
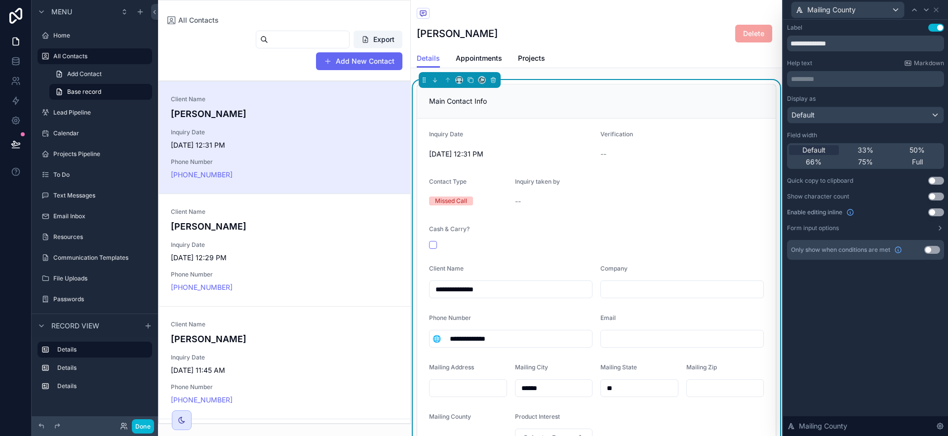
click at [933, 211] on button "Use setting" at bounding box center [936, 212] width 16 height 8
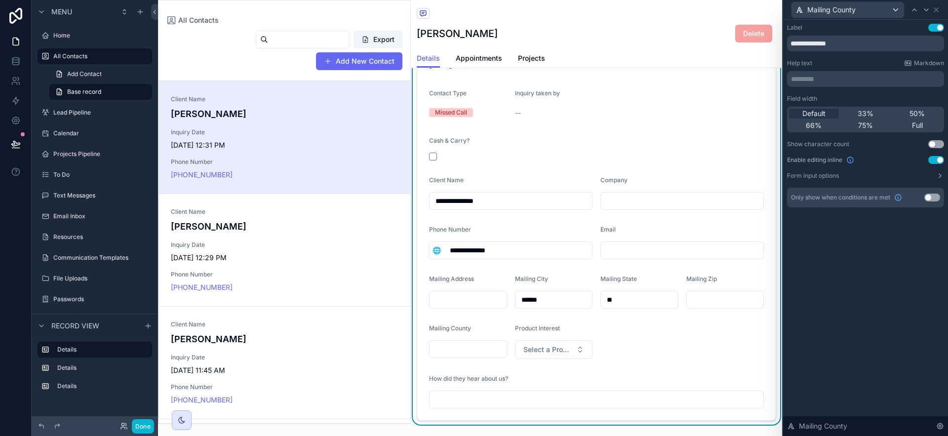
scroll to position [31, 0]
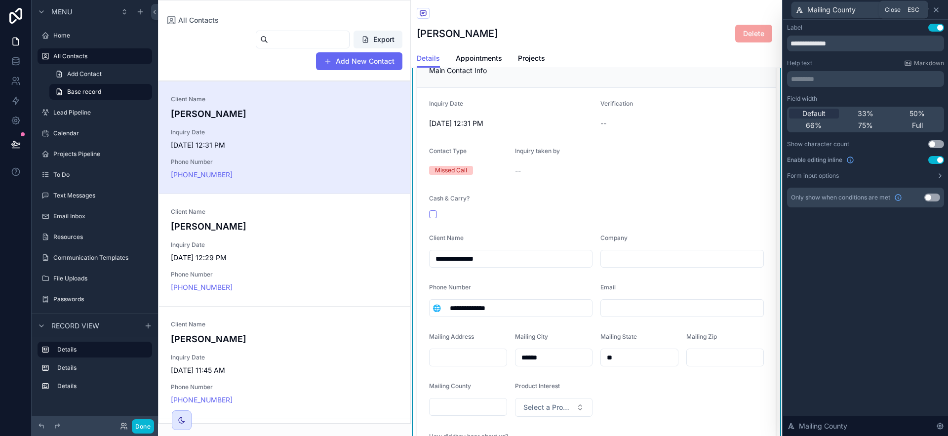
click at [937, 9] on icon at bounding box center [936, 10] width 8 height 8
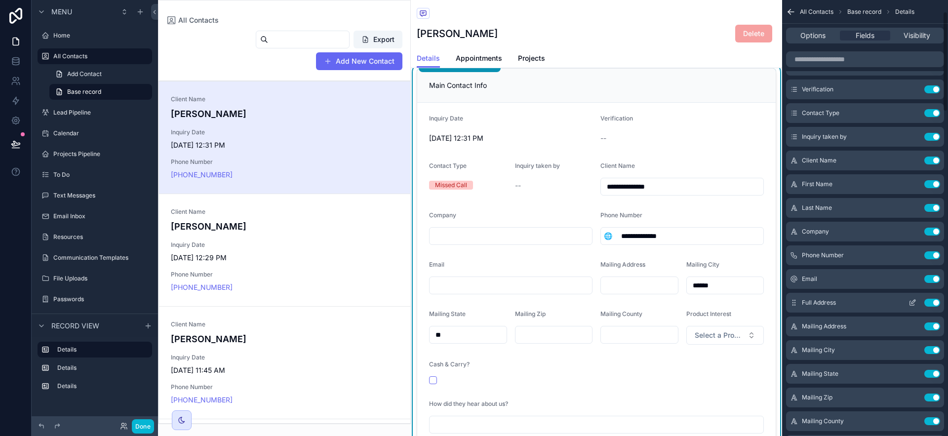
scroll to position [42, 0]
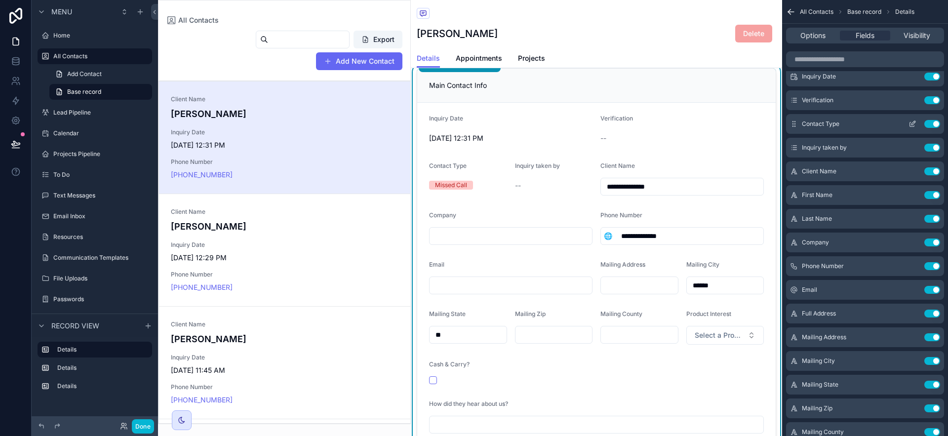
click at [914, 120] on icon "scrollable content" at bounding box center [913, 124] width 8 height 8
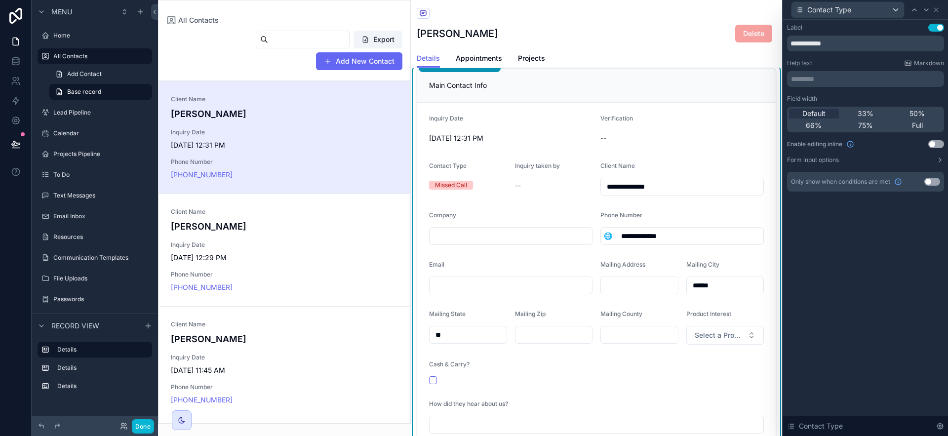
drag, startPoint x: 914, startPoint y: 113, endPoint x: 927, endPoint y: 24, distance: 89.4
click at [914, 112] on span "50%" at bounding box center [917, 114] width 15 height 10
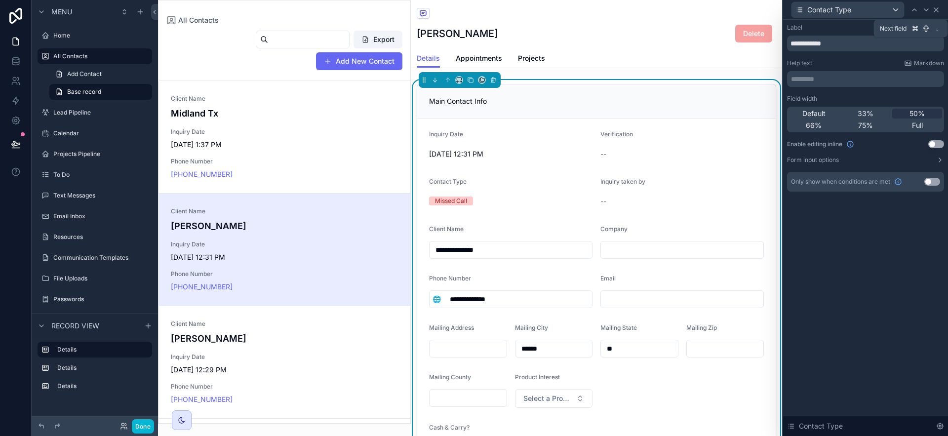
scroll to position [112, 0]
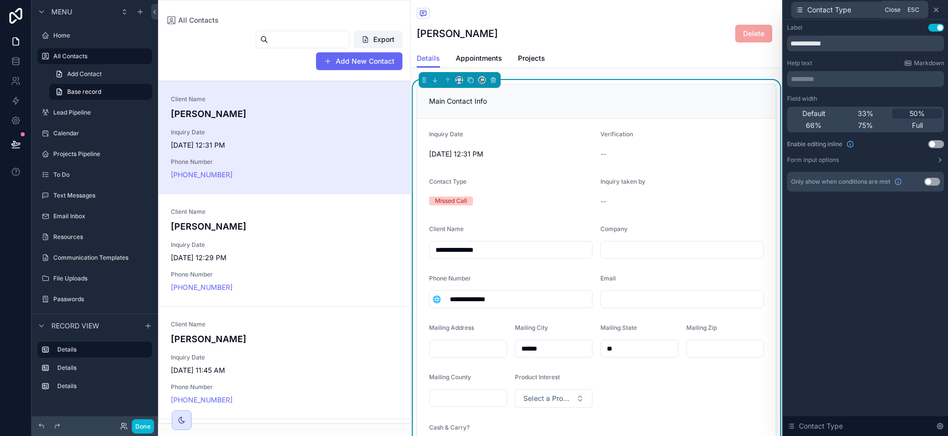
click at [939, 8] on icon at bounding box center [936, 10] width 8 height 8
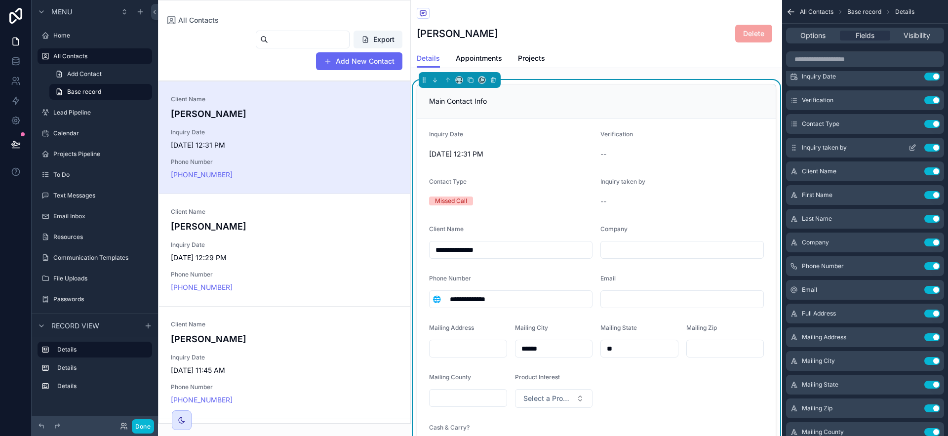
click at [913, 146] on icon "scrollable content" at bounding box center [914, 147] width 4 height 4
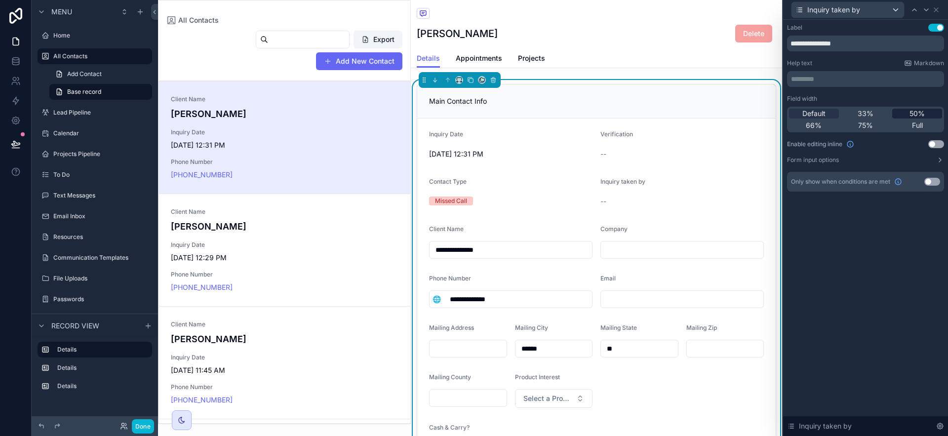
click at [920, 113] on span "50%" at bounding box center [917, 114] width 15 height 10
click at [934, 143] on button "Use setting" at bounding box center [936, 144] width 16 height 8
click at [939, 10] on icon at bounding box center [936, 10] width 8 height 8
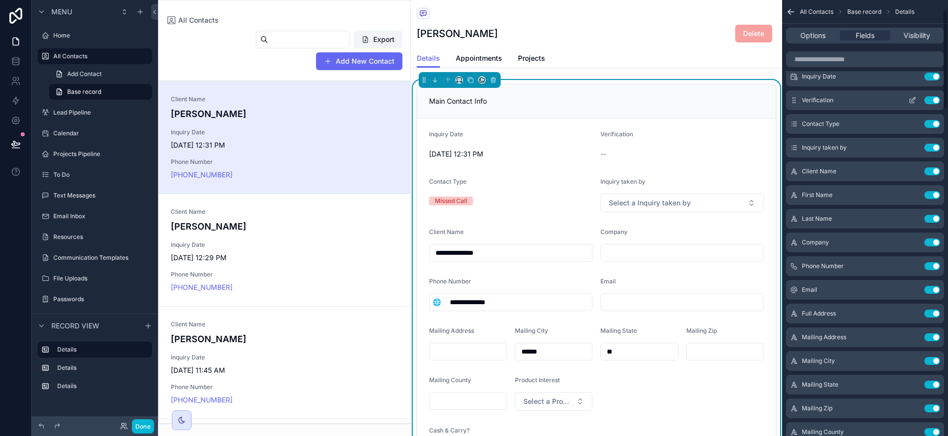
click at [916, 95] on div "Verification Use setting" at bounding box center [865, 100] width 158 height 20
click at [915, 97] on icon "scrollable content" at bounding box center [914, 99] width 4 height 4
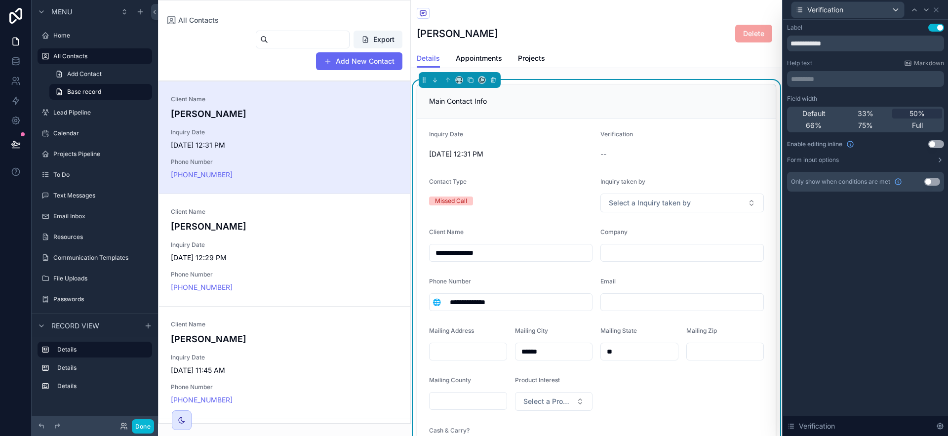
drag, startPoint x: 933, startPoint y: 147, endPoint x: 936, endPoint y: 132, distance: 14.6
click at [933, 147] on button "Use setting" at bounding box center [936, 144] width 16 height 8
click at [938, 8] on icon at bounding box center [936, 10] width 8 height 8
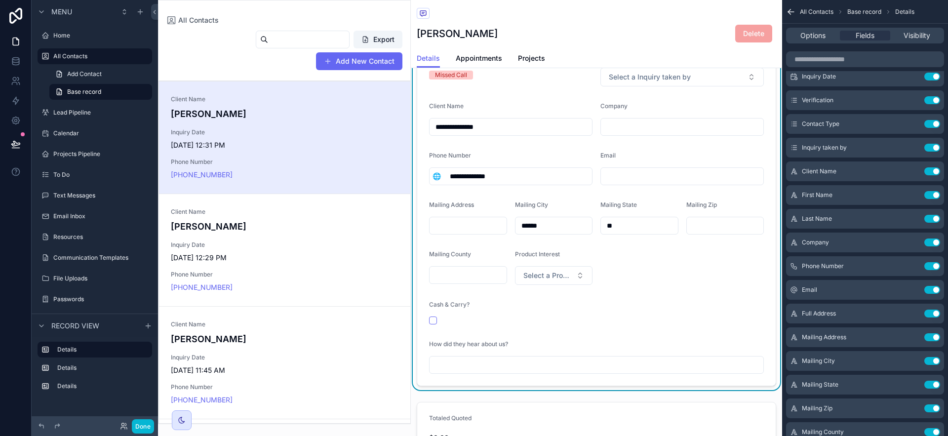
scroll to position [128, 0]
click at [915, 314] on icon "scrollable content" at bounding box center [913, 314] width 8 height 8
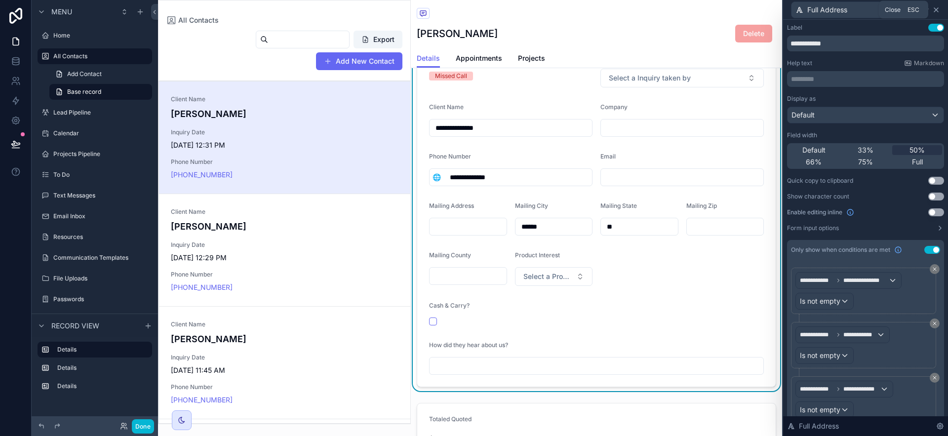
click at [940, 9] on icon at bounding box center [936, 10] width 8 height 8
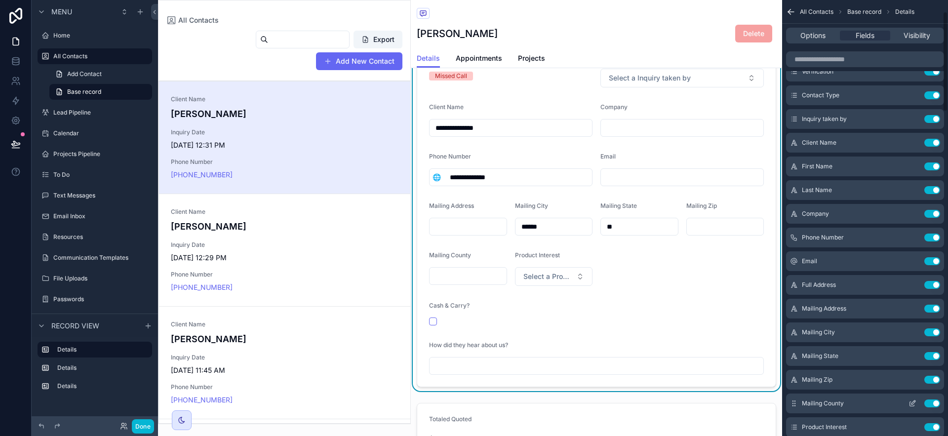
scroll to position [72, 0]
click at [912, 404] on icon "scrollable content" at bounding box center [913, 403] width 8 height 8
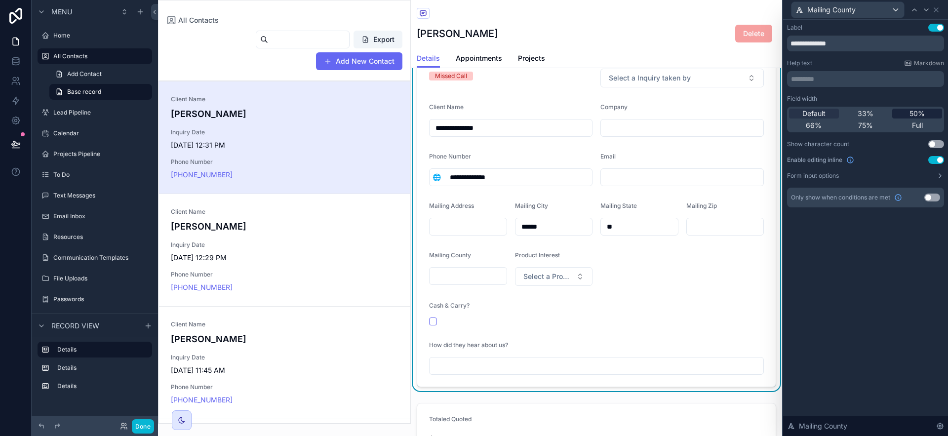
click at [921, 115] on span "50%" at bounding box center [917, 114] width 15 height 10
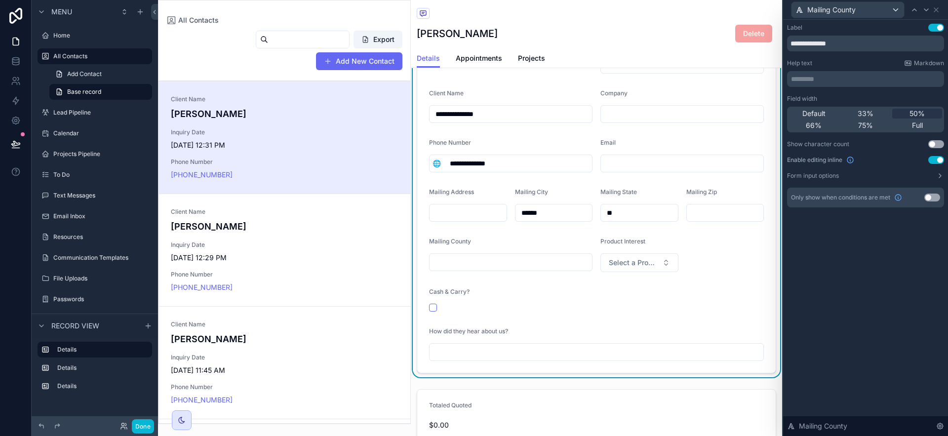
scroll to position [131, 0]
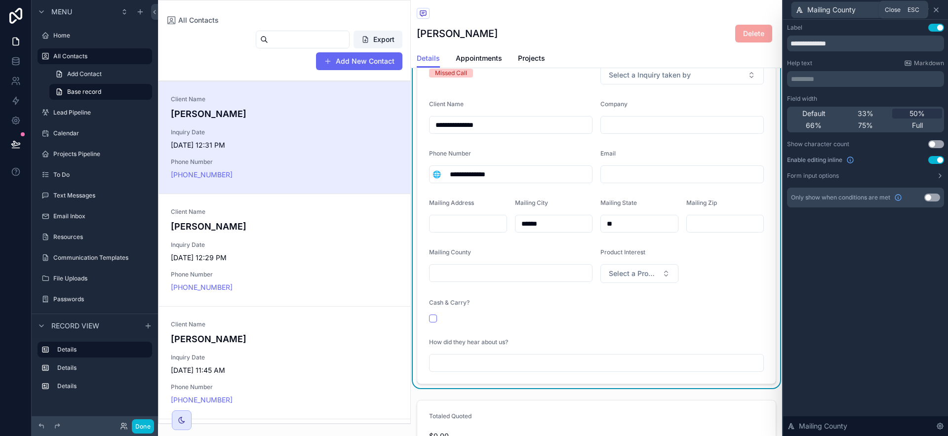
click at [938, 10] on icon at bounding box center [936, 10] width 8 height 8
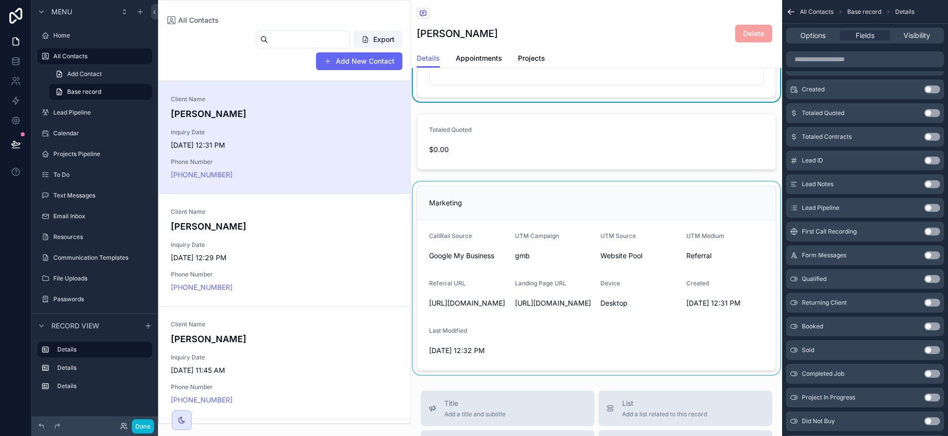
scroll to position [205, 0]
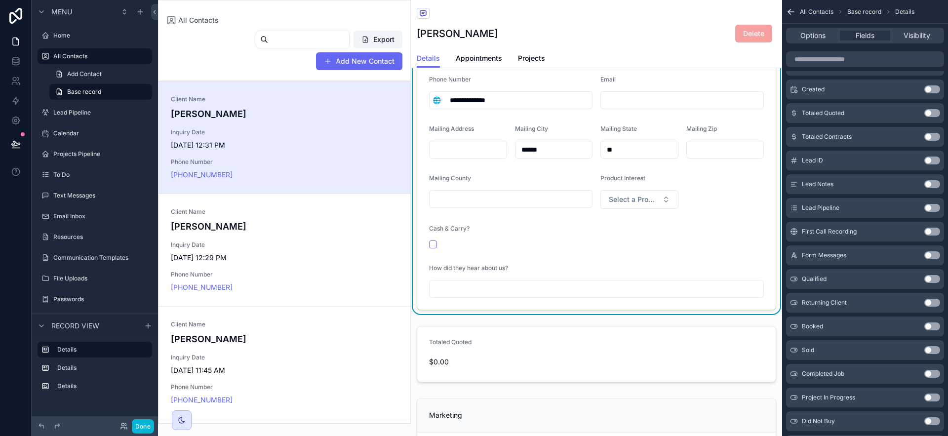
click at [931, 303] on button "Use setting" at bounding box center [932, 303] width 16 height 8
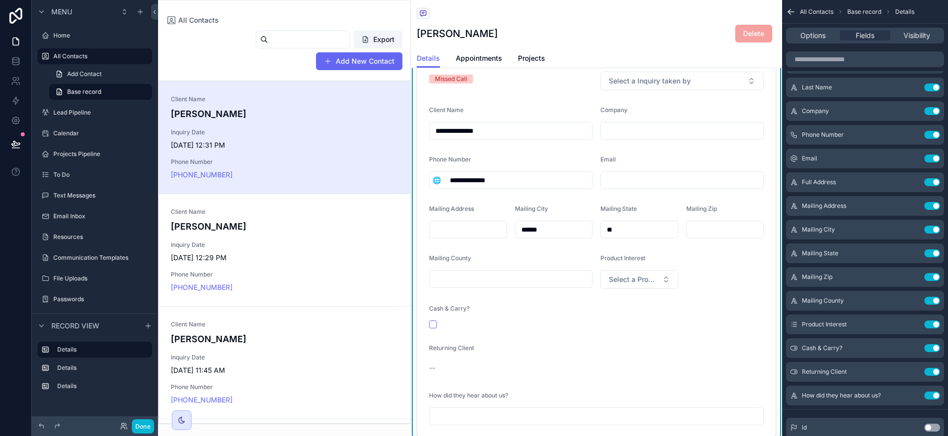
scroll to position [126, 0]
click at [915, 327] on icon "scrollable content" at bounding box center [913, 325] width 8 height 8
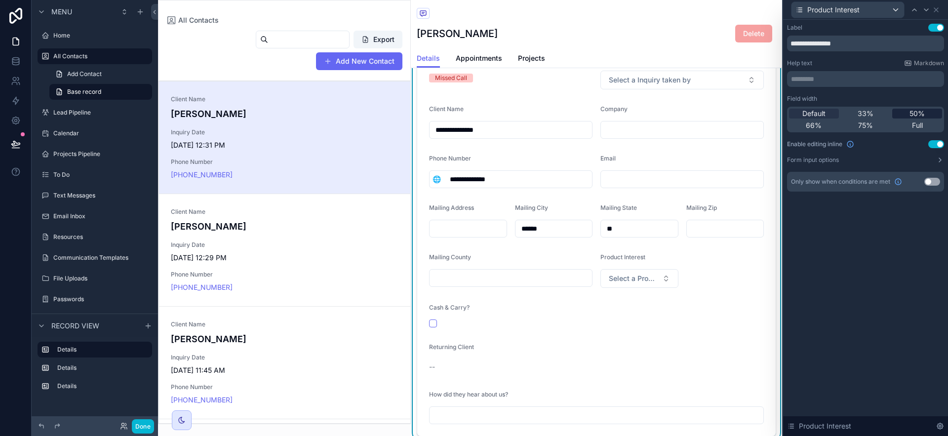
click at [926, 114] on div "50%" at bounding box center [917, 114] width 50 height 10
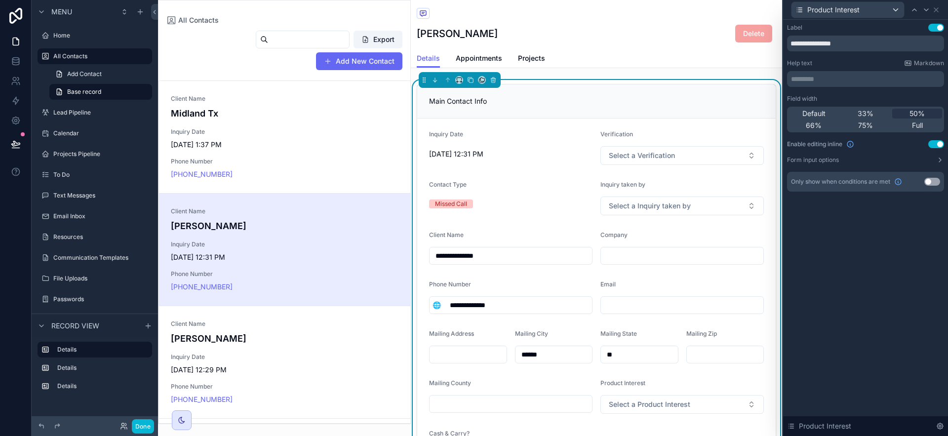
scroll to position [112, 0]
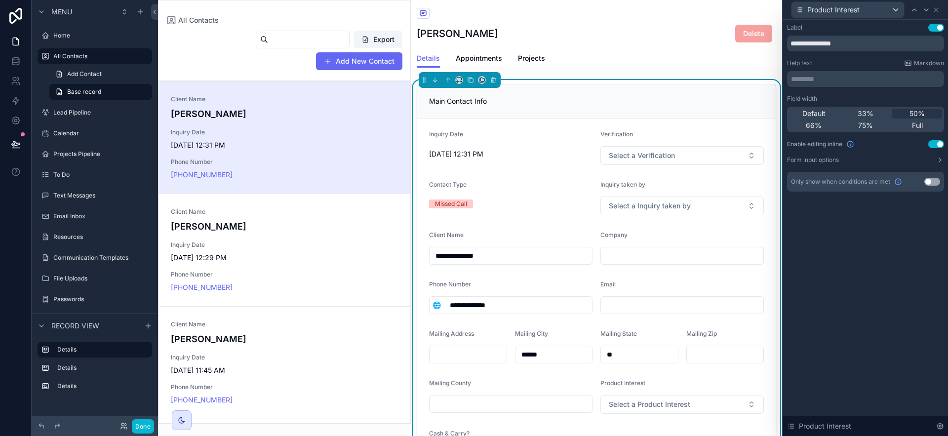
click at [940, 7] on div "Product Interest" at bounding box center [865, 9] width 157 height 19
click at [938, 9] on icon at bounding box center [936, 10] width 8 height 8
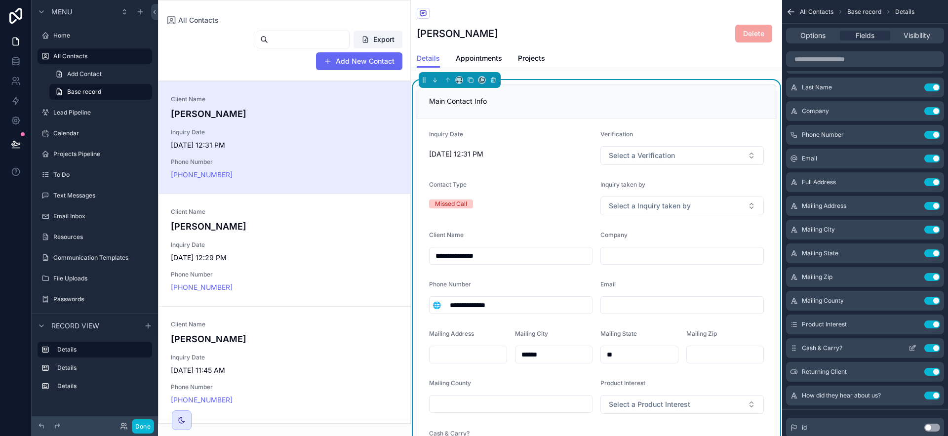
click at [911, 350] on icon "scrollable content" at bounding box center [913, 348] width 8 height 8
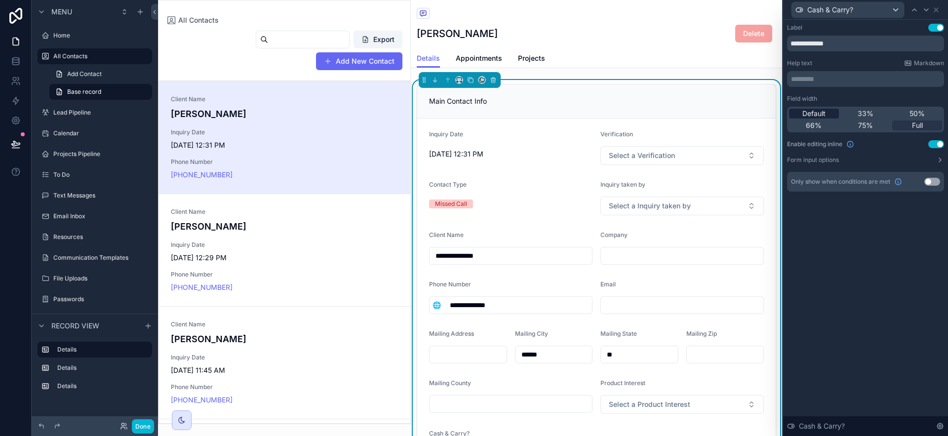
click at [815, 112] on span "Default" at bounding box center [813, 114] width 23 height 10
drag, startPoint x: 936, startPoint y: 10, endPoint x: 931, endPoint y: 12, distance: 5.8
click at [936, 11] on icon at bounding box center [936, 10] width 8 height 8
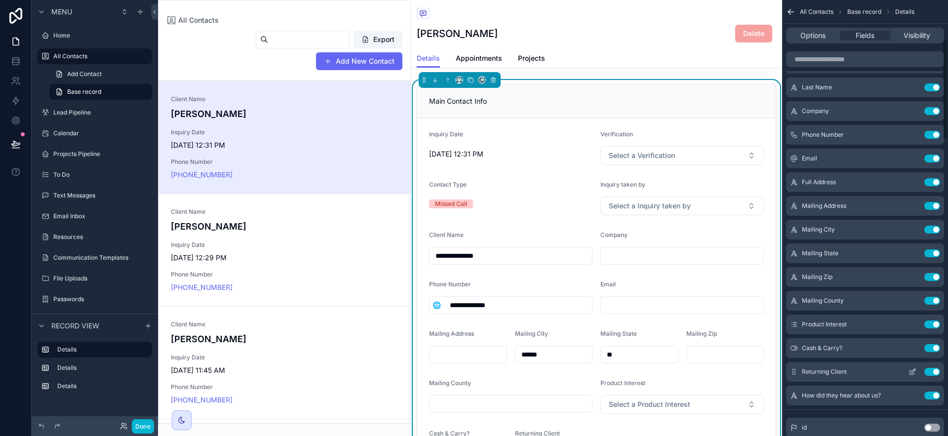
click at [912, 370] on icon "scrollable content" at bounding box center [914, 371] width 4 height 4
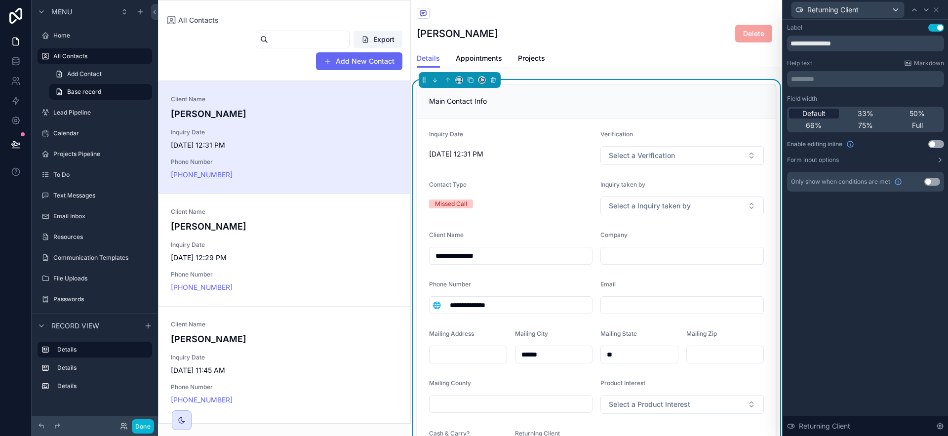
click at [816, 114] on span "Default" at bounding box center [813, 114] width 23 height 10
click at [937, 11] on icon at bounding box center [936, 10] width 4 height 4
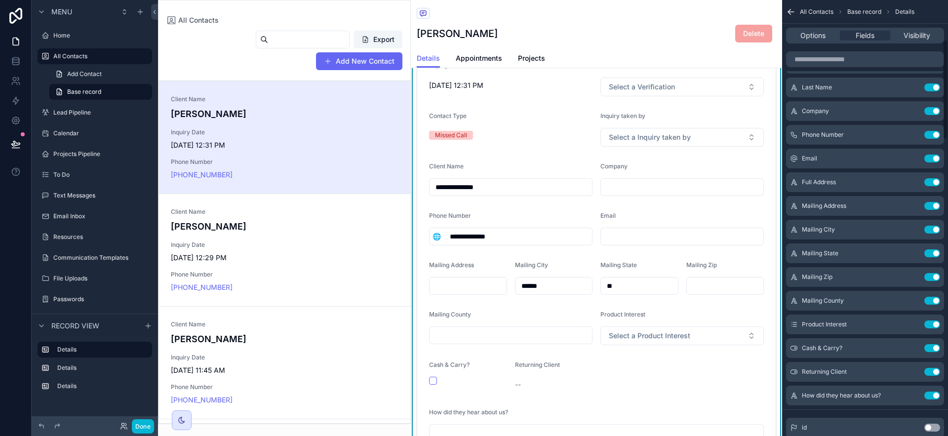
scroll to position [114, 0]
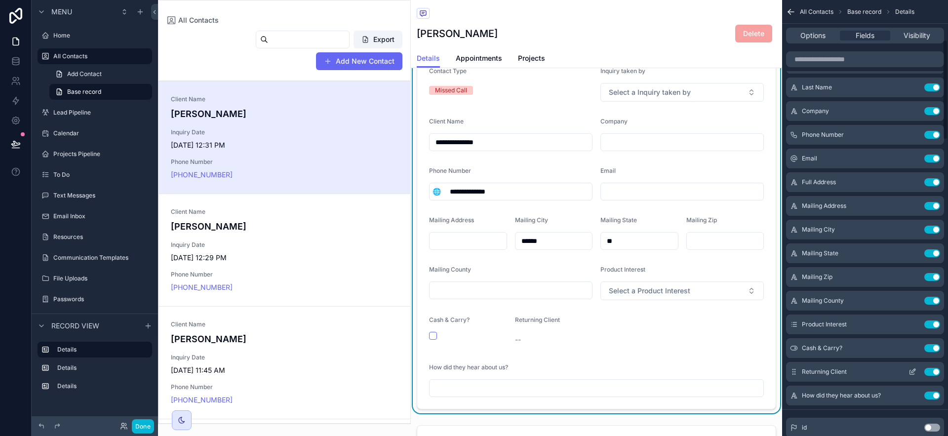
click at [910, 373] on icon "scrollable content" at bounding box center [913, 372] width 8 height 8
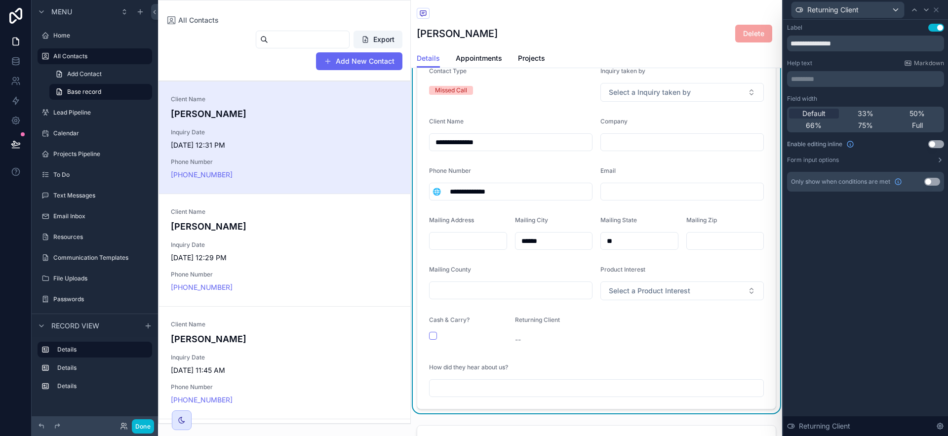
drag, startPoint x: 938, startPoint y: 142, endPoint x: 936, endPoint y: 101, distance: 41.0
click at [938, 142] on button "Use setting" at bounding box center [936, 144] width 16 height 8
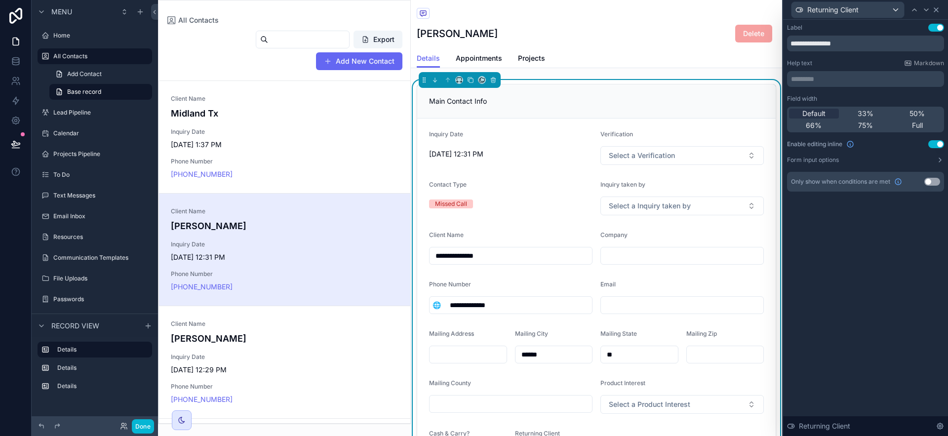
scroll to position [112, 0]
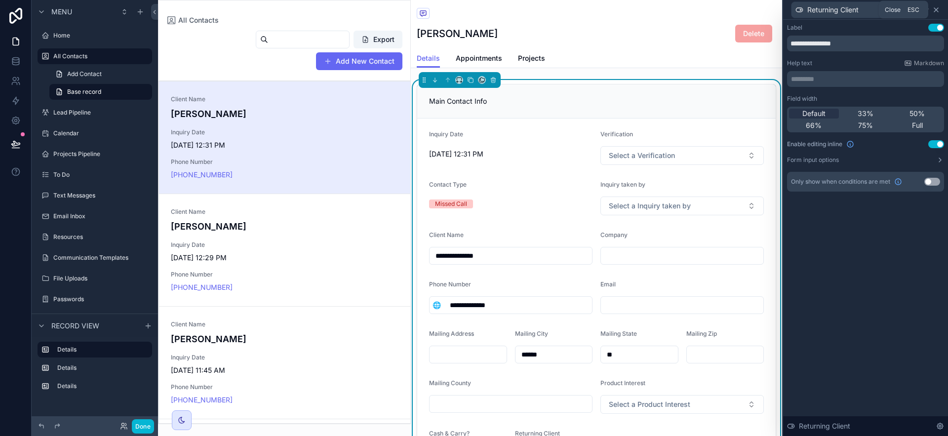
click at [939, 10] on icon at bounding box center [936, 10] width 8 height 8
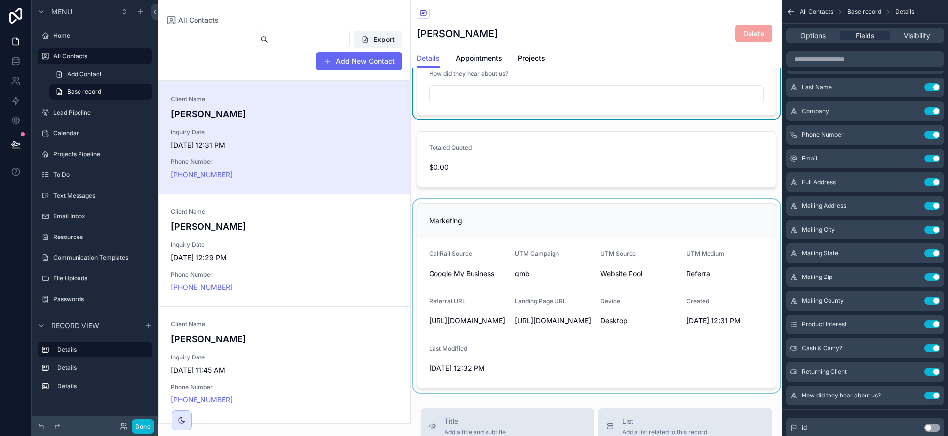
scroll to position [400, 0]
click at [761, 368] on div "scrollable content" at bounding box center [596, 295] width 371 height 193
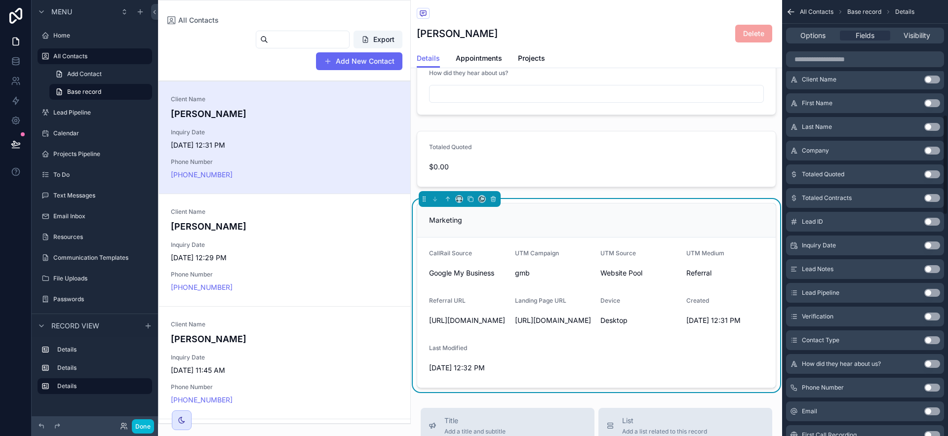
scroll to position [518, 0]
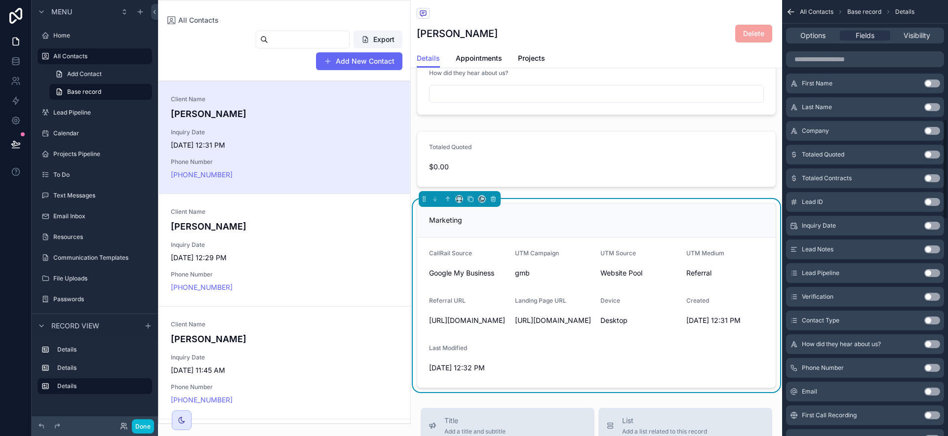
click at [932, 344] on button "Use setting" at bounding box center [932, 344] width 16 height 8
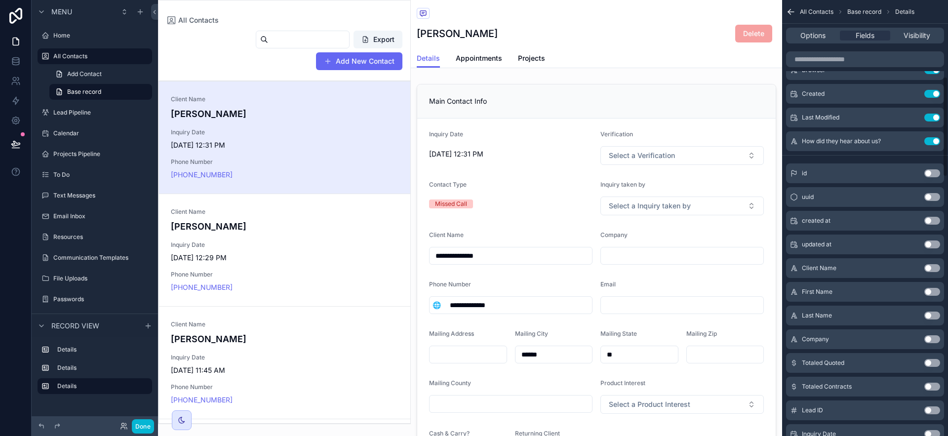
scroll to position [331, 0]
click at [915, 143] on icon "scrollable content" at bounding box center [913, 143] width 8 height 8
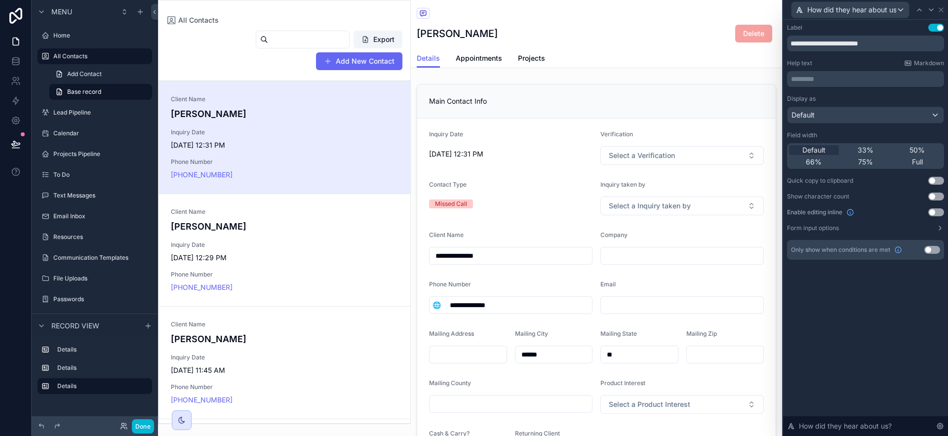
click at [931, 250] on button "Use setting" at bounding box center [932, 250] width 16 height 8
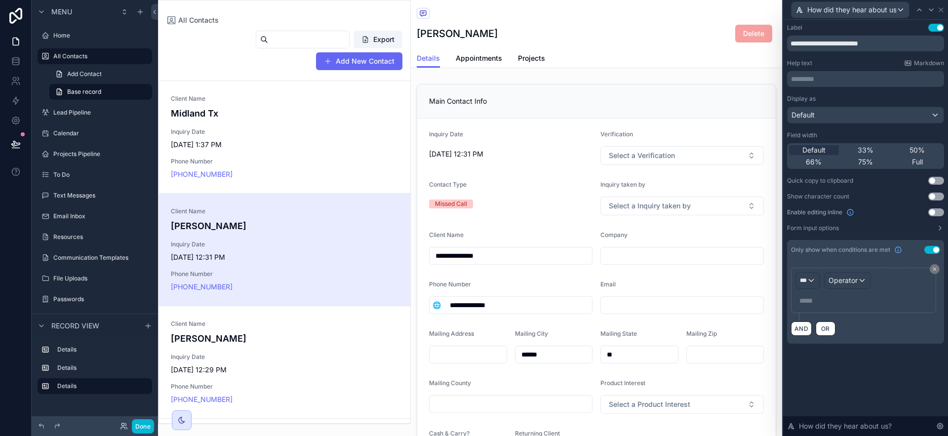
scroll to position [112, 0]
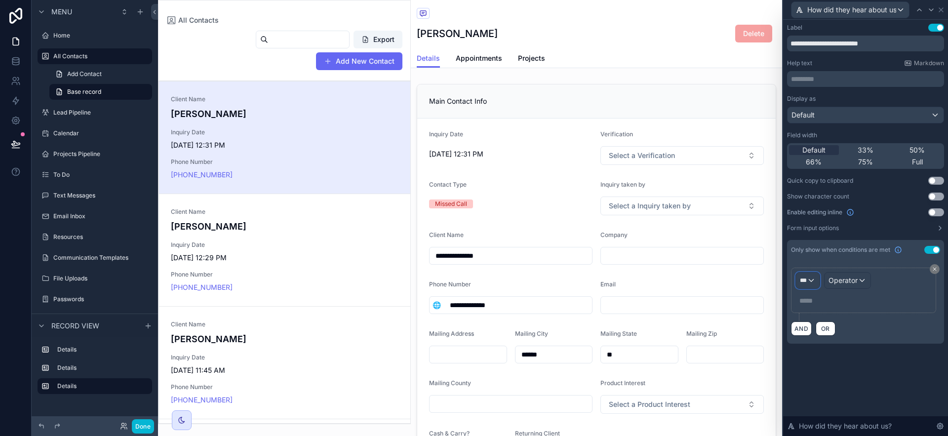
click at [804, 278] on span "***" at bounding box center [803, 281] width 7 height 8
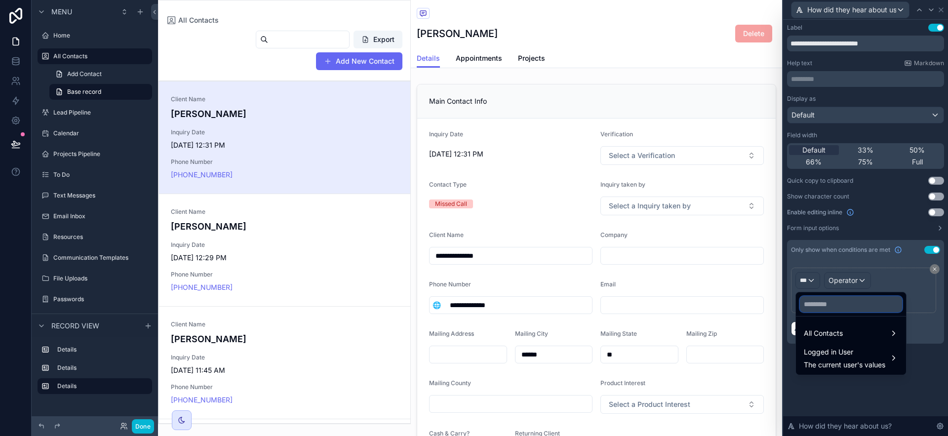
click at [837, 306] on input "text" at bounding box center [851, 304] width 102 height 16
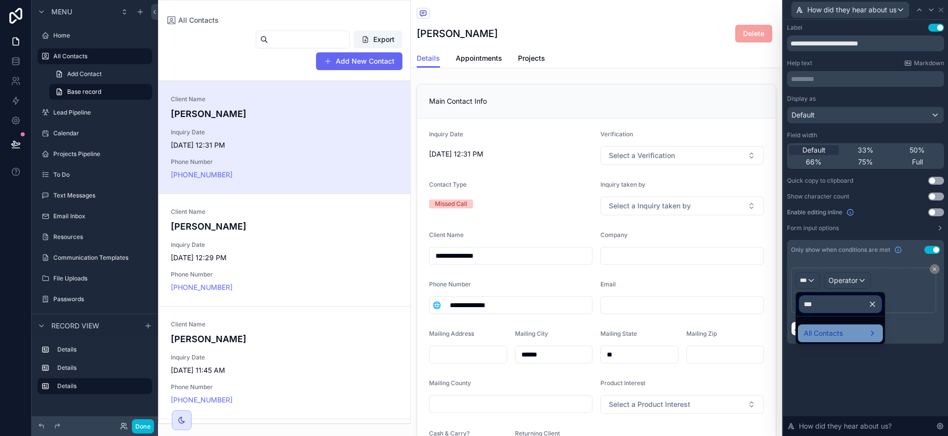
type input "***"
click at [839, 329] on span "All Contacts" at bounding box center [823, 333] width 39 height 12
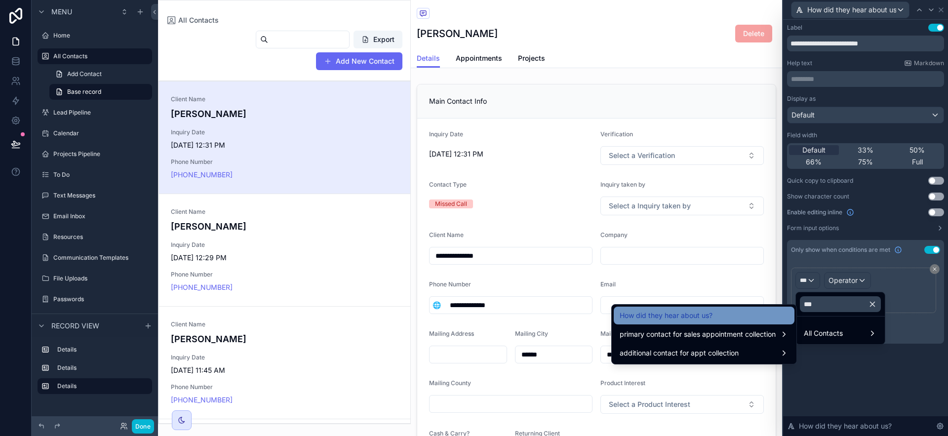
click at [744, 317] on div "How did they hear about us?" at bounding box center [704, 316] width 169 height 12
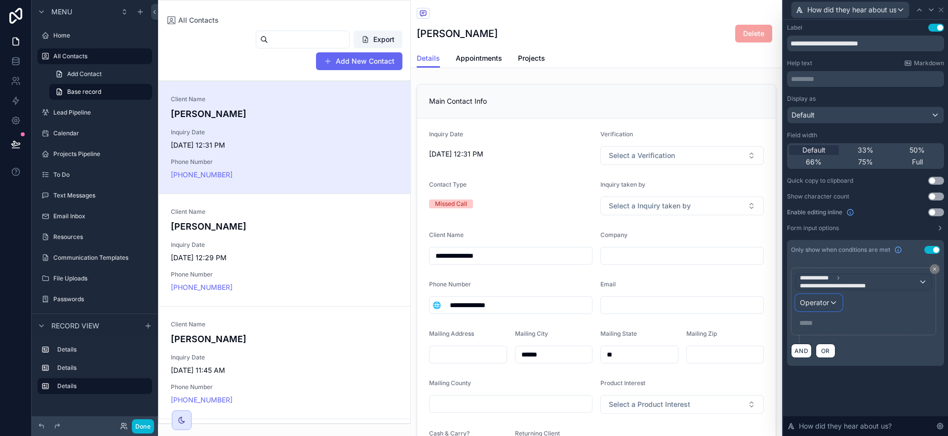
click at [826, 300] on span "Operator" at bounding box center [814, 302] width 29 height 8
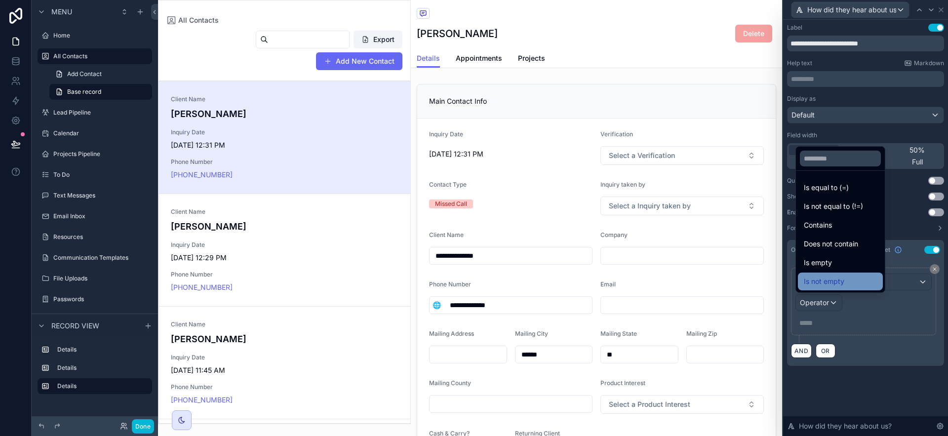
click at [849, 275] on div "Is not empty" at bounding box center [840, 282] width 85 height 18
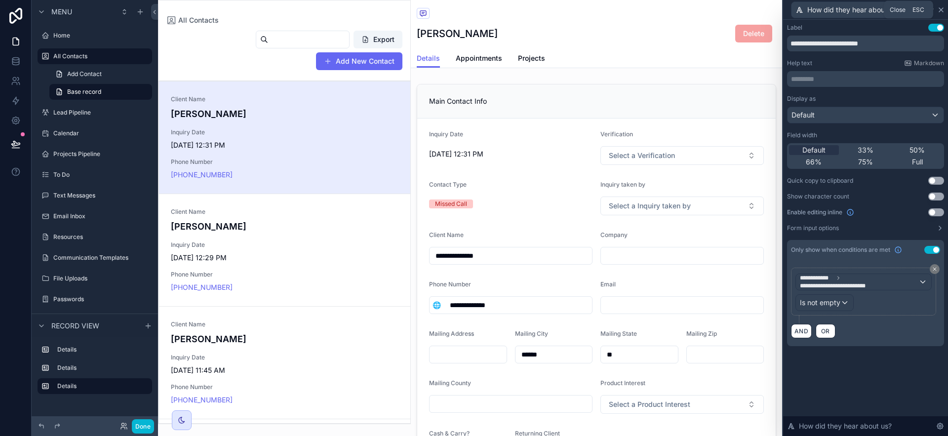
click at [940, 10] on icon at bounding box center [941, 10] width 4 height 4
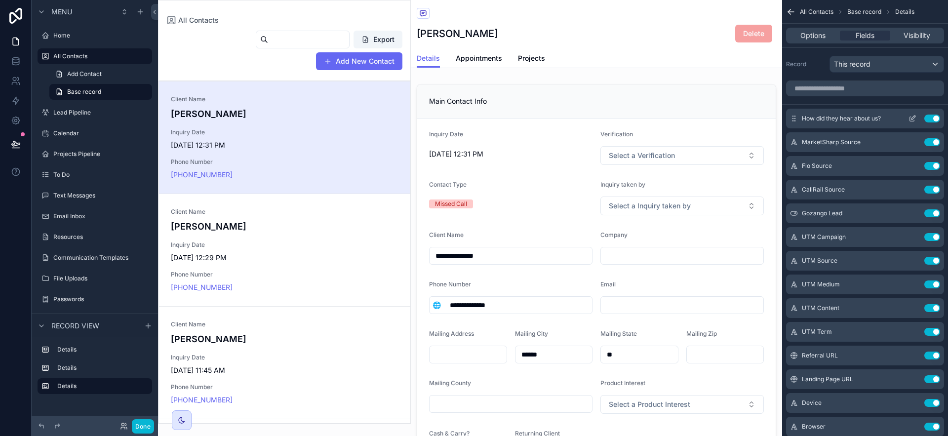
click at [915, 120] on icon "scrollable content" at bounding box center [913, 119] width 8 height 8
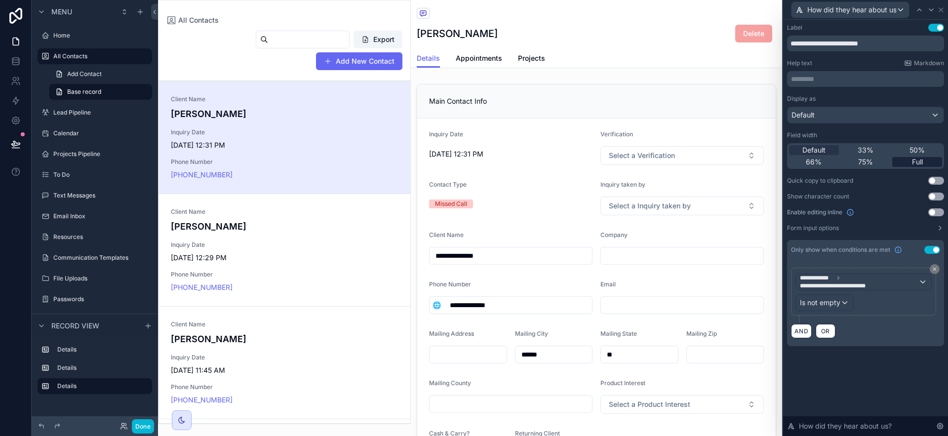
click at [925, 159] on div "Full" at bounding box center [917, 162] width 50 height 10
click at [943, 11] on icon at bounding box center [941, 10] width 8 height 8
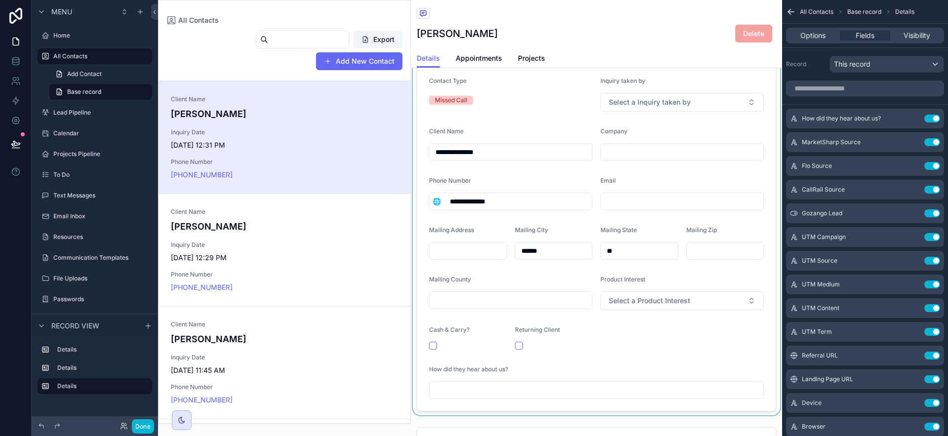
scroll to position [0, 0]
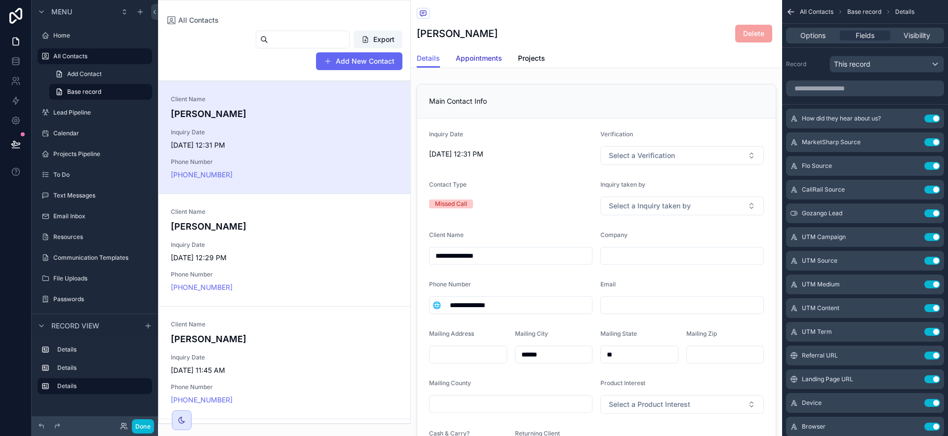
click at [490, 59] on span "Appointments" at bounding box center [479, 58] width 46 height 10
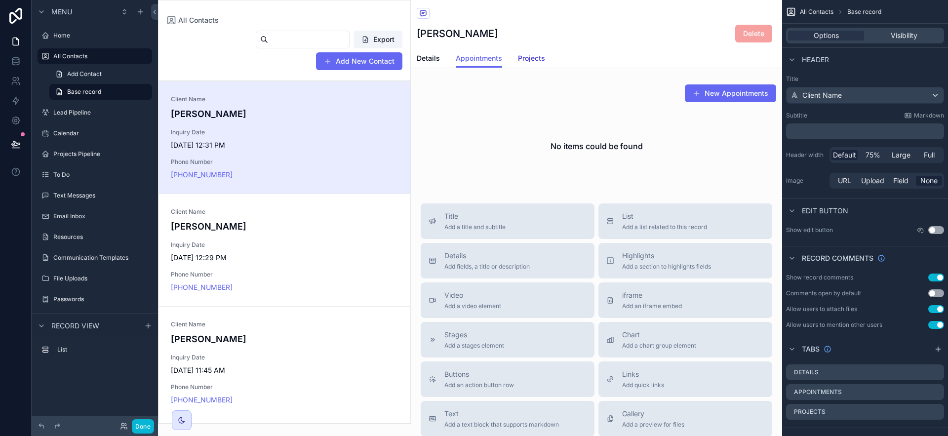
click at [522, 55] on span "Projects" at bounding box center [531, 58] width 27 height 10
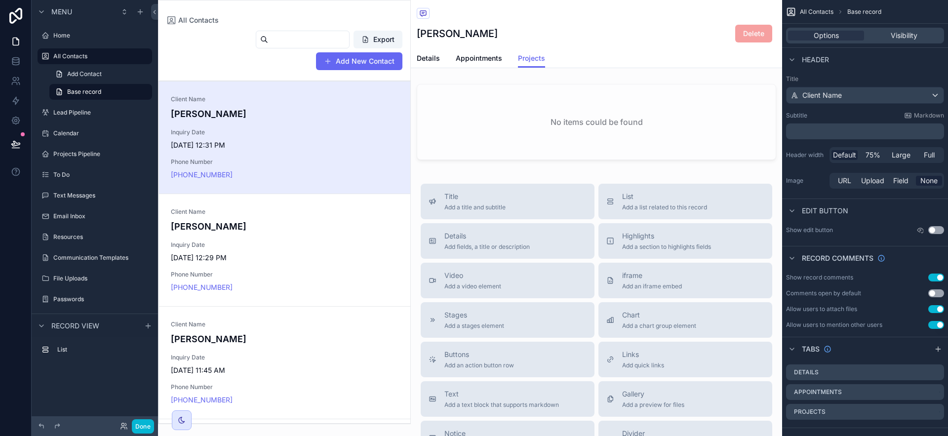
click at [443, 58] on div "Details Appointments Projects" at bounding box center [597, 58] width 360 height 19
click at [427, 60] on span "Details" at bounding box center [428, 58] width 23 height 10
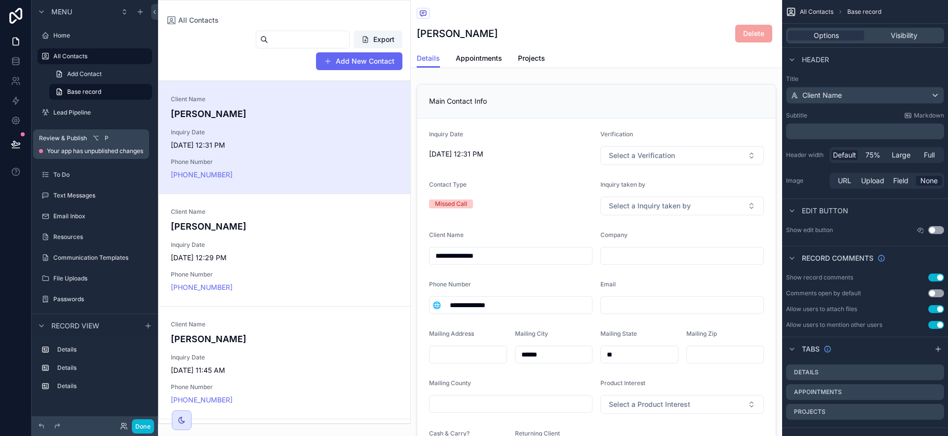
click at [12, 142] on icon at bounding box center [16, 144] width 10 height 10
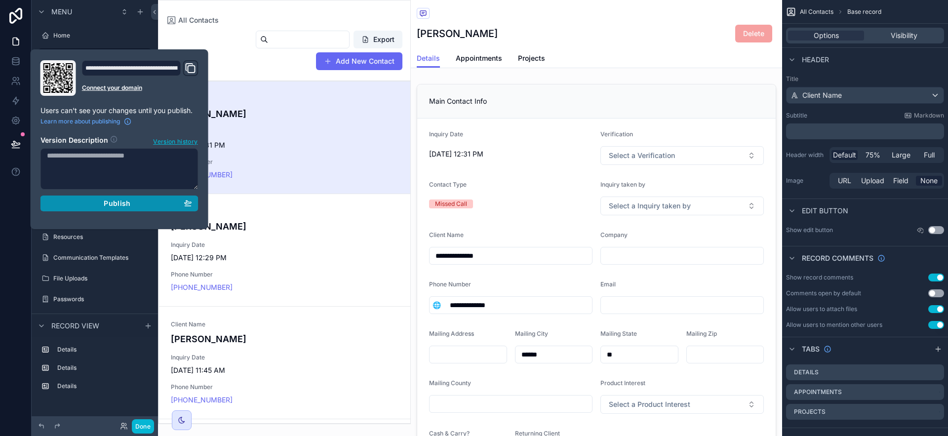
click at [171, 203] on div "Publish" at bounding box center [119, 203] width 145 height 9
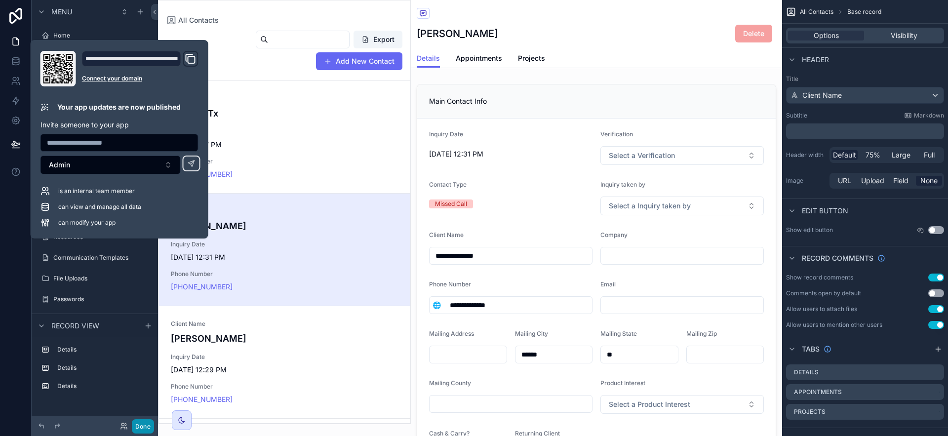
scroll to position [112, 0]
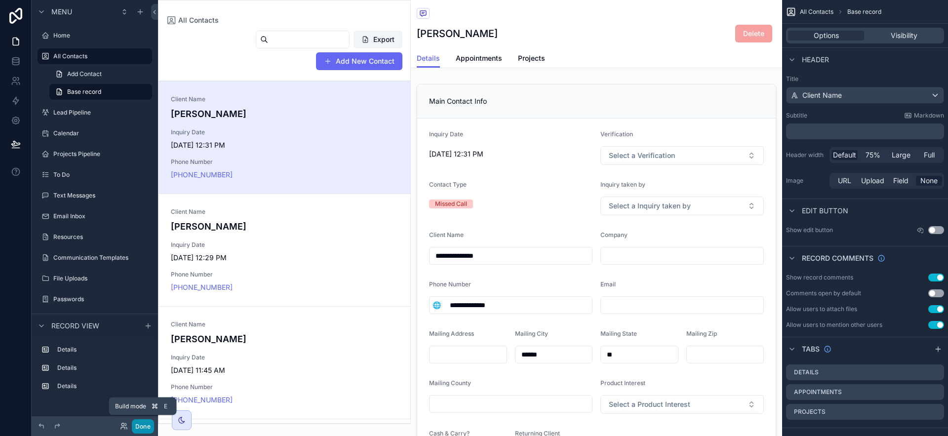
click at [139, 423] on button "Done" at bounding box center [143, 426] width 22 height 14
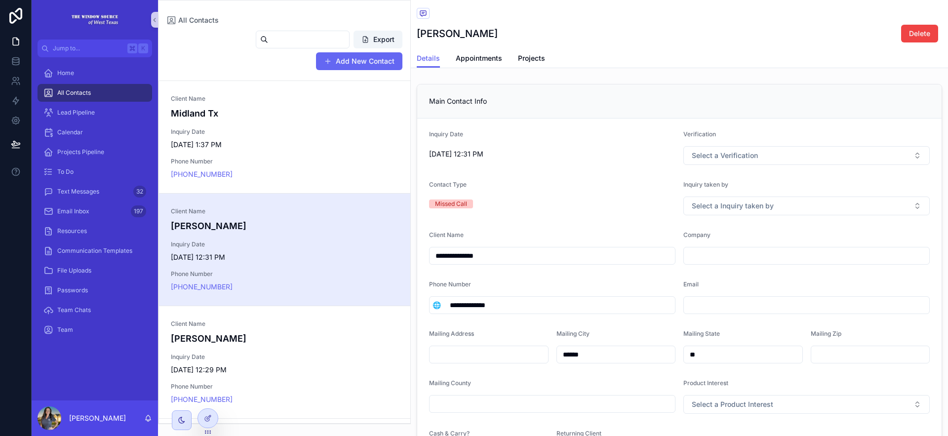
scroll to position [112, 0]
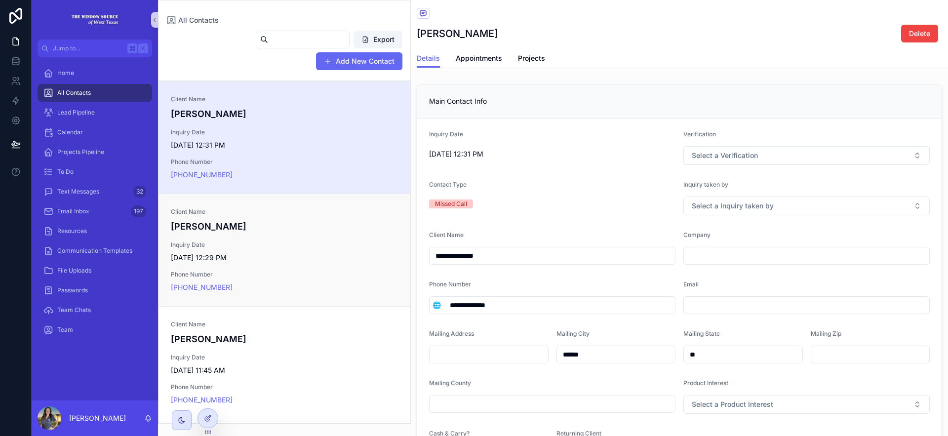
click at [344, 218] on div "Client Name Stephanie Yanez" at bounding box center [285, 220] width 228 height 25
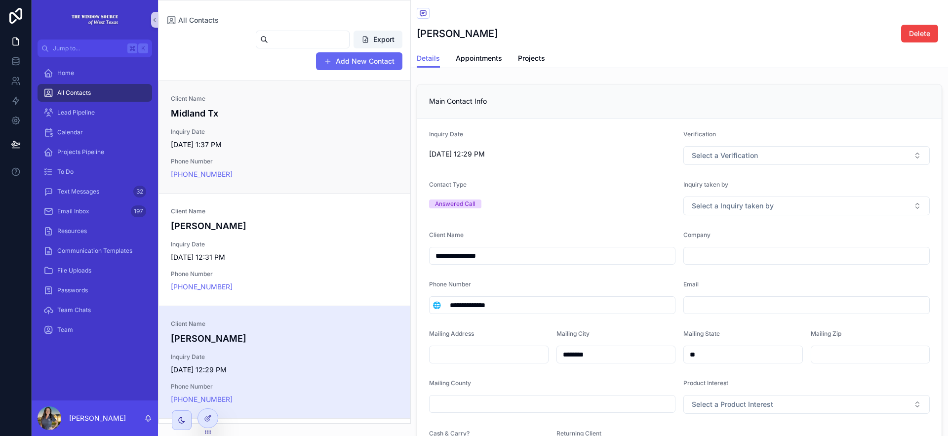
click at [330, 113] on h4 "Midland Tx" at bounding box center [285, 113] width 228 height 13
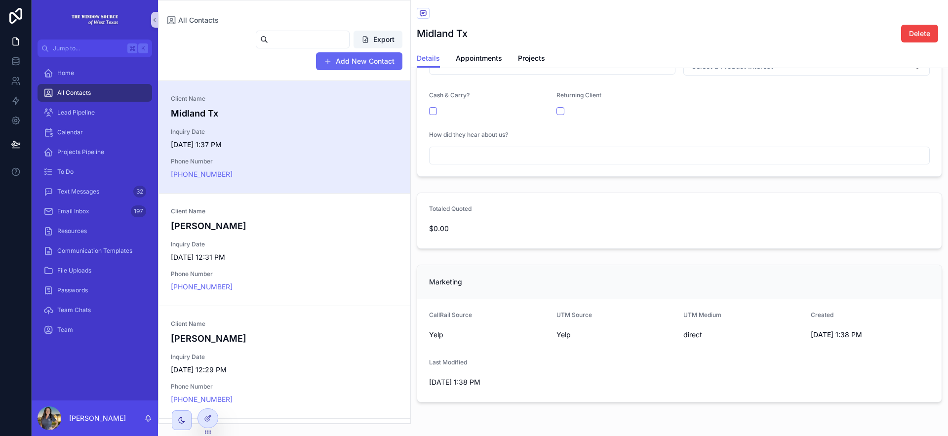
scroll to position [372, 0]
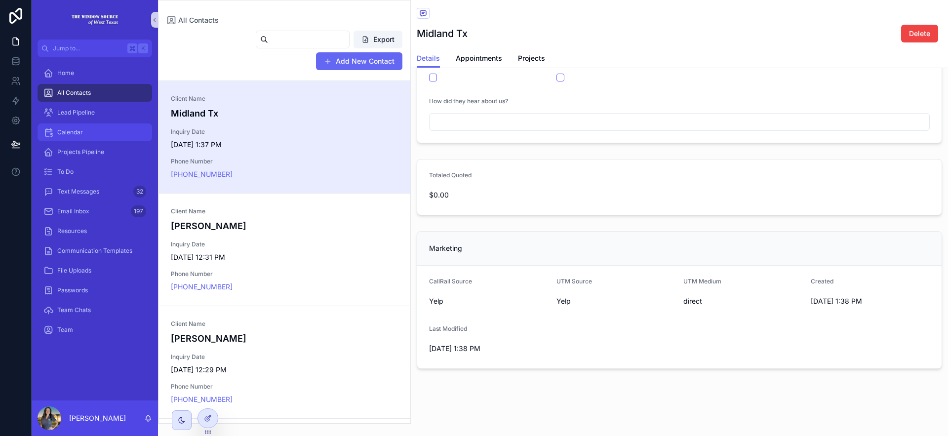
click at [82, 135] on span "Calendar" at bounding box center [70, 132] width 26 height 8
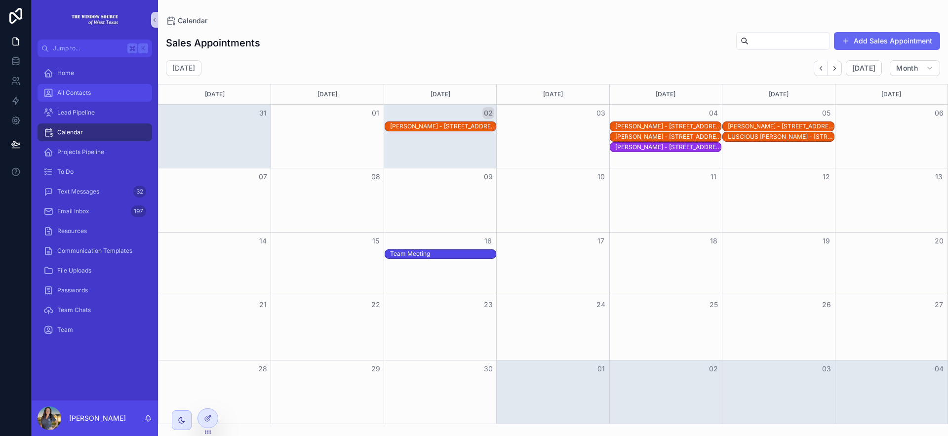
click at [97, 94] on div "All Contacts" at bounding box center [94, 93] width 103 height 16
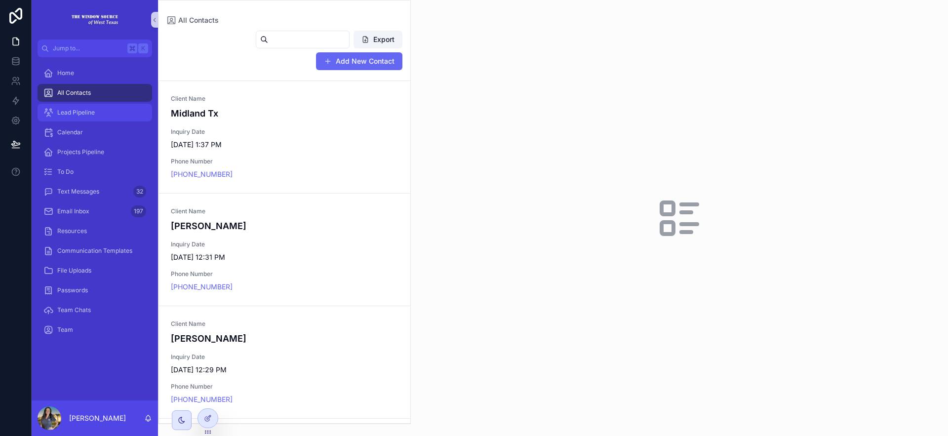
click at [98, 118] on div "Lead Pipeline" at bounding box center [94, 113] width 103 height 16
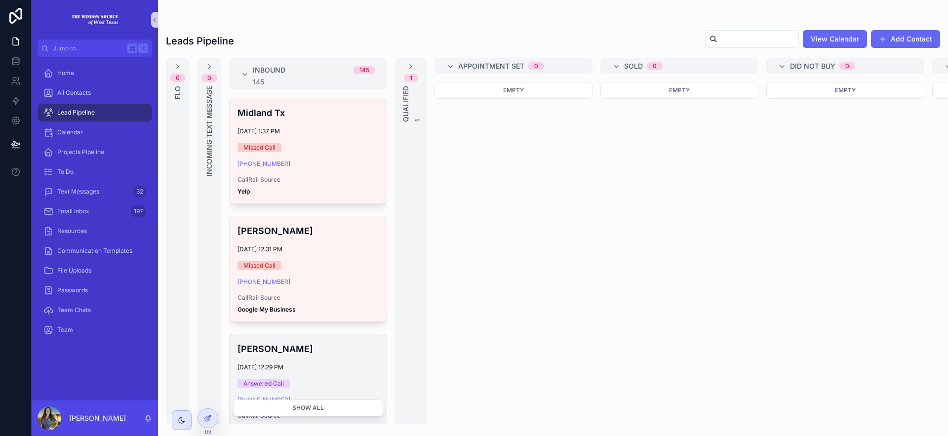
click at [328, 357] on div "Stephanie Yanez 9/2/2025 12:29 PM Answered Call (432) 894-1560 CallRail Source …" at bounding box center [308, 386] width 157 height 105
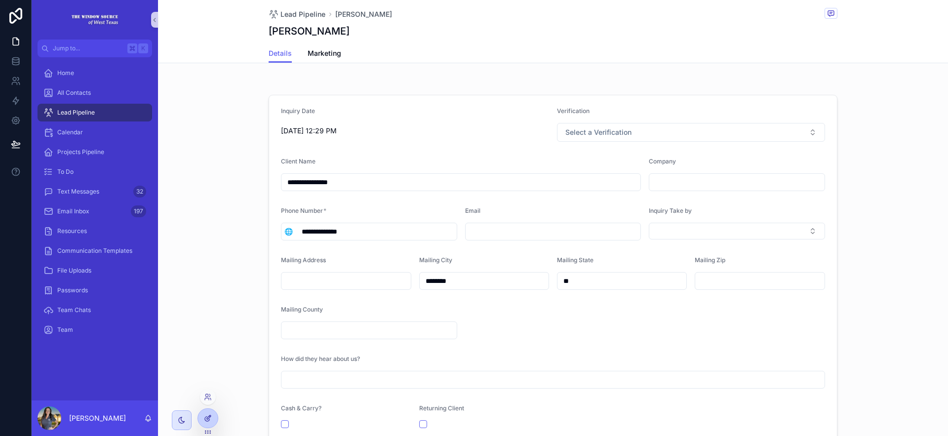
click at [210, 411] on div at bounding box center [208, 418] width 20 height 19
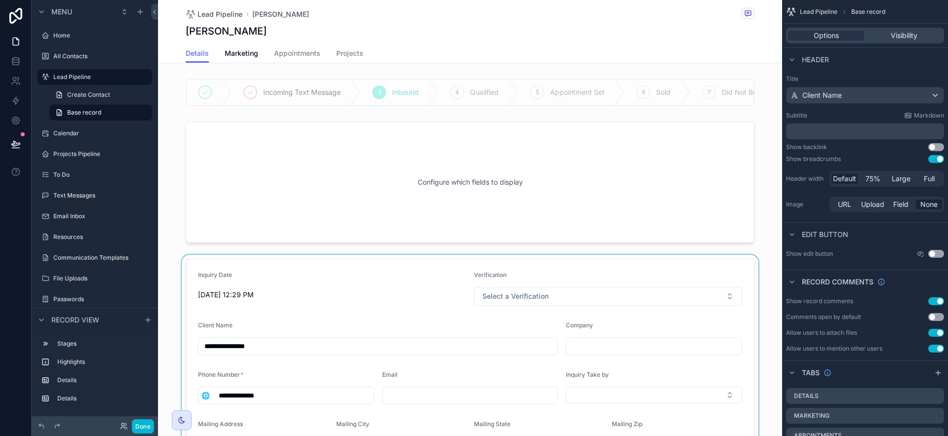
click at [398, 272] on div "scrollable content" at bounding box center [470, 432] width 624 height 354
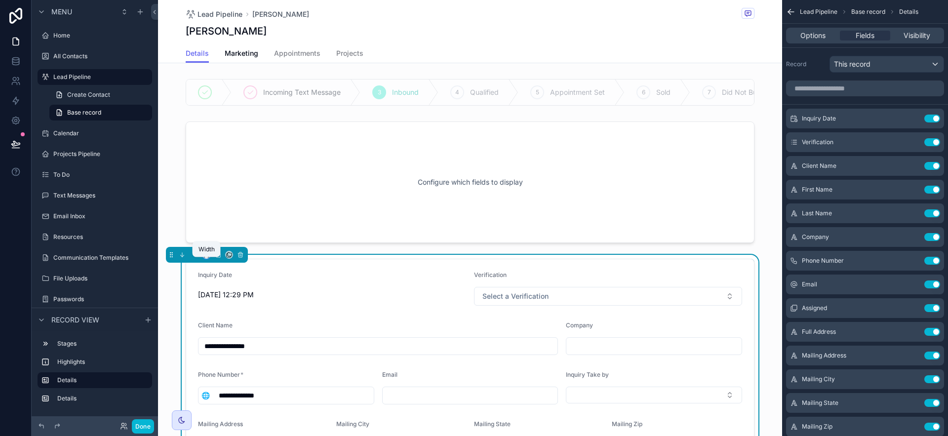
click at [203, 258] on icon "scrollable content" at bounding box center [206, 254] width 7 height 7
click at [236, 391] on span "Full width" at bounding box center [226, 394] width 31 height 12
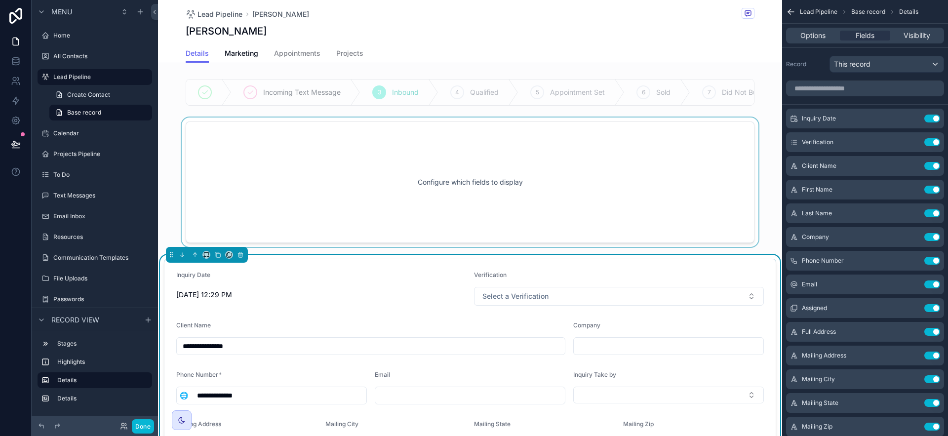
click at [311, 189] on div "scrollable content" at bounding box center [470, 182] width 624 height 129
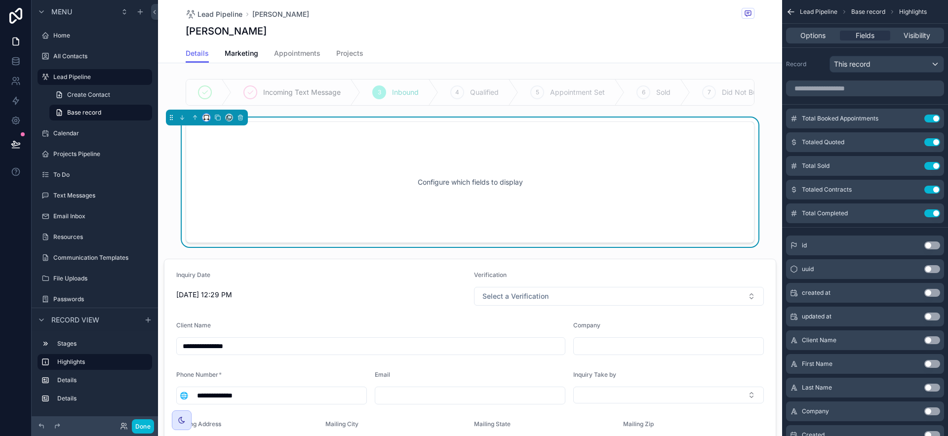
click at [209, 121] on button "scrollable content" at bounding box center [206, 118] width 8 height 8
click at [242, 253] on div "Full width" at bounding box center [226, 256] width 42 height 18
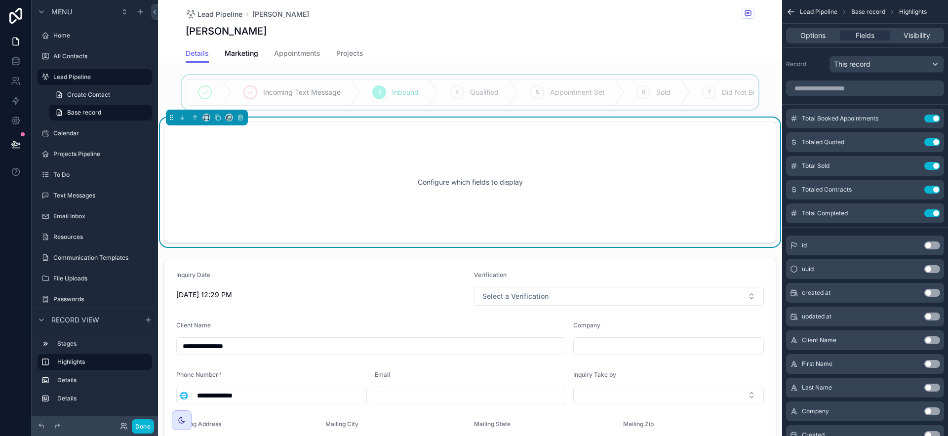
click at [241, 89] on div "scrollable content" at bounding box center [470, 92] width 624 height 35
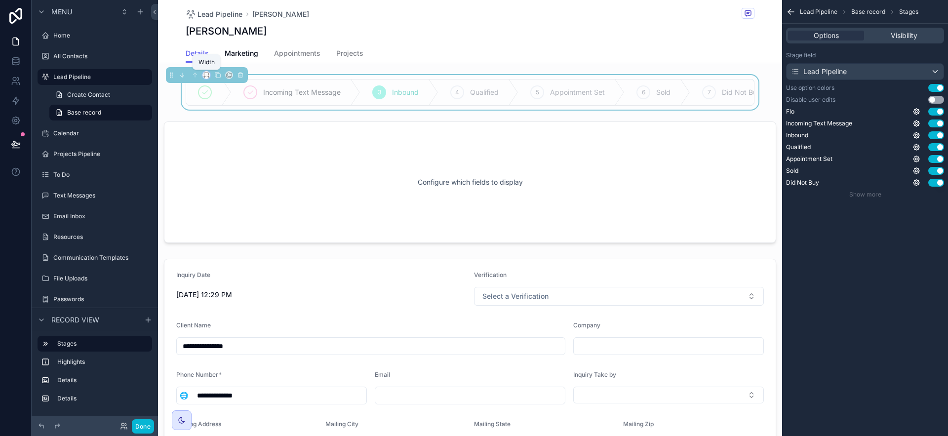
click at [205, 77] on icon "scrollable content" at bounding box center [205, 77] width 2 height 0
click at [240, 201] on span "Full width" at bounding box center [226, 207] width 31 height 12
click at [12, 144] on icon at bounding box center [15, 143] width 8 height 5
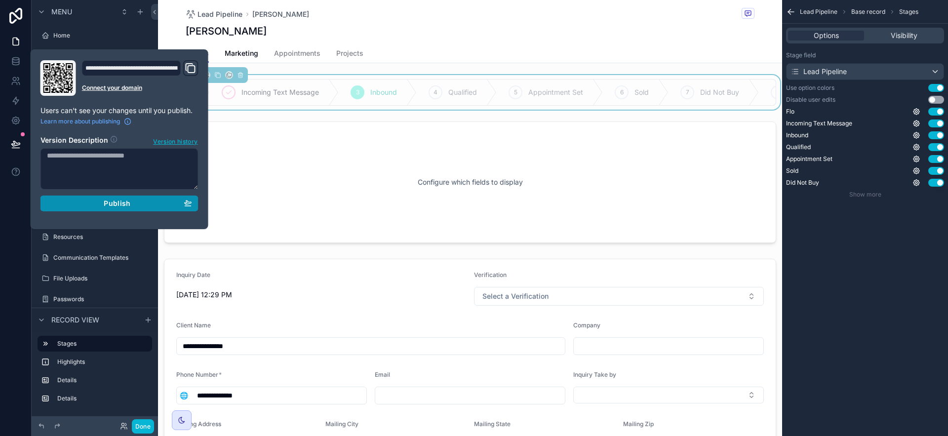
click at [104, 206] on div "Publish" at bounding box center [119, 203] width 145 height 9
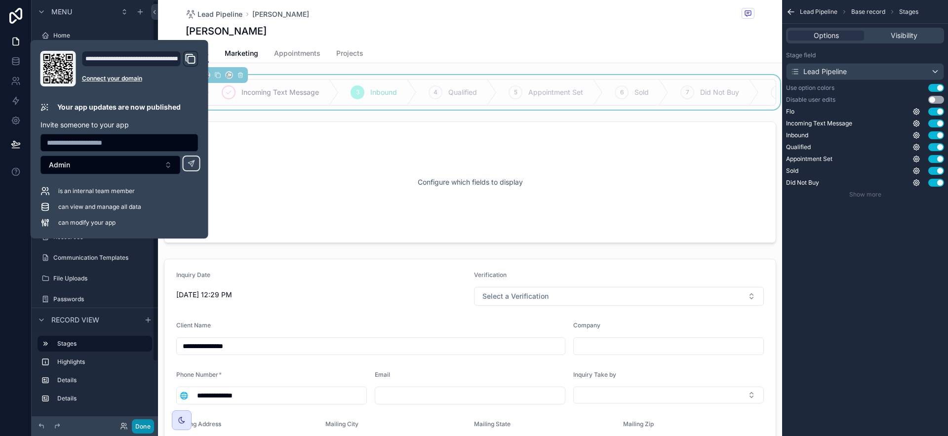
click at [143, 427] on button "Done" at bounding box center [143, 426] width 22 height 14
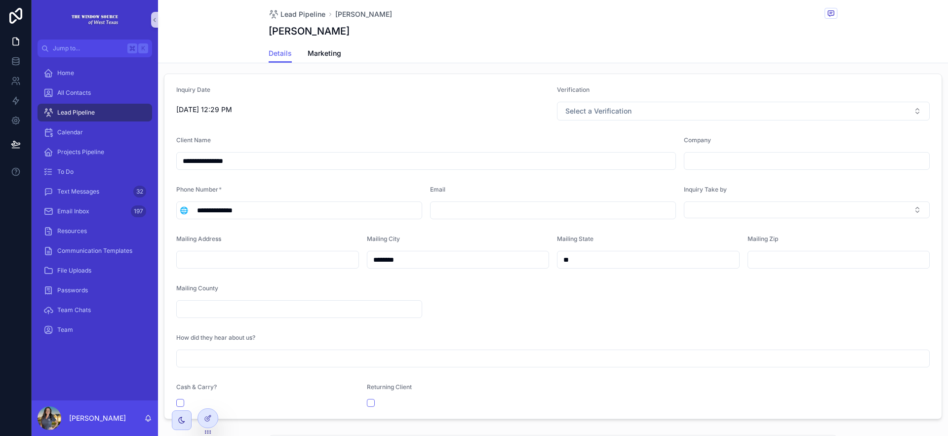
scroll to position [23, 0]
click at [207, 417] on icon at bounding box center [209, 417] width 4 height 4
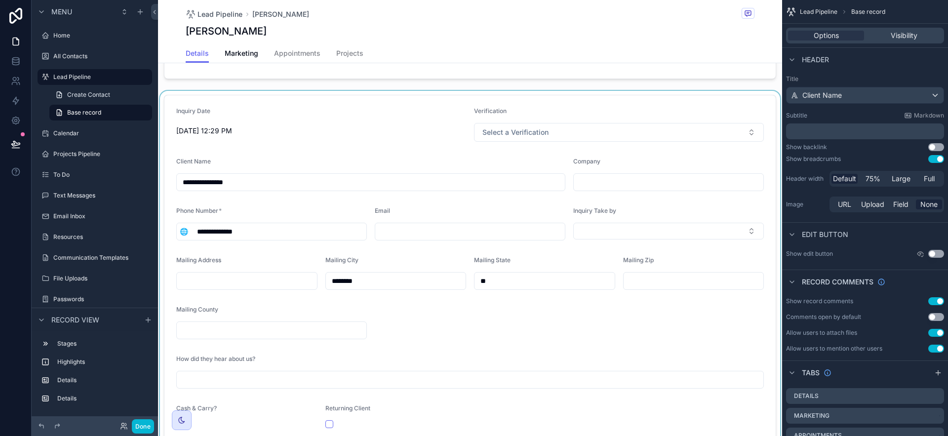
scroll to position [167, 0]
click at [740, 195] on div "scrollable content" at bounding box center [470, 265] width 624 height 354
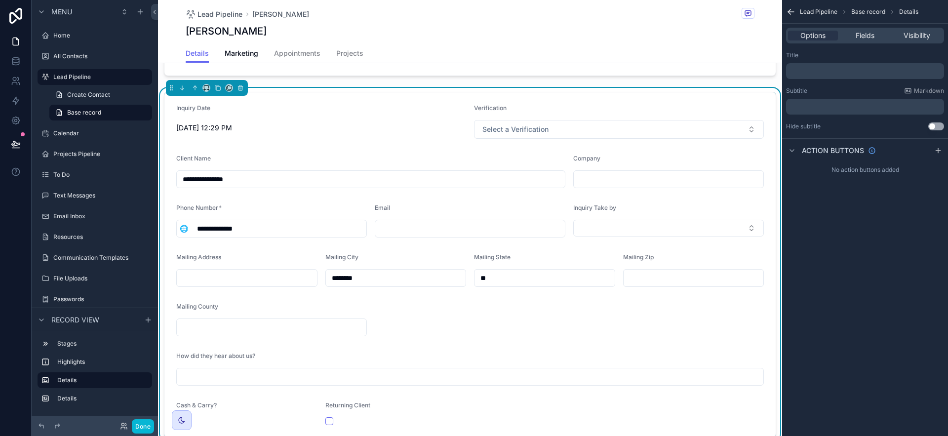
click at [869, 41] on div "Options Fields Visibility" at bounding box center [865, 36] width 158 height 16
click at [868, 36] on span "Fields" at bounding box center [865, 36] width 19 height 10
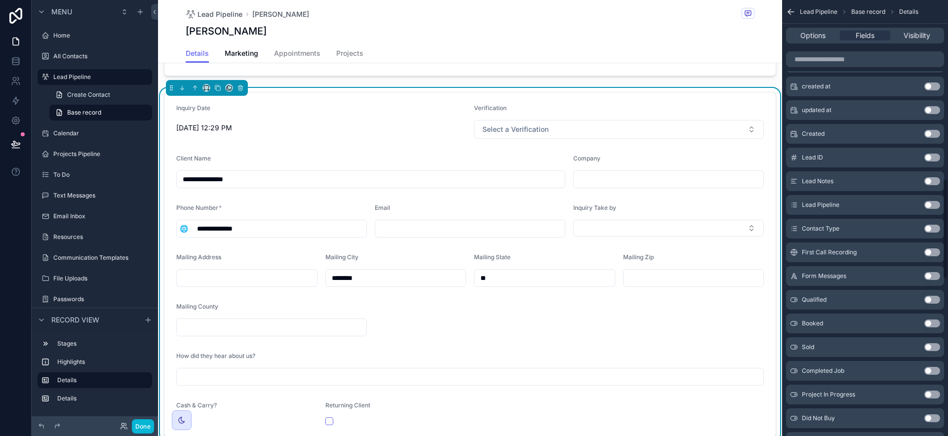
scroll to position [778, 0]
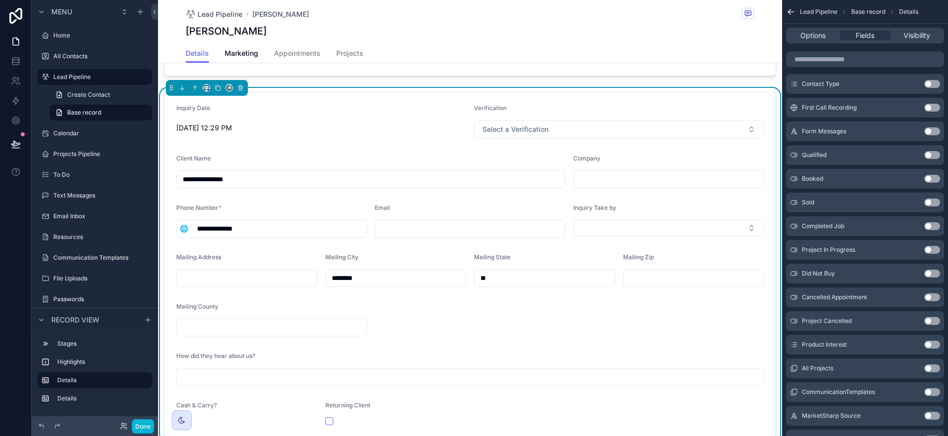
click at [934, 343] on button "Use setting" at bounding box center [932, 345] width 16 height 8
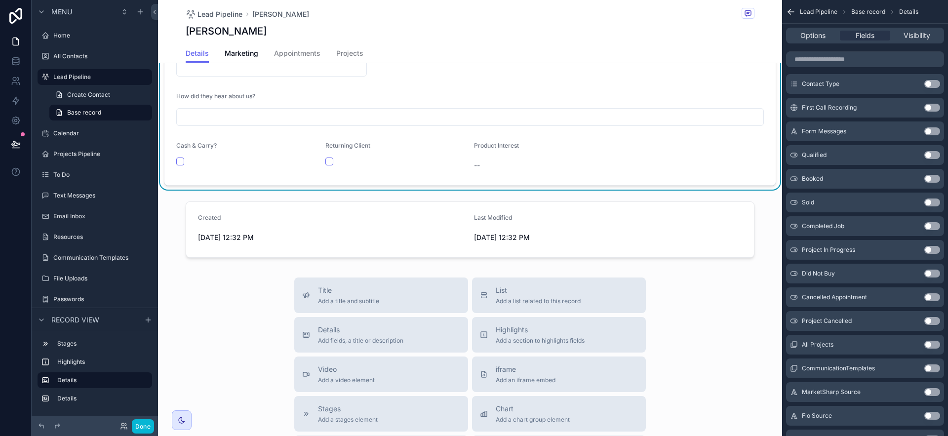
scroll to position [412, 0]
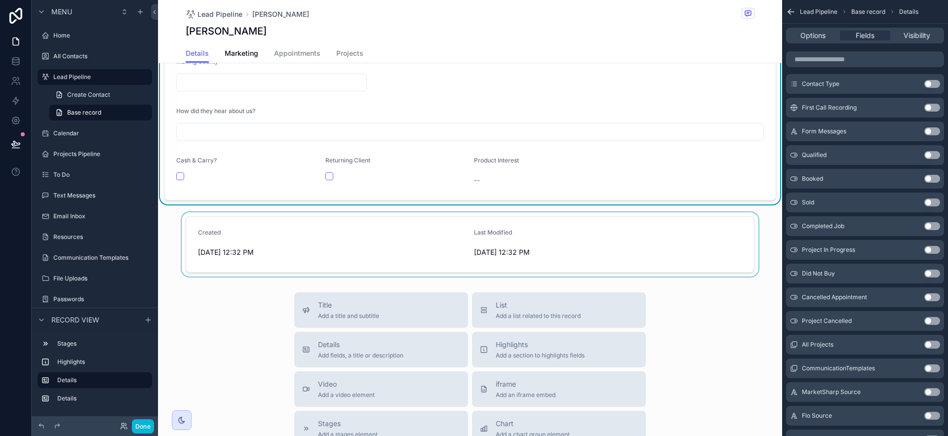
click at [651, 276] on div "scrollable content" at bounding box center [470, 244] width 624 height 64
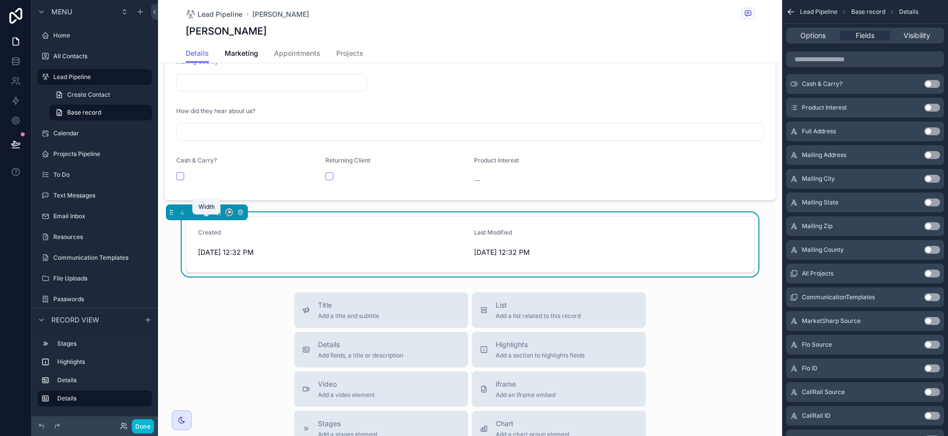
click at [203, 216] on icon "scrollable content" at bounding box center [206, 212] width 7 height 7
click at [234, 348] on span "Full width" at bounding box center [226, 351] width 31 height 12
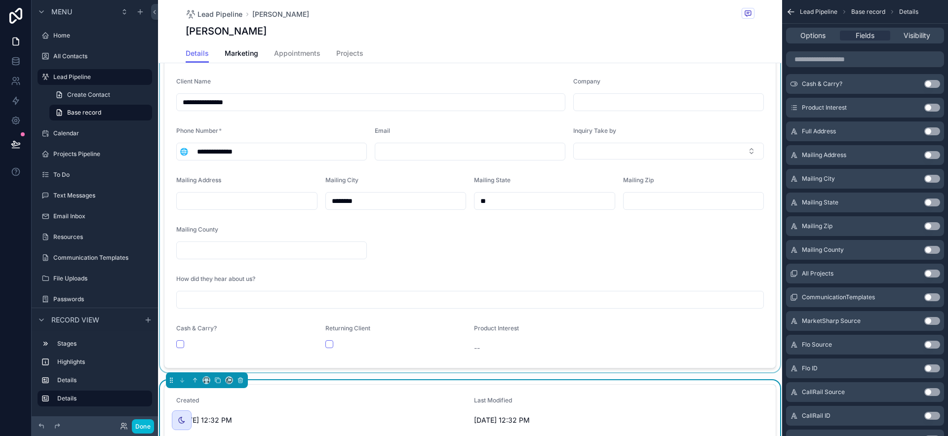
scroll to position [167, 0]
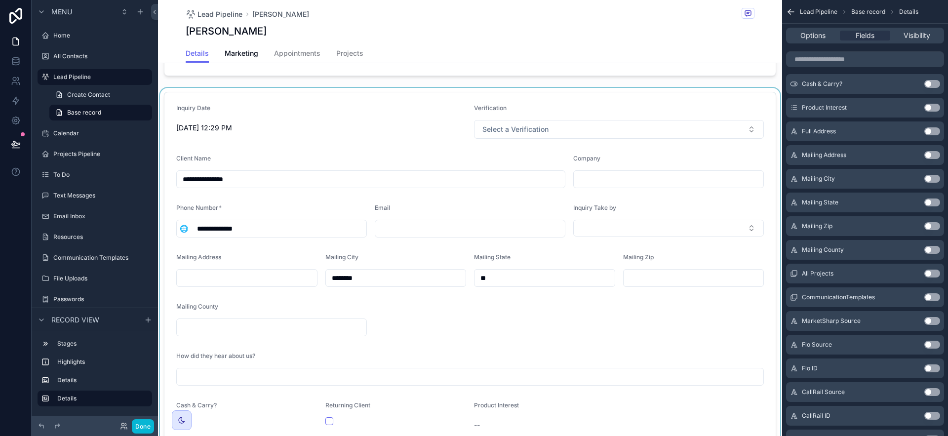
click at [705, 322] on div "scrollable content" at bounding box center [470, 268] width 624 height 361
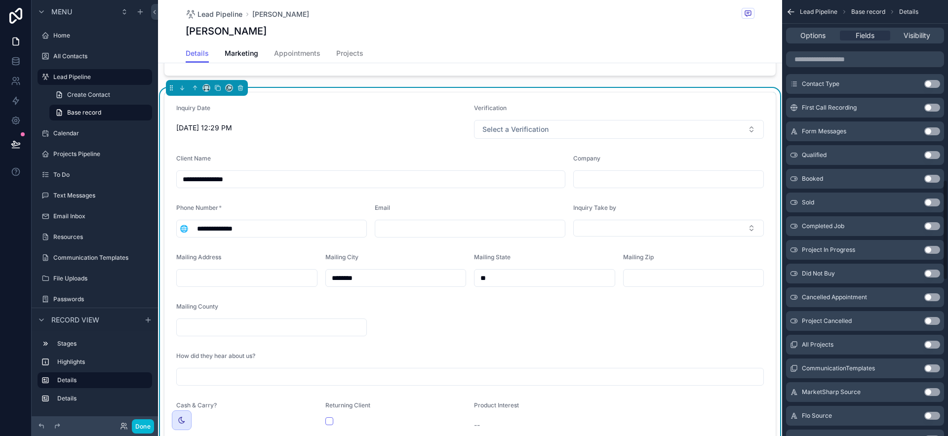
scroll to position [318, 0]
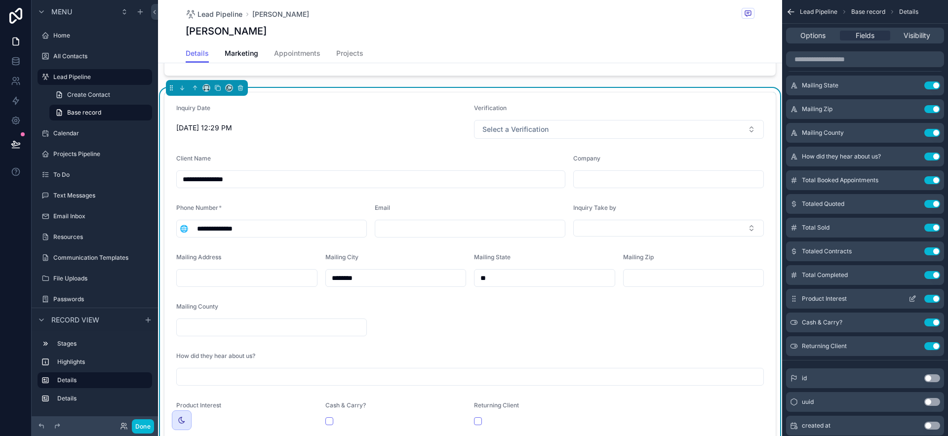
click at [909, 296] on icon "scrollable content" at bounding box center [913, 299] width 8 height 8
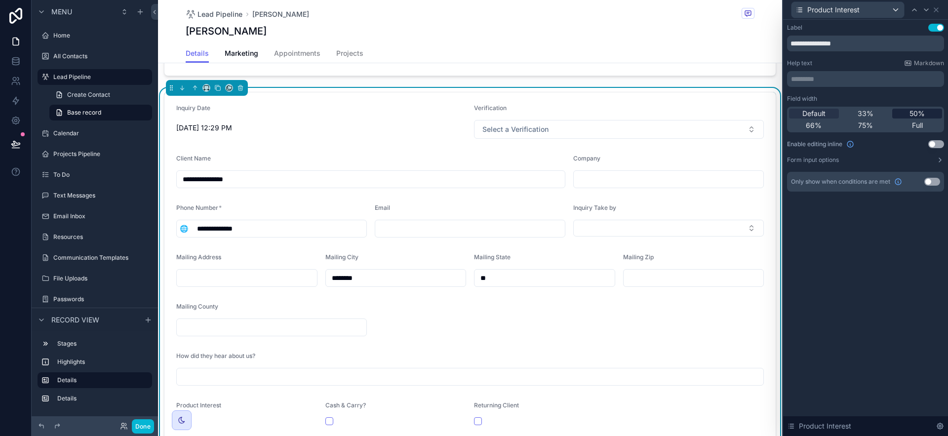
click at [916, 111] on span "50%" at bounding box center [917, 114] width 15 height 10
click at [936, 7] on icon at bounding box center [936, 10] width 8 height 8
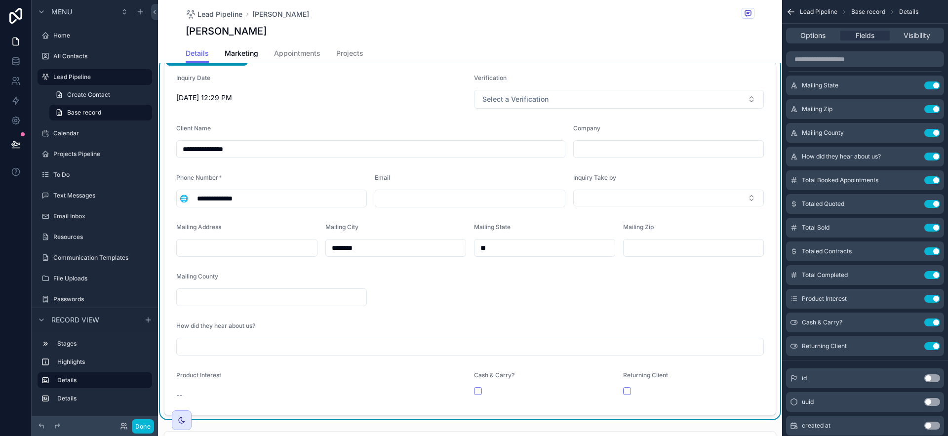
scroll to position [198, 0]
click at [909, 275] on icon "scrollable content" at bounding box center [913, 275] width 8 height 8
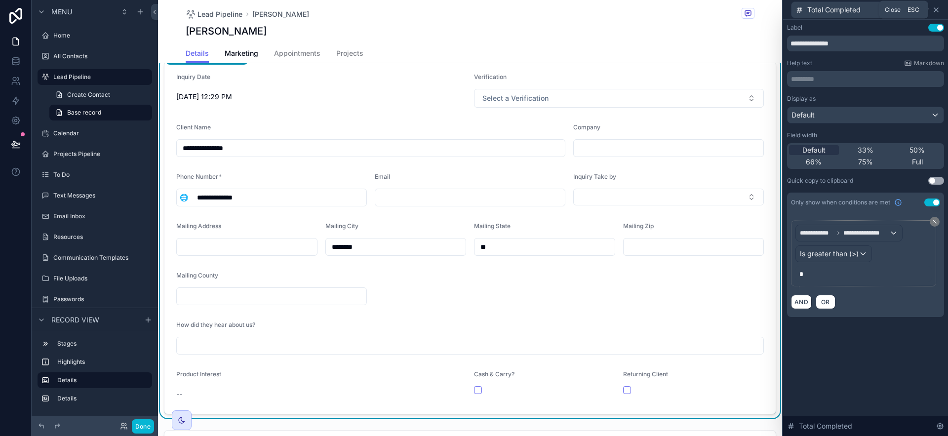
click at [937, 11] on icon at bounding box center [936, 10] width 4 height 4
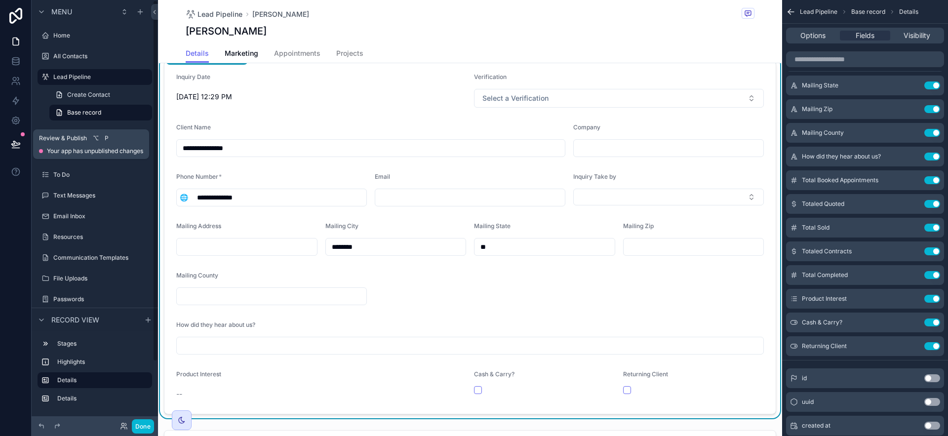
click at [20, 141] on icon at bounding box center [16, 144] width 10 height 10
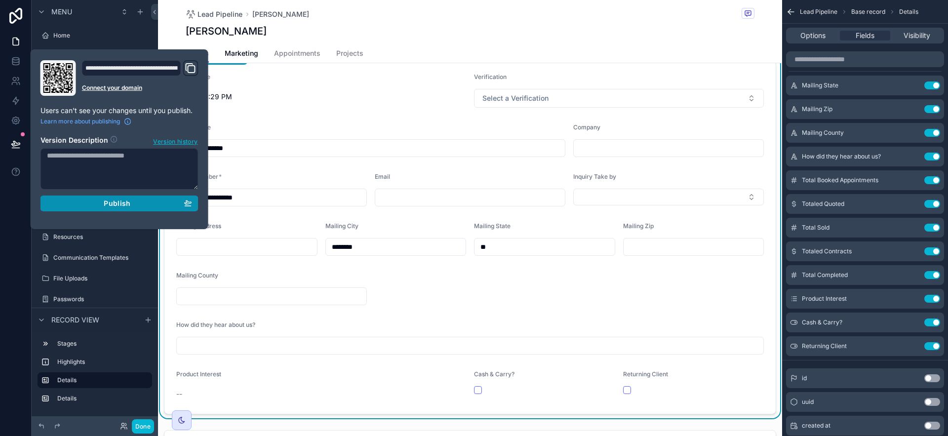
click at [148, 200] on div "Publish" at bounding box center [119, 203] width 145 height 9
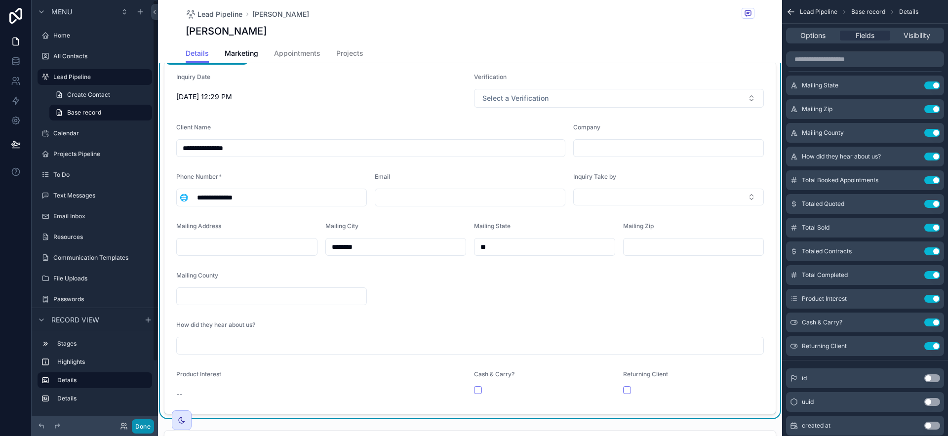
click at [144, 427] on button "Done" at bounding box center [143, 426] width 22 height 14
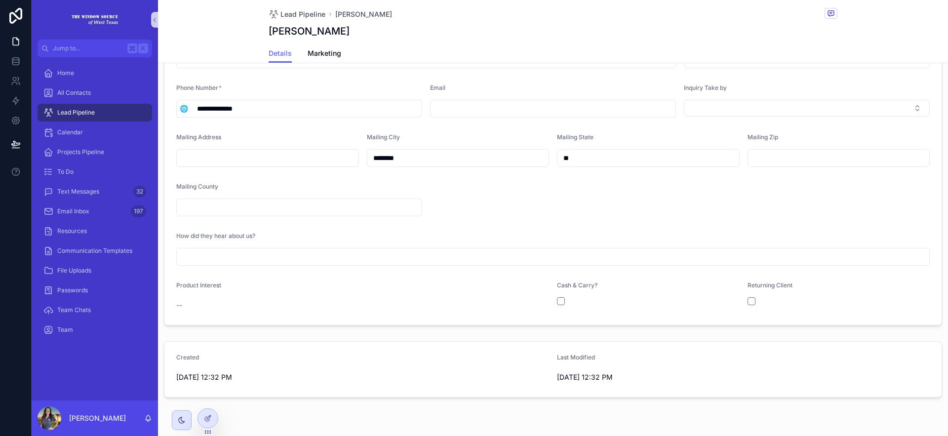
scroll to position [106, 0]
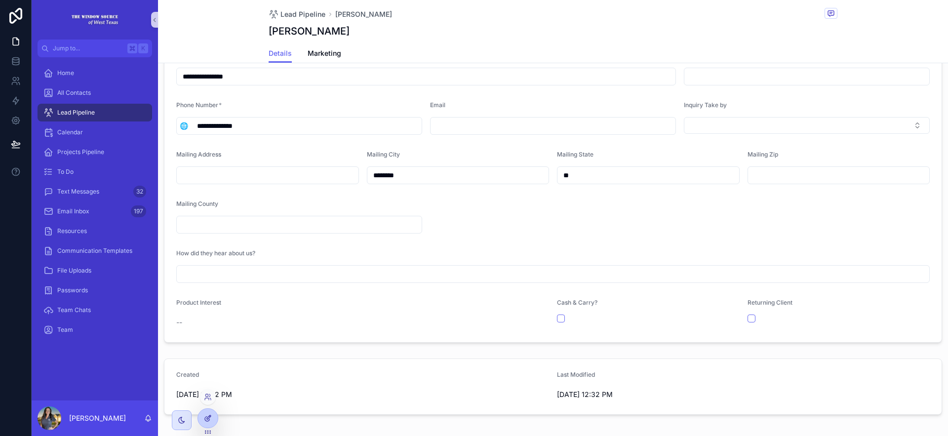
click at [207, 415] on icon at bounding box center [208, 418] width 8 height 8
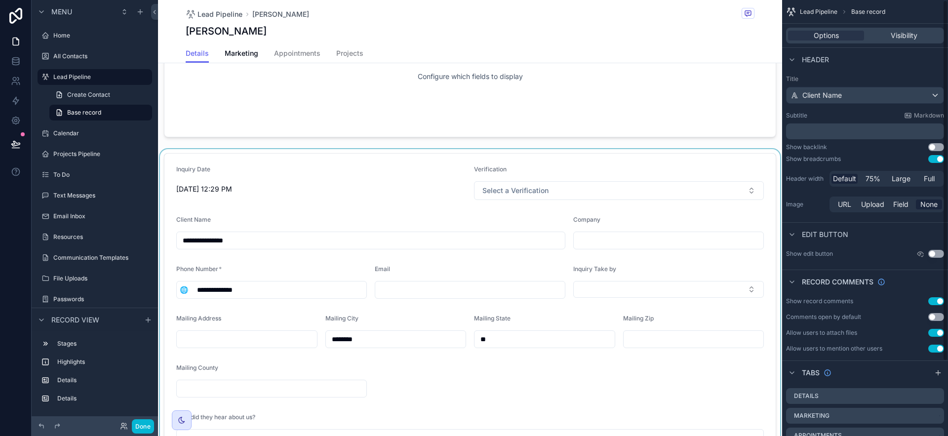
click at [659, 281] on div "scrollable content" at bounding box center [470, 329] width 624 height 361
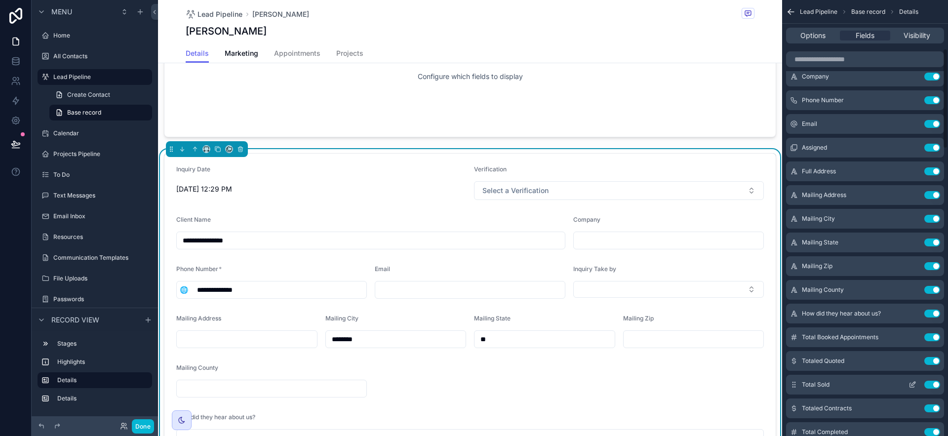
scroll to position [212, 0]
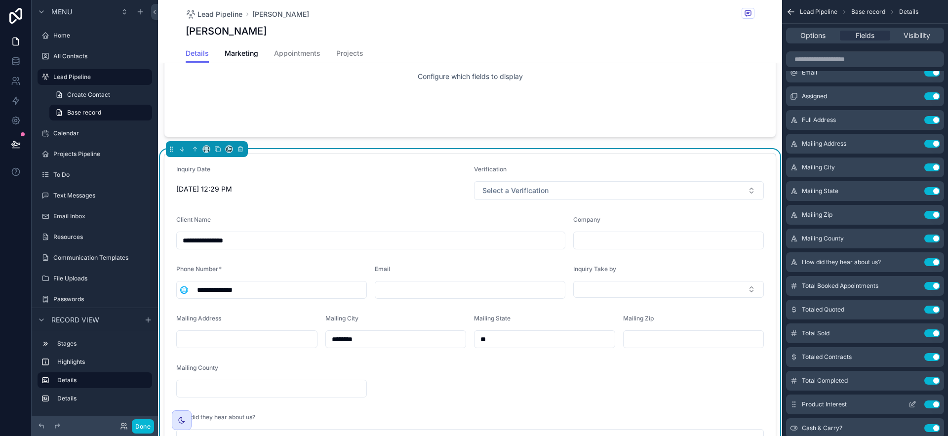
click at [914, 406] on icon "scrollable content" at bounding box center [912, 405] width 4 height 4
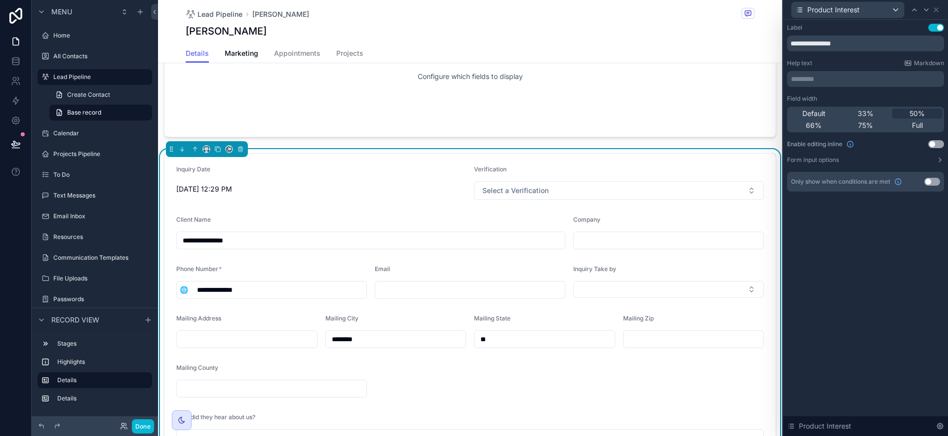
click at [934, 148] on button "Use setting" at bounding box center [936, 144] width 16 height 8
click at [942, 159] on icon at bounding box center [940, 160] width 8 height 8
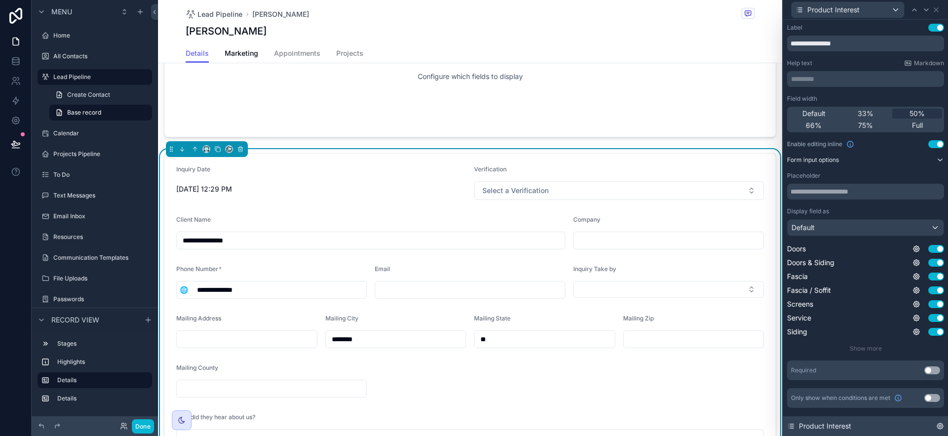
click at [941, 426] on icon at bounding box center [940, 426] width 2 height 2
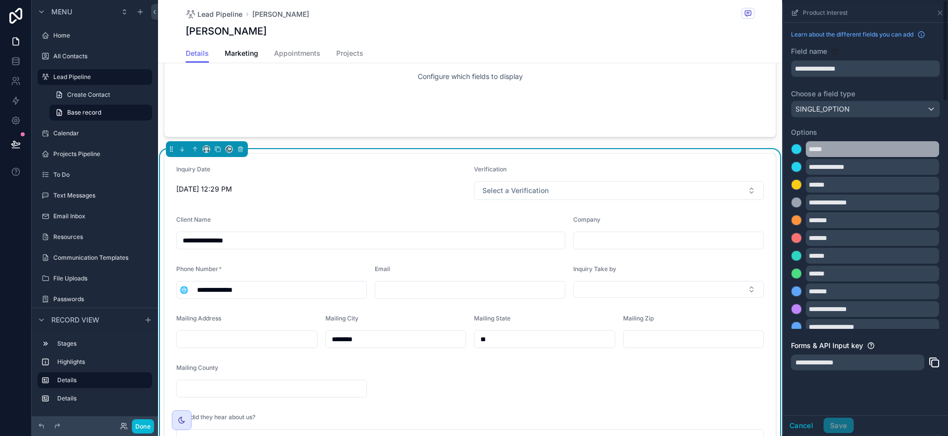
scroll to position [0, 0]
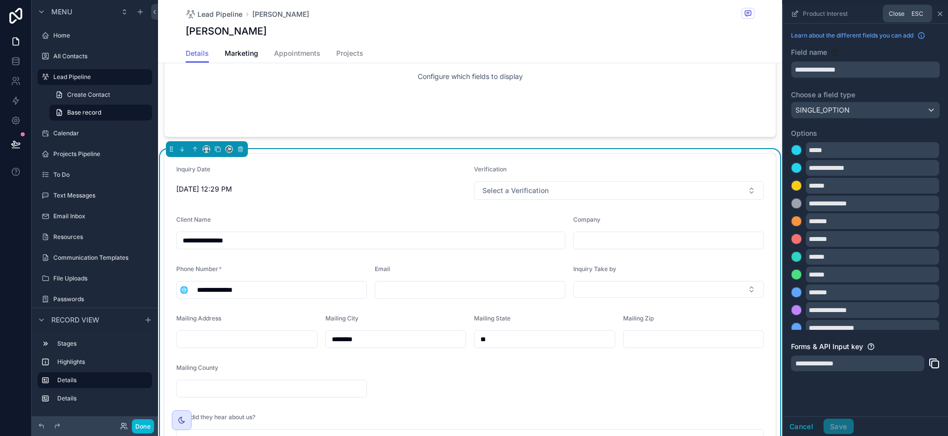
click at [939, 12] on icon "scrollable content" at bounding box center [940, 14] width 4 height 4
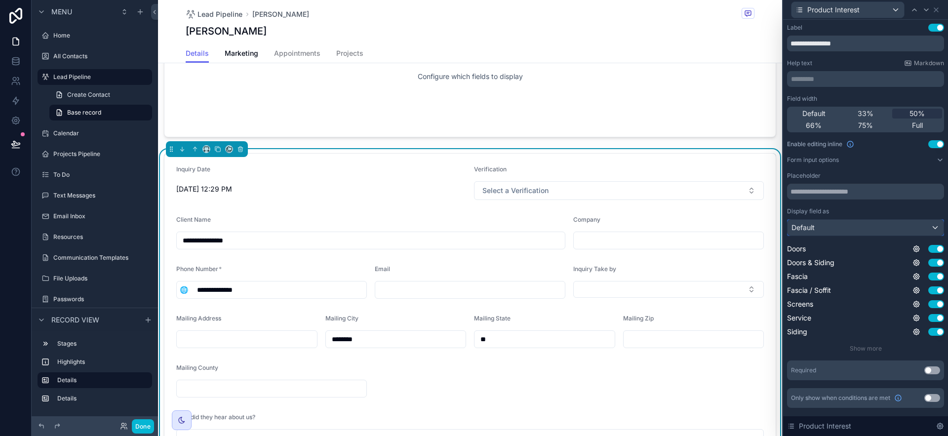
click at [922, 227] on div "Default" at bounding box center [866, 228] width 156 height 16
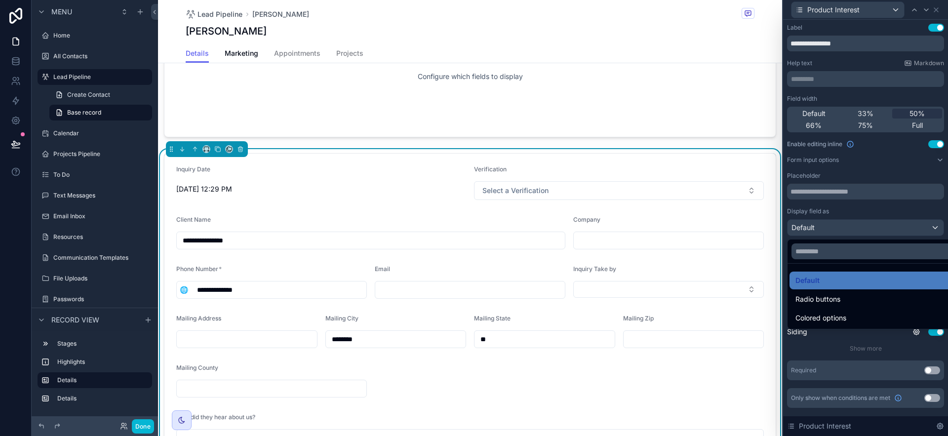
click at [917, 211] on div at bounding box center [865, 218] width 165 height 436
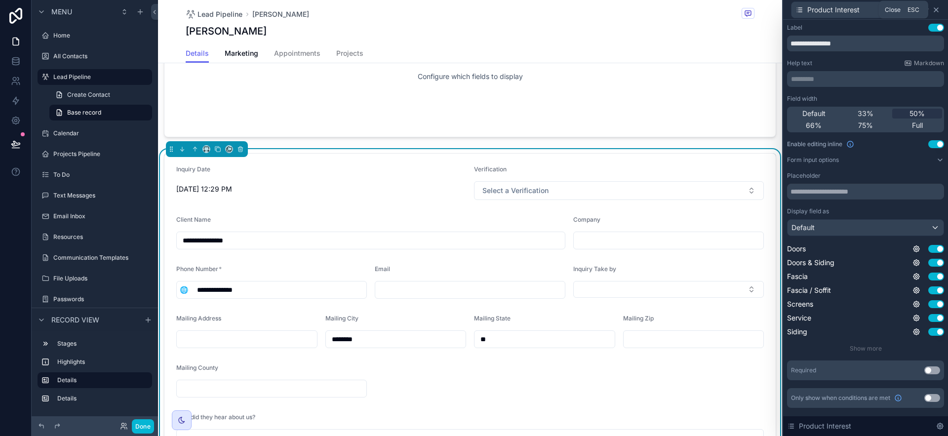
click at [936, 7] on icon at bounding box center [936, 10] width 8 height 8
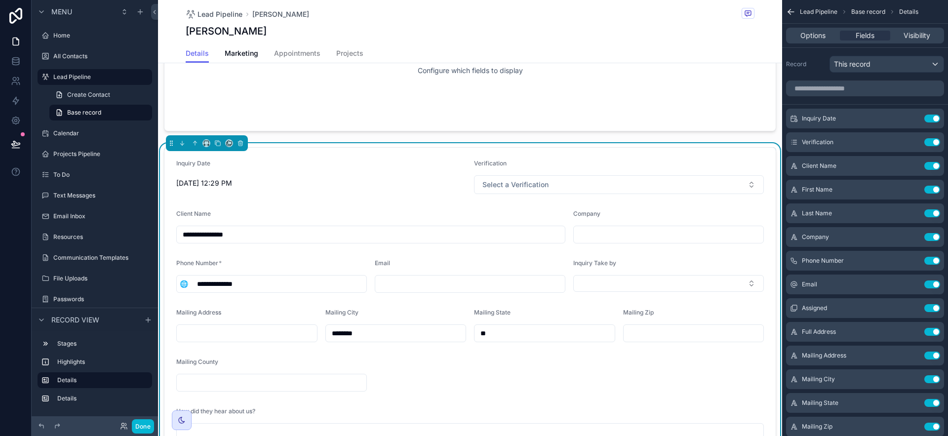
scroll to position [97, 0]
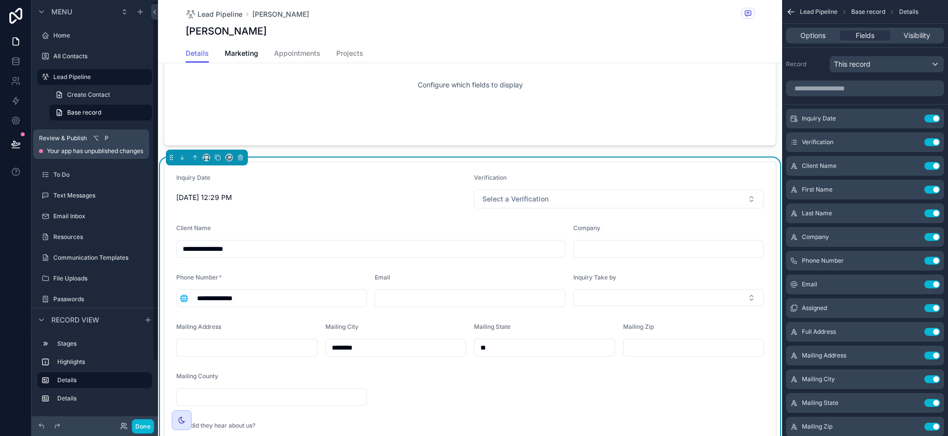
click at [15, 141] on icon at bounding box center [16, 144] width 10 height 10
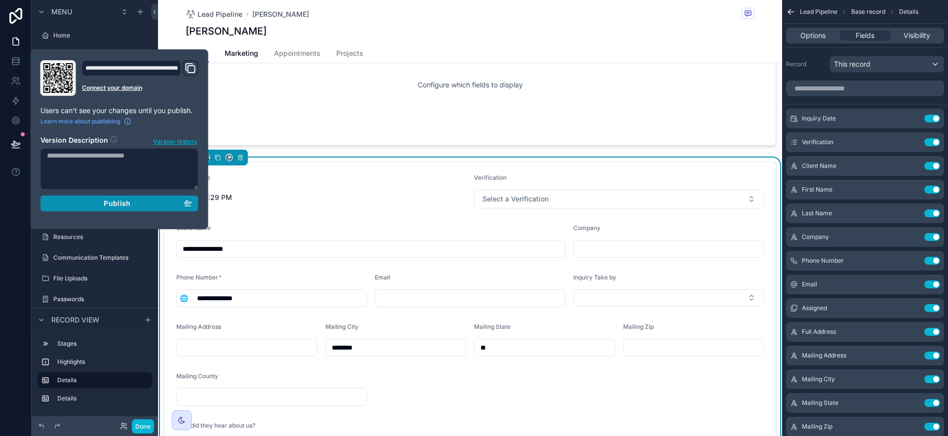
click at [130, 207] on div "Publish" at bounding box center [119, 203] width 145 height 9
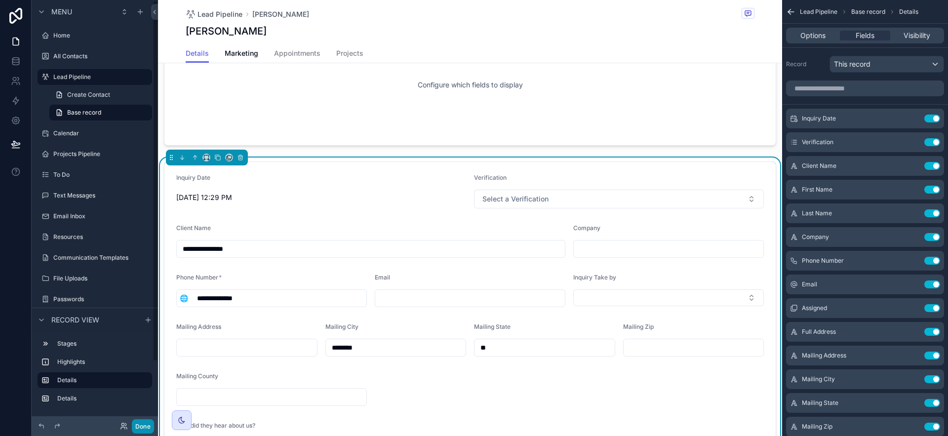
click at [148, 426] on button "Done" at bounding box center [143, 426] width 22 height 14
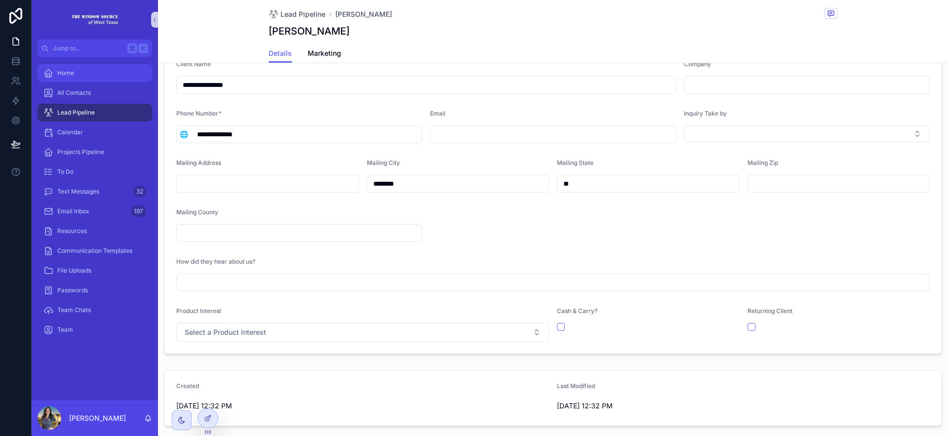
click at [66, 77] on div "Home" at bounding box center [94, 73] width 103 height 16
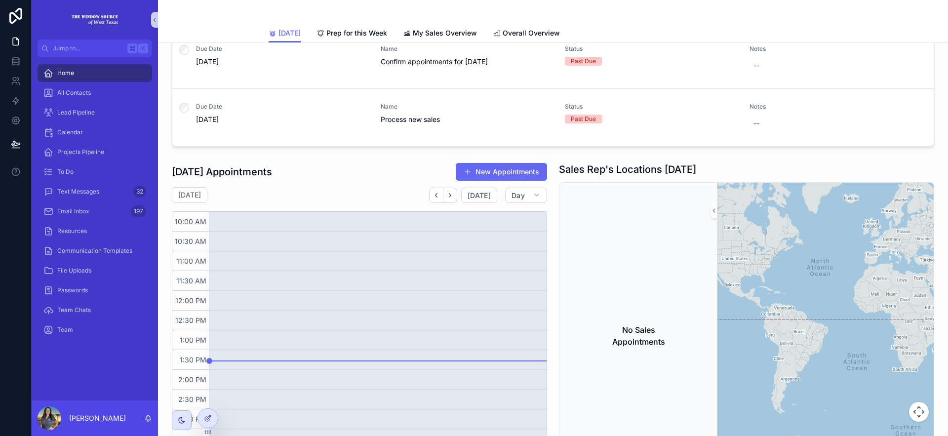
scroll to position [613, 0]
click at [100, 136] on div "Calendar" at bounding box center [94, 132] width 103 height 16
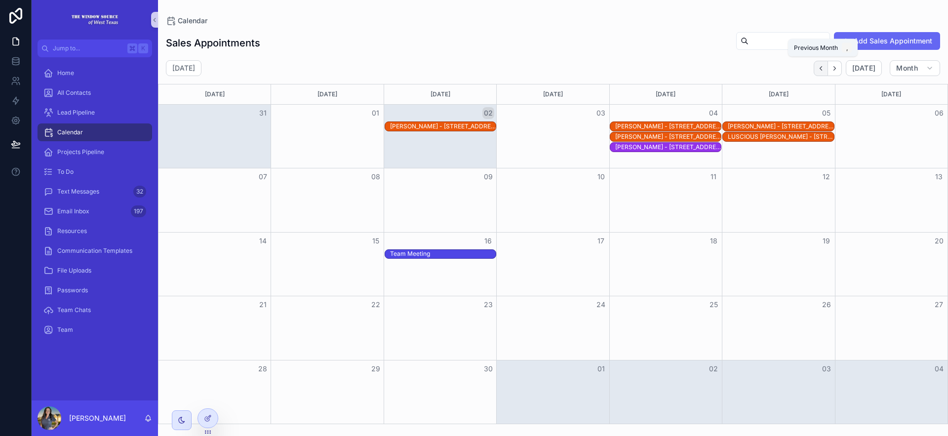
click at [819, 69] on icon "Back" at bounding box center [820, 68] width 7 height 7
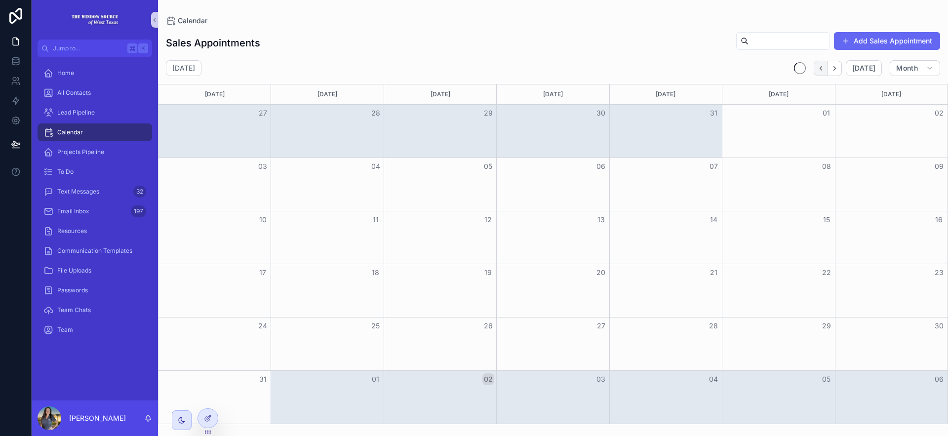
click at [822, 66] on icon "Back" at bounding box center [821, 68] width 2 height 4
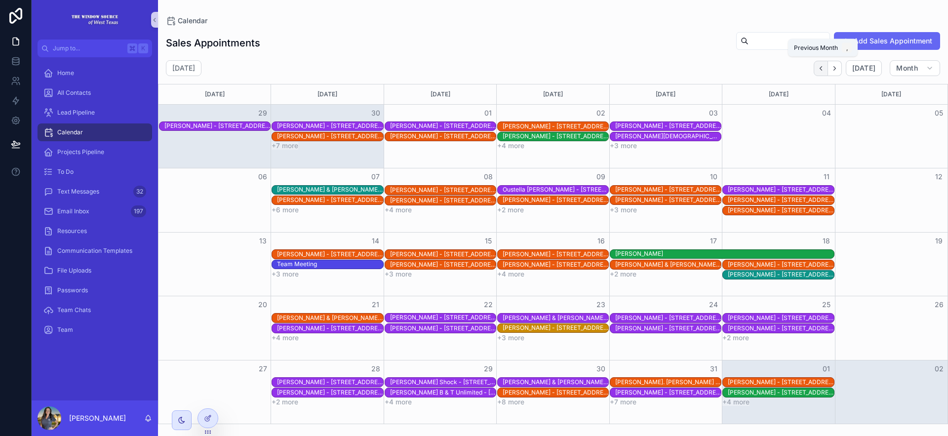
click at [822, 67] on icon "Back" at bounding box center [821, 68] width 2 height 4
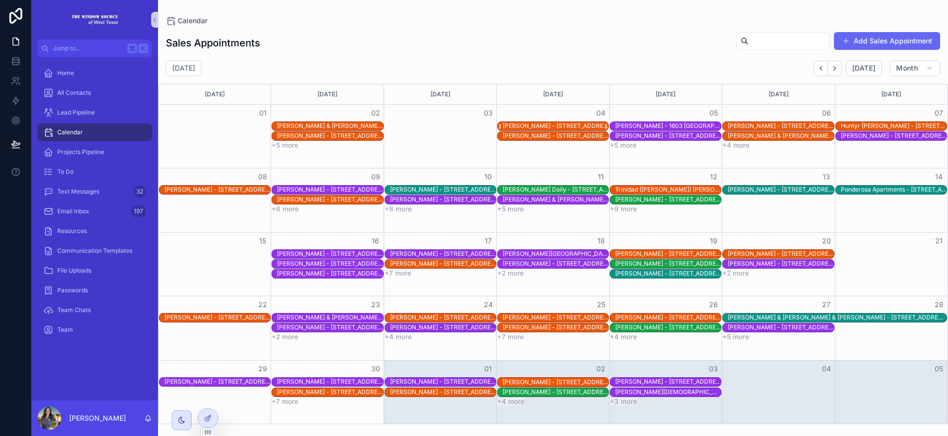
click at [558, 123] on div "William Haile - 10614 W County Road 143 #1/2 Midland, TX 79706" at bounding box center [556, 126] width 106 height 8
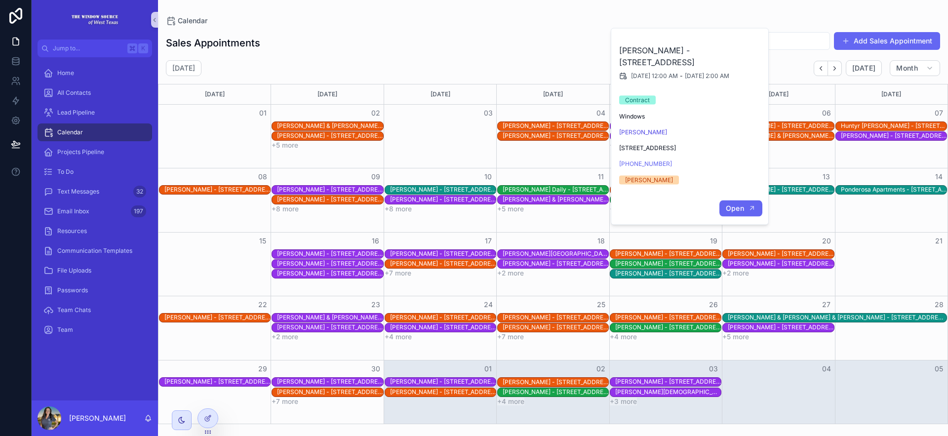
click at [730, 204] on span "Open" at bounding box center [735, 208] width 18 height 9
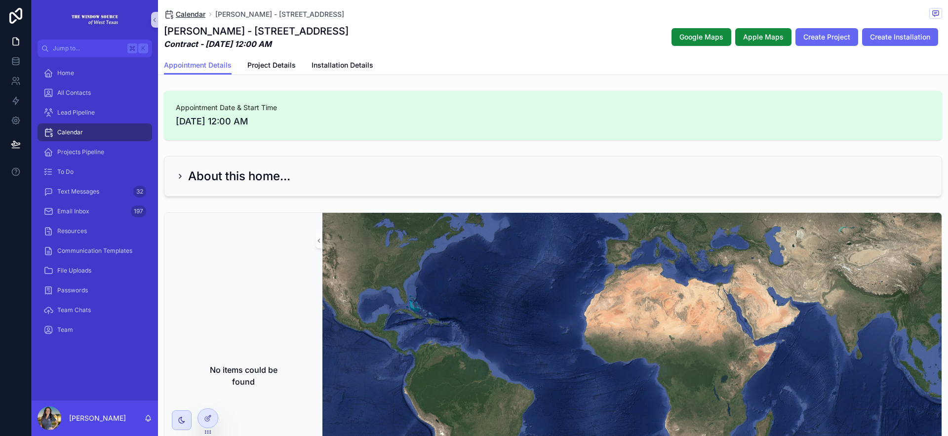
click at [191, 12] on span "Calendar" at bounding box center [191, 14] width 30 height 10
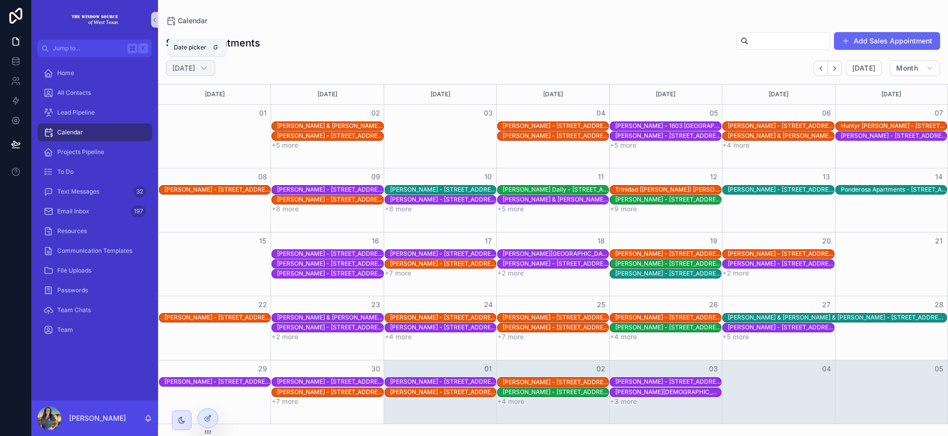
click at [195, 67] on h2 "June 2025" at bounding box center [183, 68] width 23 height 10
select select "****"
select select "*"
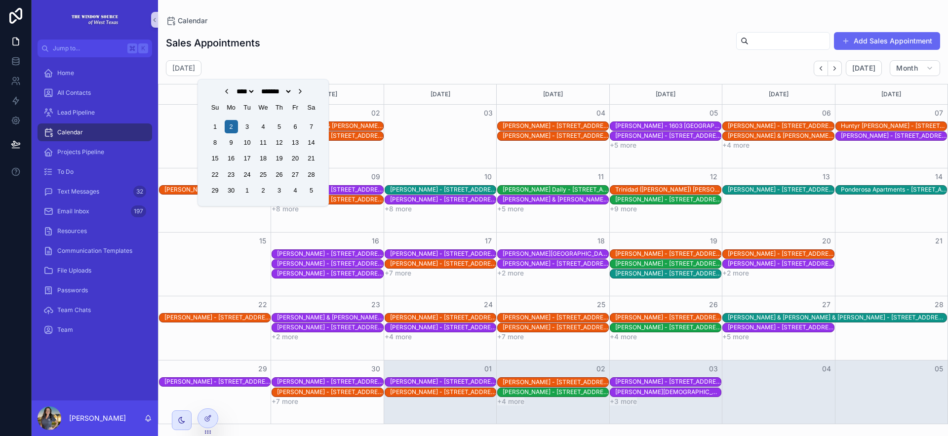
click at [236, 89] on select "**** **** **** **** **** **** **** **** **** **** **** **** **** **** **** ****…" at bounding box center [245, 91] width 21 height 8
select select "****"
click at [235, 87] on select "**** **** **** **** **** **** **** **** **** **** **** **** **** **** **** ****…" at bounding box center [245, 91] width 21 height 8
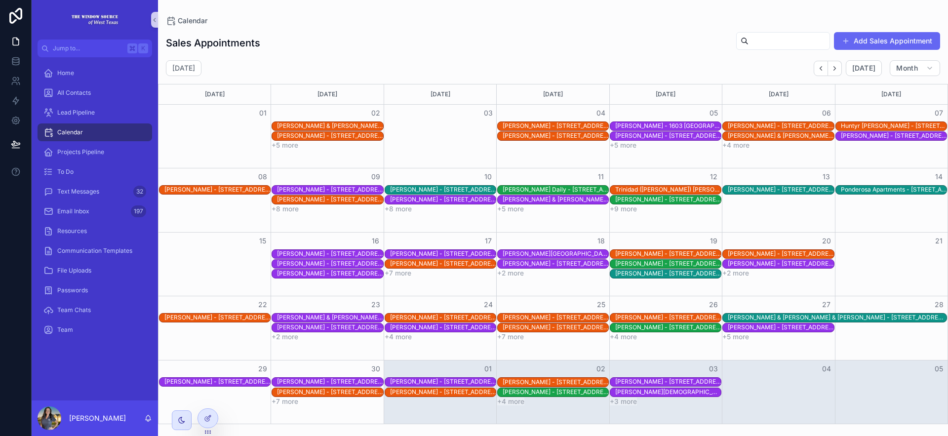
click at [319, 43] on div "Sales Appointments Add Sales Appointment" at bounding box center [553, 43] width 774 height 23
click at [209, 69] on div "June 2025" at bounding box center [190, 68] width 49 height 16
select select "****"
select select "*"
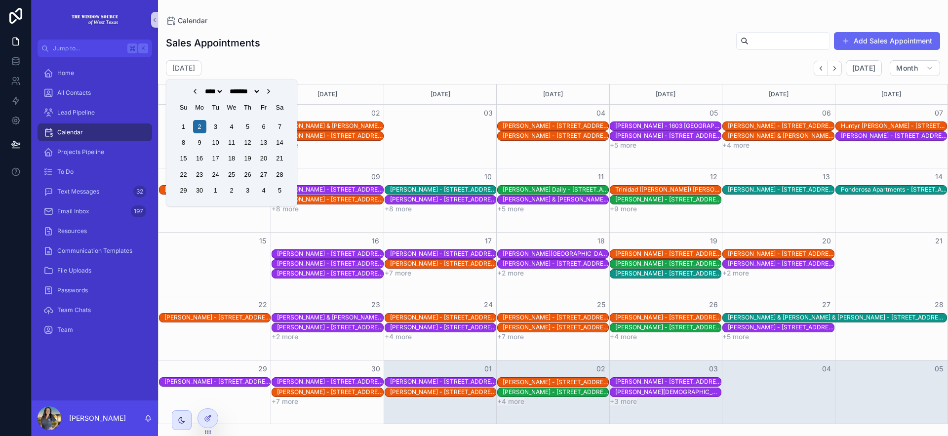
click at [206, 90] on select "**** **** **** **** **** **** **** **** **** **** **** **** **** **** **** ****…" at bounding box center [213, 91] width 21 height 8
select select "****"
click at [203, 87] on select "**** **** **** **** **** **** **** **** **** **** **** **** **** **** **** ****…" at bounding box center [213, 91] width 21 height 8
click at [278, 125] on div "1" at bounding box center [279, 126] width 13 height 13
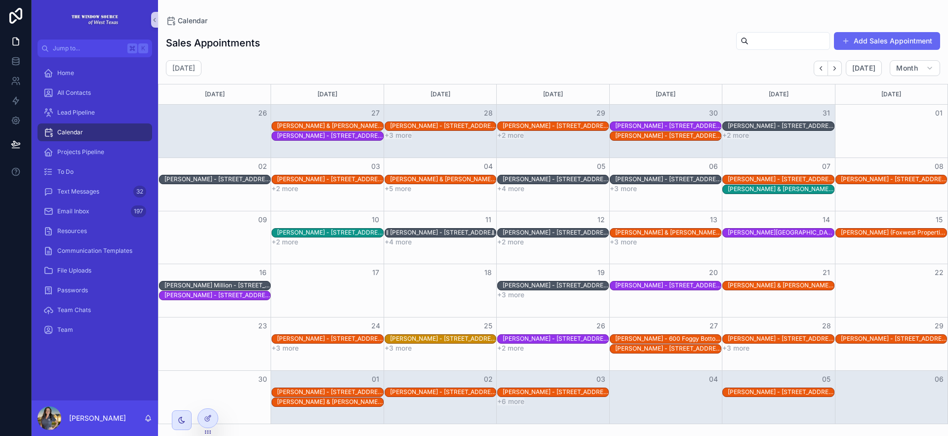
click at [463, 231] on div "Blanca Gonzales - 1009 Shea Lane Midland, TX 79706" at bounding box center [443, 233] width 106 height 8
click at [459, 234] on div "Blanca Gonzales - 1009 Shea Lane Midland, TX 79706" at bounding box center [443, 233] width 106 height 8
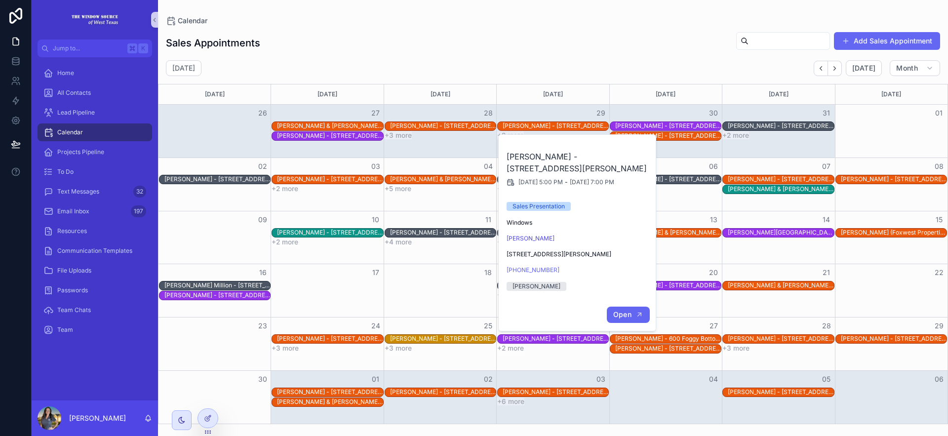
click at [630, 315] on span "Open" at bounding box center [622, 314] width 18 height 9
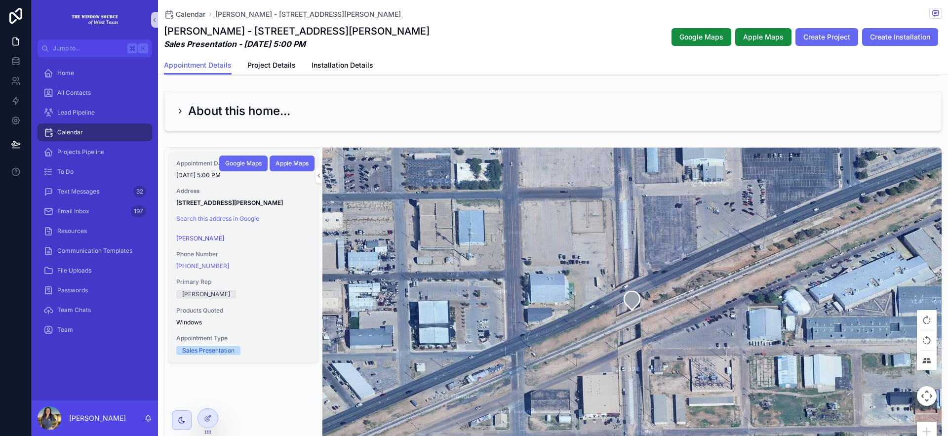
scroll to position [67, 0]
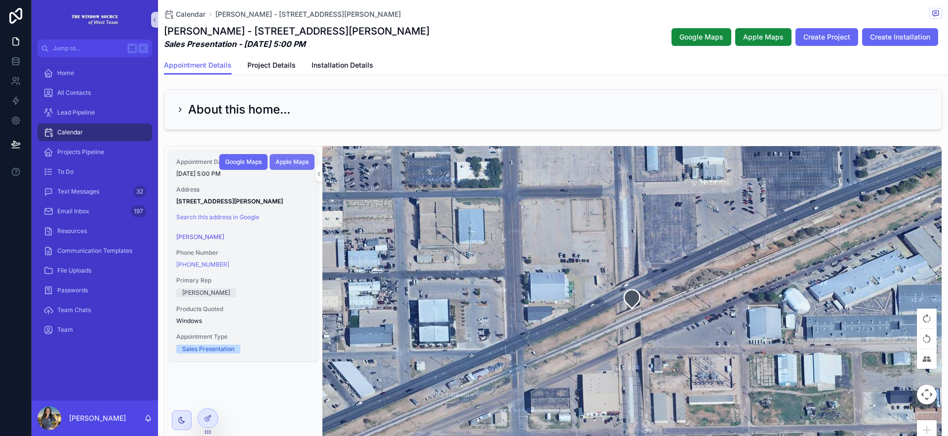
click at [286, 159] on span "Apple Maps" at bounding box center [292, 162] width 33 height 8
click at [213, 421] on div at bounding box center [208, 418] width 20 height 19
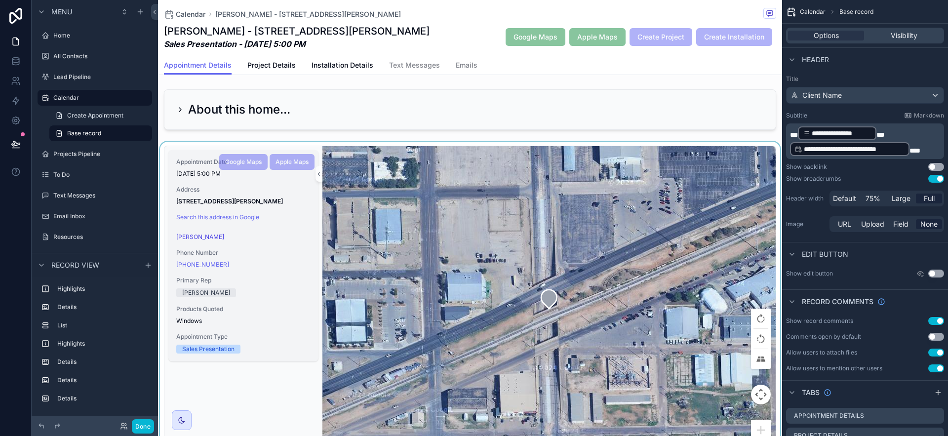
click at [291, 186] on span "Address" at bounding box center [243, 190] width 134 height 8
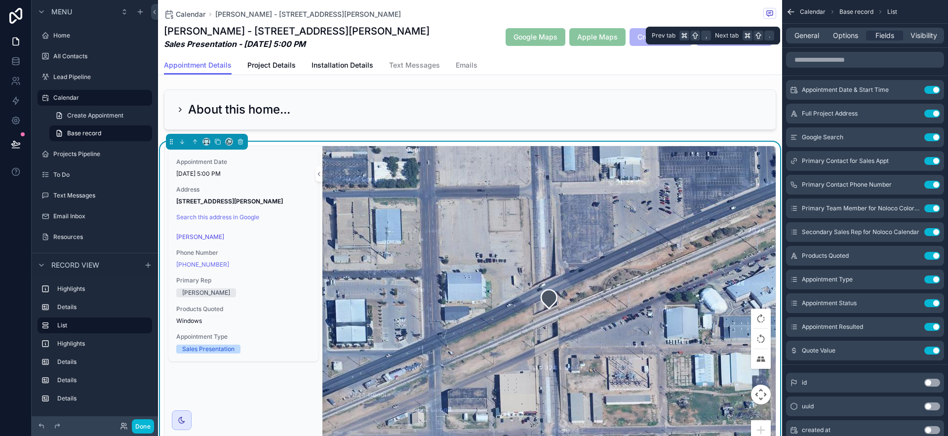
click at [844, 40] on div "General Options Fields Visibility" at bounding box center [865, 36] width 158 height 16
click at [843, 35] on span "Options" at bounding box center [845, 36] width 25 height 10
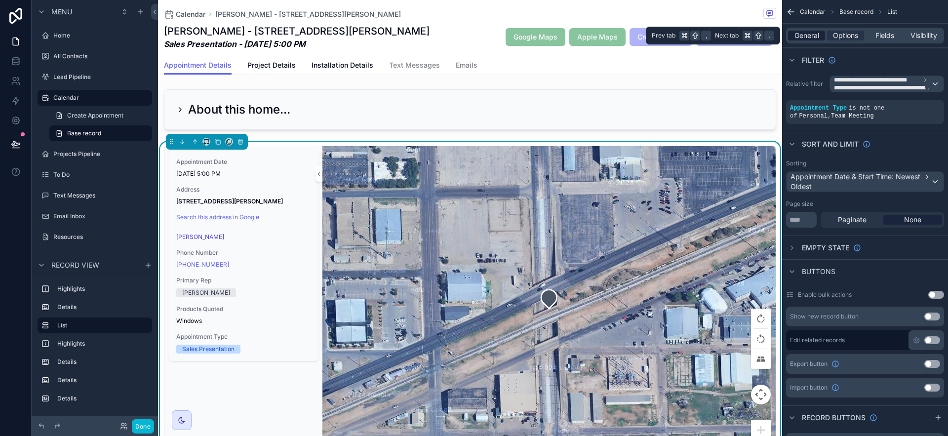
click at [798, 33] on span "General" at bounding box center [807, 36] width 25 height 10
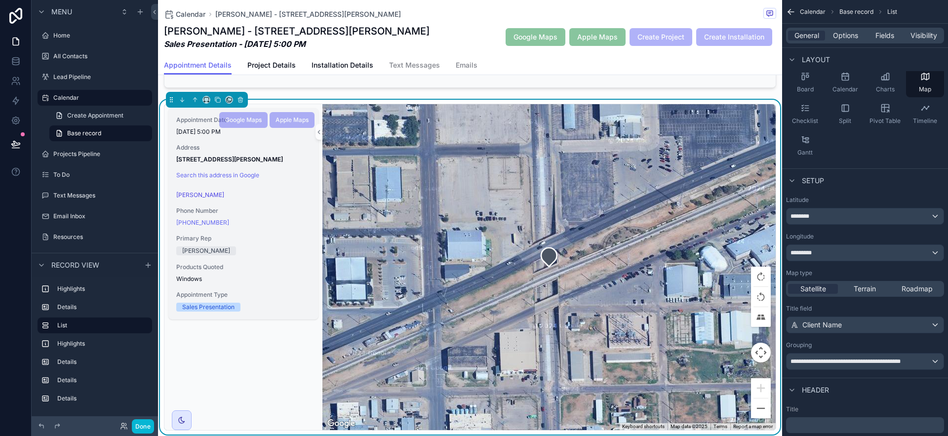
scroll to position [112, 0]
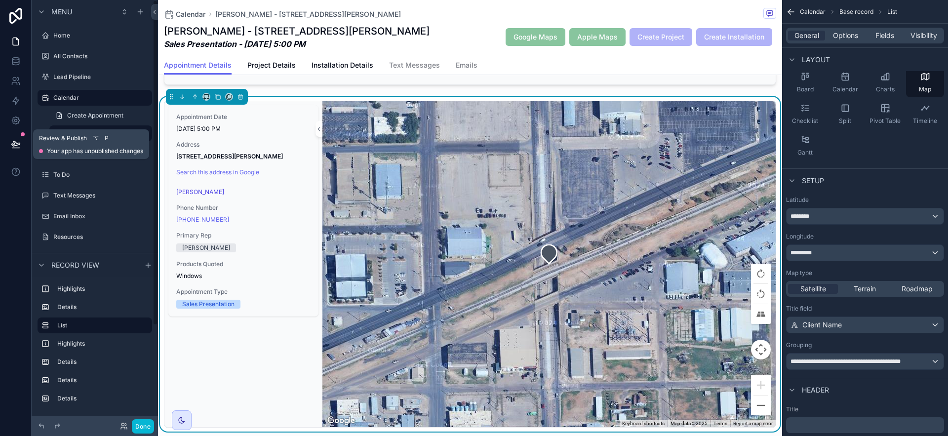
click at [25, 145] on button at bounding box center [16, 144] width 22 height 28
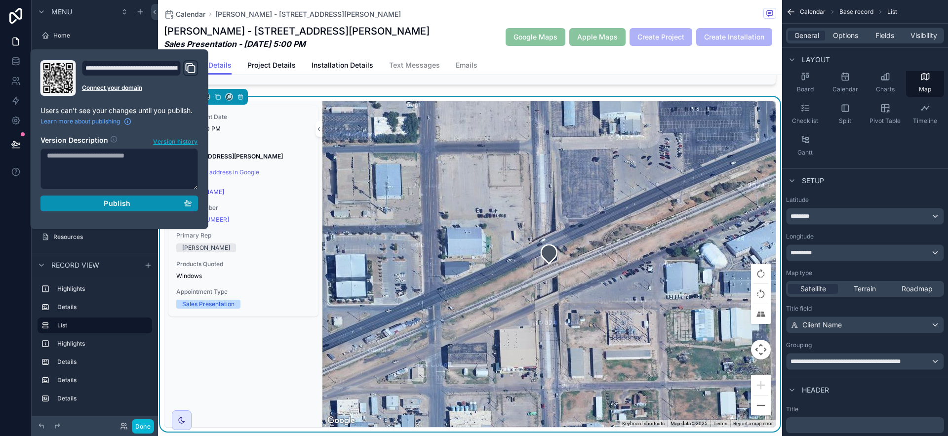
click at [112, 208] on button "Publish" at bounding box center [119, 204] width 158 height 16
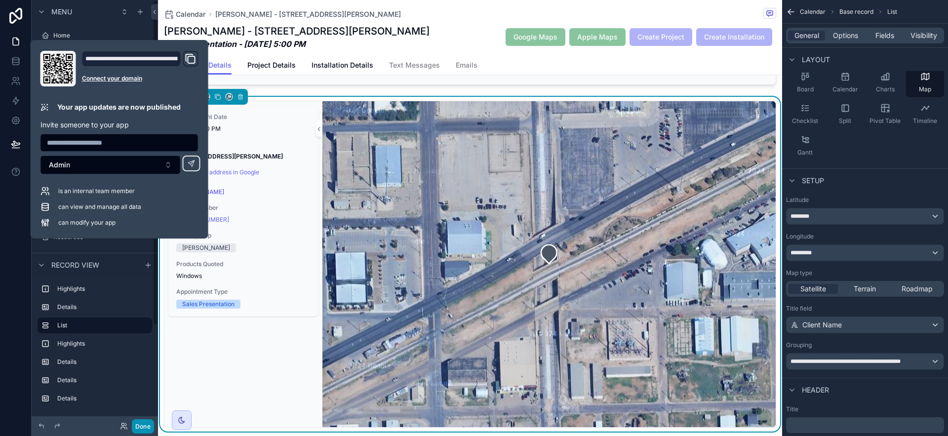
click at [151, 423] on button "Done" at bounding box center [143, 426] width 22 height 14
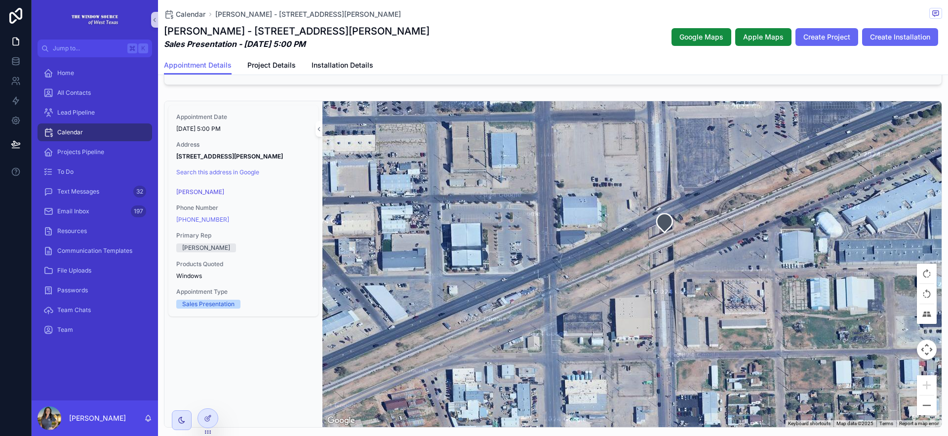
drag, startPoint x: 631, startPoint y: 294, endPoint x: 663, endPoint y: 262, distance: 45.7
click at [663, 262] on div "scrollable content" at bounding box center [631, 264] width 619 height 326
click at [918, 408] on button "Zoom out" at bounding box center [927, 406] width 20 height 20
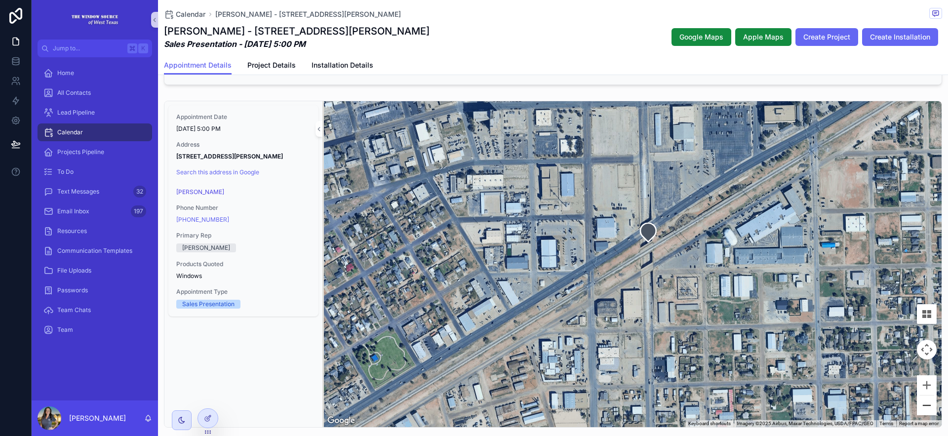
click at [917, 405] on button "Zoom out" at bounding box center [927, 406] width 20 height 20
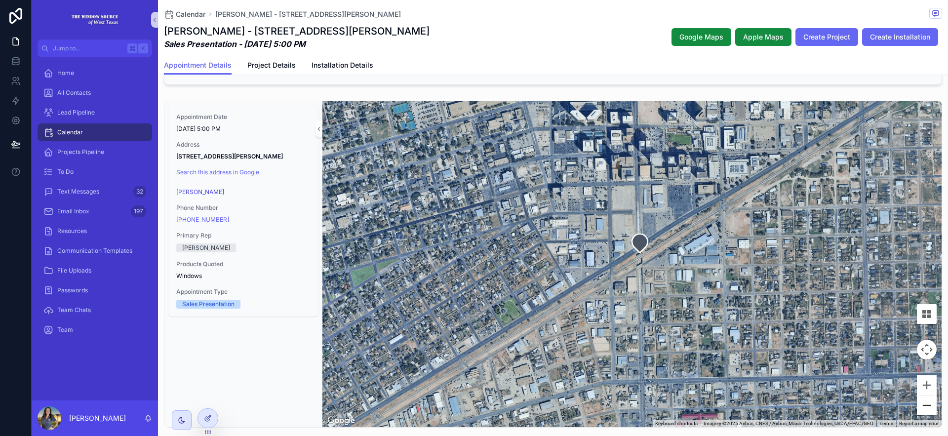
click at [922, 406] on button "Zoom out" at bounding box center [927, 406] width 20 height 20
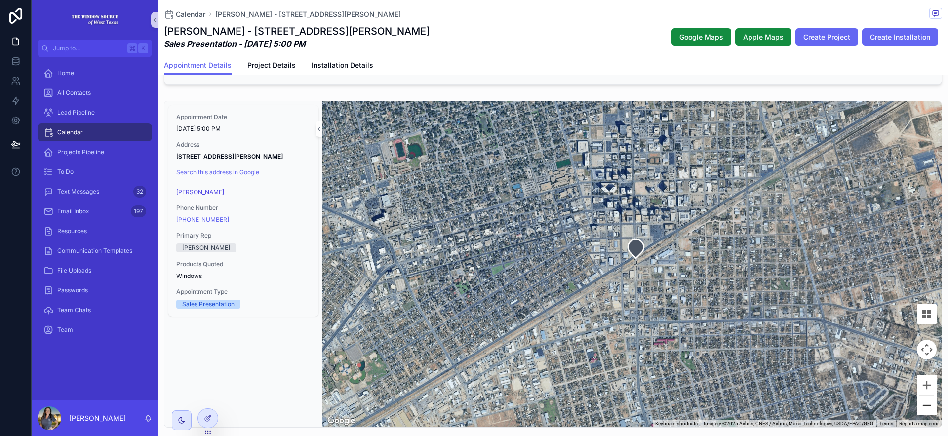
click at [920, 409] on button "Zoom out" at bounding box center [927, 406] width 20 height 20
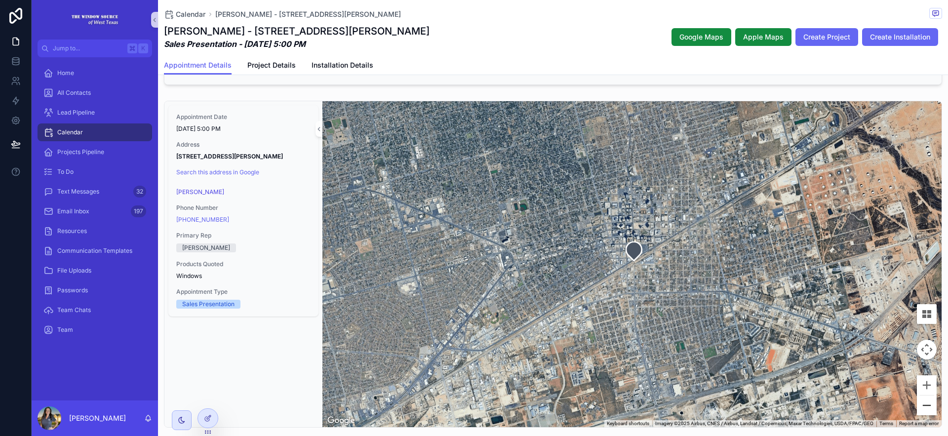
click at [921, 408] on button "Zoom out" at bounding box center [927, 406] width 20 height 20
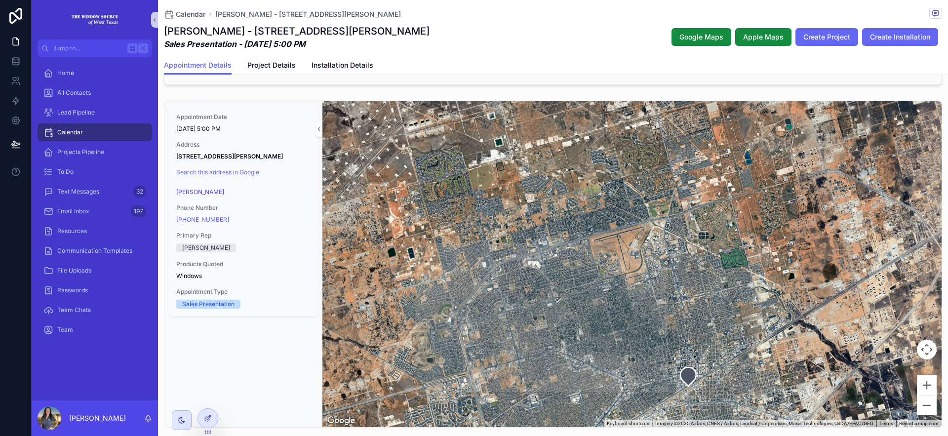
drag, startPoint x: 793, startPoint y: 233, endPoint x: 847, endPoint y: 360, distance: 137.8
click at [847, 360] on div "scrollable content" at bounding box center [631, 264] width 619 height 326
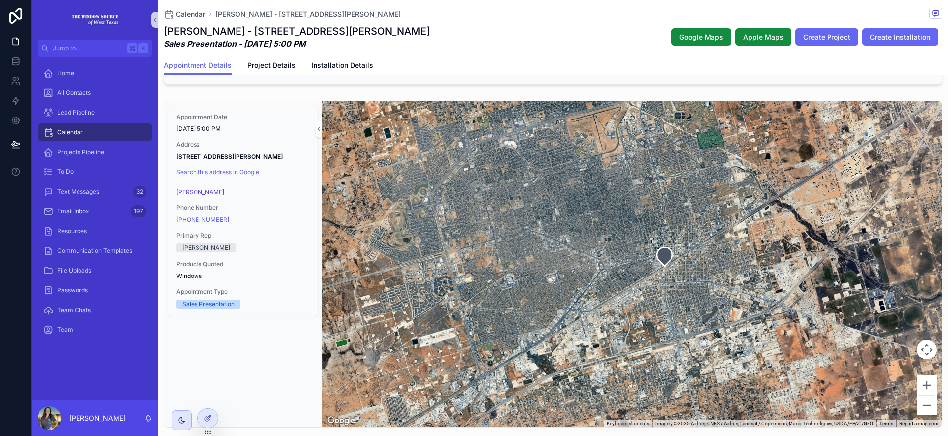
drag, startPoint x: 815, startPoint y: 219, endPoint x: 790, endPoint y: 101, distance: 121.2
click at [790, 101] on div "Appointment Date 6/11/2024 5:00 PM Address 1009 Shea Lane Midland, TX 79706 Sea…" at bounding box center [553, 264] width 778 height 327
click at [923, 403] on button "Zoom out" at bounding box center [927, 406] width 20 height 20
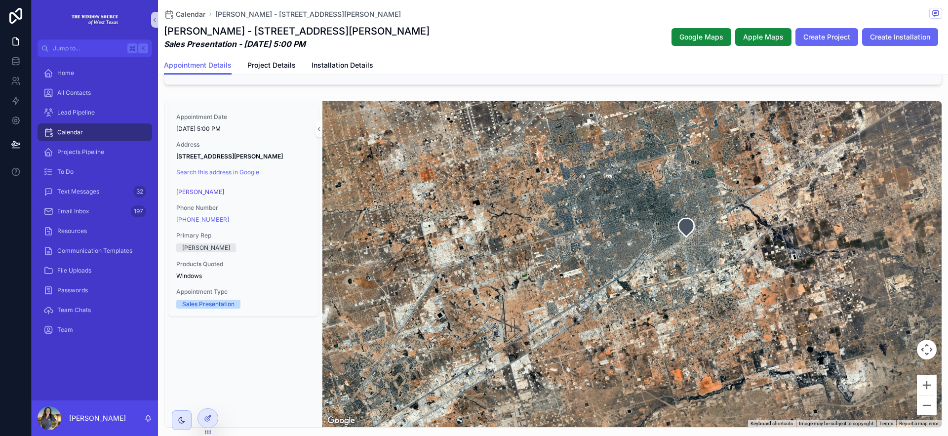
drag, startPoint x: 759, startPoint y: 252, endPoint x: 791, endPoint y: 228, distance: 40.2
click at [796, 226] on div "scrollable content" at bounding box center [631, 264] width 619 height 326
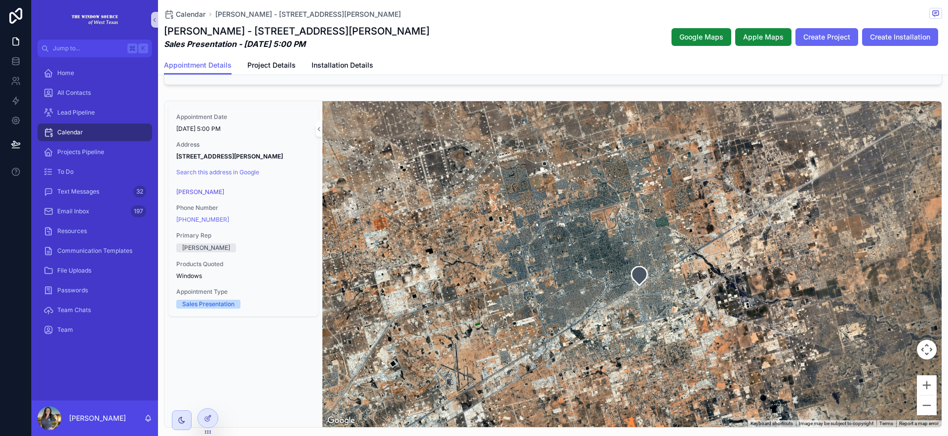
drag, startPoint x: 805, startPoint y: 242, endPoint x: 758, endPoint y: 291, distance: 68.1
click at [758, 291] on div "scrollable content" at bounding box center [631, 264] width 619 height 326
click at [918, 385] on button "Zoom in" at bounding box center [927, 385] width 20 height 20
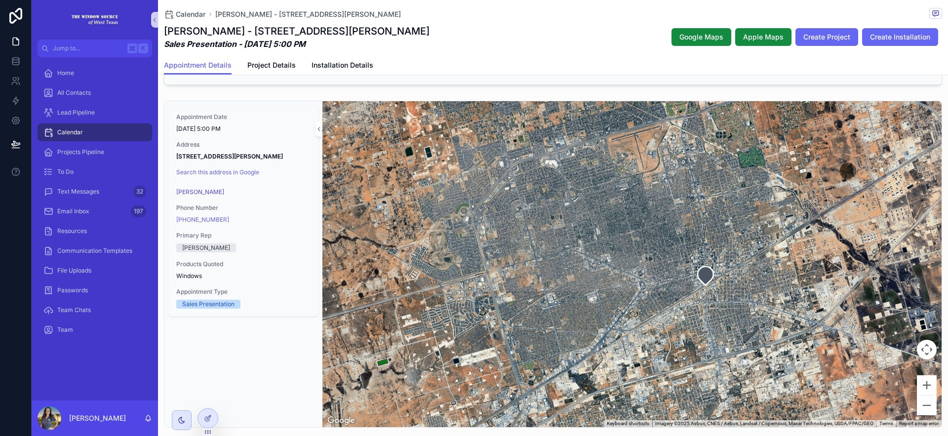
drag, startPoint x: 722, startPoint y: 313, endPoint x: 782, endPoint y: 291, distance: 64.5
click at [782, 291] on div "scrollable content" at bounding box center [631, 264] width 619 height 326
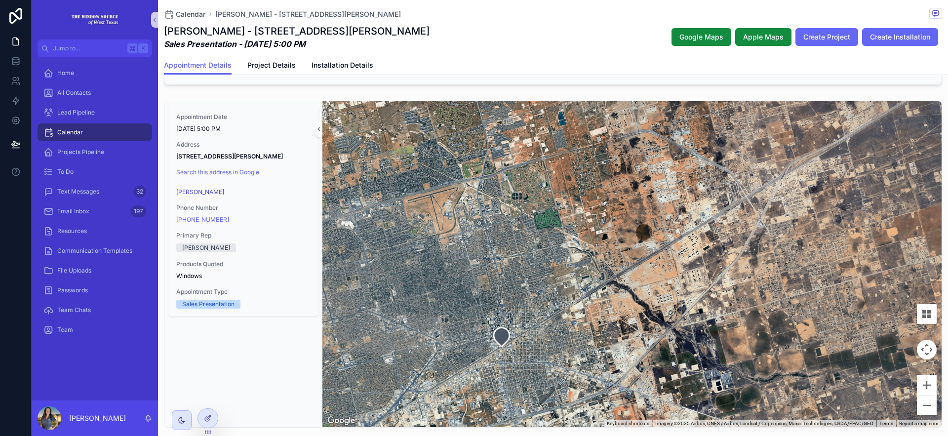
drag, startPoint x: 787, startPoint y: 273, endPoint x: 583, endPoint y: 335, distance: 213.2
click at [583, 335] on div "scrollable content" at bounding box center [631, 264] width 619 height 326
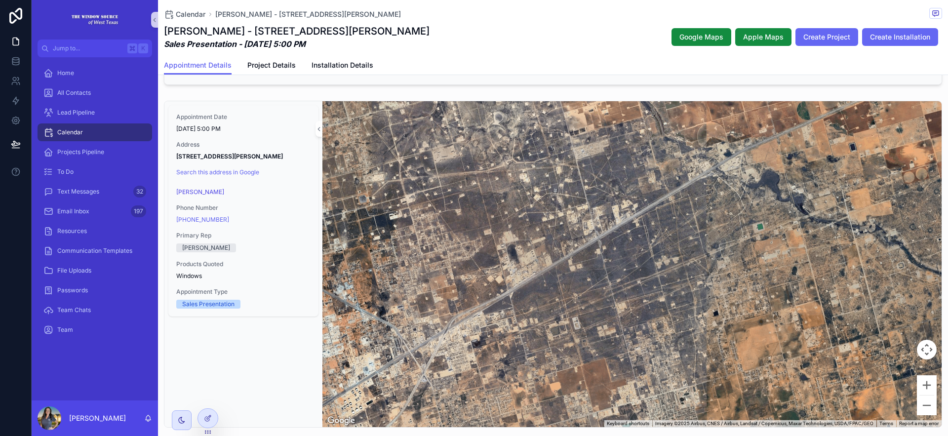
drag, startPoint x: 781, startPoint y: 237, endPoint x: 444, endPoint y: 392, distance: 370.8
click at [444, 392] on div "scrollable content" at bounding box center [631, 264] width 619 height 326
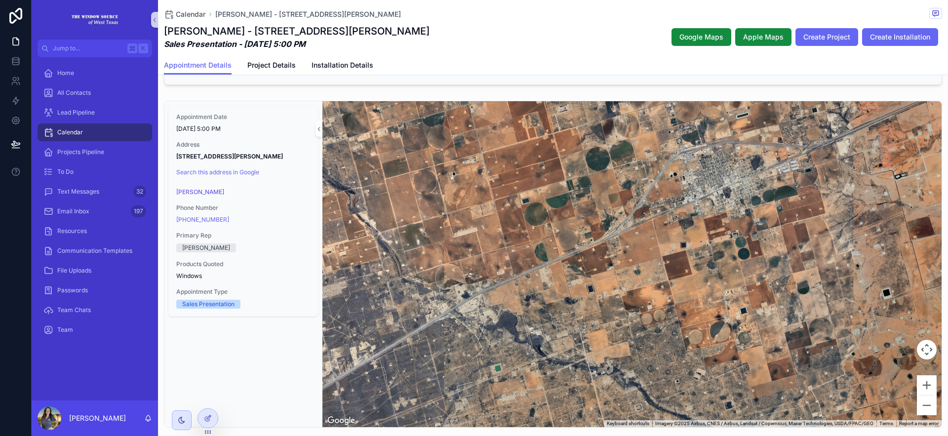
drag, startPoint x: 847, startPoint y: 218, endPoint x: 576, endPoint y: 363, distance: 307.1
click at [576, 363] on div "scrollable content" at bounding box center [631, 264] width 619 height 326
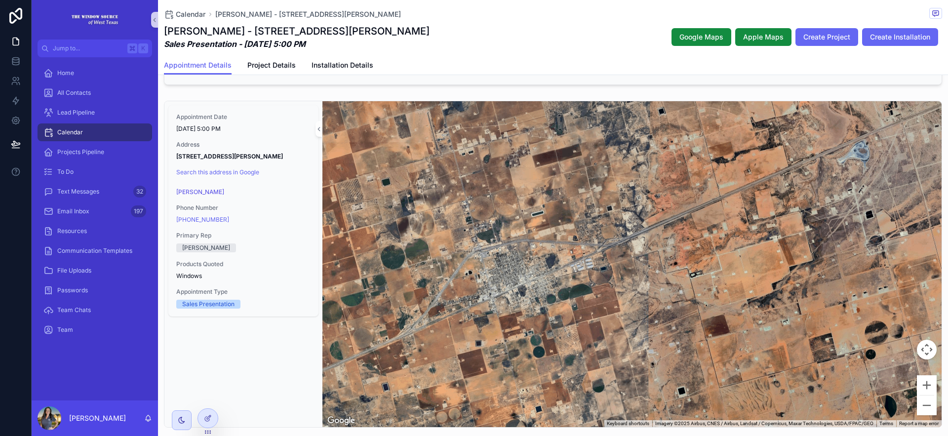
drag, startPoint x: 878, startPoint y: 195, endPoint x: 678, endPoint y: 292, distance: 222.4
click at [678, 292] on div "scrollable content" at bounding box center [631, 264] width 619 height 326
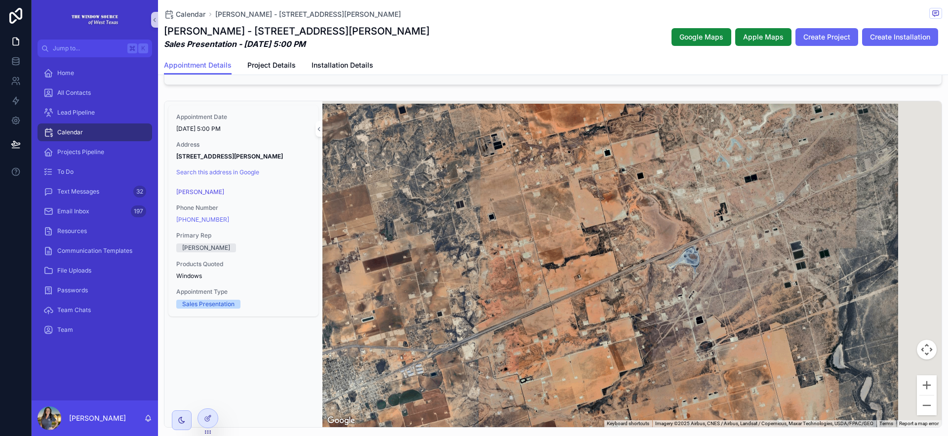
drag, startPoint x: 923, startPoint y: 158, endPoint x: 818, endPoint y: 244, distance: 135.8
click at [751, 266] on div "scrollable content" at bounding box center [631, 264] width 619 height 326
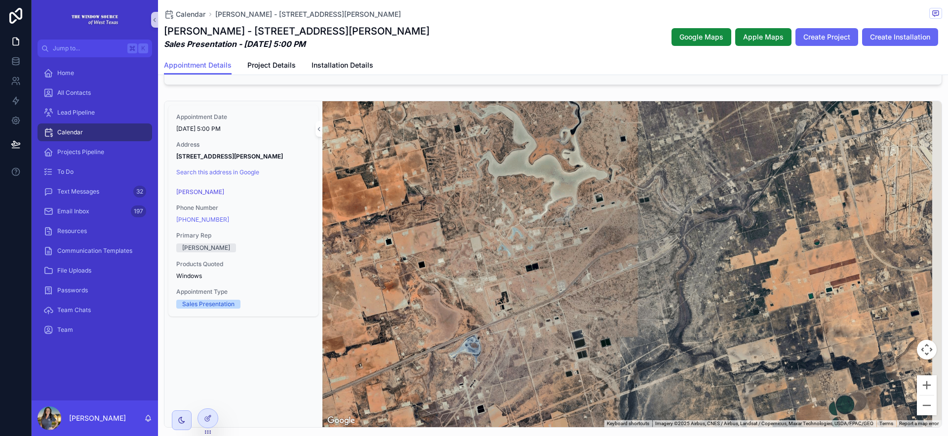
drag, startPoint x: 842, startPoint y: 210, endPoint x: 623, endPoint y: 301, distance: 236.7
click at [623, 301] on div "scrollable content" at bounding box center [631, 264] width 619 height 326
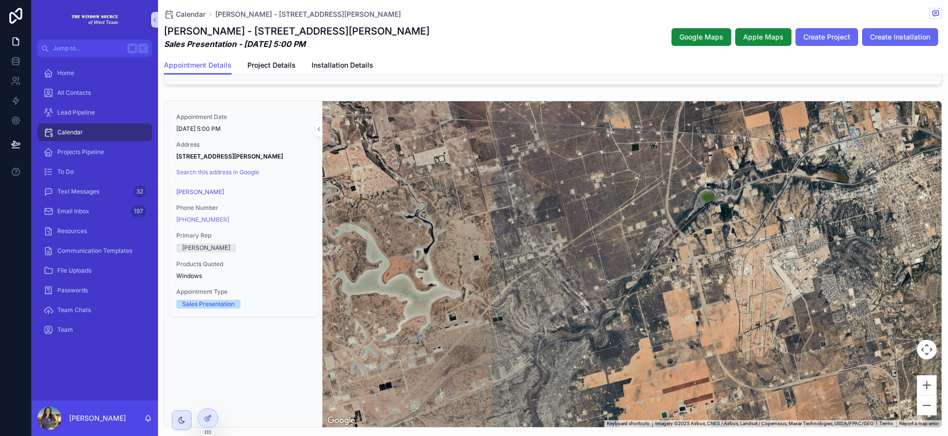
drag, startPoint x: 873, startPoint y: 147, endPoint x: 722, endPoint y: 269, distance: 193.4
click at [723, 269] on div "scrollable content" at bounding box center [631, 264] width 619 height 326
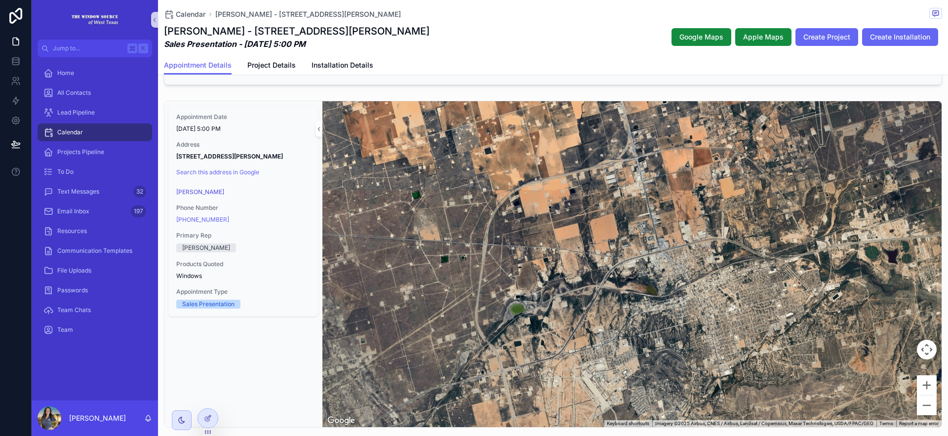
drag, startPoint x: 800, startPoint y: 230, endPoint x: 616, endPoint y: 336, distance: 212.2
click at [616, 336] on div "scrollable content" at bounding box center [631, 264] width 619 height 326
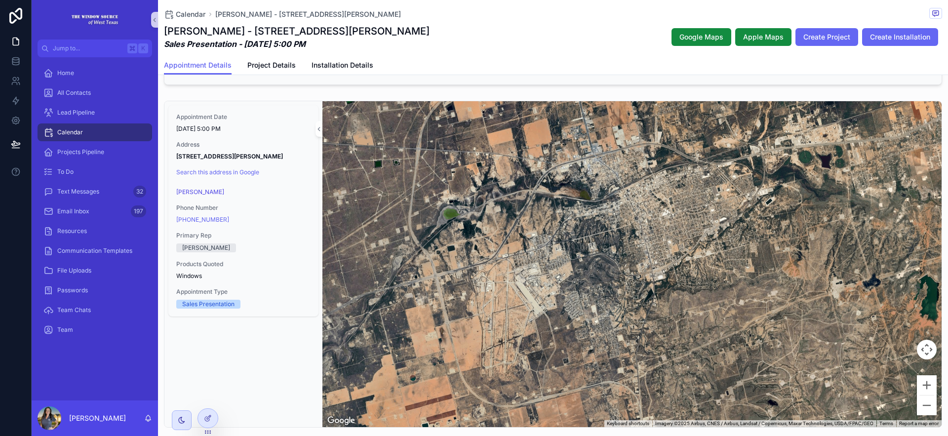
drag, startPoint x: 674, startPoint y: 298, endPoint x: 608, endPoint y: 202, distance: 116.8
click at [608, 202] on div "scrollable content" at bounding box center [631, 264] width 619 height 326
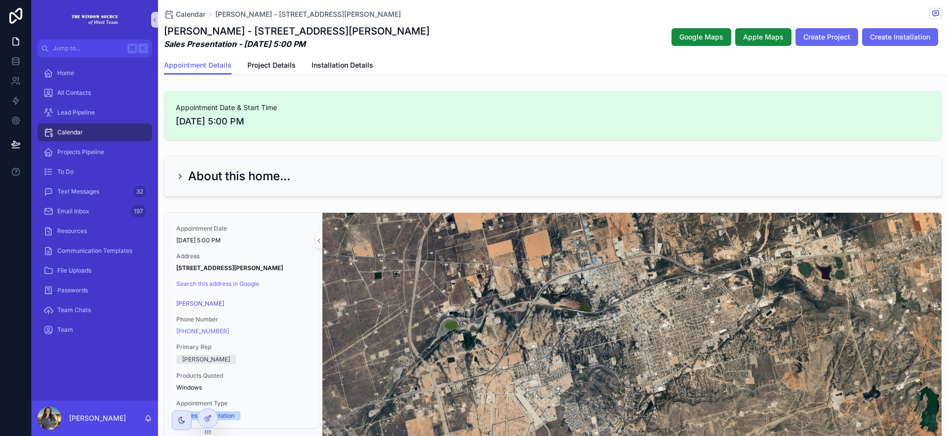
scroll to position [112, 0]
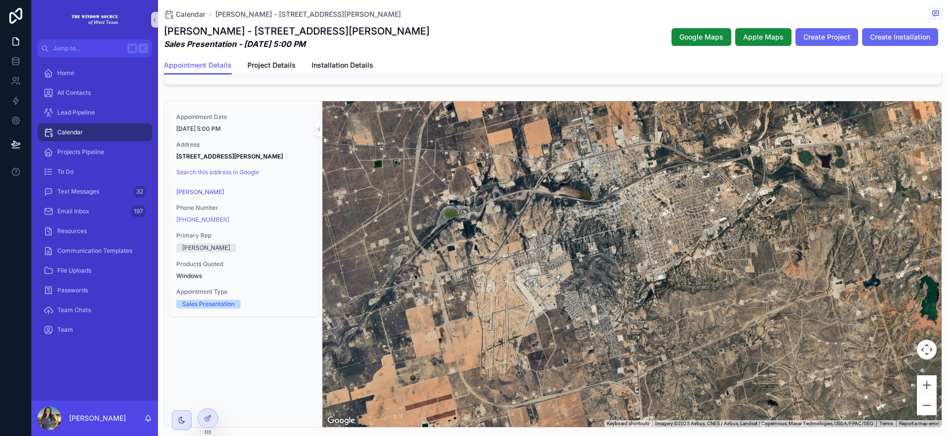
click at [920, 345] on button "Map camera controls" at bounding box center [927, 350] width 20 height 20
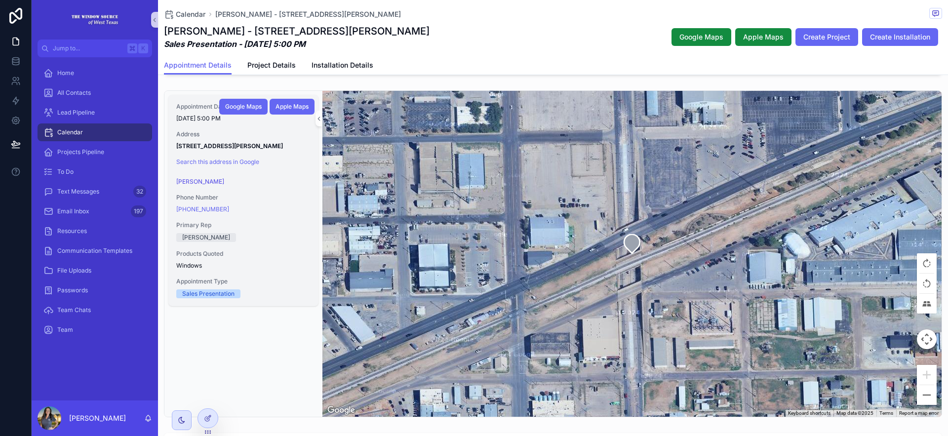
scroll to position [121, 0]
click at [302, 148] on icon "scrollable content" at bounding box center [303, 147] width 8 height 8
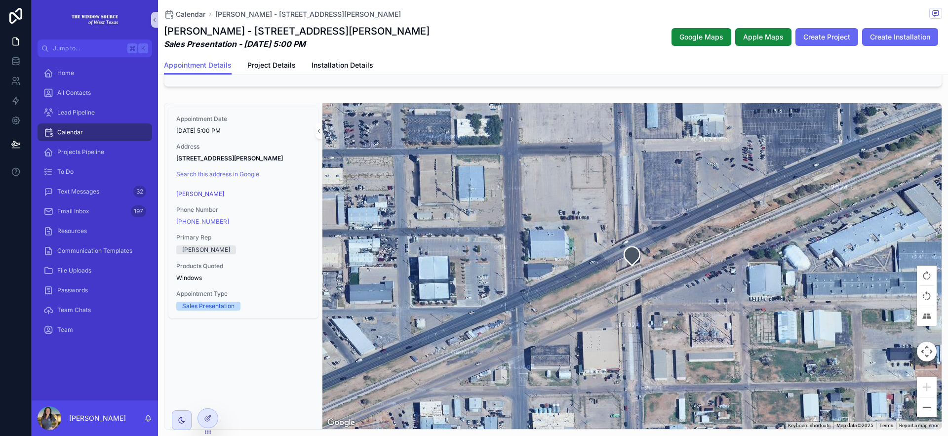
scroll to position [112, 0]
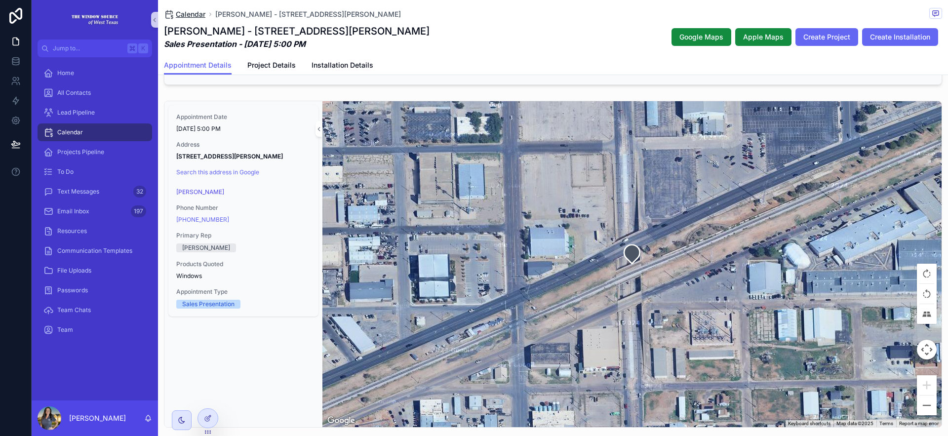
click at [201, 12] on span "Calendar" at bounding box center [191, 14] width 30 height 10
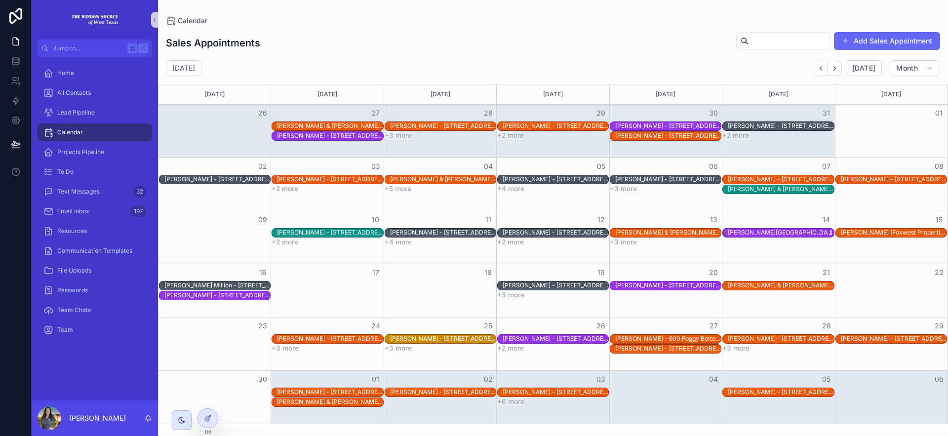
click at [793, 233] on div "Laura South - 914 Bedford Drive Midland, TX 79701" at bounding box center [781, 233] width 106 height 8
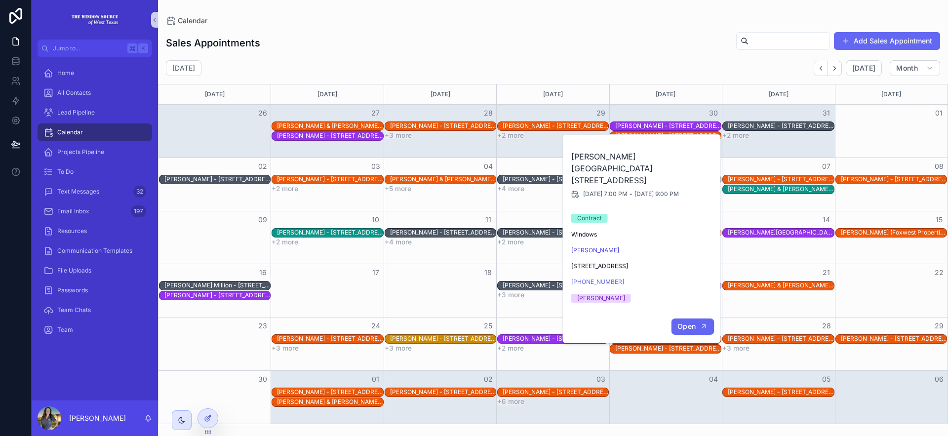
click at [690, 322] on span "Open" at bounding box center [687, 326] width 18 height 9
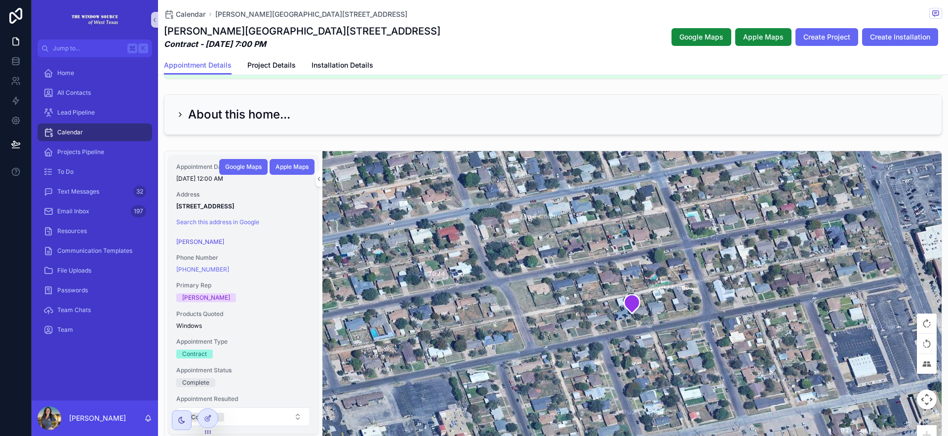
scroll to position [70, 0]
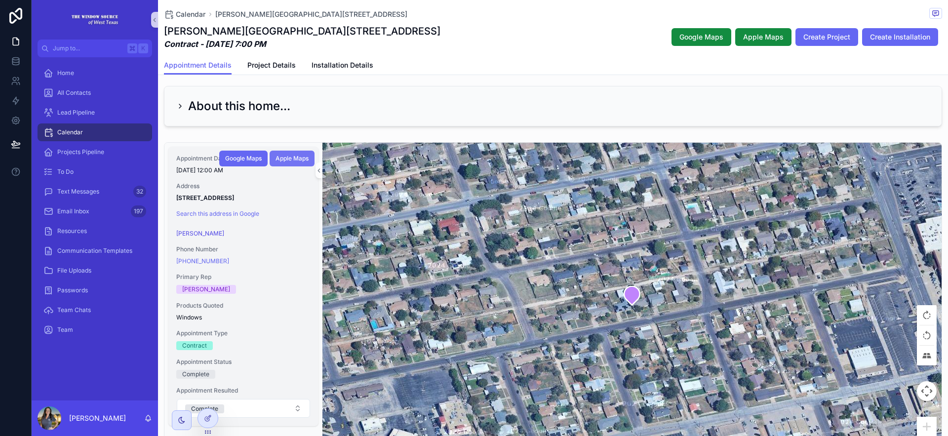
click at [281, 158] on span "Apple Maps" at bounding box center [292, 159] width 33 height 8
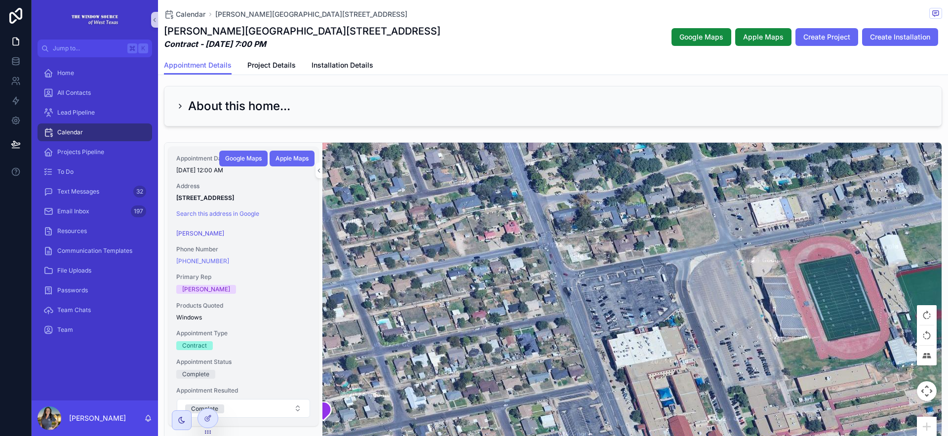
drag, startPoint x: 864, startPoint y: 308, endPoint x: 554, endPoint y: 423, distance: 330.8
click at [554, 423] on div "scrollable content" at bounding box center [631, 306] width 619 height 326
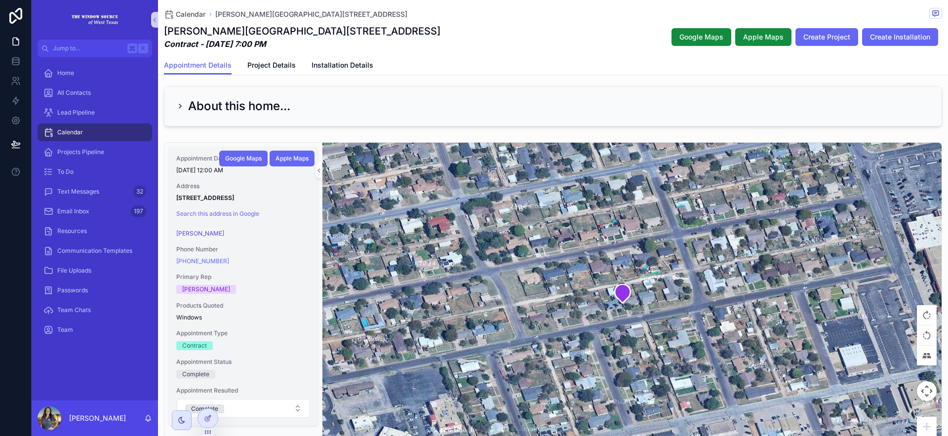
drag, startPoint x: 468, startPoint y: 239, endPoint x: 765, endPoint y: 112, distance: 323.5
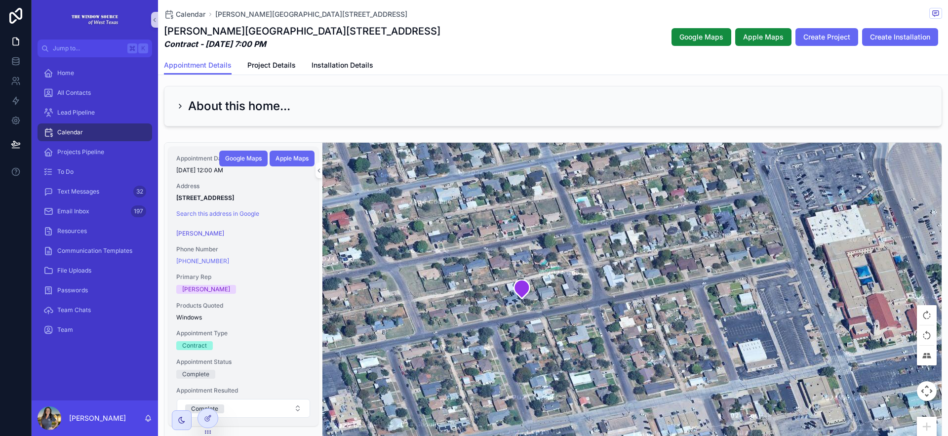
drag, startPoint x: 761, startPoint y: 251, endPoint x: 659, endPoint y: 246, distance: 102.4
click at [659, 246] on div "scrollable content" at bounding box center [631, 306] width 619 height 326
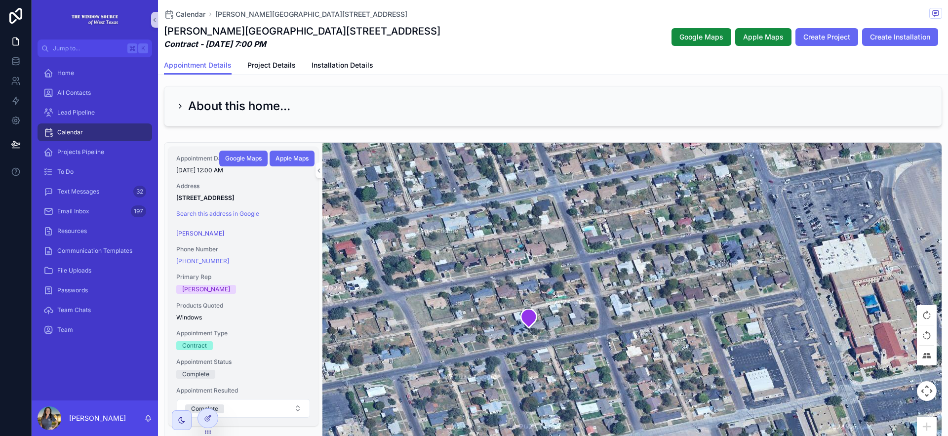
drag, startPoint x: 593, startPoint y: 276, endPoint x: 619, endPoint y: 372, distance: 100.3
click at [619, 372] on div "scrollable content" at bounding box center [631, 306] width 619 height 326
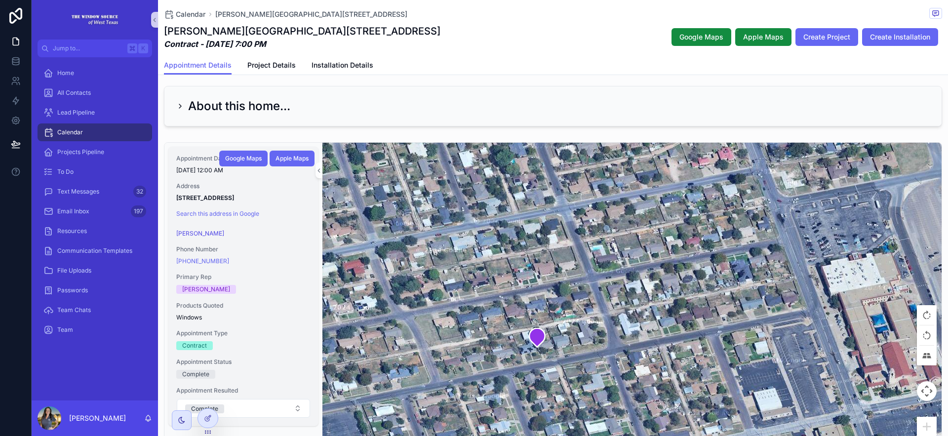
drag, startPoint x: 573, startPoint y: 272, endPoint x: 562, endPoint y: 209, distance: 63.2
click at [562, 209] on div "scrollable content" at bounding box center [631, 306] width 619 height 326
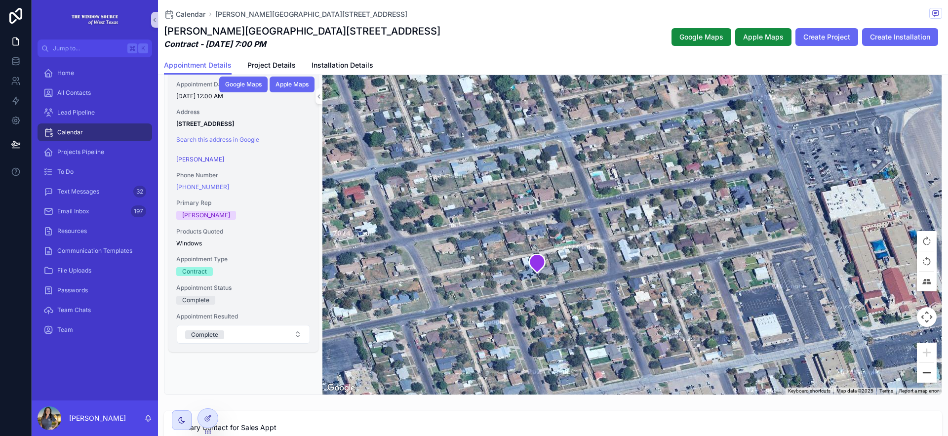
click at [922, 373] on button "Zoom out" at bounding box center [927, 373] width 20 height 20
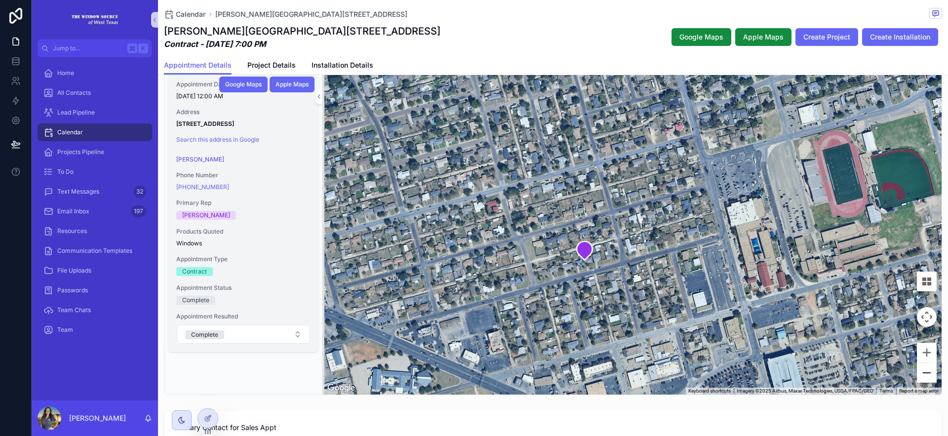
click at [921, 379] on button "Zoom out" at bounding box center [927, 373] width 20 height 20
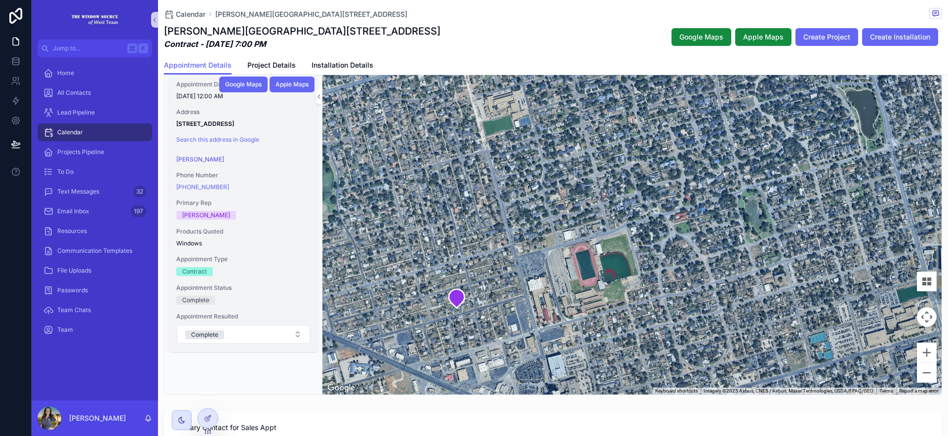
drag, startPoint x: 861, startPoint y: 308, endPoint x: 708, endPoint y: 372, distance: 166.7
click at [708, 372] on div "scrollable content" at bounding box center [631, 232] width 619 height 326
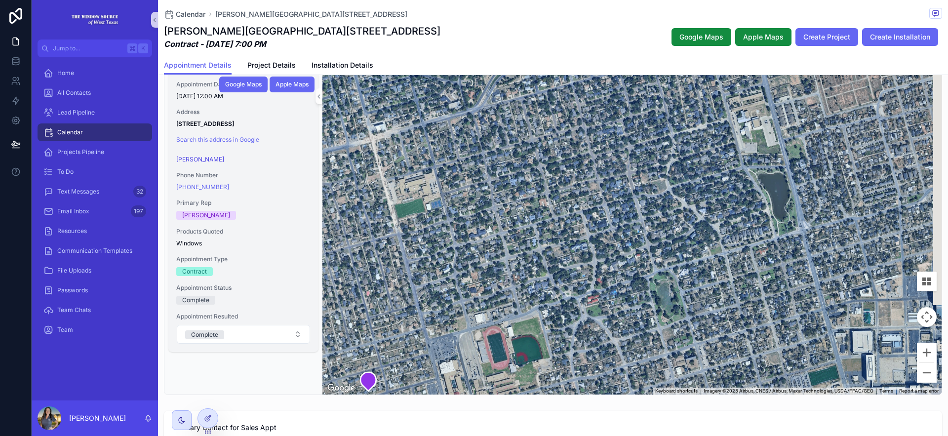
drag, startPoint x: 822, startPoint y: 141, endPoint x: 726, endPoint y: 230, distance: 130.0
click at [726, 230] on div "scrollable content" at bounding box center [631, 232] width 619 height 326
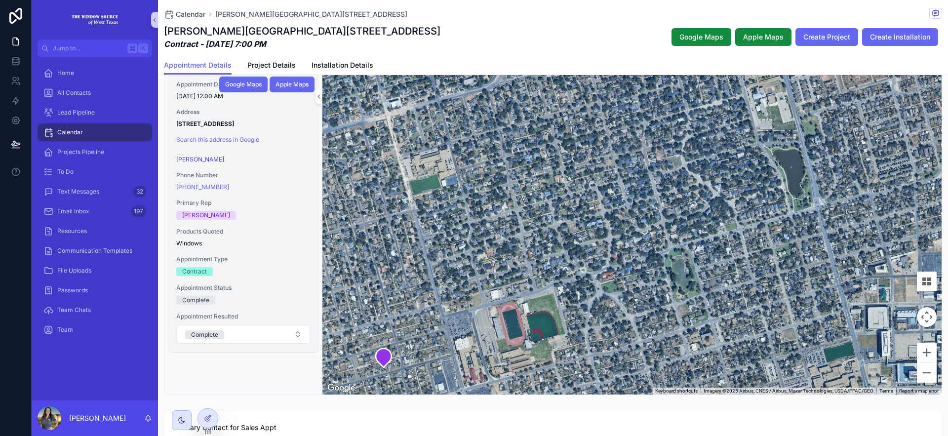
drag, startPoint x: 715, startPoint y: 227, endPoint x: 739, endPoint y: 197, distance: 39.3
click at [739, 197] on div "scrollable content" at bounding box center [631, 232] width 619 height 326
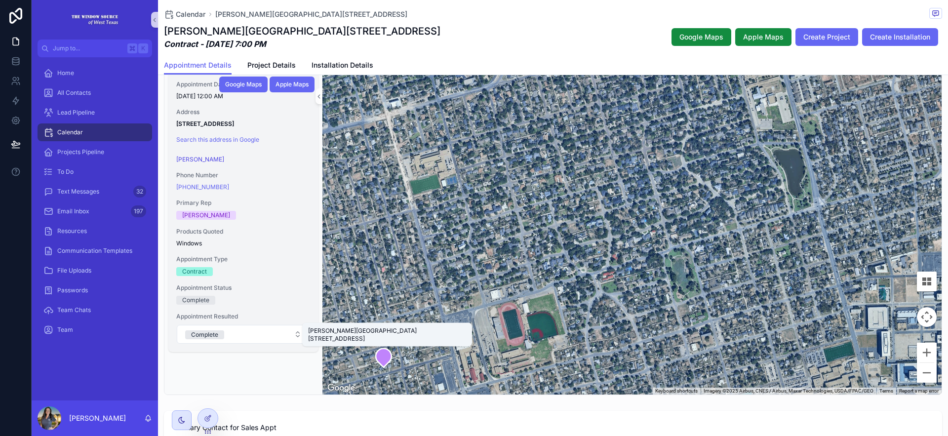
click at [380, 357] on icon "scrollable content" at bounding box center [384, 358] width 16 height 19
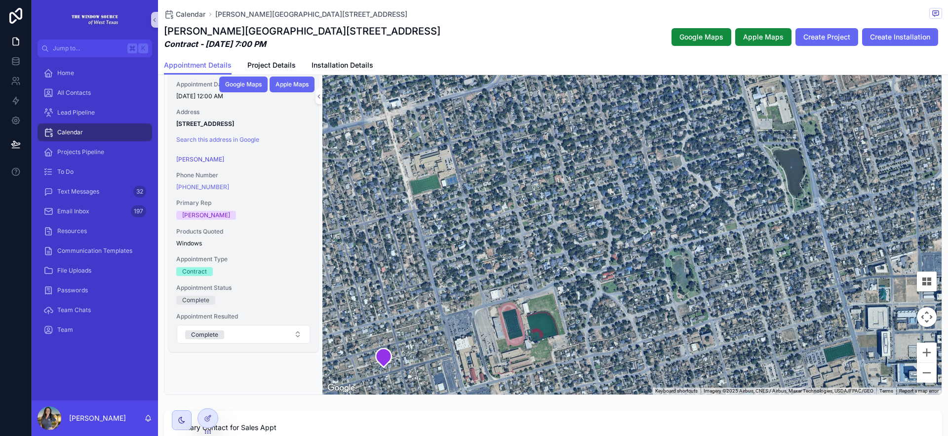
click at [295, 374] on div "Appointment Date 1/22/2025 12:00 AM Address 914 Bedford Drive Midland, TX 79701…" at bounding box center [243, 232] width 158 height 326
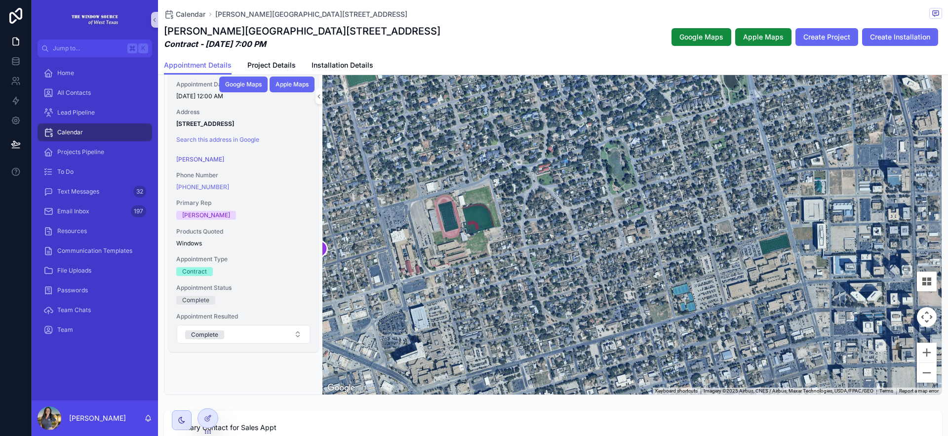
drag, startPoint x: 733, startPoint y: 181, endPoint x: 668, endPoint y: 71, distance: 127.7
click at [668, 71] on div "Calendar Laura South - 914 Bedford Drive Midland, TX 79701 Laura South - 914 Be…" at bounding box center [553, 414] width 790 height 1116
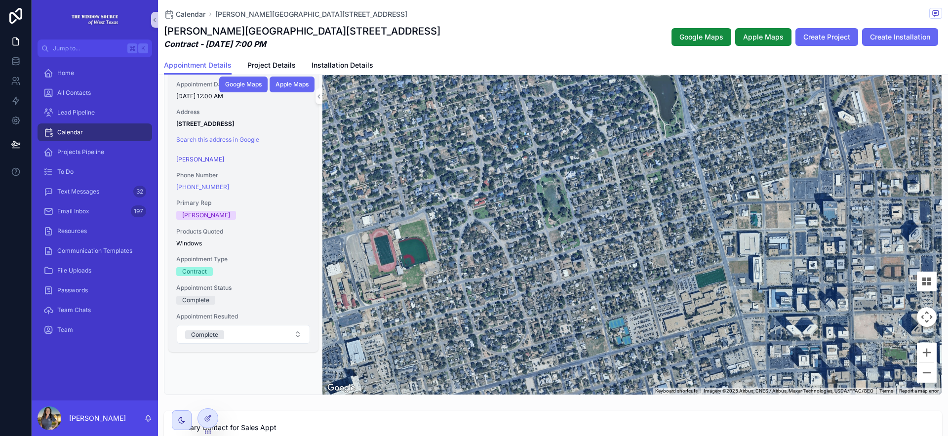
drag, startPoint x: 776, startPoint y: 315, endPoint x: 716, endPoint y: 358, distance: 74.0
click at [716, 358] on div "scrollable content" at bounding box center [631, 232] width 619 height 326
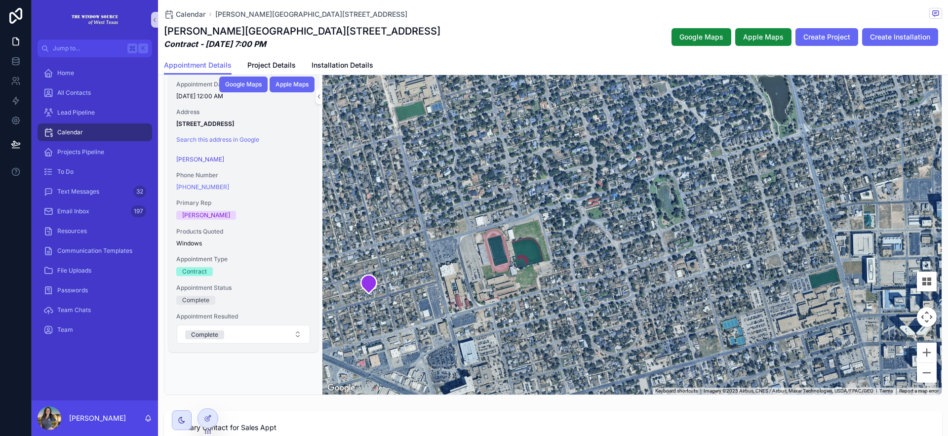
drag, startPoint x: 761, startPoint y: 347, endPoint x: 874, endPoint y: 345, distance: 113.6
click at [874, 345] on div "scrollable content" at bounding box center [631, 232] width 619 height 326
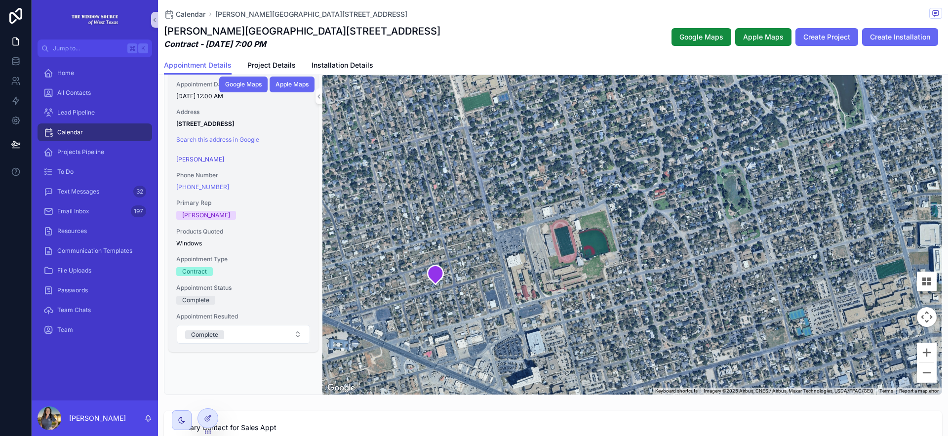
drag, startPoint x: 771, startPoint y: 213, endPoint x: 837, endPoint y: 204, distance: 66.7
click at [837, 204] on div "scrollable content" at bounding box center [631, 232] width 619 height 326
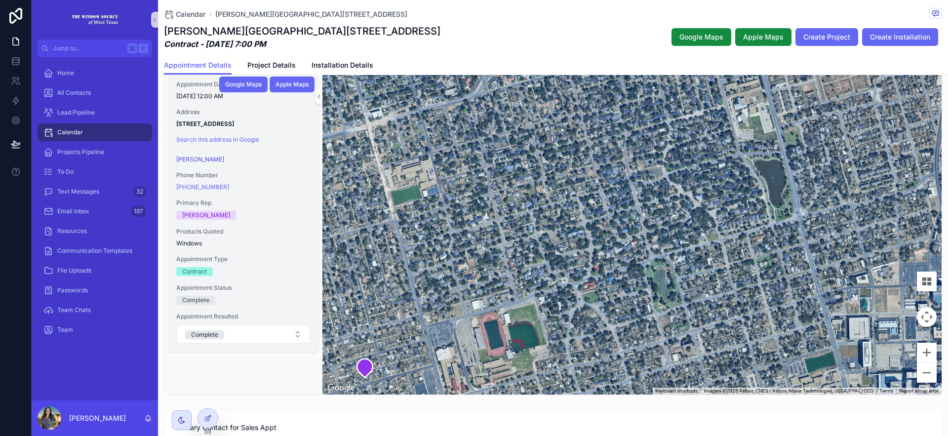
drag, startPoint x: 783, startPoint y: 178, endPoint x: 713, endPoint y: 273, distance: 117.9
click at [713, 273] on div "scrollable content" at bounding box center [631, 232] width 619 height 326
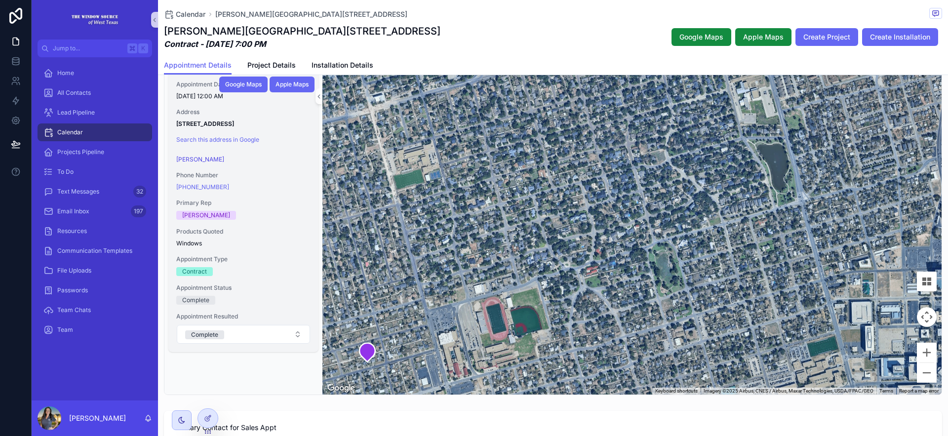
drag, startPoint x: 769, startPoint y: 295, endPoint x: 771, endPoint y: 278, distance: 17.0
click at [771, 278] on div "scrollable content" at bounding box center [631, 232] width 619 height 326
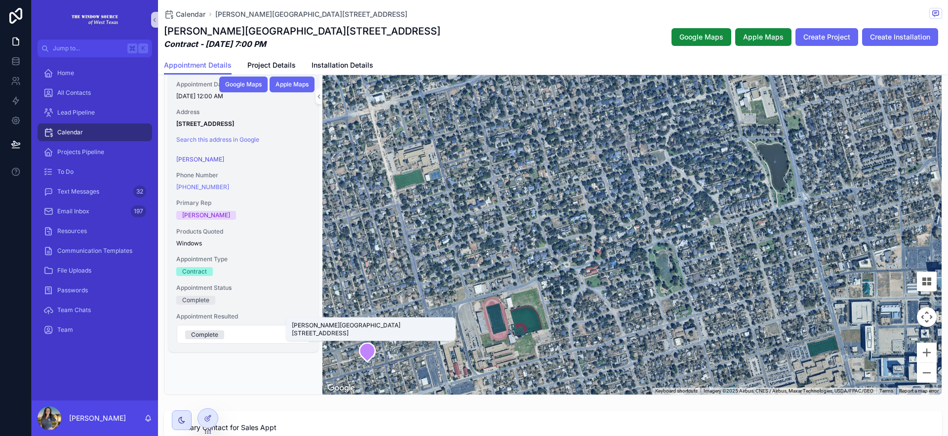
click at [360, 355] on icon "scrollable content" at bounding box center [368, 352] width 16 height 19
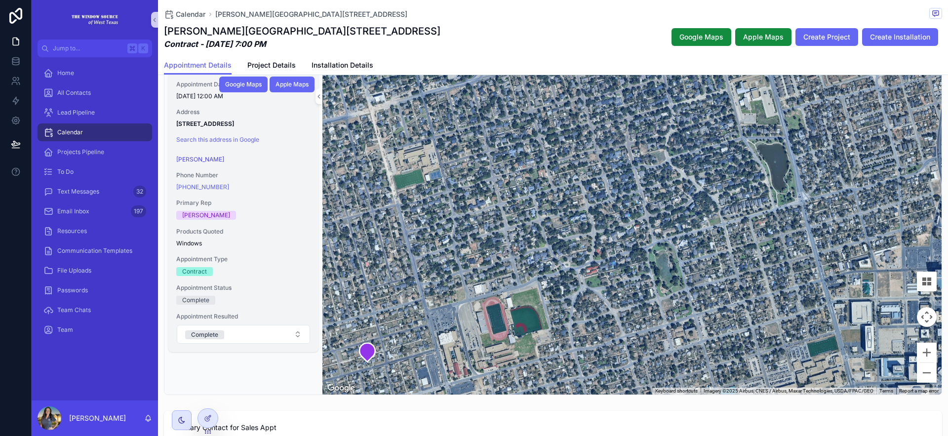
click at [295, 367] on div "Appointment Date 1/22/2025 12:00 AM Address 914 Bedford Drive Midland, TX 79701…" at bounding box center [243, 232] width 158 height 326
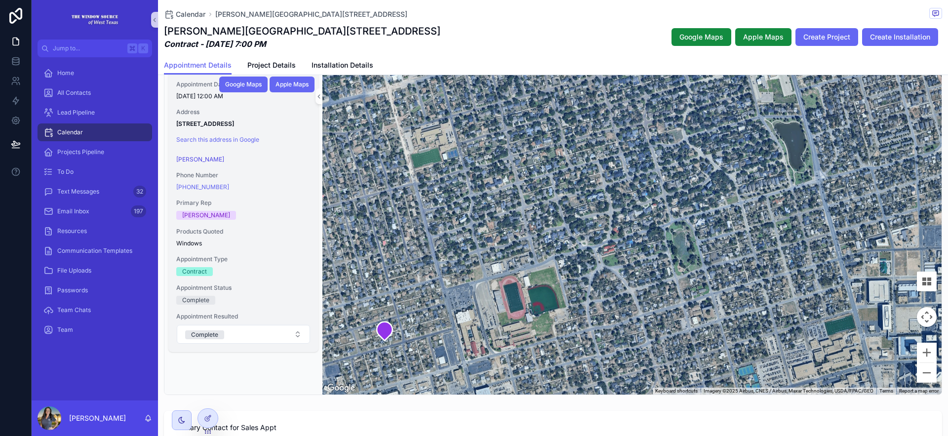
drag, startPoint x: 602, startPoint y: 234, endPoint x: 621, endPoint y: 209, distance: 31.6
click at [621, 209] on div "scrollable content" at bounding box center [631, 232] width 619 height 326
click at [544, 61] on div "Appointment Details Project Details Installation Details" at bounding box center [553, 65] width 778 height 19
click at [491, 29] on div "Laura South - 914 Bedford Drive Midland, TX 79701 Contract - 6/14/2024 7:00 PM …" at bounding box center [553, 37] width 778 height 26
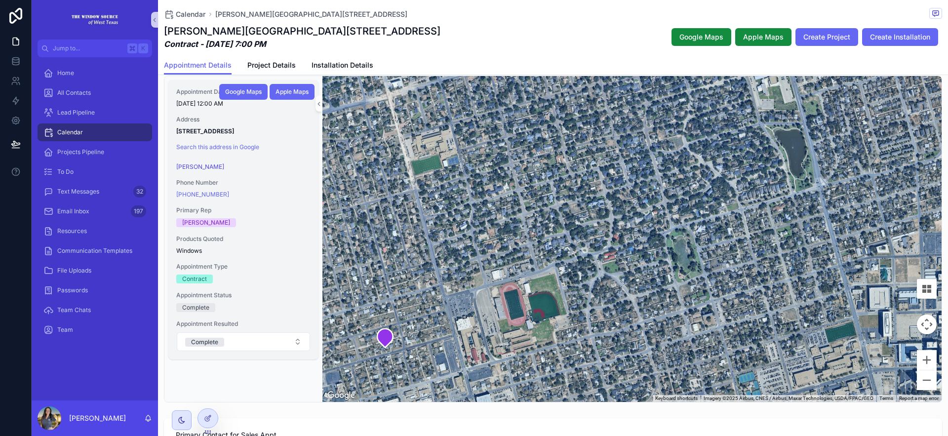
scroll to position [136, 0]
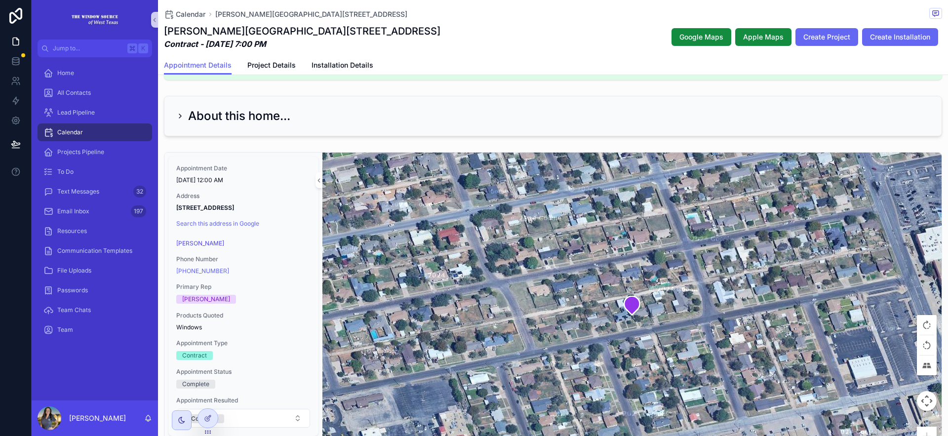
scroll to position [110, 0]
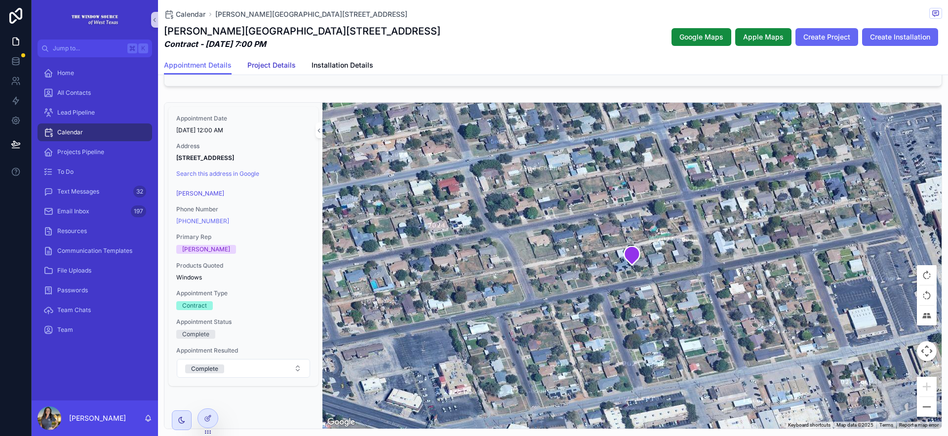
click at [282, 67] on span "Project Details" at bounding box center [271, 65] width 48 height 10
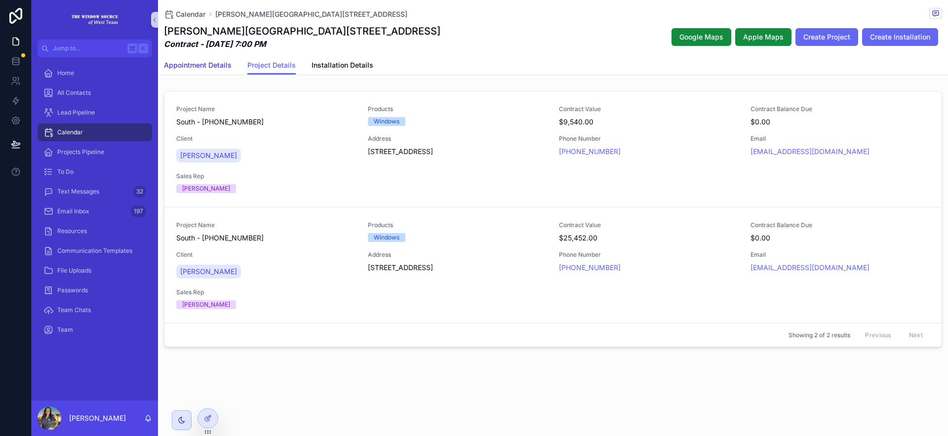
click at [204, 58] on link "Appointment Details" at bounding box center [198, 66] width 68 height 20
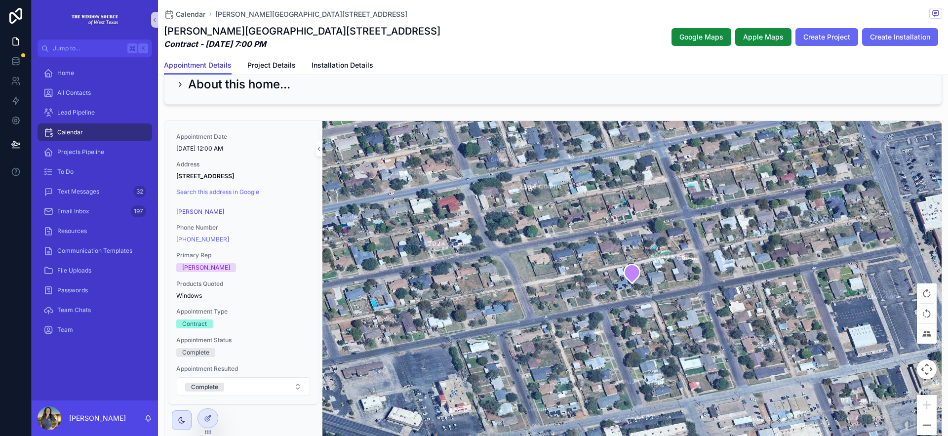
scroll to position [92, 0]
click at [191, 17] on span "Calendar" at bounding box center [191, 14] width 30 height 10
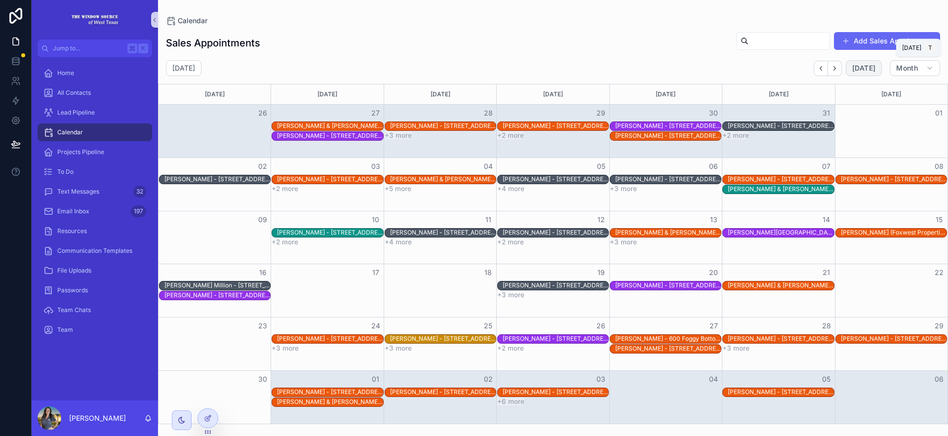
click at [858, 69] on span "[DATE]" at bounding box center [863, 68] width 23 height 9
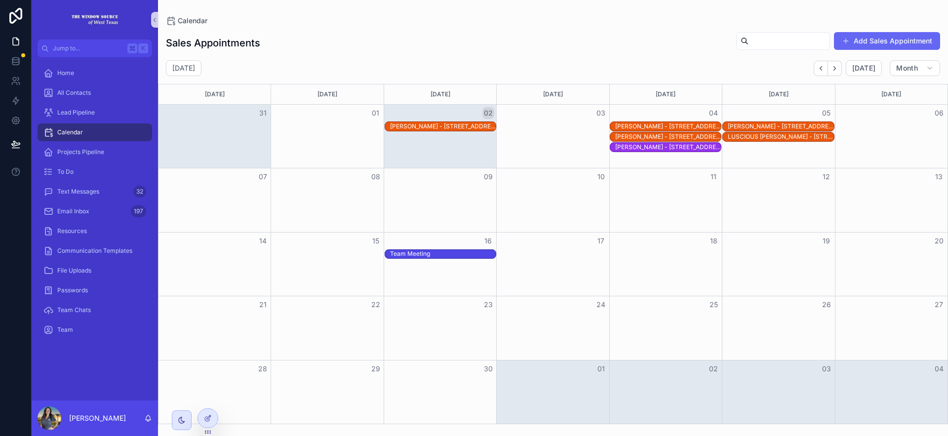
click at [736, 135] on div "LUSCIOUS [PERSON_NAME] - [STREET_ADDRESS][PERSON_NAME]" at bounding box center [781, 137] width 106 height 8
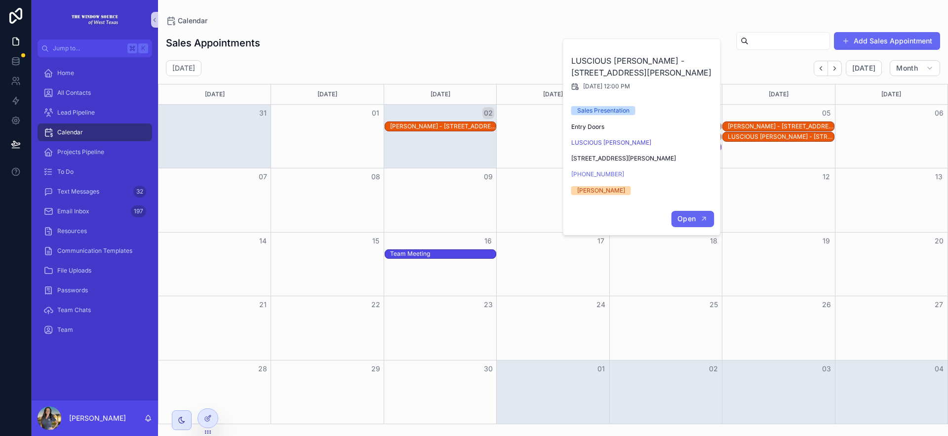
click at [689, 213] on button "Open" at bounding box center [692, 219] width 43 height 16
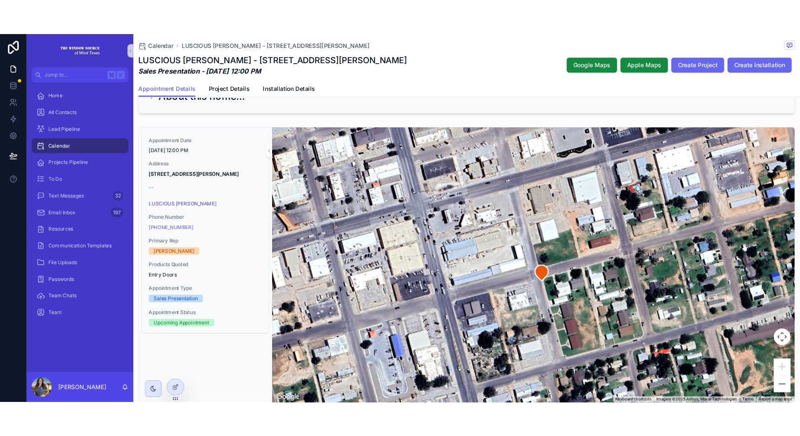
scroll to position [117, 0]
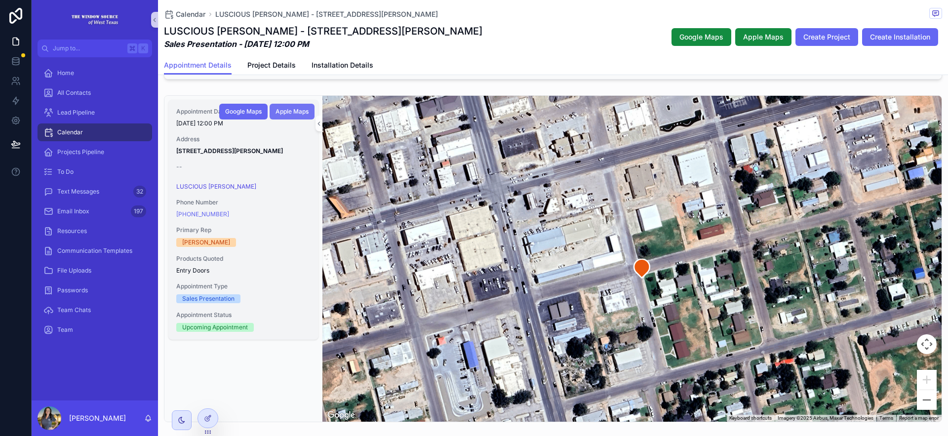
click at [288, 115] on span "Apple Maps" at bounding box center [292, 112] width 33 height 8
click at [294, 114] on span "Apple Maps" at bounding box center [292, 112] width 33 height 8
click at [294, 109] on span "Apple Maps" at bounding box center [292, 112] width 33 height 8
click at [294, 108] on span "Apple Maps" at bounding box center [292, 112] width 33 height 8
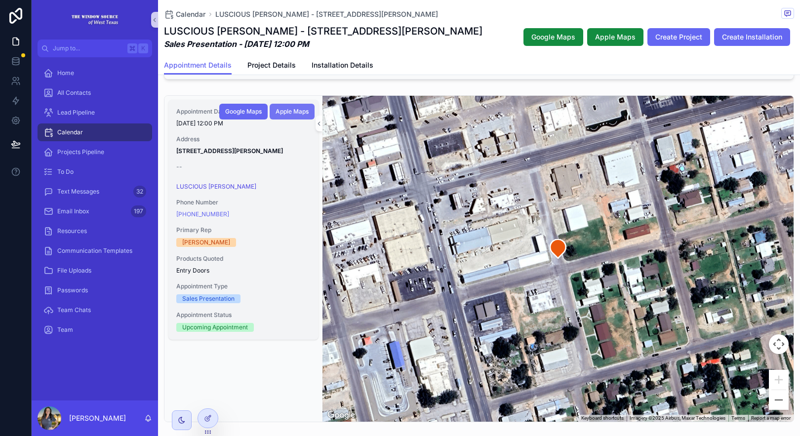
click at [289, 113] on span "Apple Maps" at bounding box center [292, 112] width 33 height 8
click at [375, 70] on div "Appointment Details Project Details Installation Details" at bounding box center [479, 65] width 630 height 19
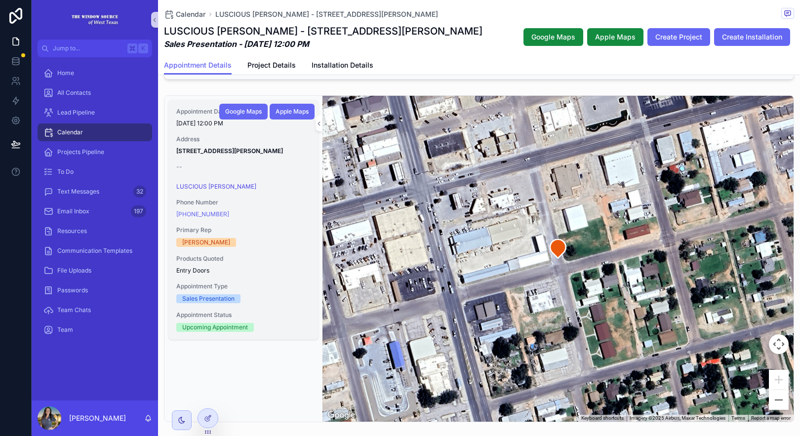
click at [509, 42] on div "LUSCIOUS [PERSON_NAME] - [STREET_ADDRESS][PERSON_NAME] Sales Presentation - [DA…" at bounding box center [479, 37] width 630 height 26
click at [302, 150] on icon "scrollable content" at bounding box center [303, 151] width 8 height 8
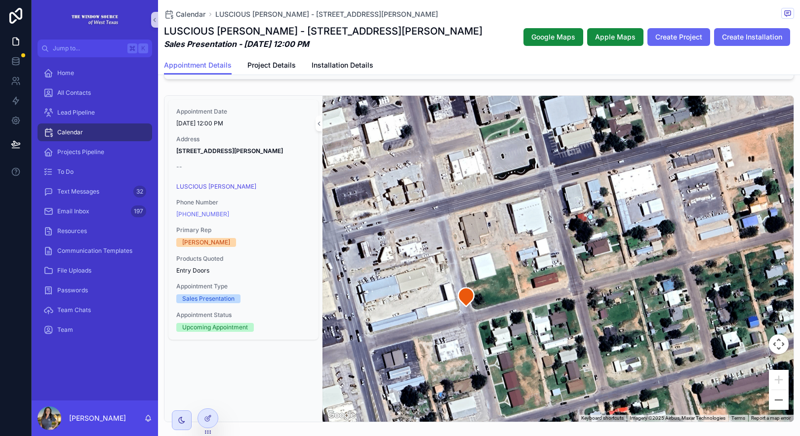
drag, startPoint x: 436, startPoint y: 260, endPoint x: 373, endPoint y: 302, distance: 75.5
click at [373, 303] on div "scrollable content" at bounding box center [557, 259] width 471 height 326
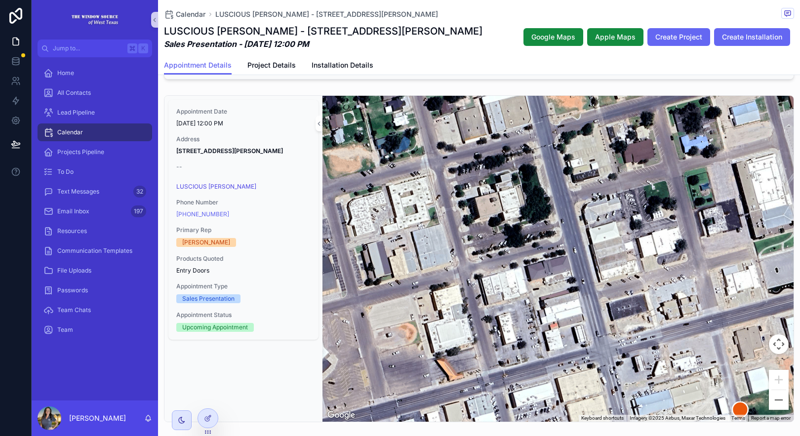
drag, startPoint x: 452, startPoint y: 199, endPoint x: 697, endPoint y: 317, distance: 272.6
click at [697, 317] on div "scrollable content" at bounding box center [557, 259] width 471 height 326
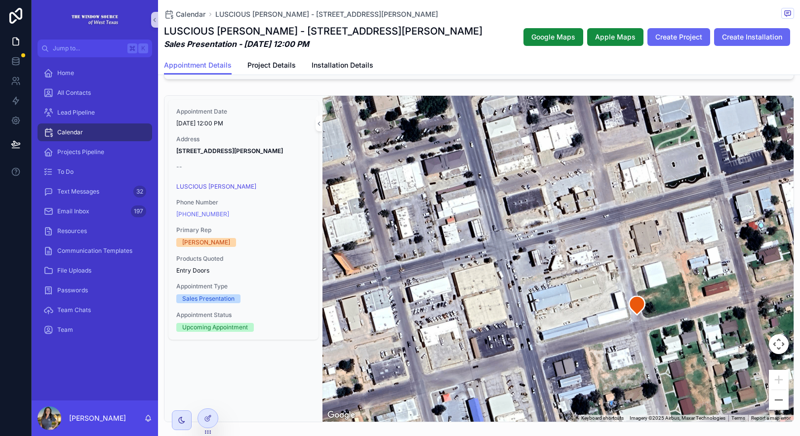
drag, startPoint x: 567, startPoint y: 221, endPoint x: 447, endPoint y: 95, distance: 173.6
click at [447, 95] on div "Appointment Date [DATE] 12:00 PM Address [STREET_ADDRESS][PERSON_NAME] -- LUSCI…" at bounding box center [479, 258] width 642 height 335
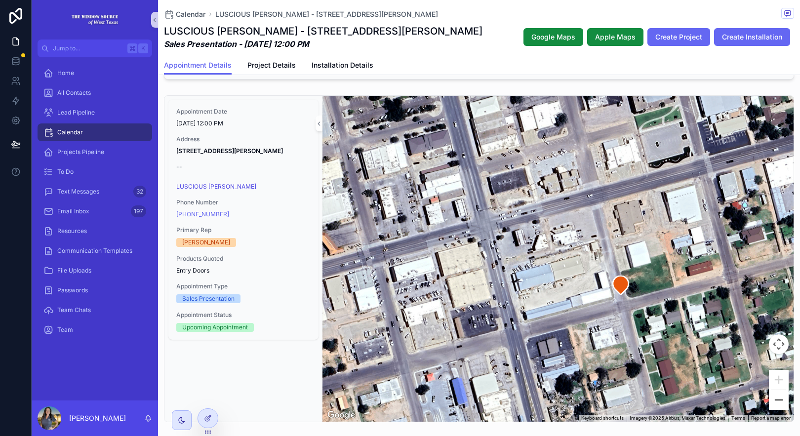
click at [771, 401] on button "Zoom out" at bounding box center [779, 400] width 20 height 20
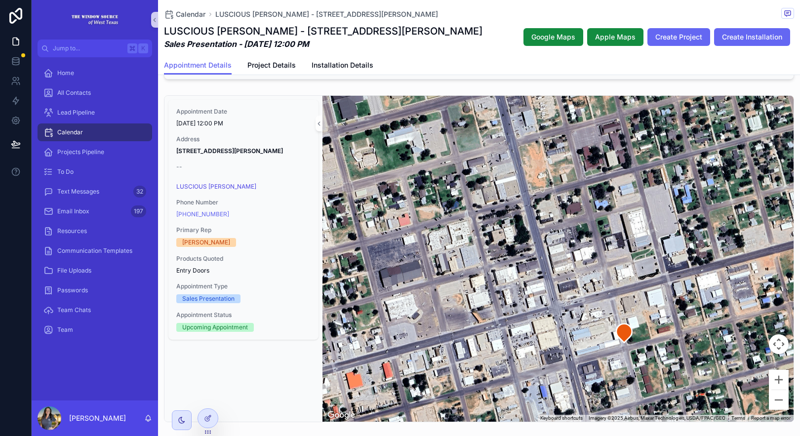
drag, startPoint x: 502, startPoint y: 250, endPoint x: 536, endPoint y: 317, distance: 75.5
click at [536, 317] on div "scrollable content" at bounding box center [557, 259] width 471 height 326
click at [779, 400] on button "Zoom out" at bounding box center [779, 400] width 20 height 20
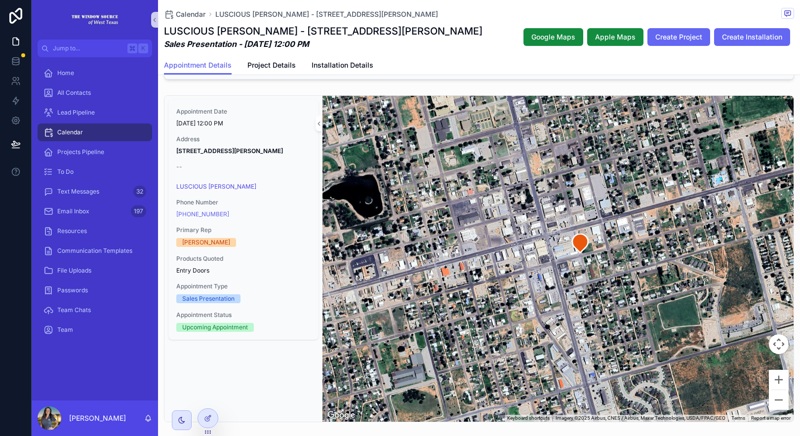
drag, startPoint x: 457, startPoint y: 184, endPoint x: 447, endPoint y: 138, distance: 47.5
click at [447, 138] on div "scrollable content" at bounding box center [557, 259] width 471 height 326
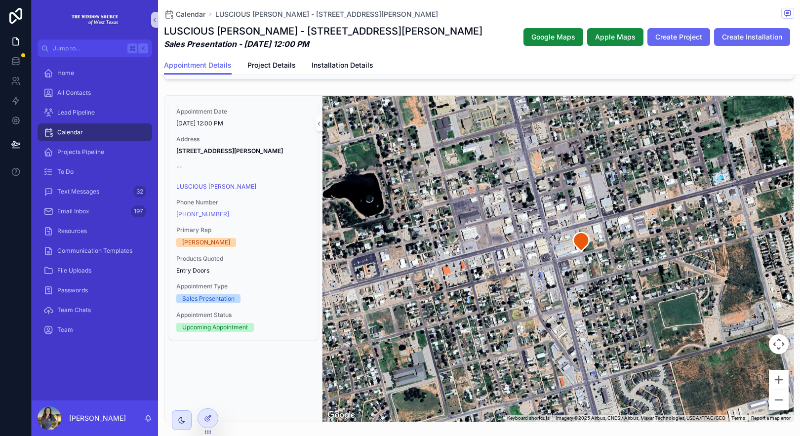
click at [0, 0] on span "Google Maps" at bounding box center [0, 0] width 0 height 0
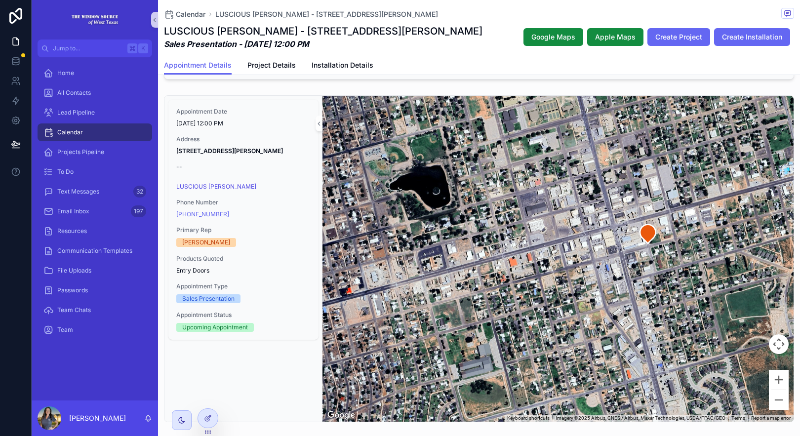
drag, startPoint x: 484, startPoint y: 302, endPoint x: 552, endPoint y: 294, distance: 68.7
click at [552, 294] on div "scrollable content" at bounding box center [557, 259] width 471 height 326
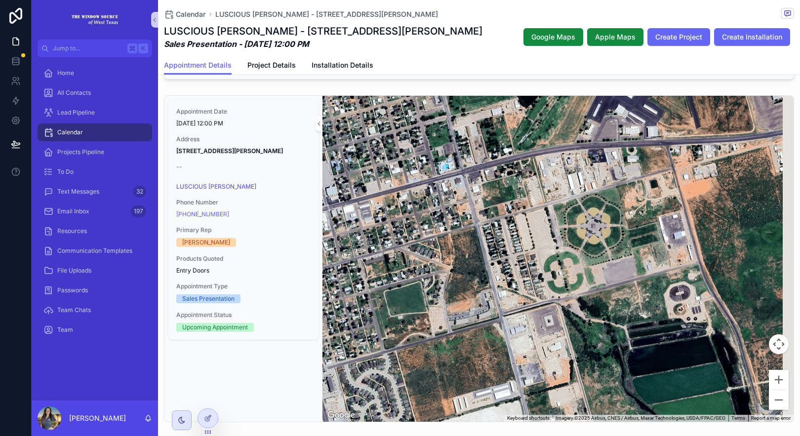
drag, startPoint x: 722, startPoint y: 324, endPoint x: 378, endPoint y: 321, distance: 344.2
click at [378, 321] on div "scrollable content" at bounding box center [557, 259] width 471 height 326
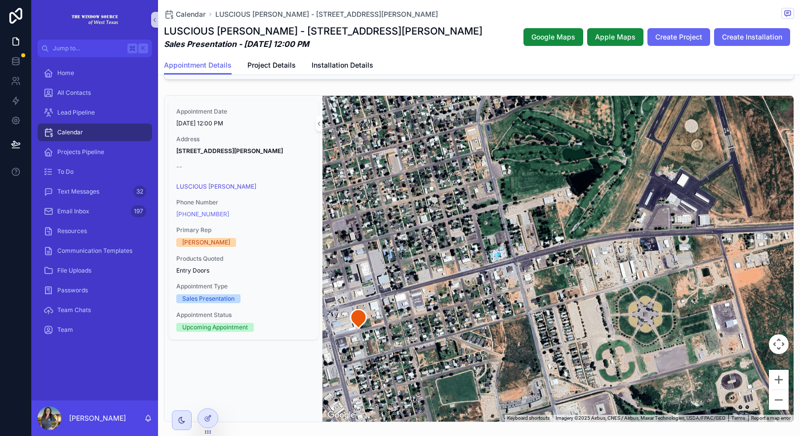
drag, startPoint x: 714, startPoint y: 223, endPoint x: 723, endPoint y: 251, distance: 29.7
click at [764, 311] on div "scrollable content" at bounding box center [557, 259] width 471 height 326
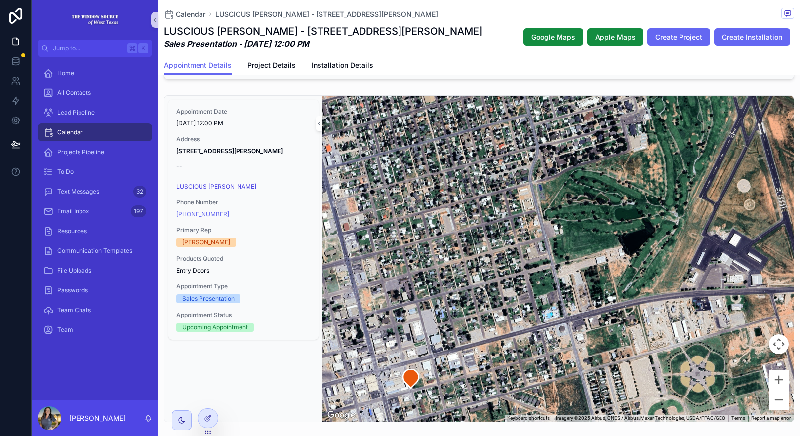
drag, startPoint x: 628, startPoint y: 262, endPoint x: 525, endPoint y: 139, distance: 160.2
click at [680, 322] on div "scrollable content" at bounding box center [557, 259] width 471 height 326
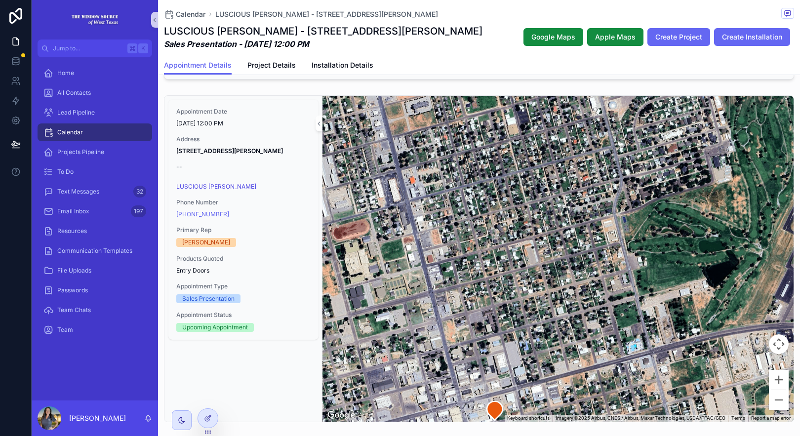
drag, startPoint x: 510, startPoint y: 234, endPoint x: 600, endPoint y: 271, distance: 97.4
click at [600, 271] on div "scrollable content" at bounding box center [557, 259] width 471 height 326
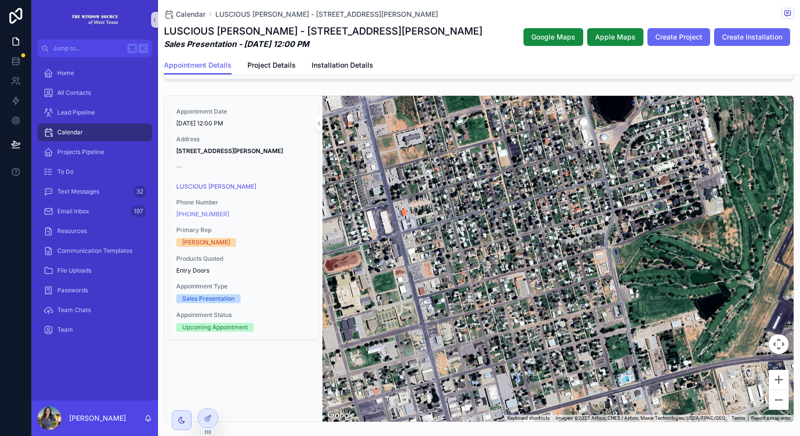
drag, startPoint x: 553, startPoint y: 209, endPoint x: 544, endPoint y: 243, distance: 35.6
click at [544, 243] on div "scrollable content" at bounding box center [557, 259] width 471 height 326
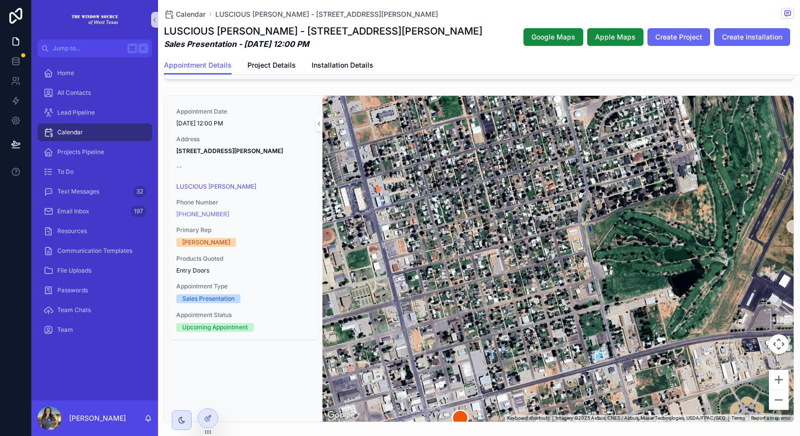
drag, startPoint x: 542, startPoint y: 224, endPoint x: 510, endPoint y: 160, distance: 71.3
click at [516, 201] on div "scrollable content" at bounding box center [557, 259] width 471 height 326
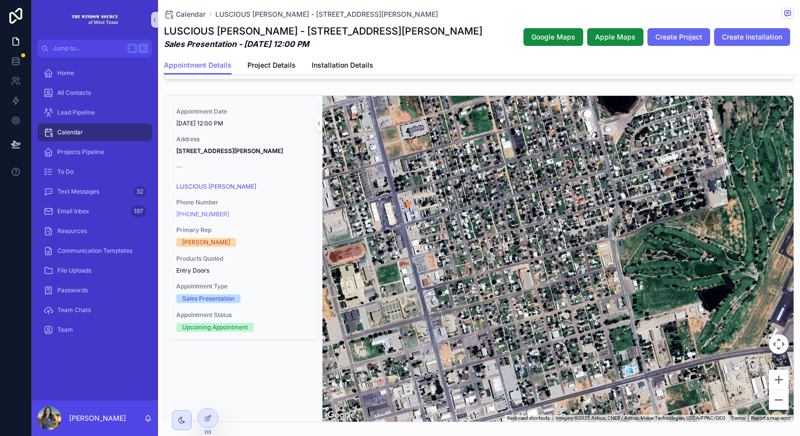
drag, startPoint x: 621, startPoint y: 220, endPoint x: 651, endPoint y: 235, distance: 34.2
click at [651, 235] on div "scrollable content" at bounding box center [557, 259] width 471 height 326
click at [775, 379] on button "Zoom in" at bounding box center [779, 380] width 20 height 20
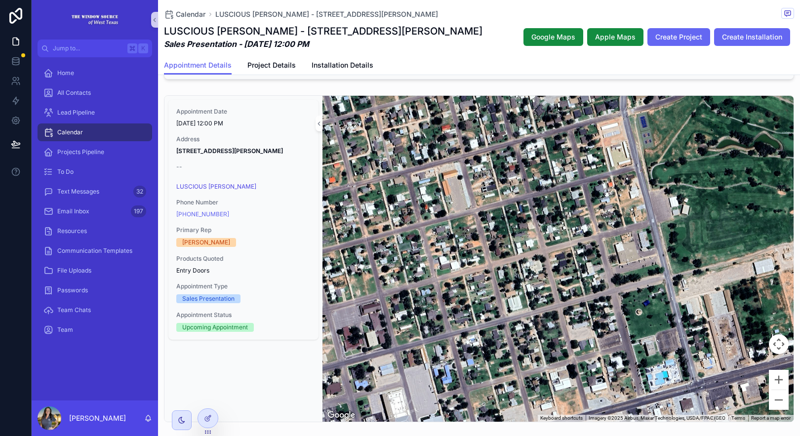
drag, startPoint x: 674, startPoint y: 287, endPoint x: 634, endPoint y: 181, distance: 113.3
click at [634, 181] on div "scrollable content" at bounding box center [557, 259] width 471 height 326
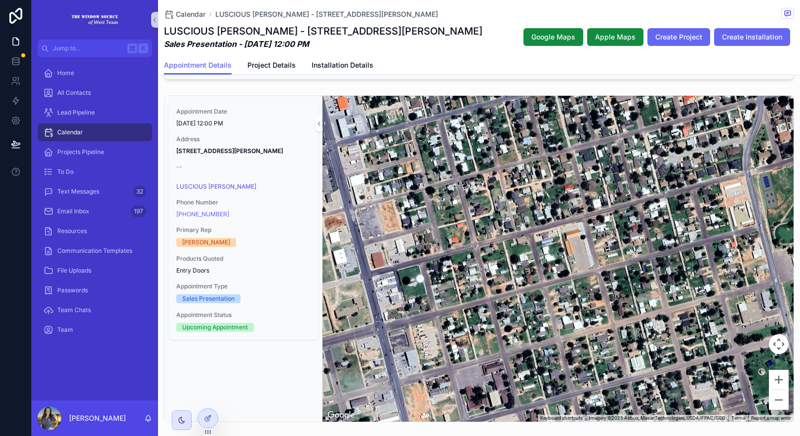
drag, startPoint x: 505, startPoint y: 194, endPoint x: 628, endPoint y: 254, distance: 137.6
click at [628, 254] on div "scrollable content" at bounding box center [557, 259] width 471 height 326
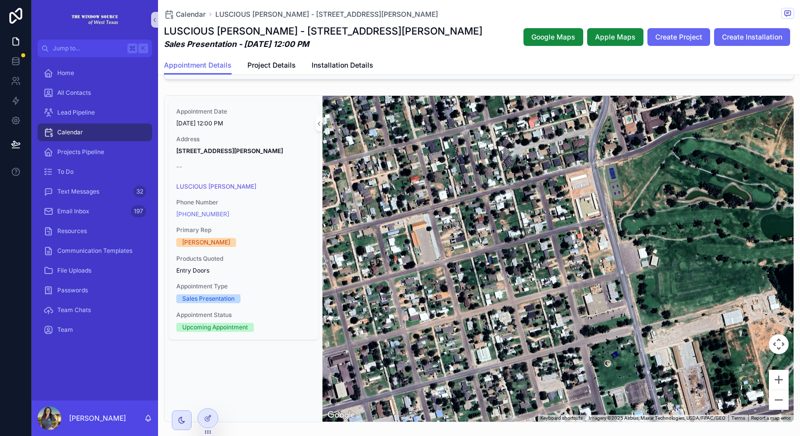
drag, startPoint x: 553, startPoint y: 160, endPoint x: 396, endPoint y: 154, distance: 156.7
click at [397, 154] on div "scrollable content" at bounding box center [557, 259] width 471 height 326
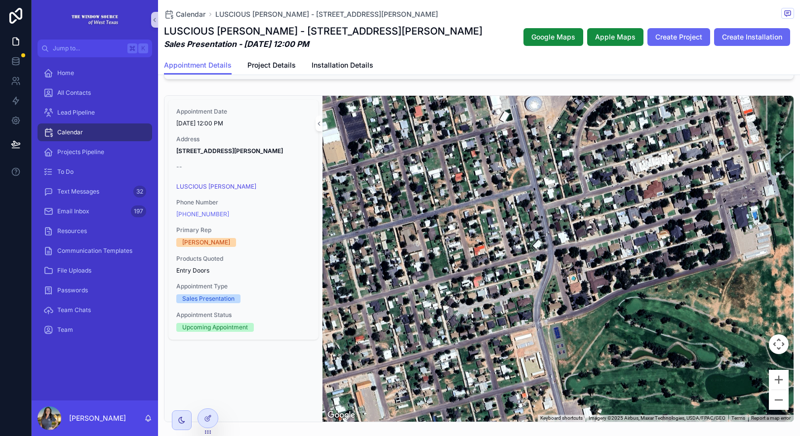
drag, startPoint x: 599, startPoint y: 193, endPoint x: 542, endPoint y: 353, distance: 170.3
click at [542, 353] on div "scrollable content" at bounding box center [557, 259] width 471 height 326
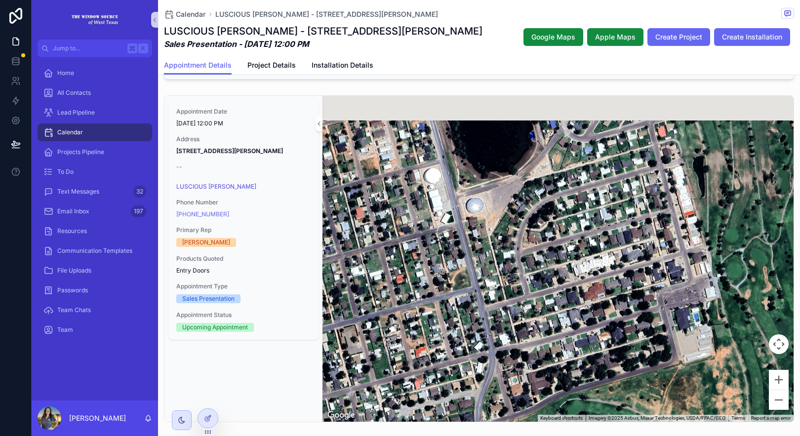
drag, startPoint x: 531, startPoint y: 213, endPoint x: 478, endPoint y: 320, distance: 119.9
click at [478, 320] on div "scrollable content" at bounding box center [557, 259] width 471 height 326
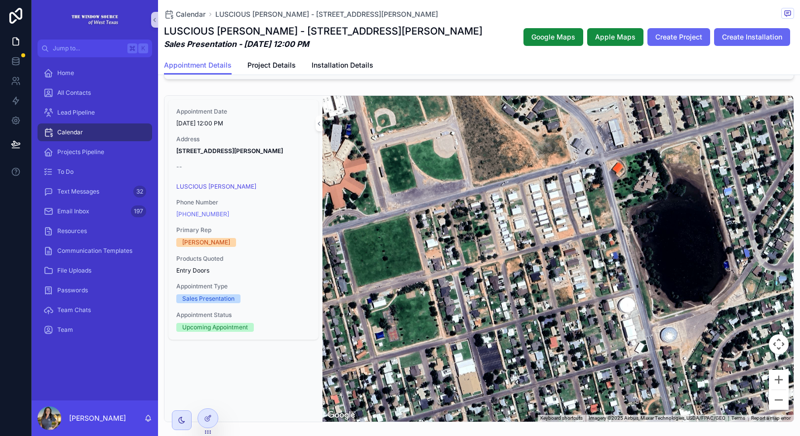
drag, startPoint x: 468, startPoint y: 193, endPoint x: 647, endPoint y: 287, distance: 202.8
click at [659, 310] on div "scrollable content" at bounding box center [557, 259] width 471 height 326
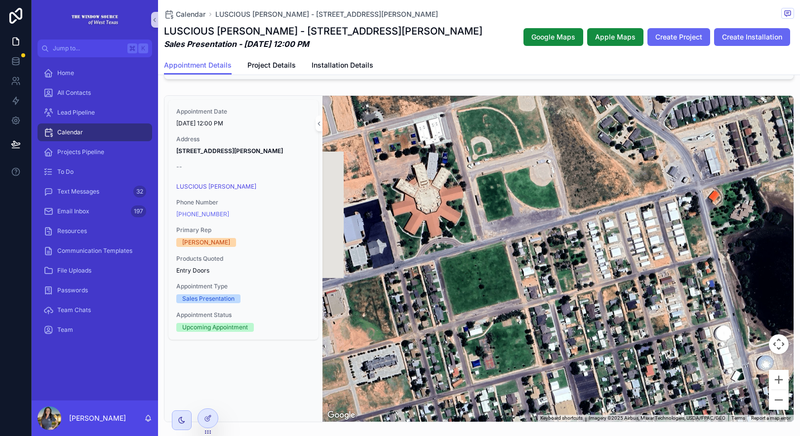
drag, startPoint x: 574, startPoint y: 213, endPoint x: 665, endPoint y: 234, distance: 93.3
click at [668, 239] on div "scrollable content" at bounding box center [557, 259] width 471 height 326
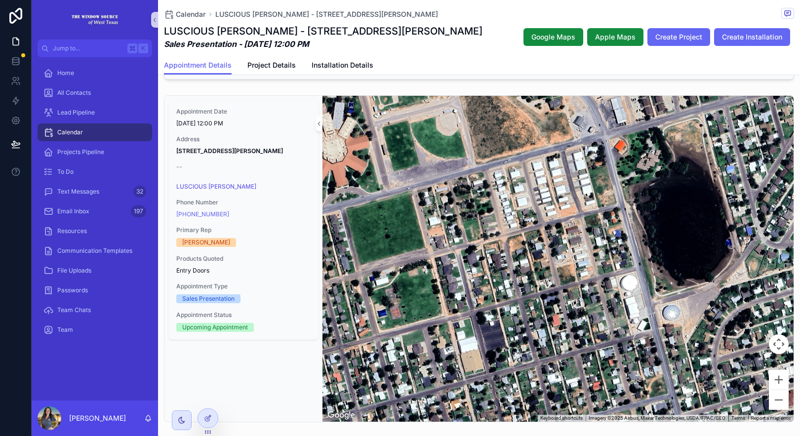
drag, startPoint x: 610, startPoint y: 218, endPoint x: 519, endPoint y: 173, distance: 101.8
click at [519, 173] on div "scrollable content" at bounding box center [557, 259] width 471 height 326
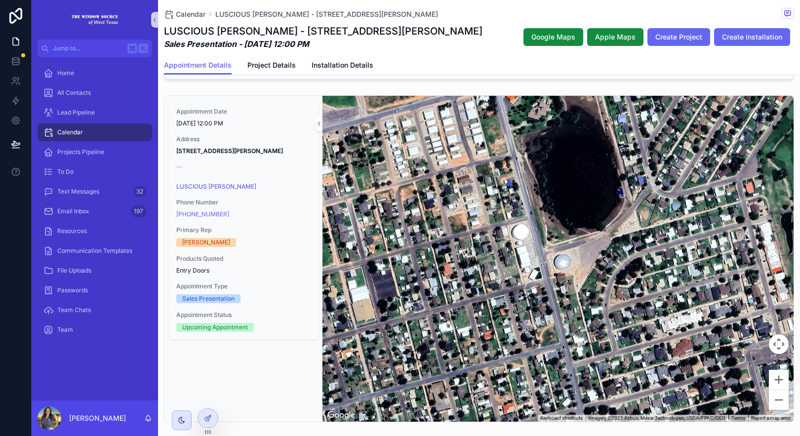
drag, startPoint x: 612, startPoint y: 239, endPoint x: 504, endPoint y: 188, distance: 120.0
click at [504, 188] on div "scrollable content" at bounding box center [557, 259] width 471 height 326
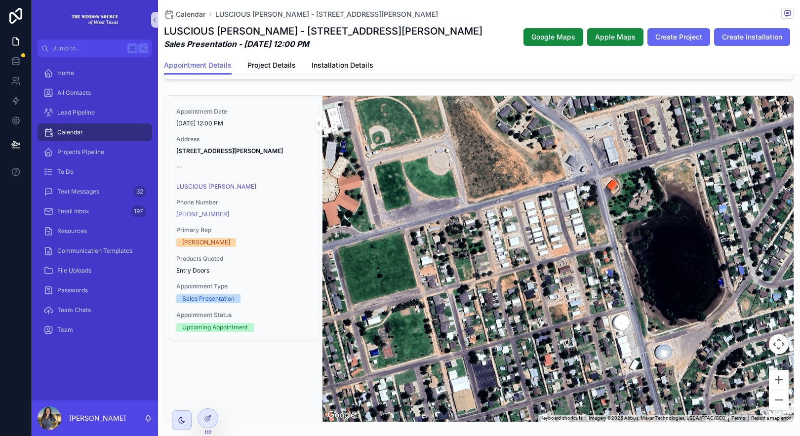
drag, startPoint x: 651, startPoint y: 292, endPoint x: 751, endPoint y: 385, distance: 137.0
click at [751, 385] on div "scrollable content" at bounding box center [557, 259] width 471 height 326
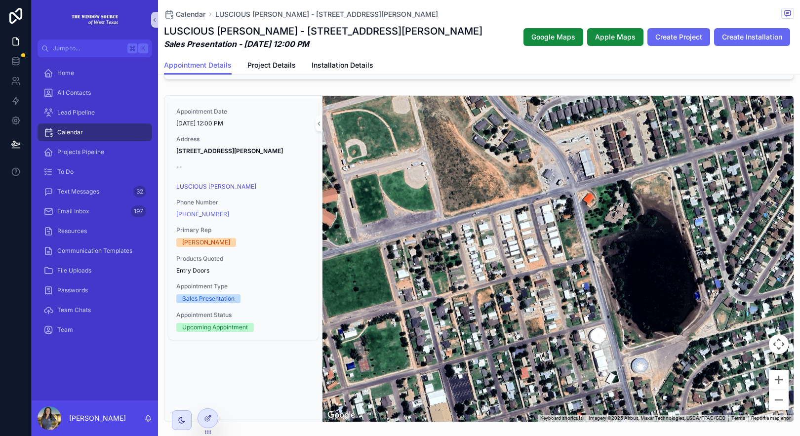
drag, startPoint x: 498, startPoint y: 247, endPoint x: 471, endPoint y: 254, distance: 27.9
click at [473, 257] on div "scrollable content" at bounding box center [557, 259] width 471 height 326
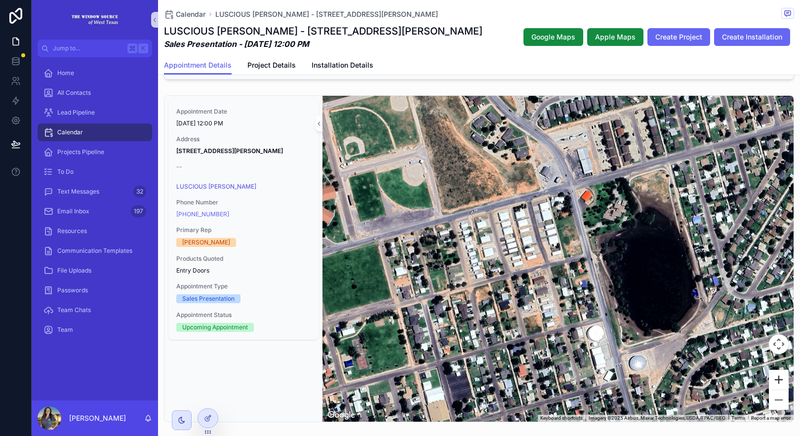
click at [772, 379] on button "Zoom in" at bounding box center [779, 380] width 20 height 20
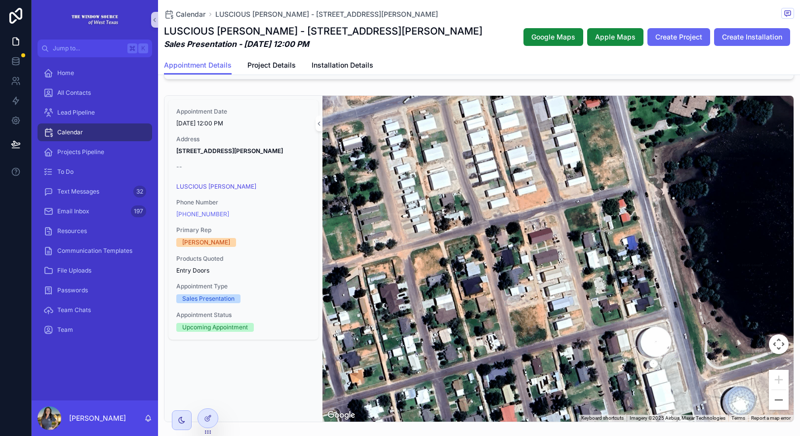
drag, startPoint x: 545, startPoint y: 367, endPoint x: 566, endPoint y: 300, distance: 70.9
click at [566, 300] on div "scrollable content" at bounding box center [557, 259] width 471 height 326
click at [561, 40] on span "Google Maps" at bounding box center [553, 37] width 44 height 10
click at [606, 36] on span "Apple Maps" at bounding box center [615, 37] width 40 height 10
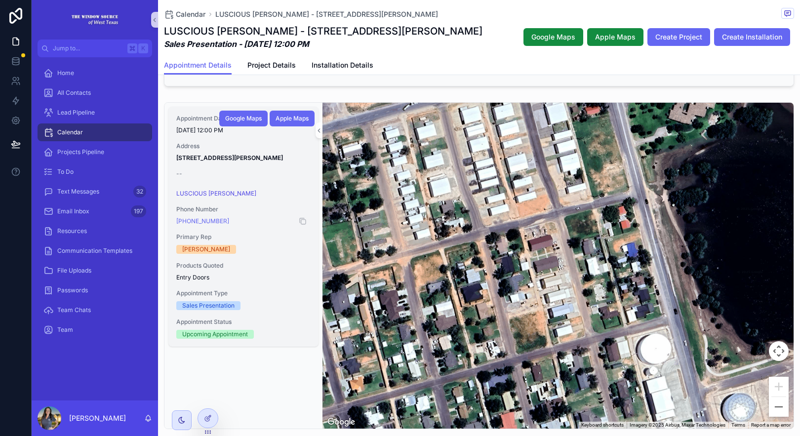
scroll to position [95, 0]
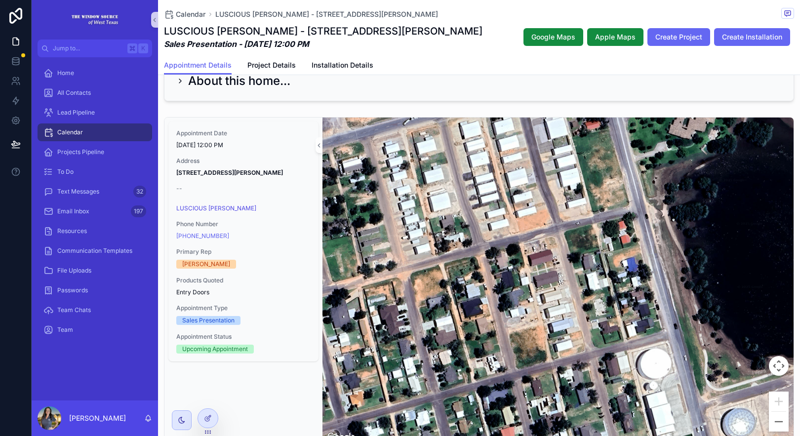
click at [184, 2] on div "Calendar LUSCIOUS HUBERT JR - 1006 N E 6th St Andrews, TX 79714 LUSCIOUS HUBERT…" at bounding box center [479, 28] width 630 height 56
click at [185, 11] on span "Calendar" at bounding box center [191, 14] width 30 height 10
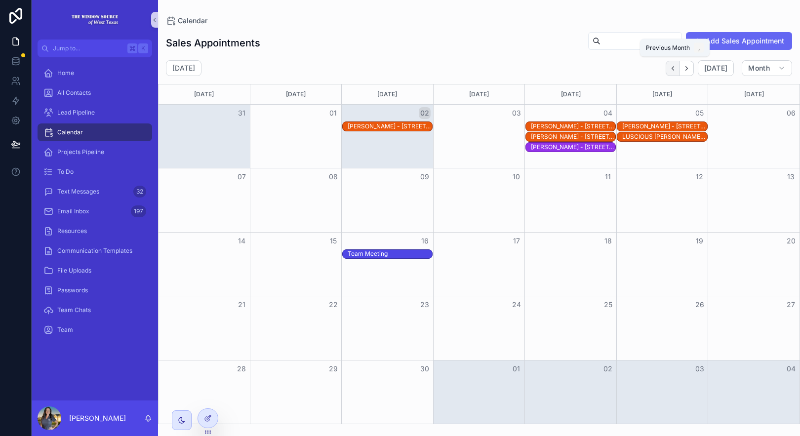
click at [677, 67] on icon "Back" at bounding box center [672, 68] width 7 height 7
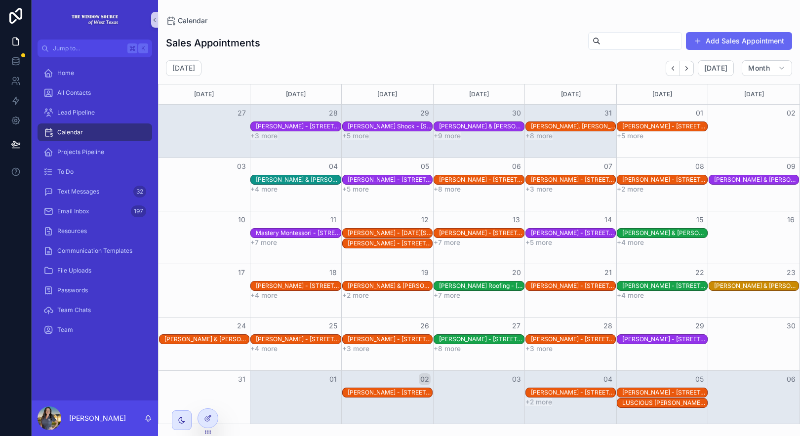
click at [653, 338] on div "Cody Popkes - 3707 Mark Lane Midland, TX 79707" at bounding box center [664, 339] width 84 height 8
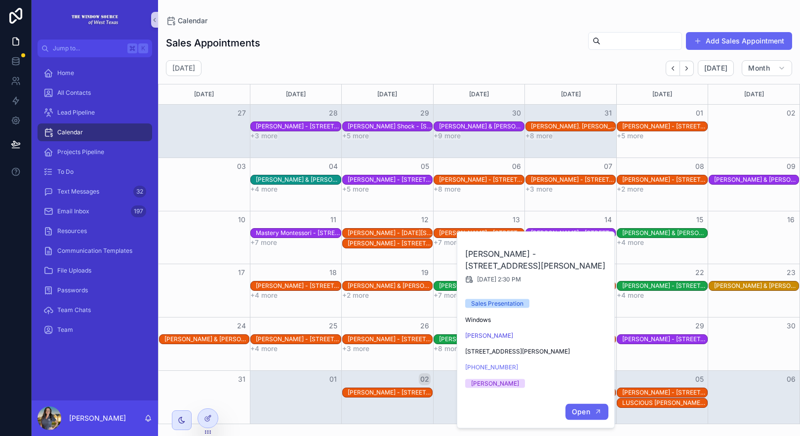
click at [599, 416] on button "Open" at bounding box center [586, 412] width 43 height 16
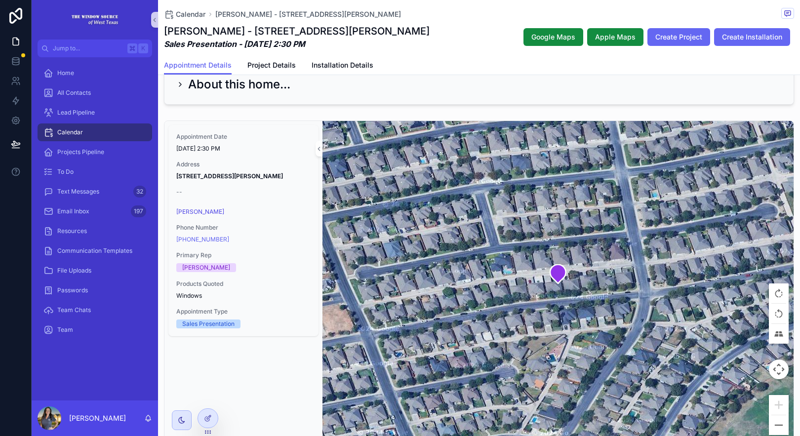
scroll to position [122, 0]
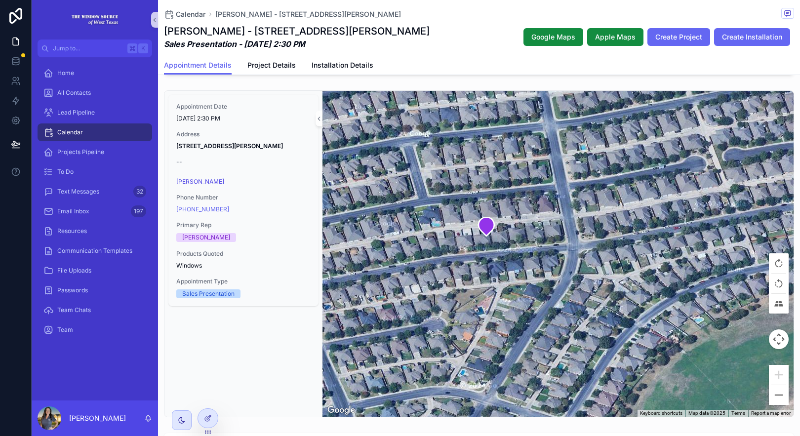
drag, startPoint x: 569, startPoint y: 275, endPoint x: 497, endPoint y: 258, distance: 73.4
click at [497, 258] on div "scrollable content" at bounding box center [557, 254] width 471 height 326
click at [605, 37] on span "Apple Maps" at bounding box center [615, 37] width 40 height 10
click at [301, 146] on icon "scrollable content" at bounding box center [303, 147] width 4 height 4
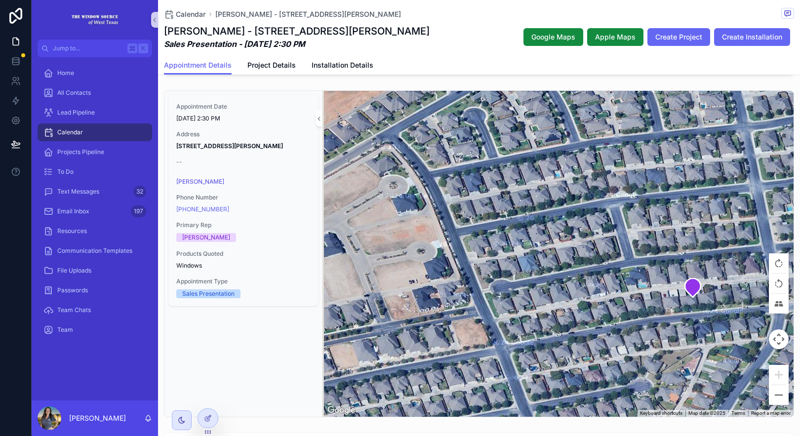
drag, startPoint x: 584, startPoint y: 280, endPoint x: 790, endPoint y: 340, distance: 214.1
click at [790, 340] on div "Appointment Date 8/29/2025 2:30 PM Address 3707 Mark Lane Midland, TX 79707 -- …" at bounding box center [479, 253] width 642 height 335
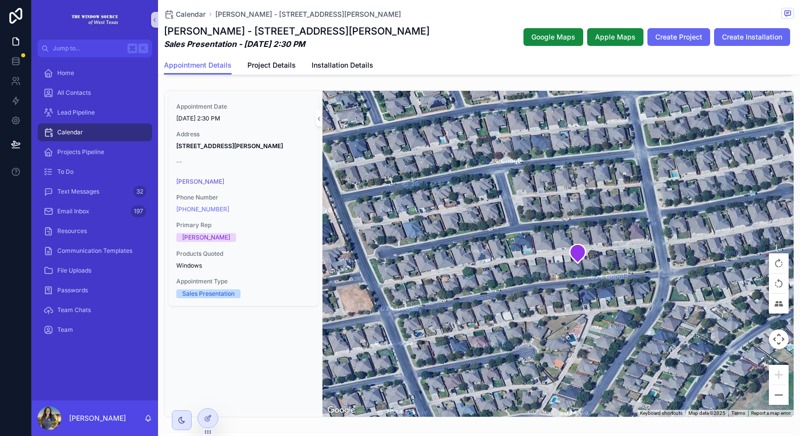
drag, startPoint x: 479, startPoint y: 236, endPoint x: 362, endPoint y: 217, distance: 118.0
click at [362, 217] on div "scrollable content" at bounding box center [557, 254] width 471 height 326
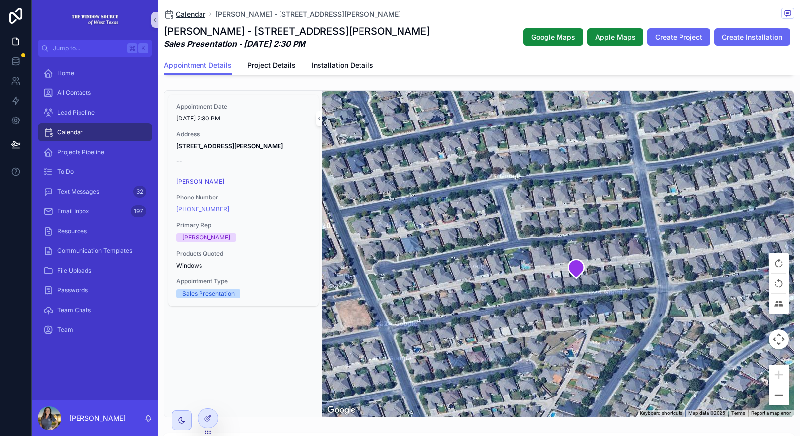
click at [188, 15] on span "Calendar" at bounding box center [191, 14] width 30 height 10
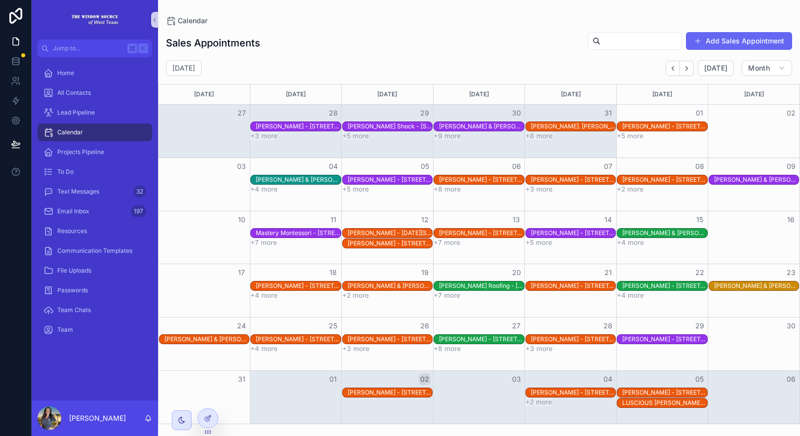
click at [676, 401] on div "LUSCIOUS HUBERT JR - 1006 N E 6th St Andrews, TX 79714" at bounding box center [664, 403] width 84 height 8
click at [630, 402] on div "LUSCIOUS HUBERT JR - 1006 N E 6th St Andrews, TX 79714" at bounding box center [664, 403] width 84 height 8
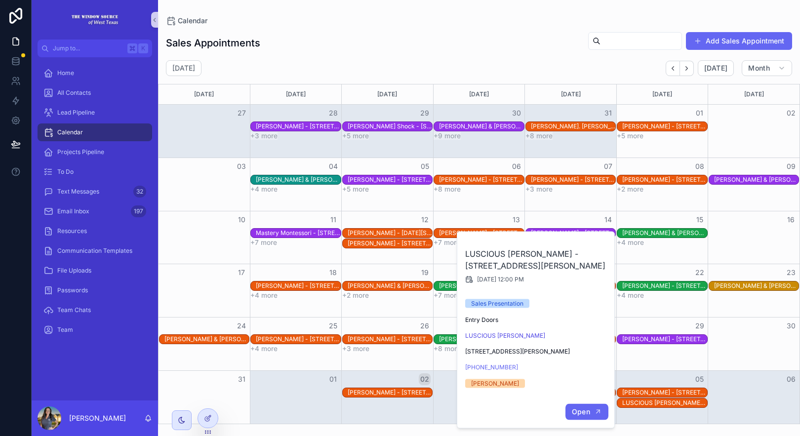
click at [598, 411] on icon "scrollable content" at bounding box center [598, 412] width 8 height 8
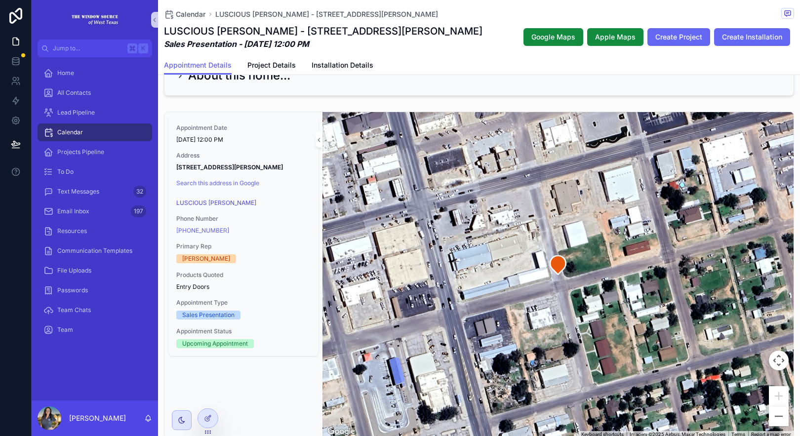
scroll to position [112, 0]
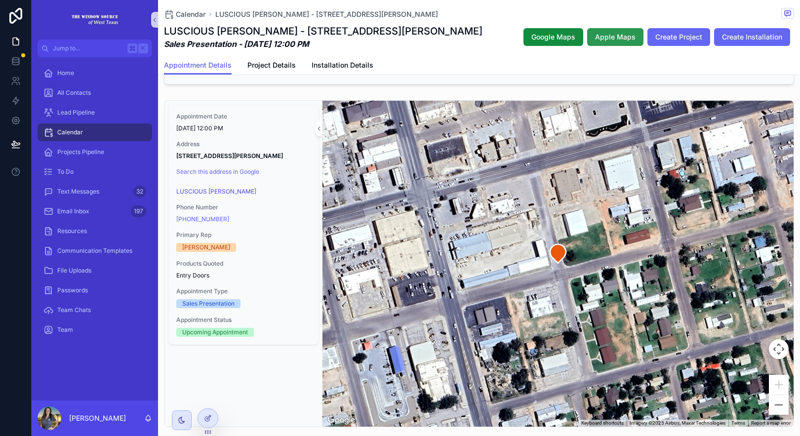
click at [611, 40] on span "Apple Maps" at bounding box center [615, 37] width 40 height 10
click at [769, 404] on button "Zoom out" at bounding box center [779, 405] width 20 height 20
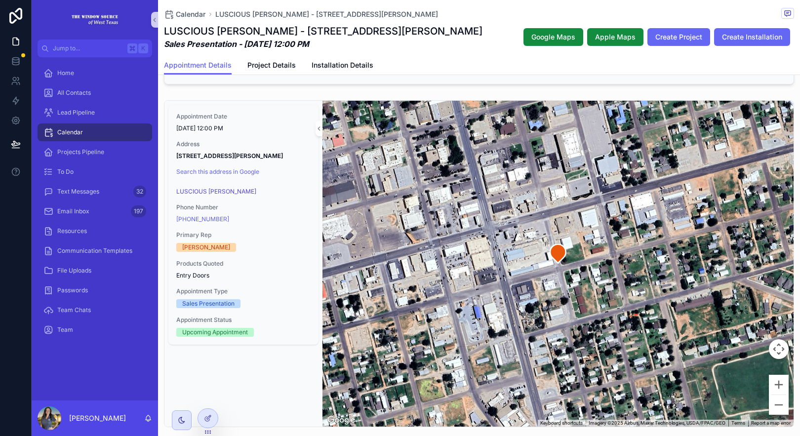
click at [769, 406] on button "Zoom out" at bounding box center [779, 405] width 20 height 20
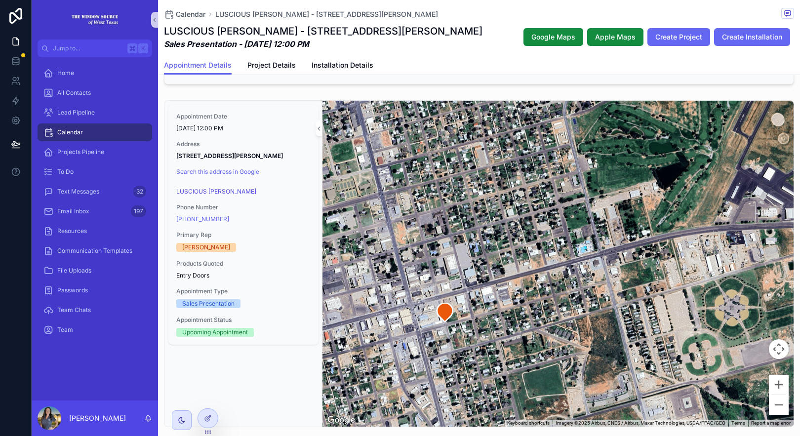
drag, startPoint x: 729, startPoint y: 343, endPoint x: 615, endPoint y: 400, distance: 127.7
click at [615, 401] on div "scrollable content" at bounding box center [557, 264] width 471 height 326
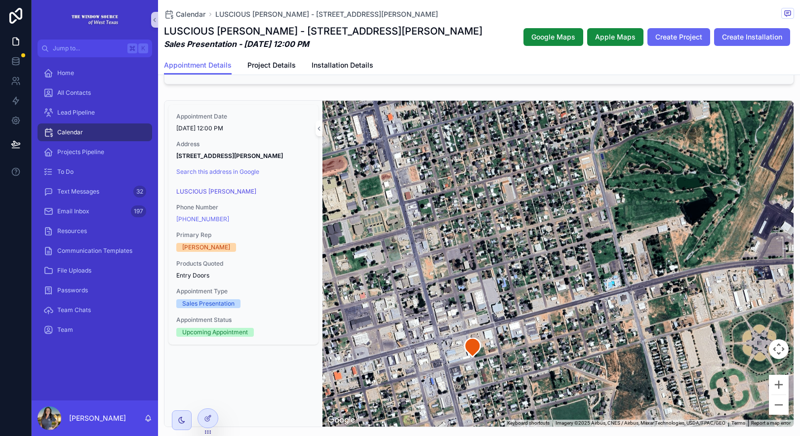
drag, startPoint x: 618, startPoint y: 254, endPoint x: 646, endPoint y: 291, distance: 46.6
click at [646, 290] on div "scrollable content" at bounding box center [557, 264] width 471 height 326
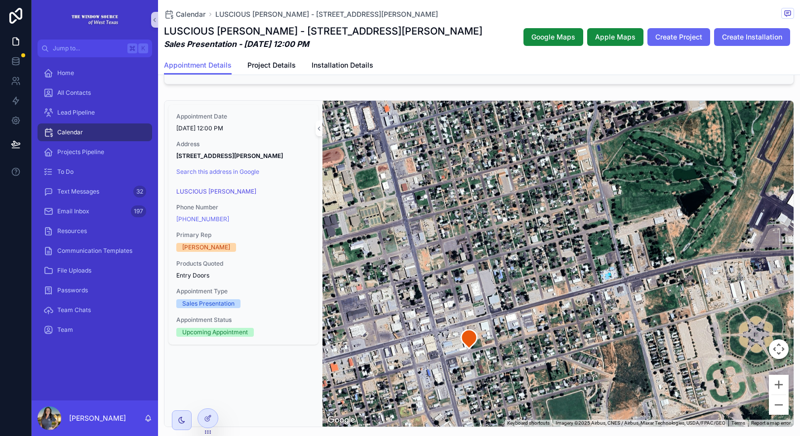
drag, startPoint x: 599, startPoint y: 266, endPoint x: 593, endPoint y: 258, distance: 9.9
click at [593, 258] on div "scrollable content" at bounding box center [557, 264] width 471 height 326
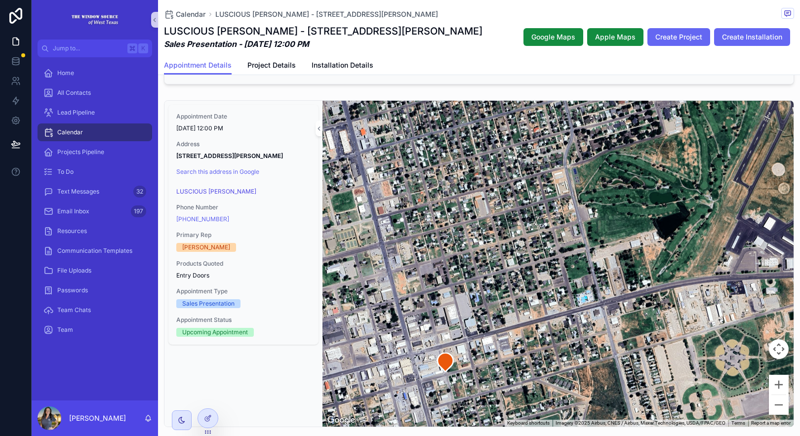
drag, startPoint x: 581, startPoint y: 164, endPoint x: 601, endPoint y: 237, distance: 75.8
click at [560, 186] on div "scrollable content" at bounding box center [557, 264] width 471 height 326
click at [775, 386] on button "Zoom in" at bounding box center [779, 385] width 20 height 20
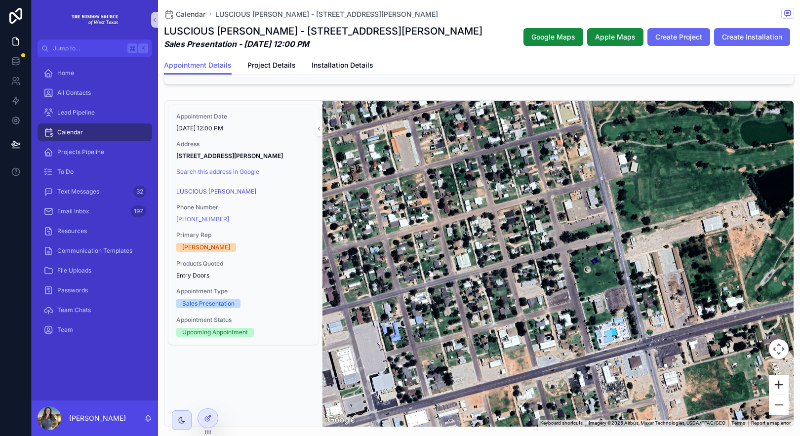
click at [773, 384] on button "Zoom in" at bounding box center [779, 385] width 20 height 20
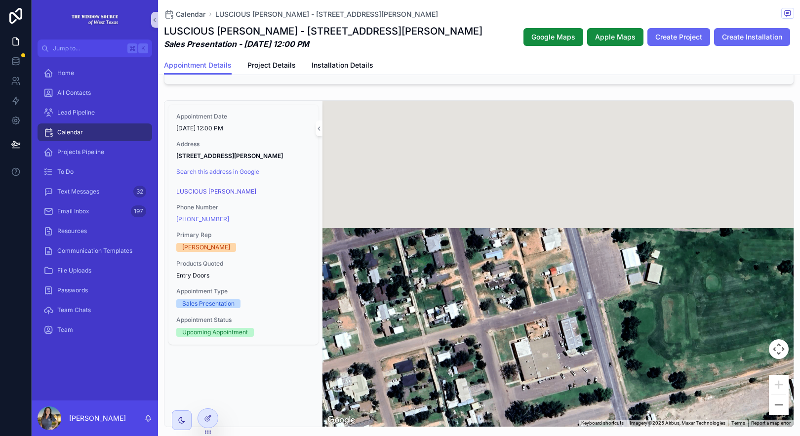
drag, startPoint x: 645, startPoint y: 203, endPoint x: 589, endPoint y: 416, distance: 220.2
click at [588, 415] on div "scrollable content" at bounding box center [557, 264] width 471 height 326
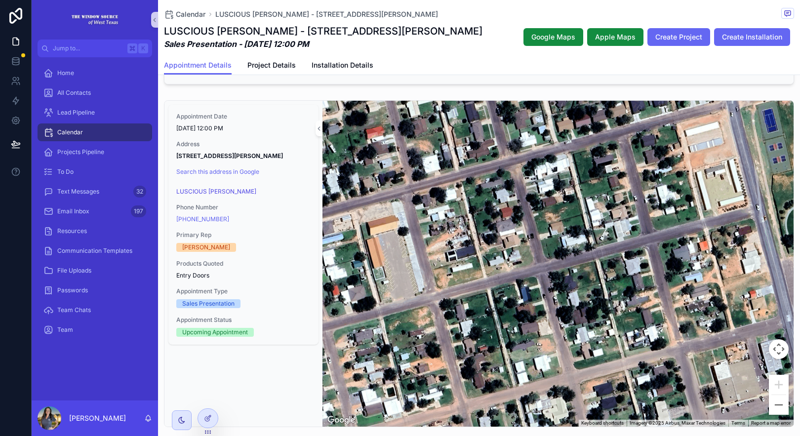
drag, startPoint x: 572, startPoint y: 277, endPoint x: 772, endPoint y: 290, distance: 200.4
click at [772, 290] on div "scrollable content" at bounding box center [557, 264] width 471 height 326
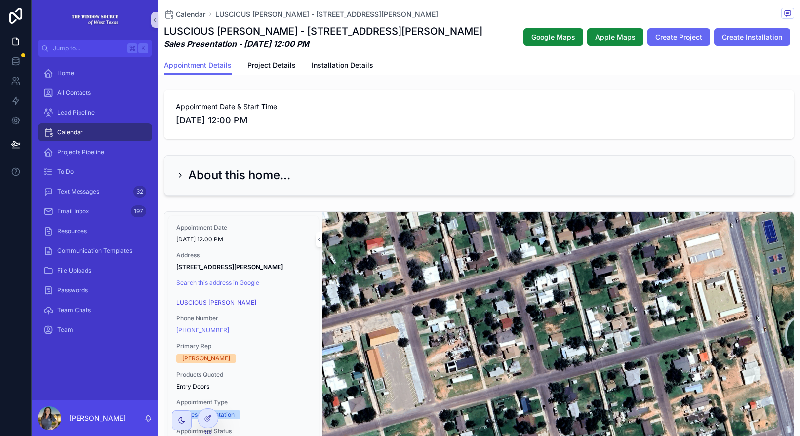
scroll to position [0, 0]
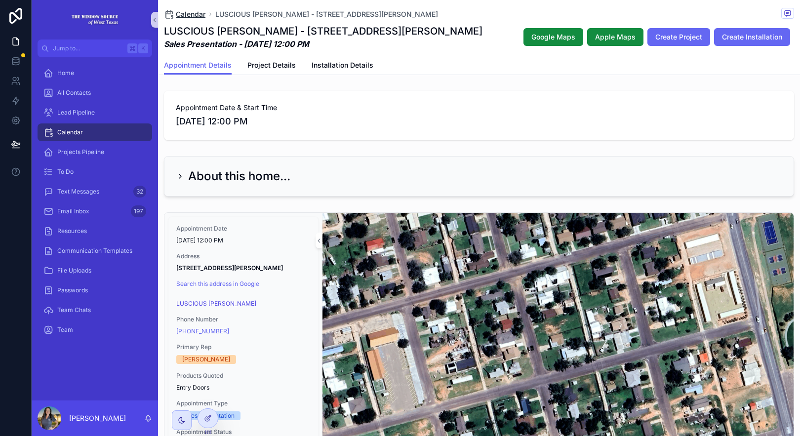
click at [186, 16] on span "Calendar" at bounding box center [191, 14] width 30 height 10
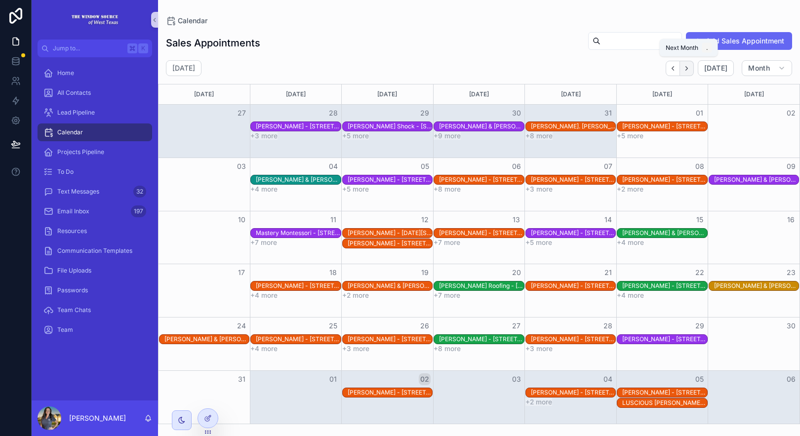
click at [690, 70] on icon "Next" at bounding box center [686, 68] width 7 height 7
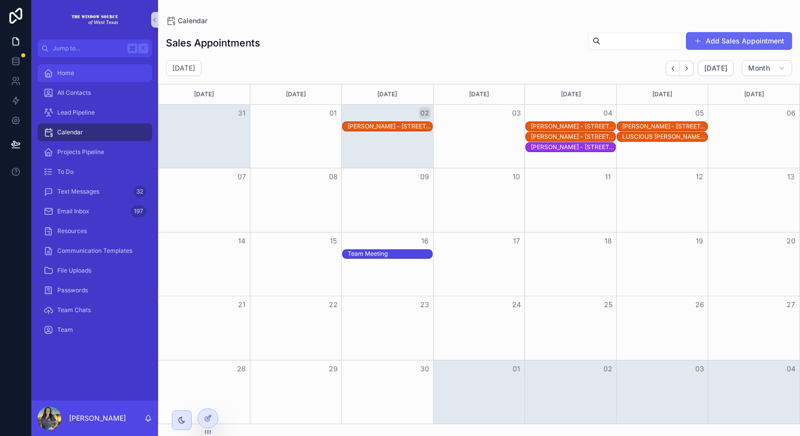
click at [68, 77] on div "Home" at bounding box center [94, 73] width 103 height 16
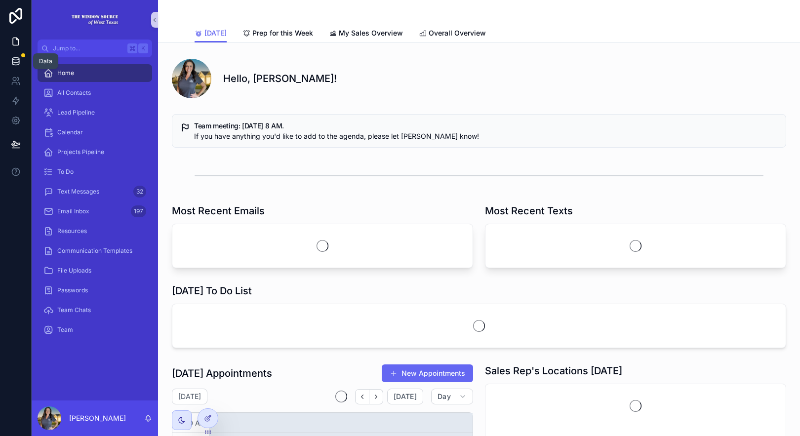
scroll to position [237, 0]
click at [19, 64] on icon at bounding box center [16, 61] width 10 height 10
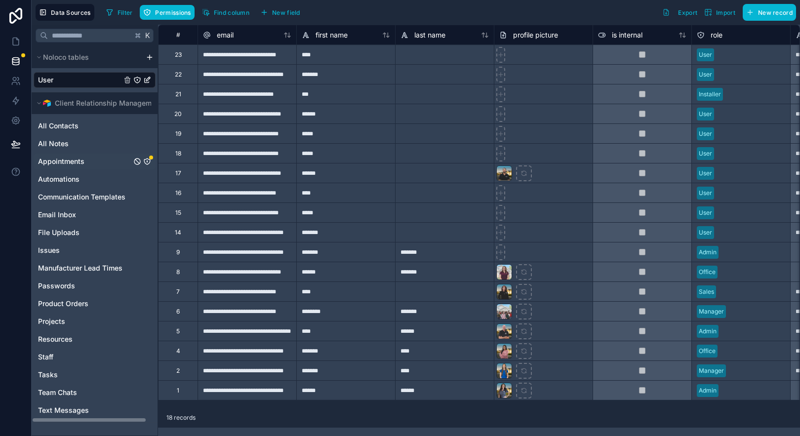
click at [69, 165] on span "Appointments" at bounding box center [61, 162] width 46 height 10
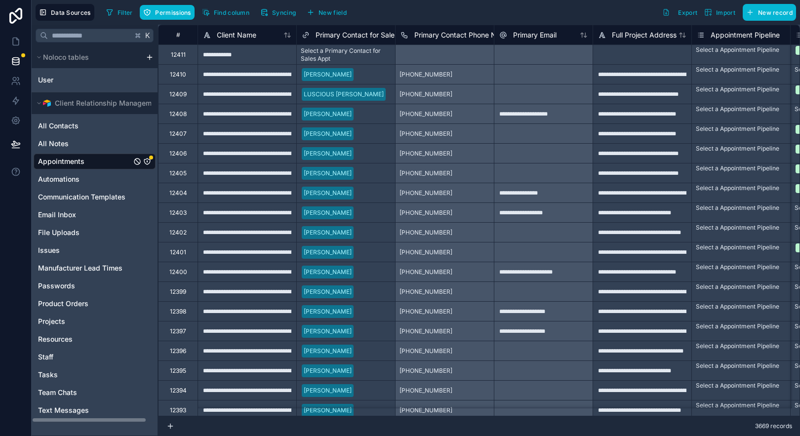
click at [116, 161] on div "Appointments" at bounding box center [95, 162] width 122 height 16
click at [280, 16] on span "Syncing" at bounding box center [284, 12] width 24 height 7
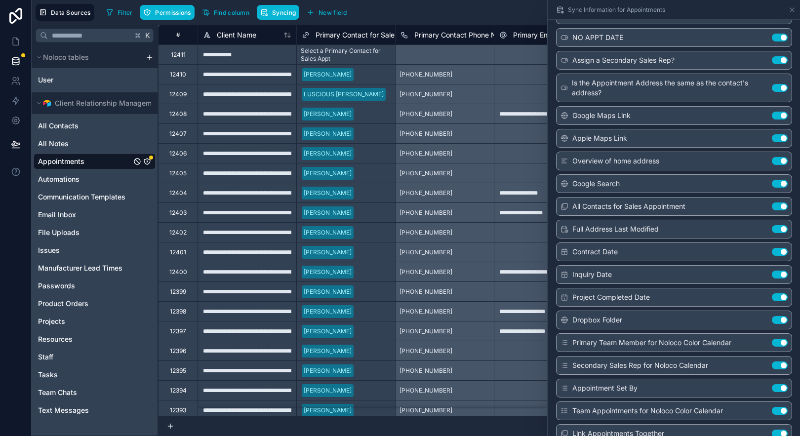
scroll to position [652, 0]
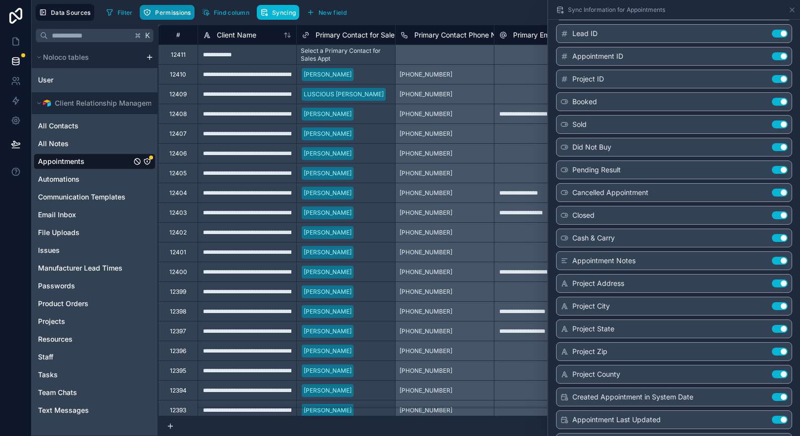
click at [169, 9] on span "Permissions" at bounding box center [173, 12] width 36 height 7
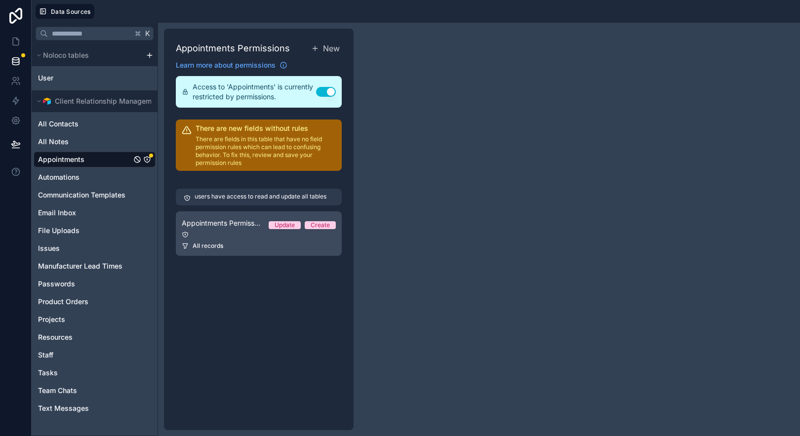
click at [244, 235] on div at bounding box center [259, 234] width 154 height 7
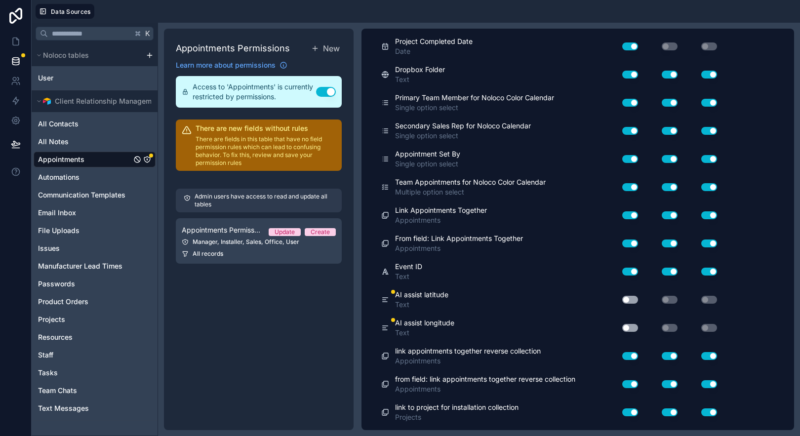
scroll to position [1766, 0]
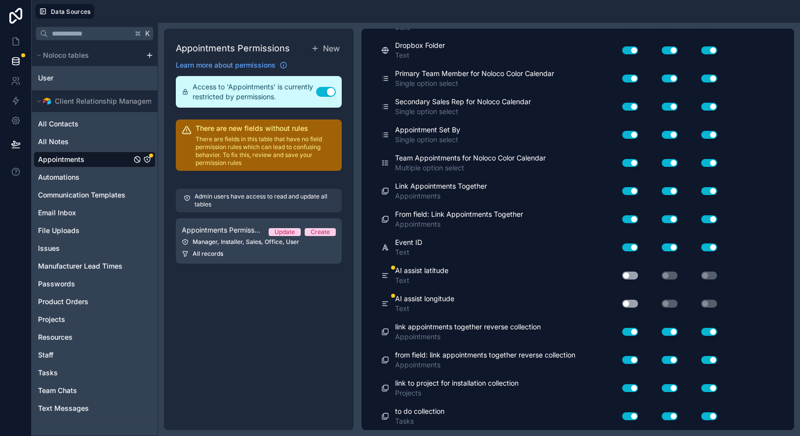
click at [633, 275] on button "Use setting" at bounding box center [630, 276] width 16 height 8
click at [632, 303] on button "Use setting" at bounding box center [630, 304] width 16 height 8
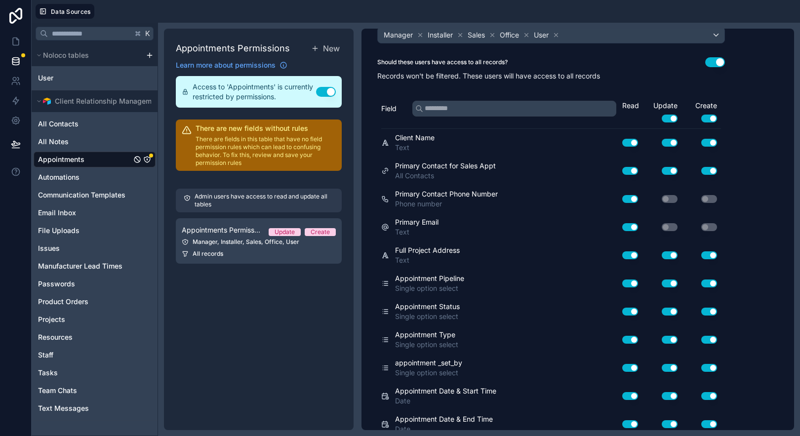
scroll to position [0, 0]
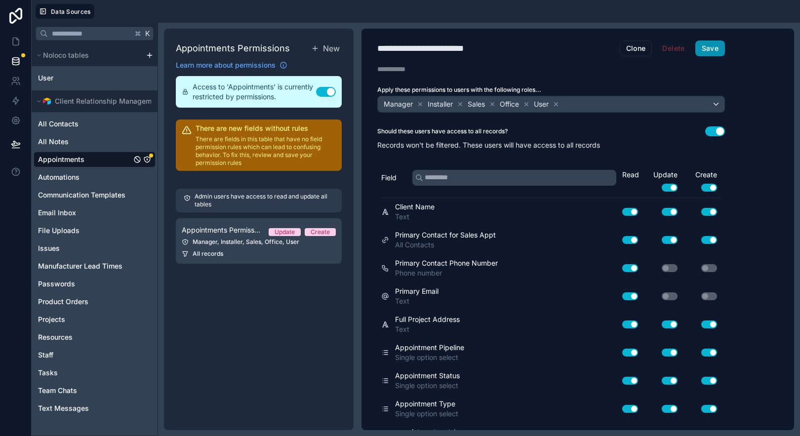
click at [713, 53] on button "Save" at bounding box center [710, 48] width 30 height 16
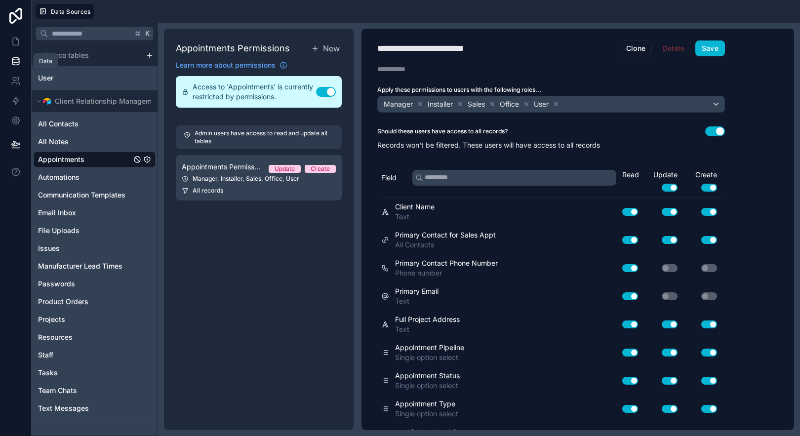
click at [19, 62] on icon at bounding box center [15, 63] width 6 height 4
click at [17, 41] on icon at bounding box center [16, 42] width 10 height 10
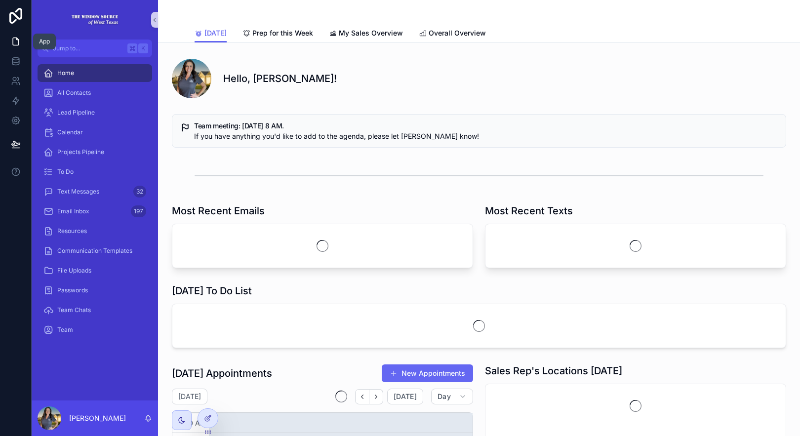
scroll to position [237, 0]
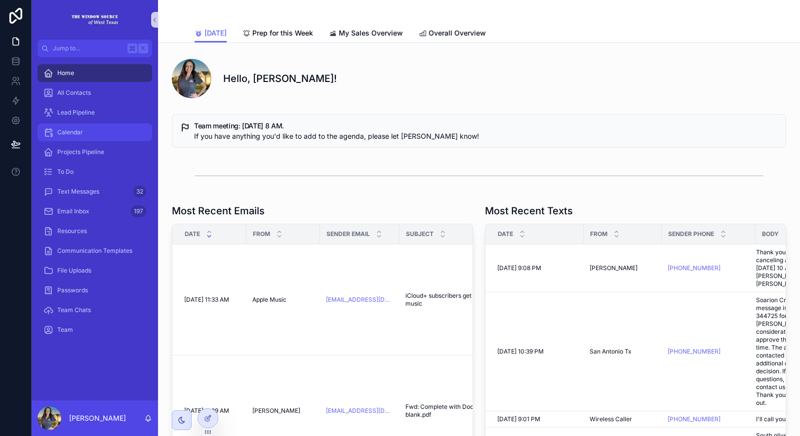
click at [98, 132] on div "Calendar" at bounding box center [94, 132] width 103 height 16
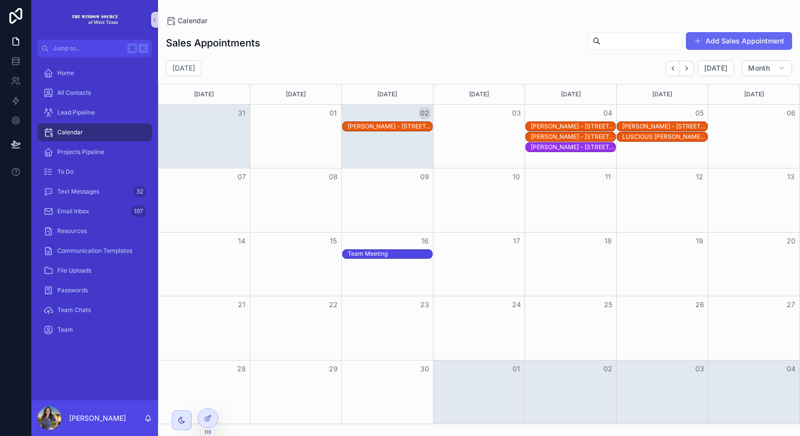
click at [384, 126] on div "Emmanuel Saucedo - 805 Founders Rd Midland, TX 79706" at bounding box center [390, 126] width 84 height 8
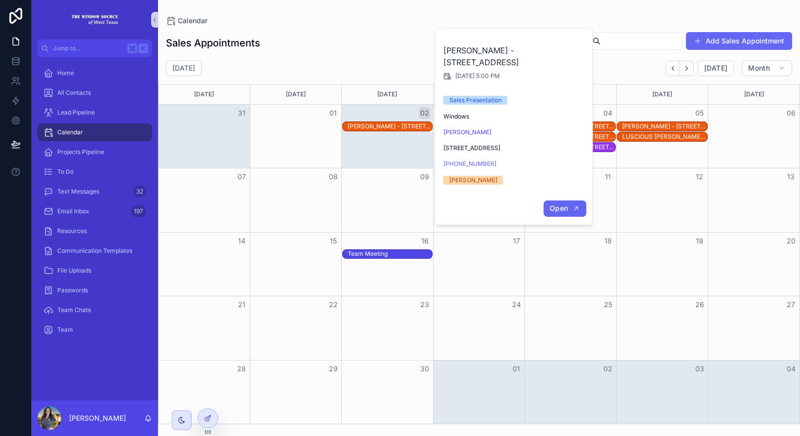
click at [577, 203] on button "Open" at bounding box center [564, 209] width 43 height 16
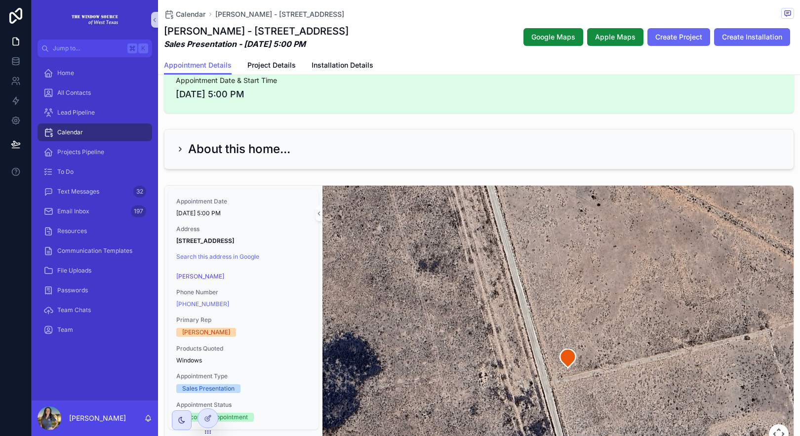
scroll to position [149, 0]
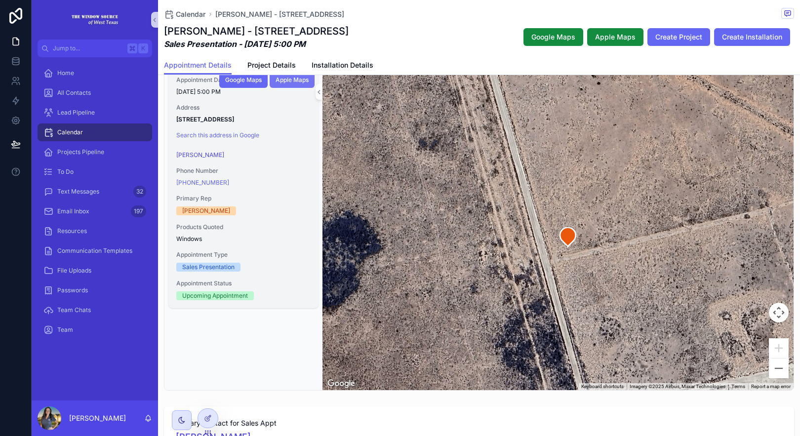
click at [279, 82] on span "Apple Maps" at bounding box center [292, 80] width 33 height 8
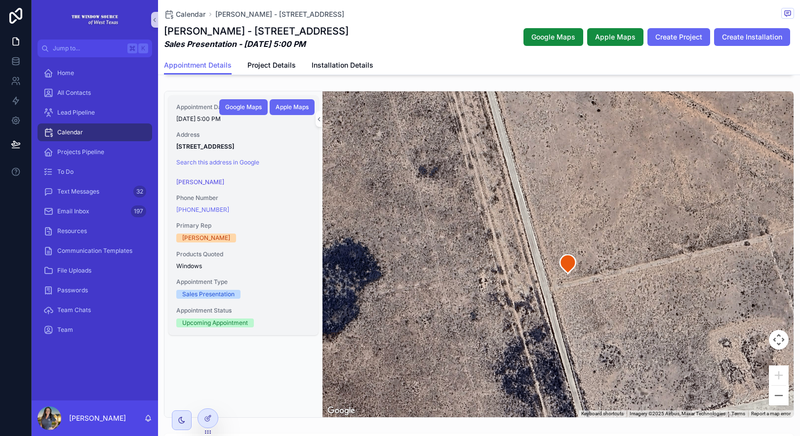
scroll to position [120, 0]
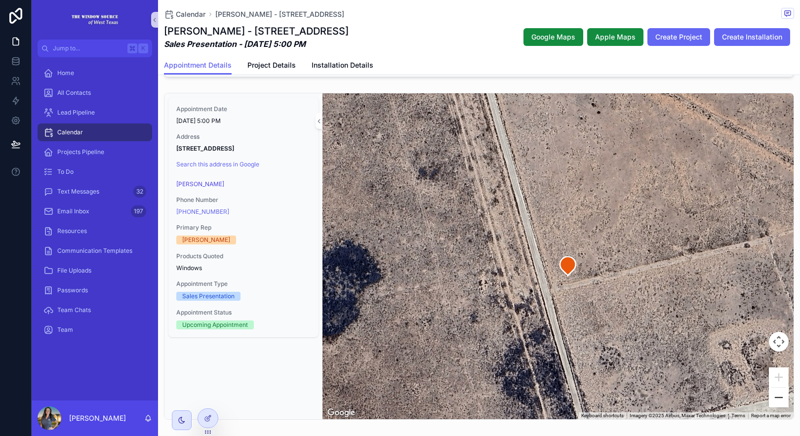
click at [775, 401] on button "Zoom out" at bounding box center [779, 398] width 20 height 20
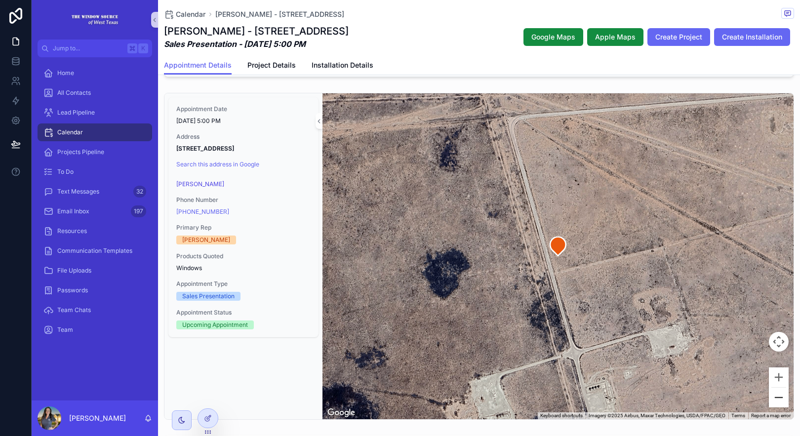
click at [775, 401] on button "Zoom out" at bounding box center [779, 398] width 20 height 20
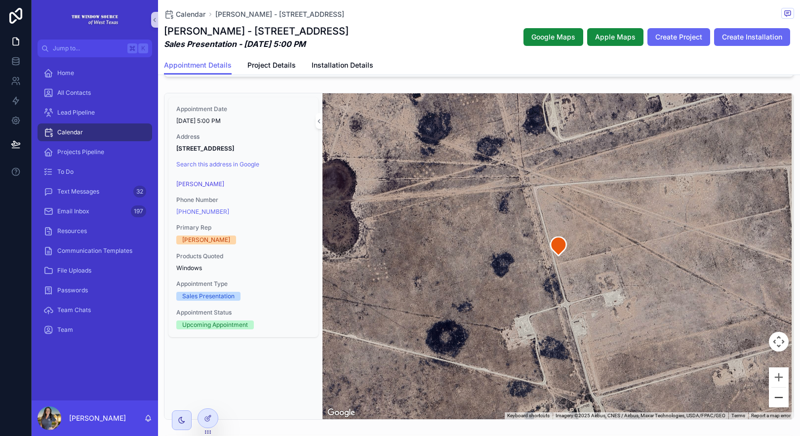
click at [774, 400] on button "Zoom out" at bounding box center [779, 398] width 20 height 20
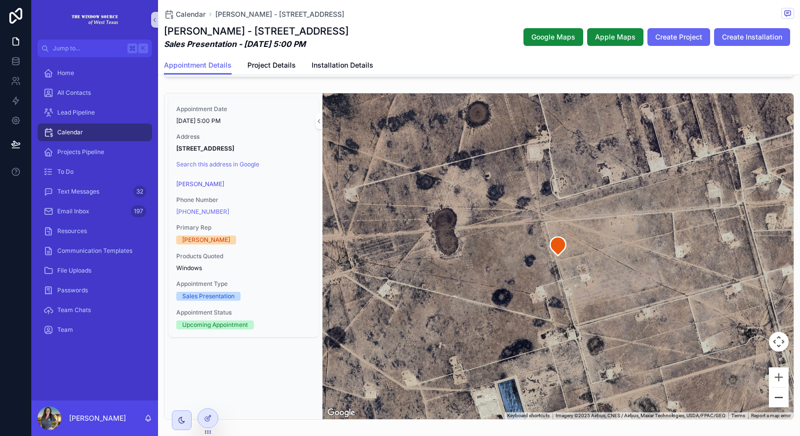
click at [774, 400] on button "Zoom out" at bounding box center [779, 398] width 20 height 20
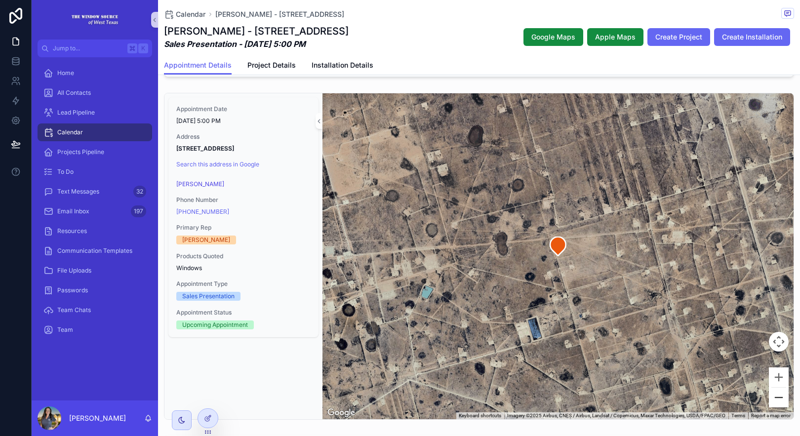
click at [774, 400] on button "Zoom out" at bounding box center [779, 398] width 20 height 20
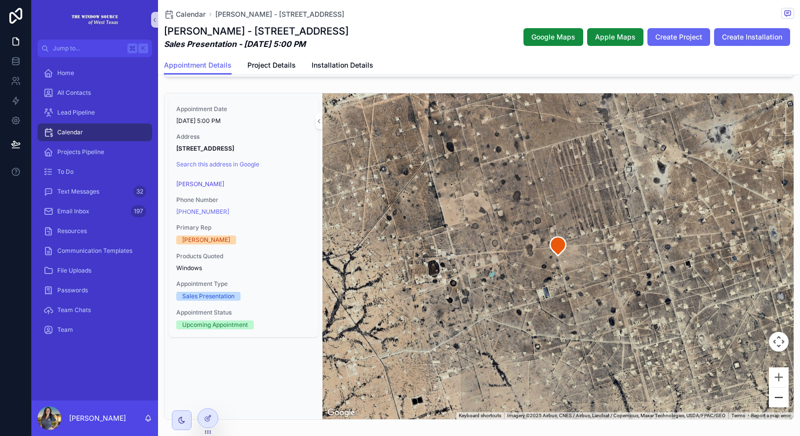
click at [774, 400] on button "Zoom out" at bounding box center [779, 398] width 20 height 20
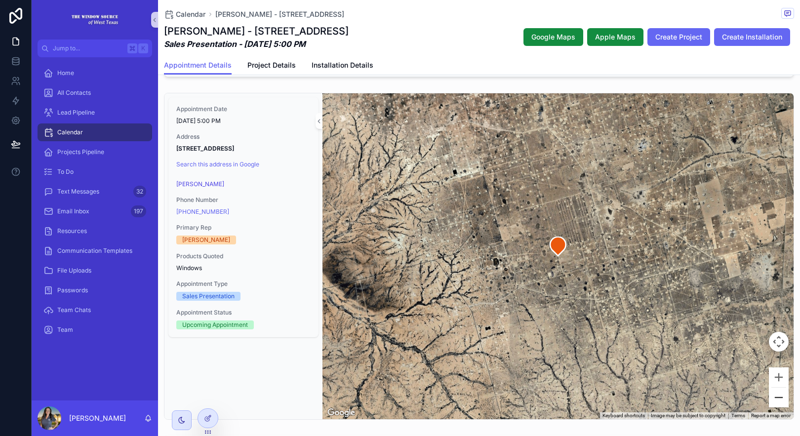
click at [774, 400] on button "Zoom out" at bounding box center [779, 398] width 20 height 20
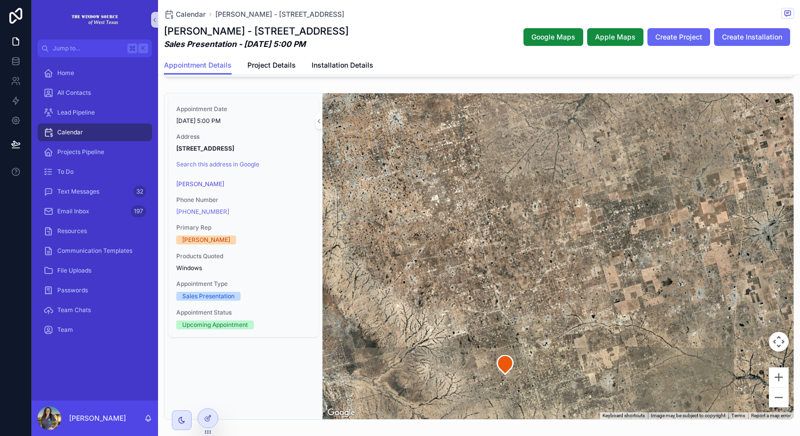
drag, startPoint x: 625, startPoint y: 266, endPoint x: 573, endPoint y: 389, distance: 132.8
click at [573, 389] on div "scrollable content" at bounding box center [557, 256] width 471 height 326
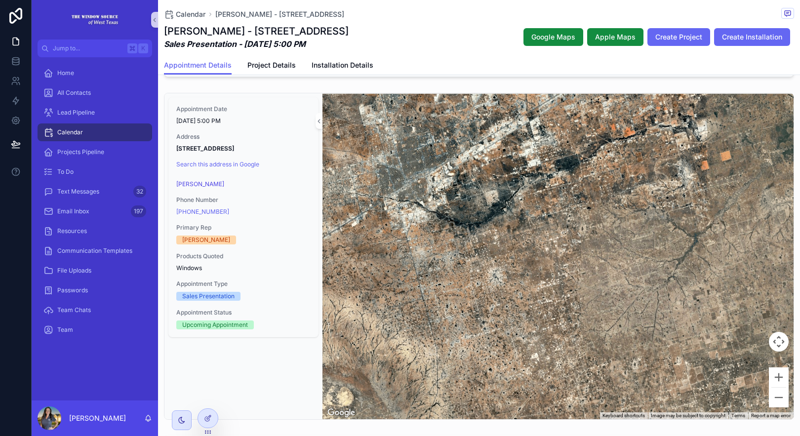
drag, startPoint x: 554, startPoint y: 249, endPoint x: 652, endPoint y: 405, distance: 184.2
click at [652, 405] on div "scrollable content" at bounding box center [557, 256] width 471 height 326
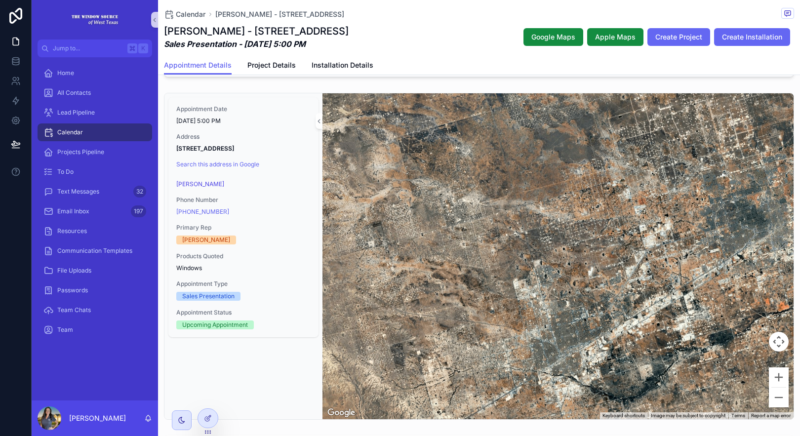
drag, startPoint x: 561, startPoint y: 160, endPoint x: 715, endPoint y: 336, distance: 233.8
click at [715, 336] on div "scrollable content" at bounding box center [557, 256] width 471 height 326
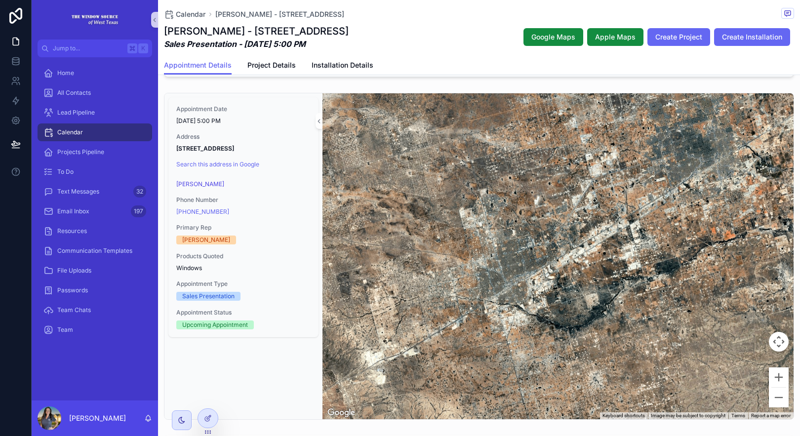
drag, startPoint x: 610, startPoint y: 182, endPoint x: 553, endPoint y: 94, distance: 105.3
click at [553, 94] on div "scrollable content" at bounding box center [557, 256] width 471 height 326
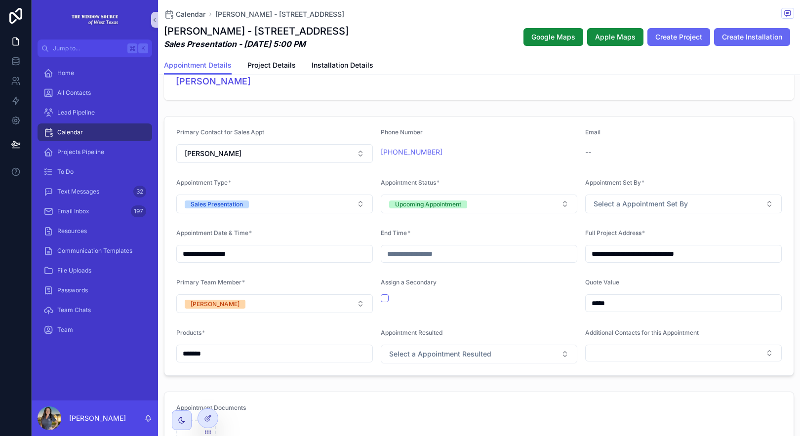
scroll to position [512, 0]
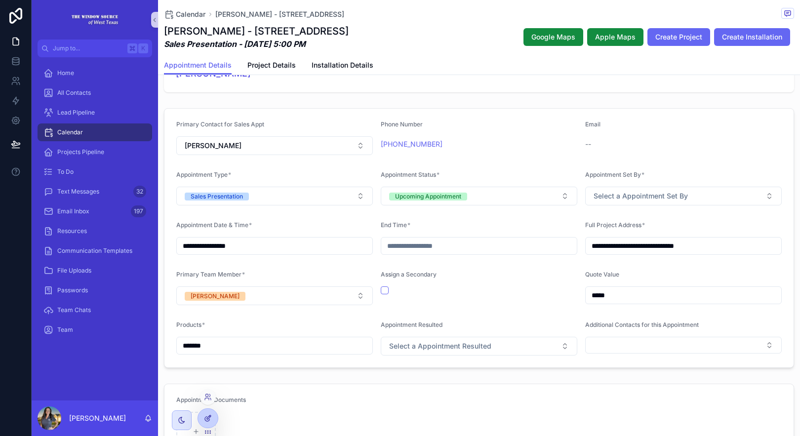
click at [209, 422] on icon at bounding box center [208, 418] width 8 height 8
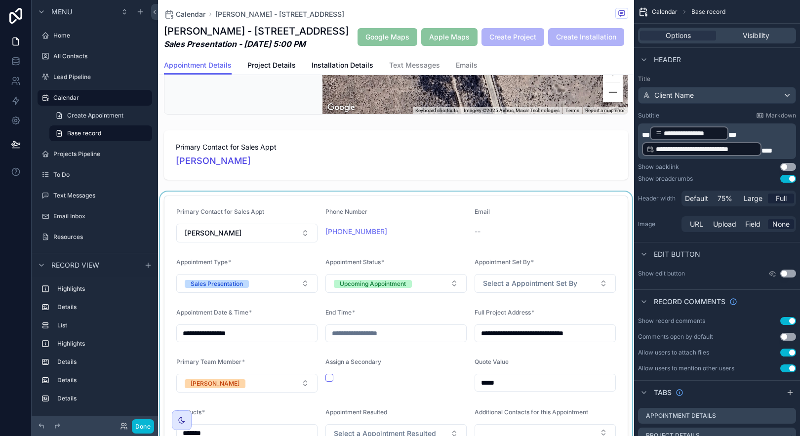
scroll to position [425, 0]
click at [575, 237] on div "scrollable content" at bounding box center [396, 325] width 476 height 268
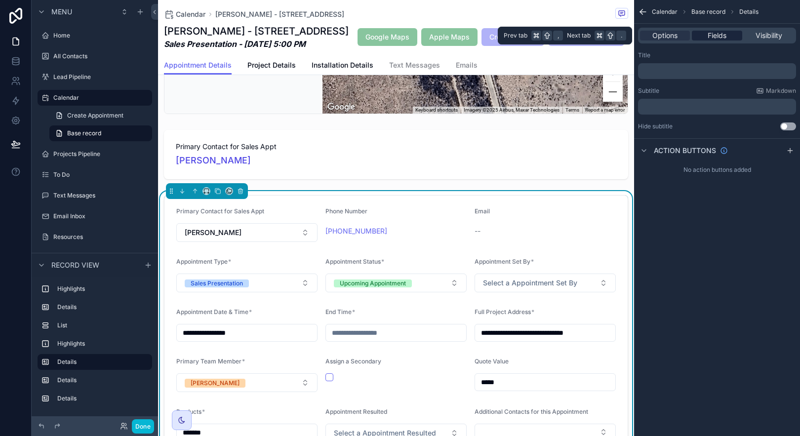
click at [717, 36] on span "Fields" at bounding box center [717, 36] width 19 height 10
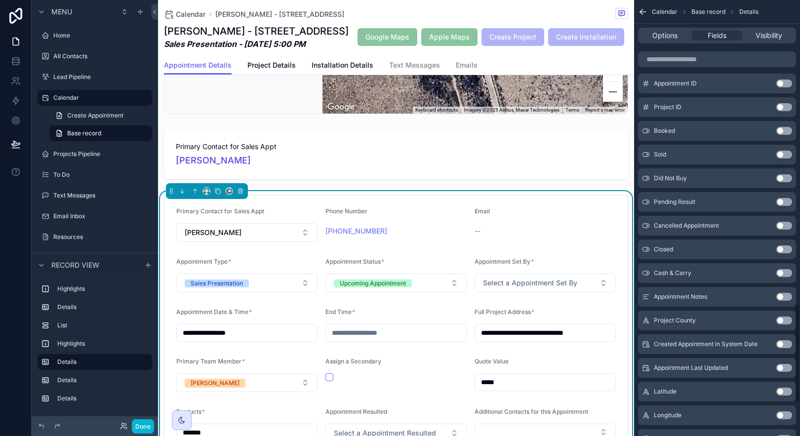
scroll to position [1408, 0]
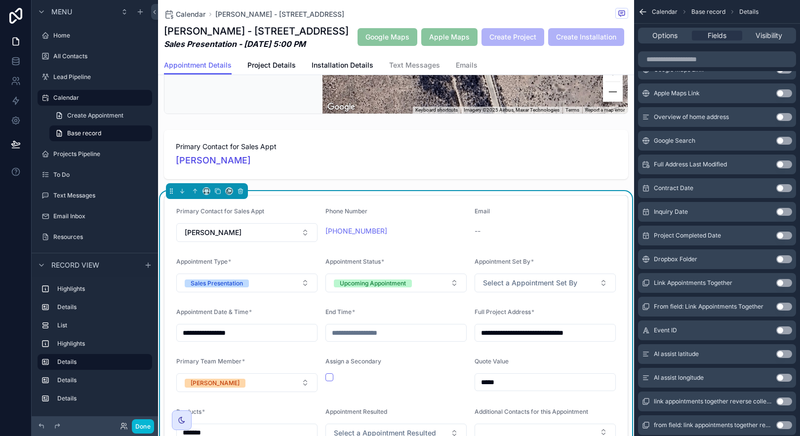
drag, startPoint x: 779, startPoint y: 353, endPoint x: 785, endPoint y: 358, distance: 7.7
click at [779, 353] on button "Use setting" at bounding box center [784, 354] width 16 height 8
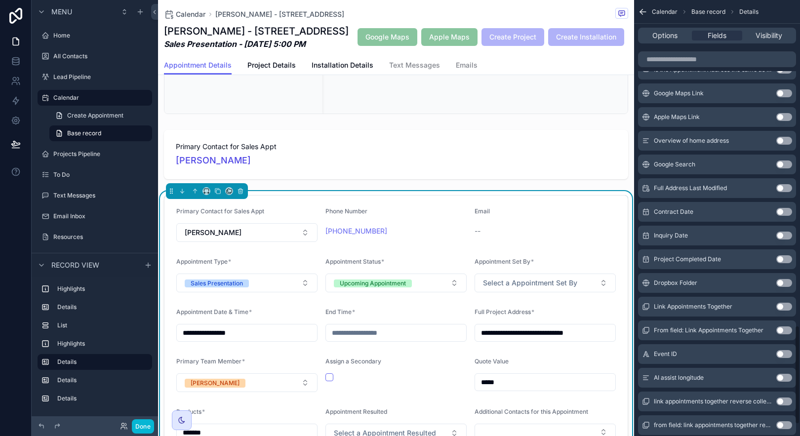
scroll to position [1432, 0]
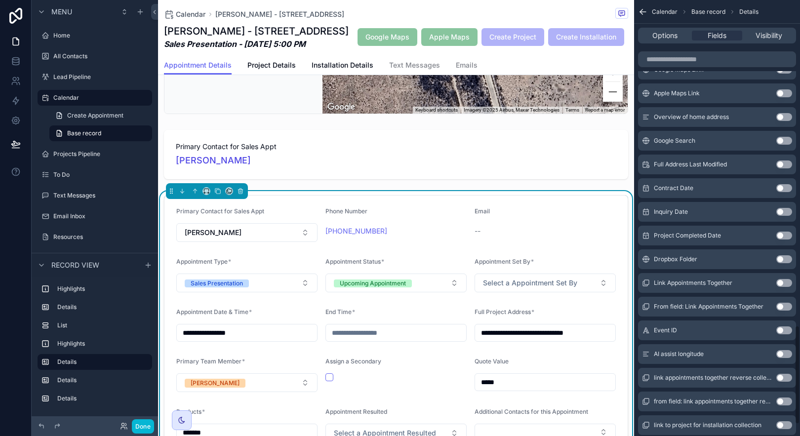
click at [786, 376] on button "Use setting" at bounding box center [784, 378] width 16 height 8
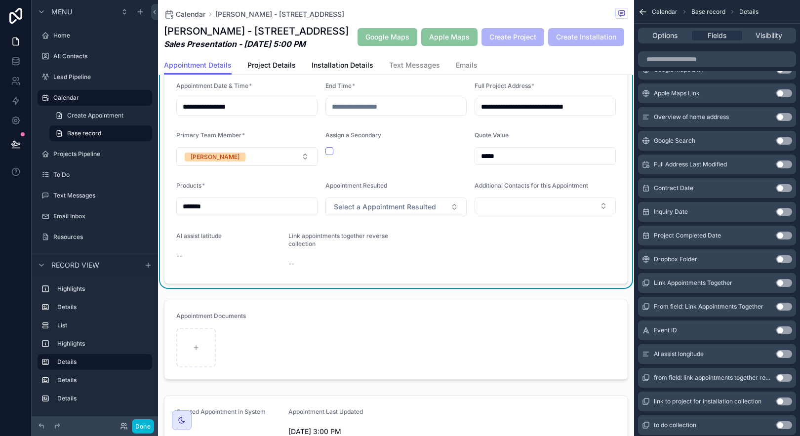
scroll to position [649, 0]
click at [791, 356] on button "Use setting" at bounding box center [784, 354] width 16 height 8
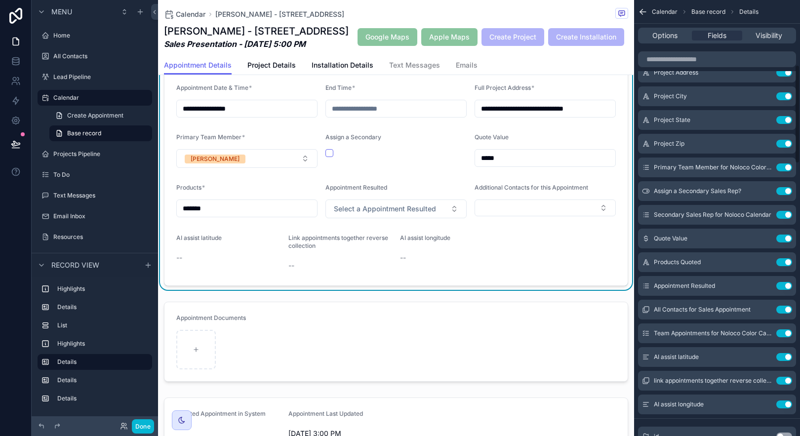
scroll to position [297, 0]
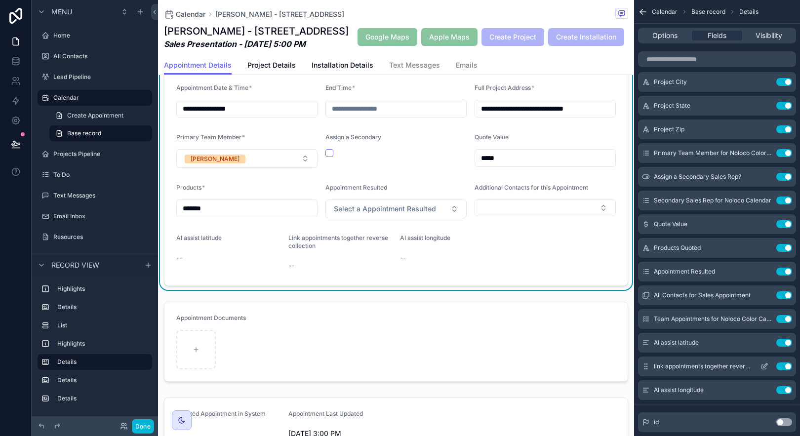
click at [784, 365] on button "Use setting" at bounding box center [784, 366] width 16 height 8
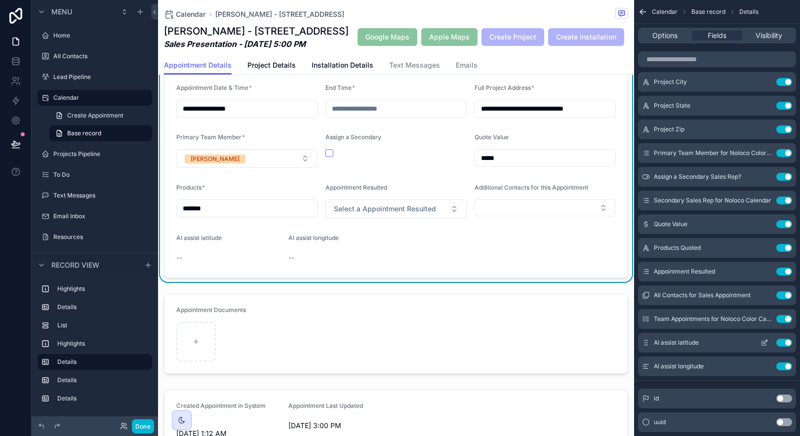
click at [764, 343] on icon "scrollable content" at bounding box center [765, 342] width 4 height 4
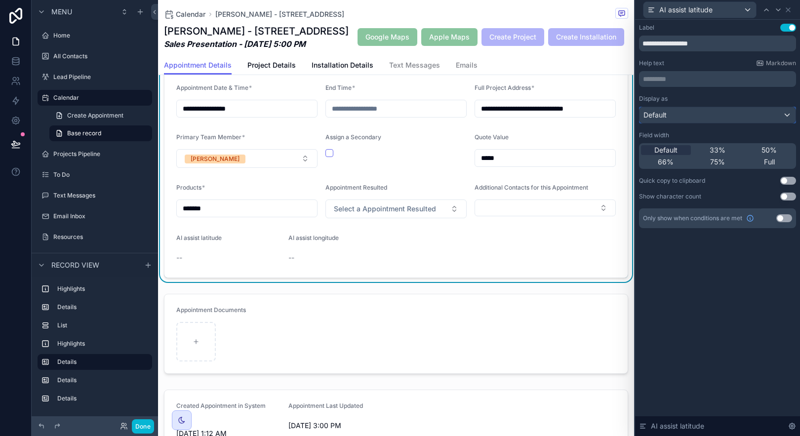
click at [774, 122] on div "Default" at bounding box center [718, 115] width 156 height 16
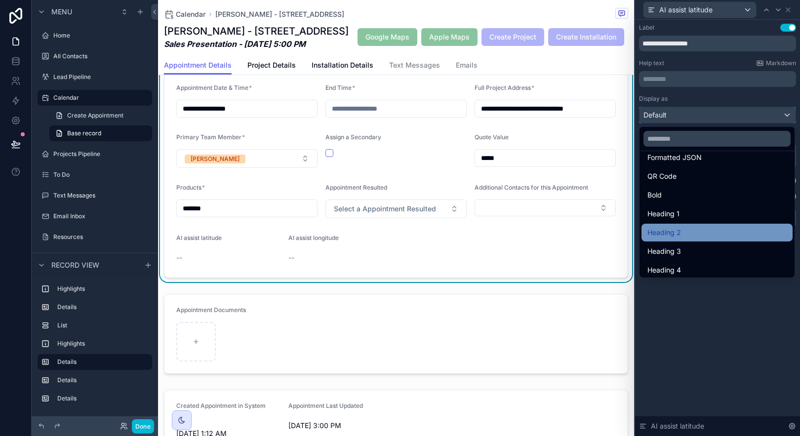
scroll to position [108, 0]
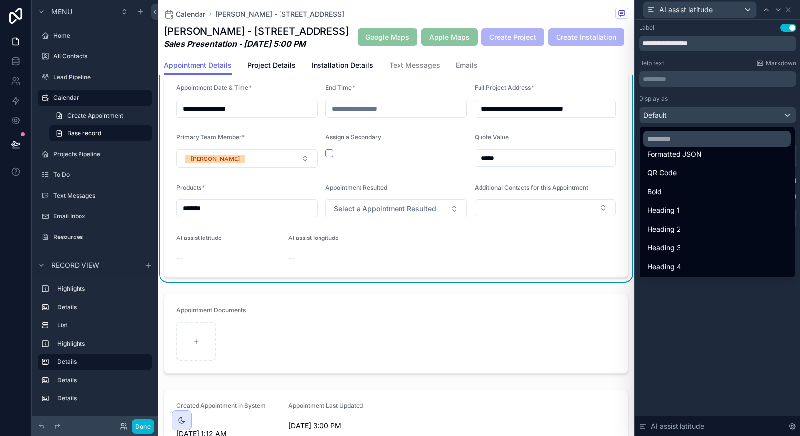
click at [790, 307] on div at bounding box center [717, 218] width 165 height 436
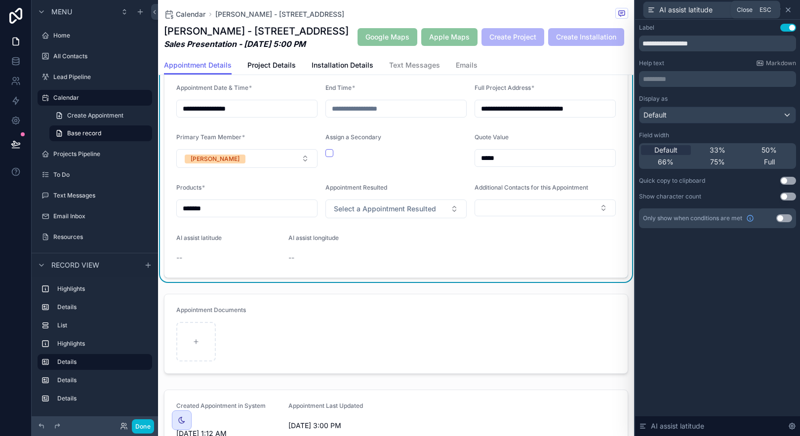
click at [791, 11] on icon at bounding box center [788, 10] width 8 height 8
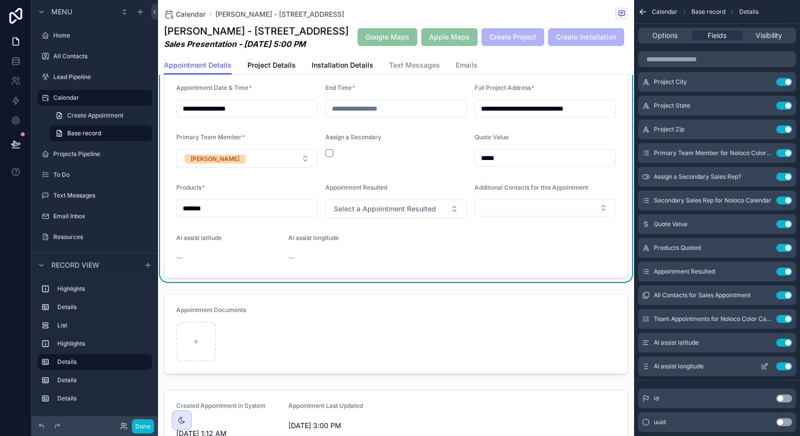
click at [765, 365] on icon "scrollable content" at bounding box center [765, 366] width 8 height 8
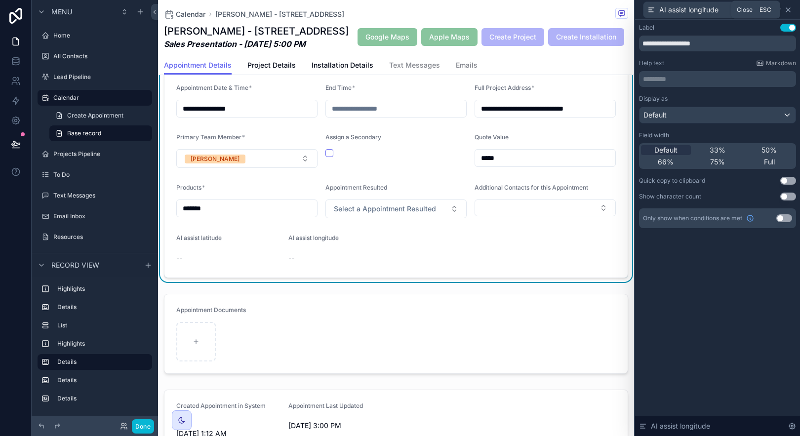
click at [786, 11] on icon at bounding box center [788, 10] width 4 height 4
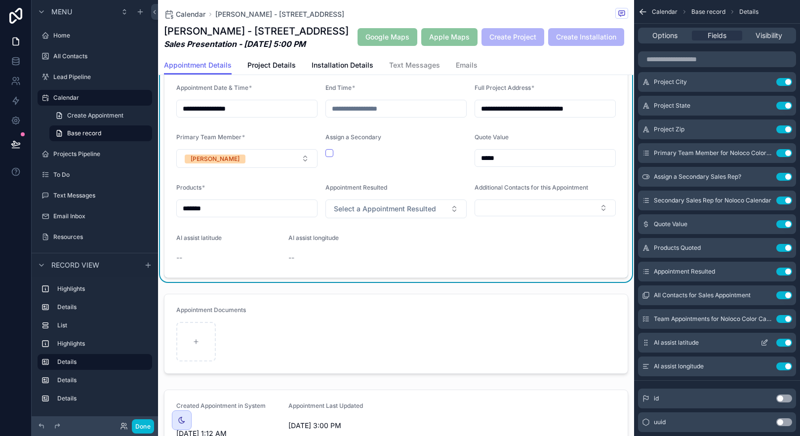
click at [782, 340] on button "Use setting" at bounding box center [784, 343] width 16 height 8
click at [784, 341] on button "Use setting" at bounding box center [784, 343] width 16 height 8
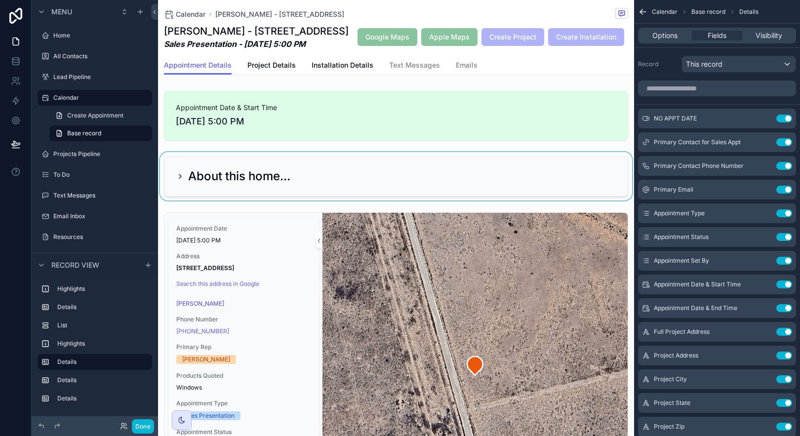
scroll to position [0, 0]
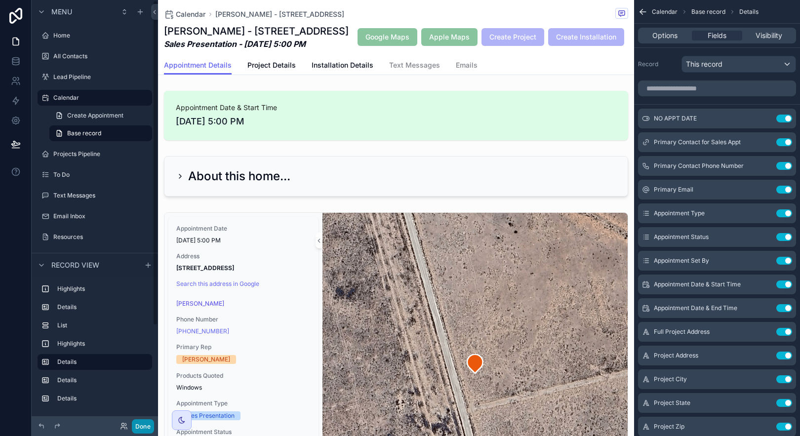
click at [146, 425] on button "Done" at bounding box center [143, 426] width 22 height 14
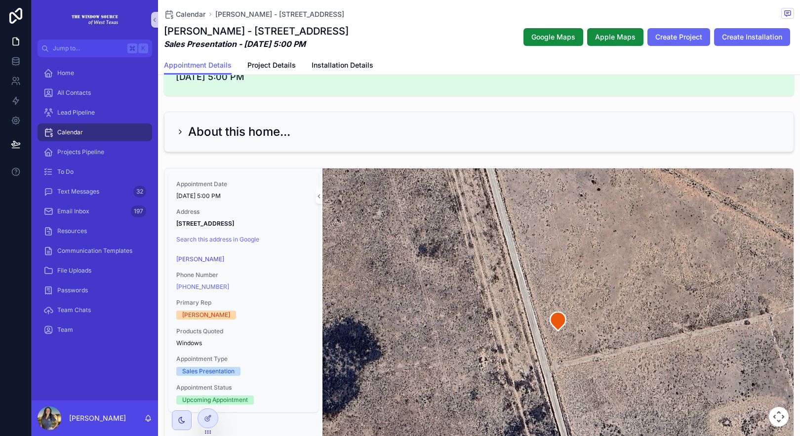
scroll to position [80, 0]
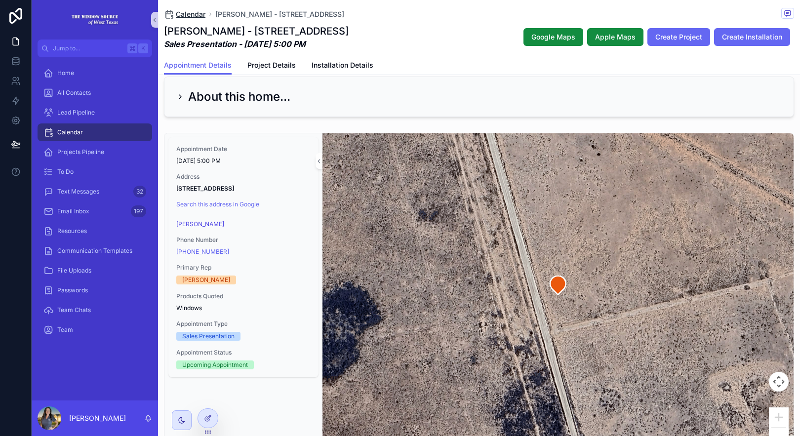
click at [198, 17] on span "Calendar" at bounding box center [191, 14] width 30 height 10
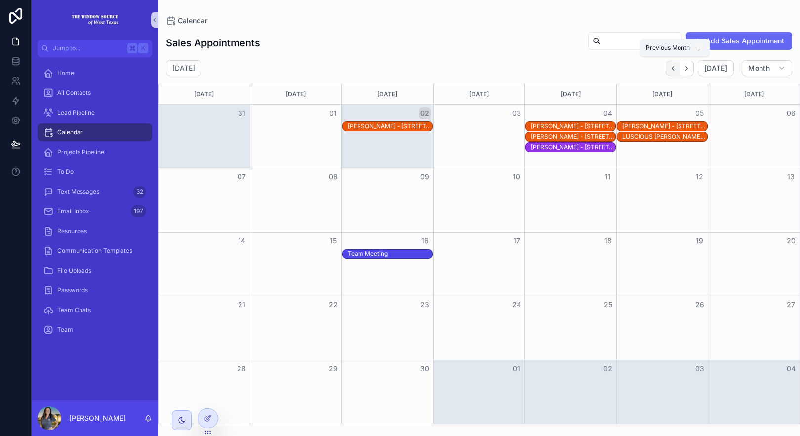
click at [678, 69] on button "Back" at bounding box center [673, 68] width 14 height 15
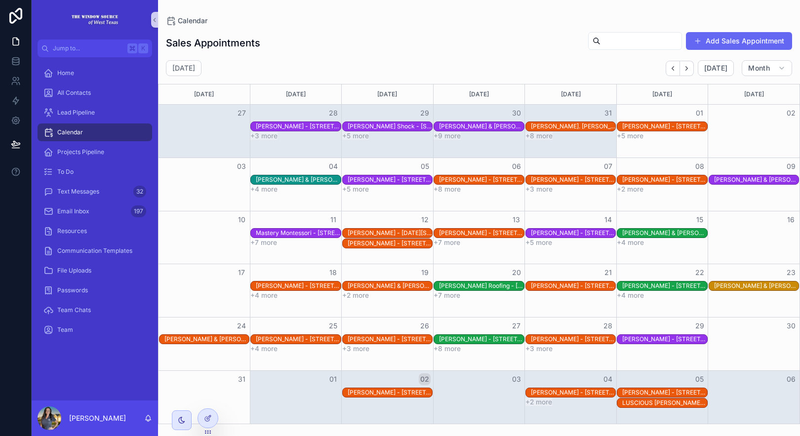
click at [412, 338] on div "[PERSON_NAME] - [STREET_ADDRESS]" at bounding box center [390, 339] width 84 height 8
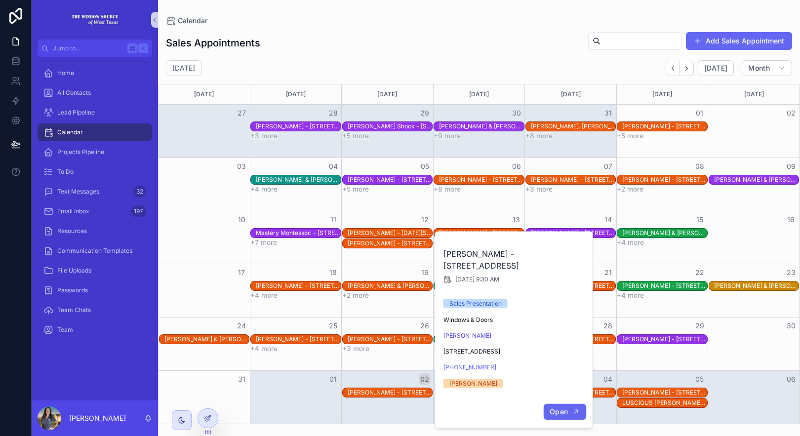
click at [578, 411] on icon "scrollable content" at bounding box center [576, 412] width 8 height 8
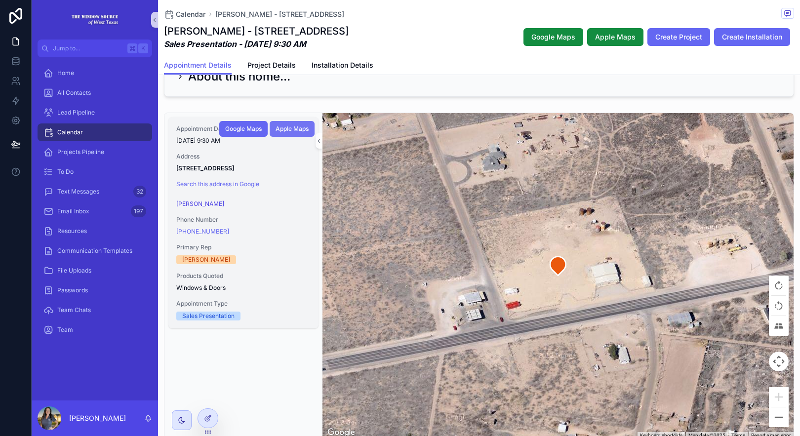
scroll to position [105, 0]
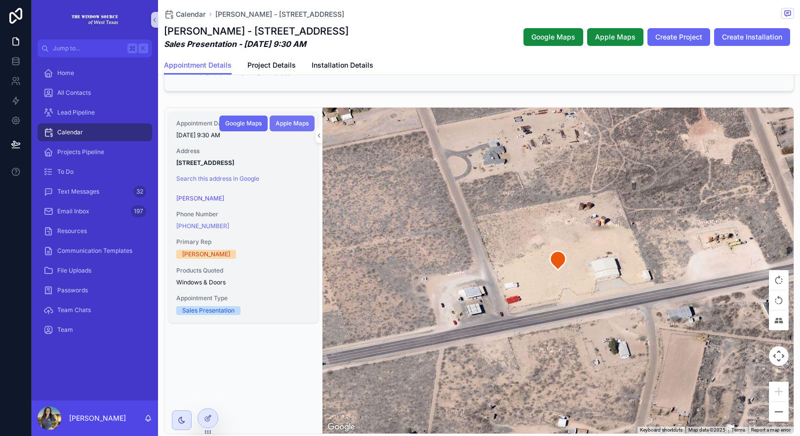
click at [281, 127] on span "Apple Maps" at bounding box center [292, 124] width 33 height 8
click at [771, 415] on button "Zoom out" at bounding box center [779, 412] width 20 height 20
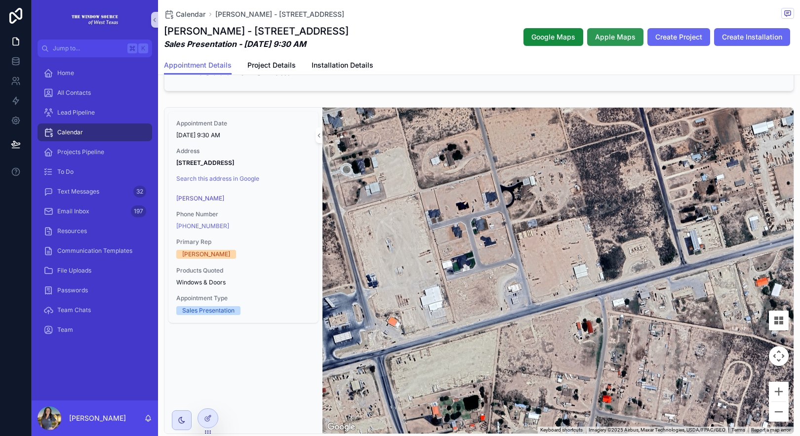
click at [605, 35] on span "Apple Maps" at bounding box center [615, 37] width 40 height 10
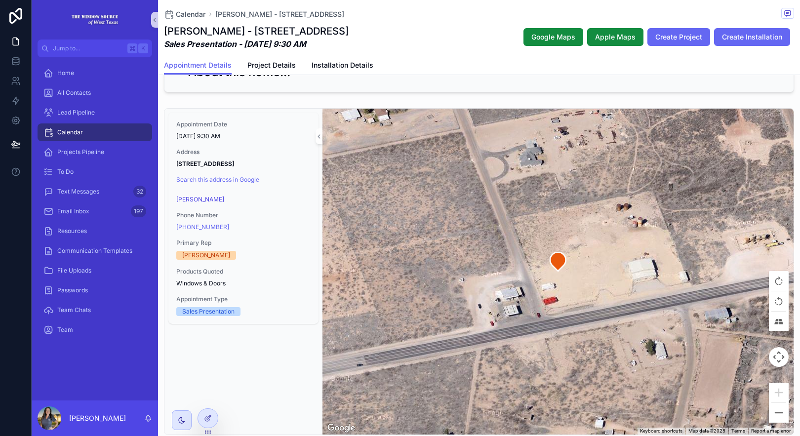
scroll to position [102, 0]
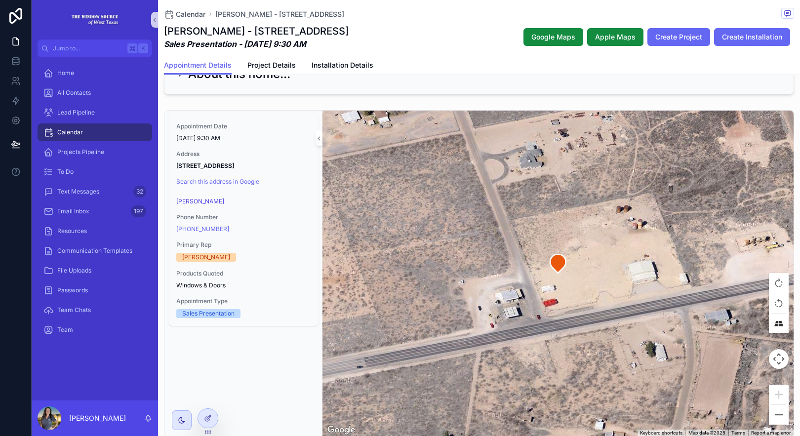
click at [771, 328] on button "Tilt map" at bounding box center [779, 324] width 20 height 20
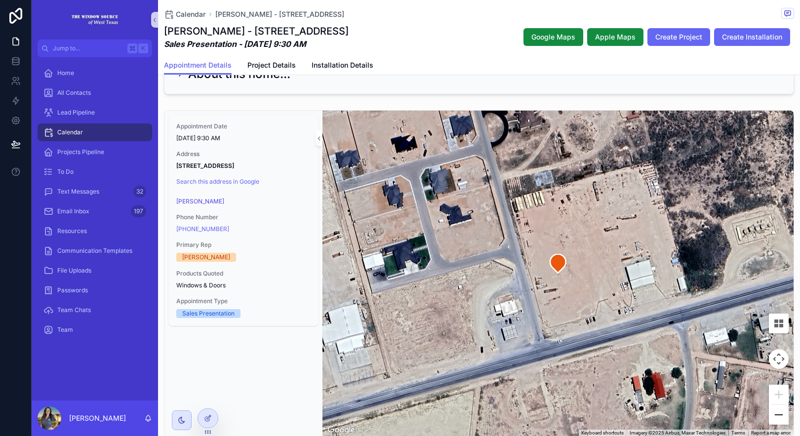
click at [771, 414] on button "Zoom out" at bounding box center [779, 415] width 20 height 20
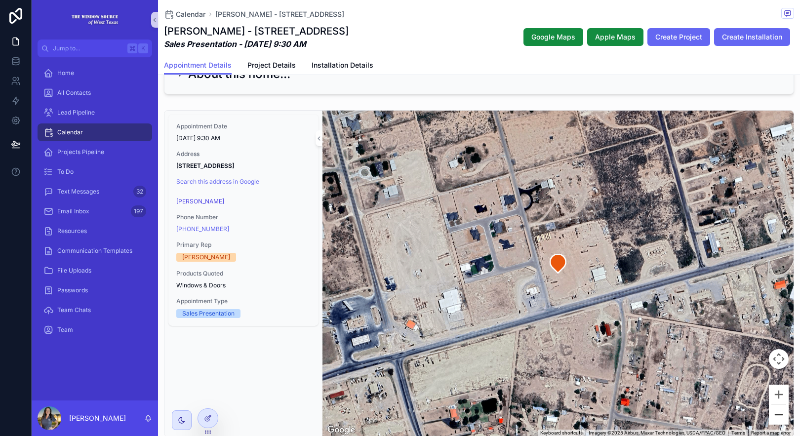
click at [771, 413] on button "Zoom out" at bounding box center [779, 415] width 20 height 20
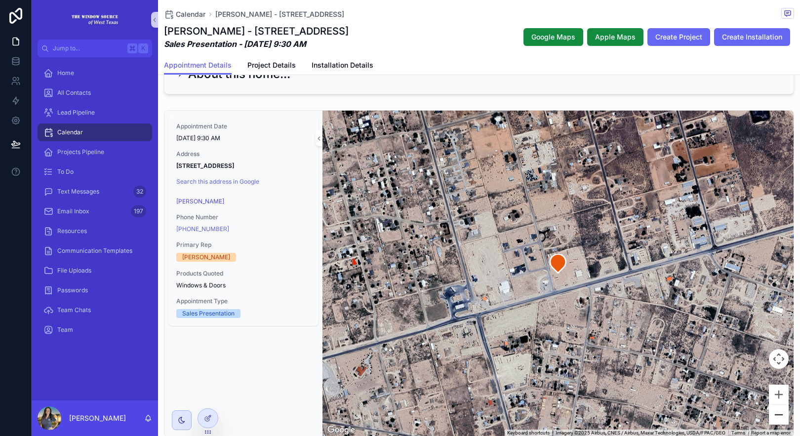
click at [769, 409] on button "Zoom out" at bounding box center [779, 415] width 20 height 20
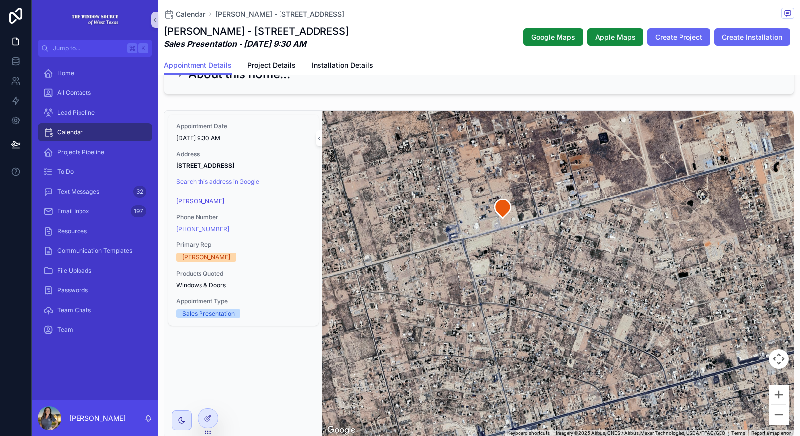
drag, startPoint x: 634, startPoint y: 221, endPoint x: 578, endPoint y: 166, distance: 78.2
click at [578, 166] on div "scrollable content" at bounding box center [557, 274] width 471 height 326
